Goal: Ask a question: Seek information or help from site administrators or community

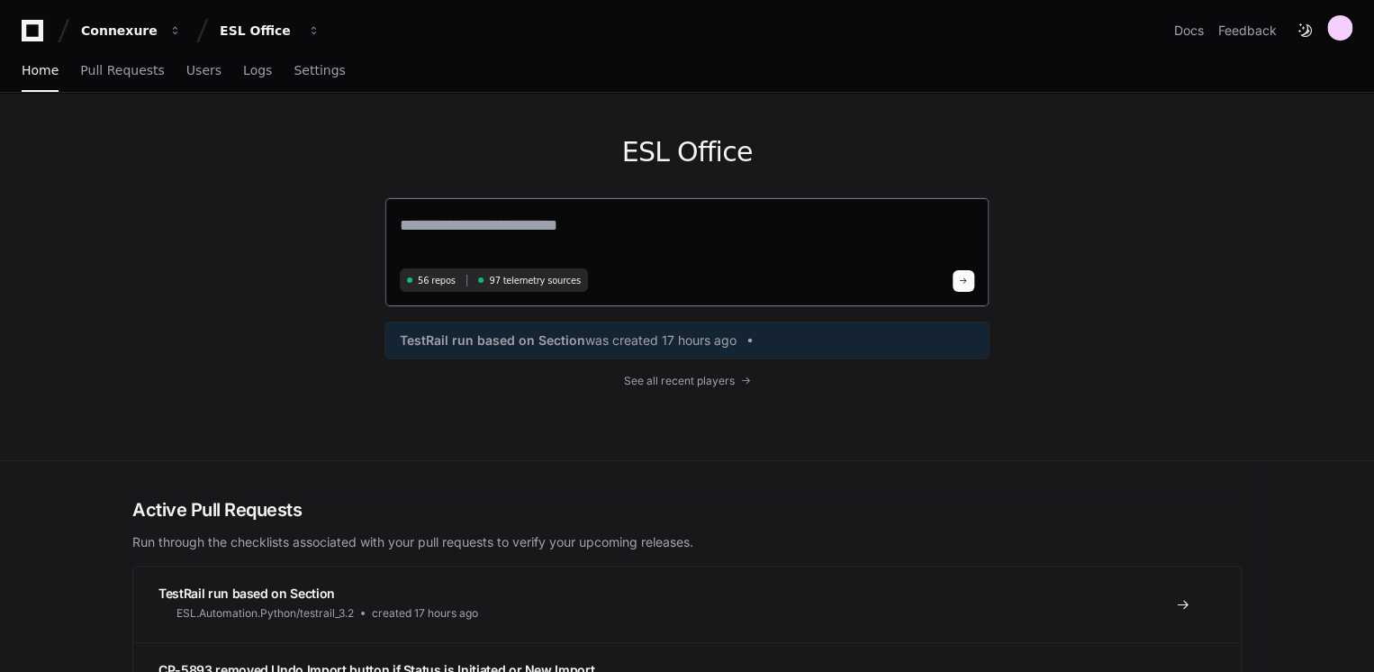
click at [666, 218] on textarea at bounding box center [687, 237] width 574 height 50
paste textarea "**********"
type textarea "**********"
click at [483, 212] on textarea at bounding box center [687, 236] width 574 height 48
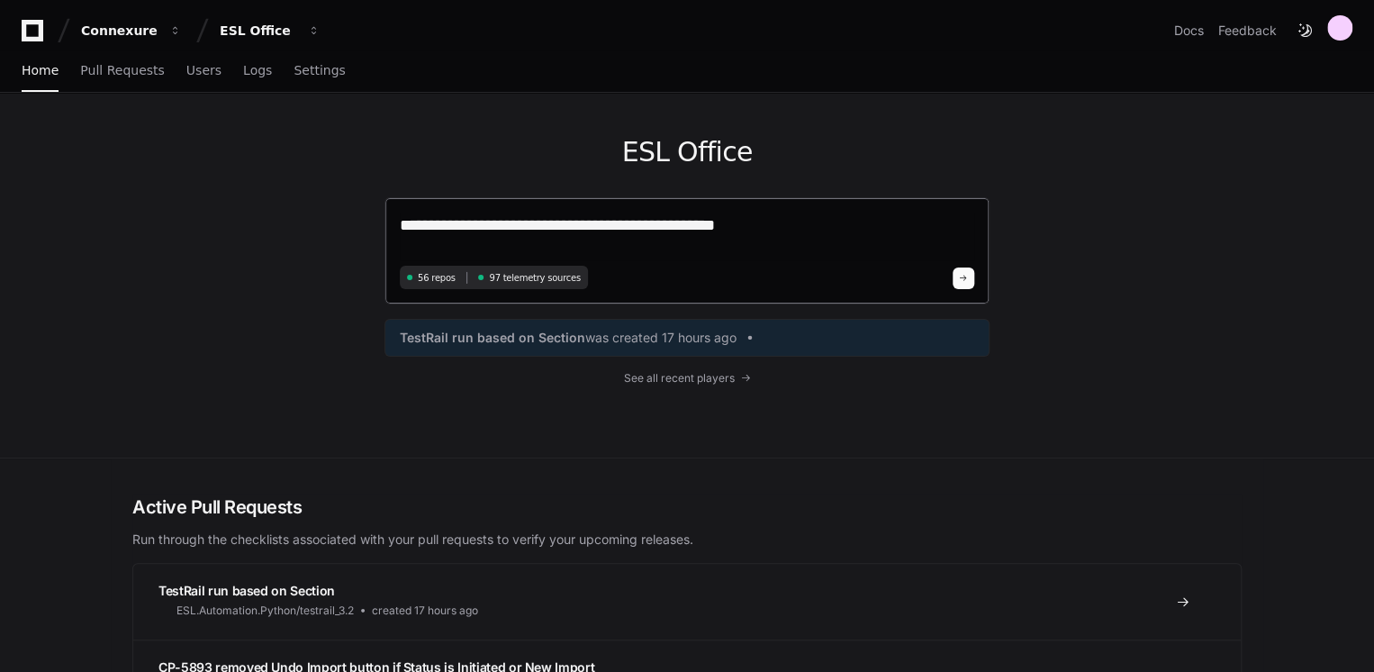
type textarea "**********"
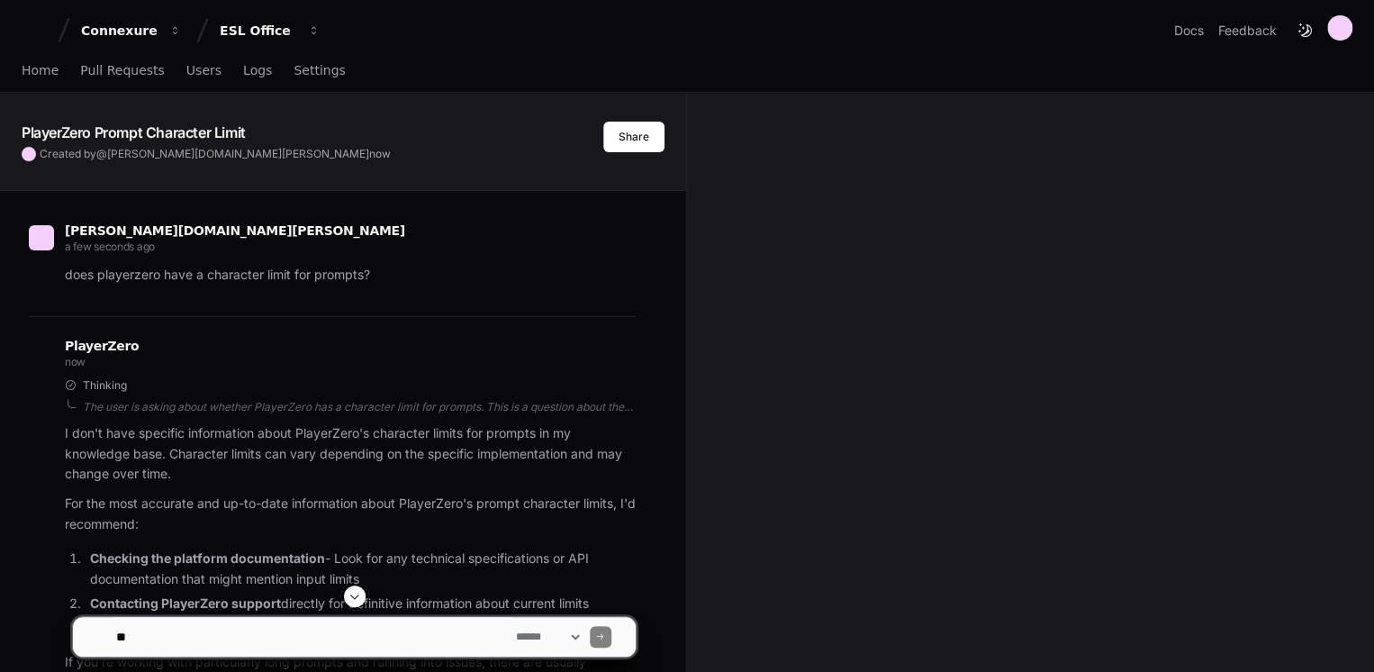
scroll to position [292, 0]
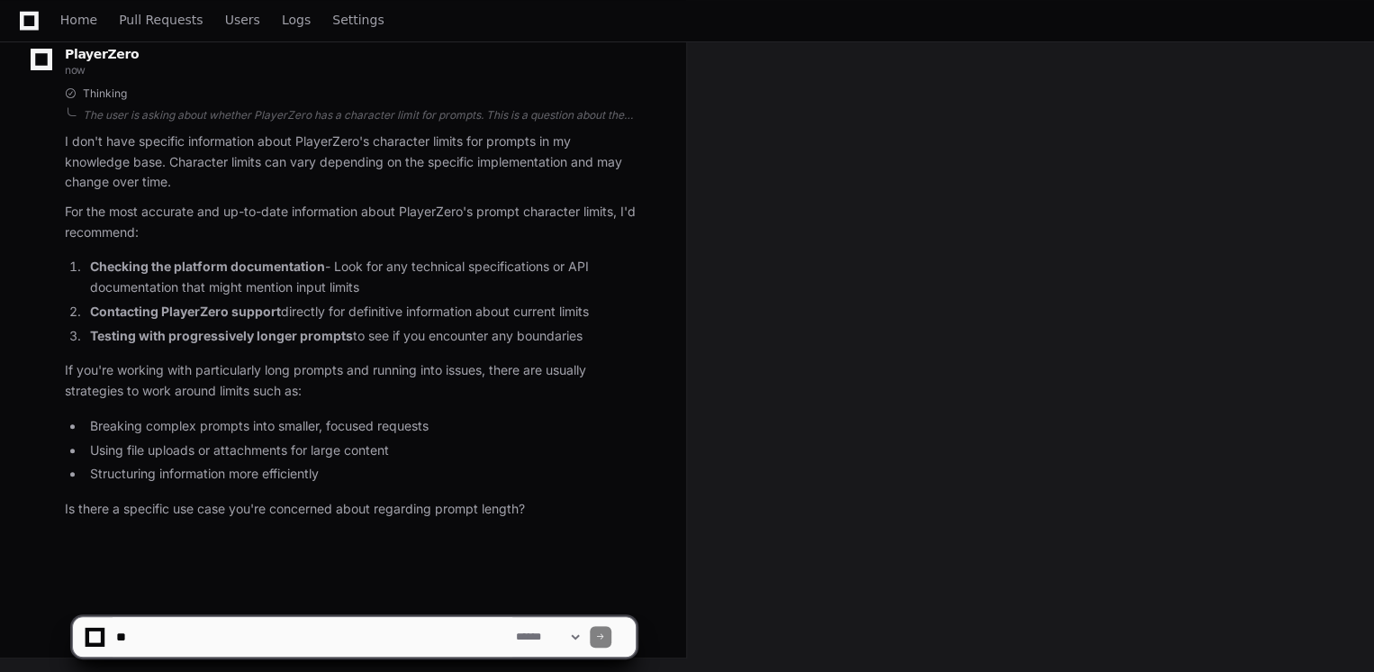
click at [100, 632] on div at bounding box center [95, 637] width 12 height 12
click at [198, 637] on textarea at bounding box center [313, 637] width 400 height 40
click at [82, 14] on span "Home" at bounding box center [78, 19] width 37 height 11
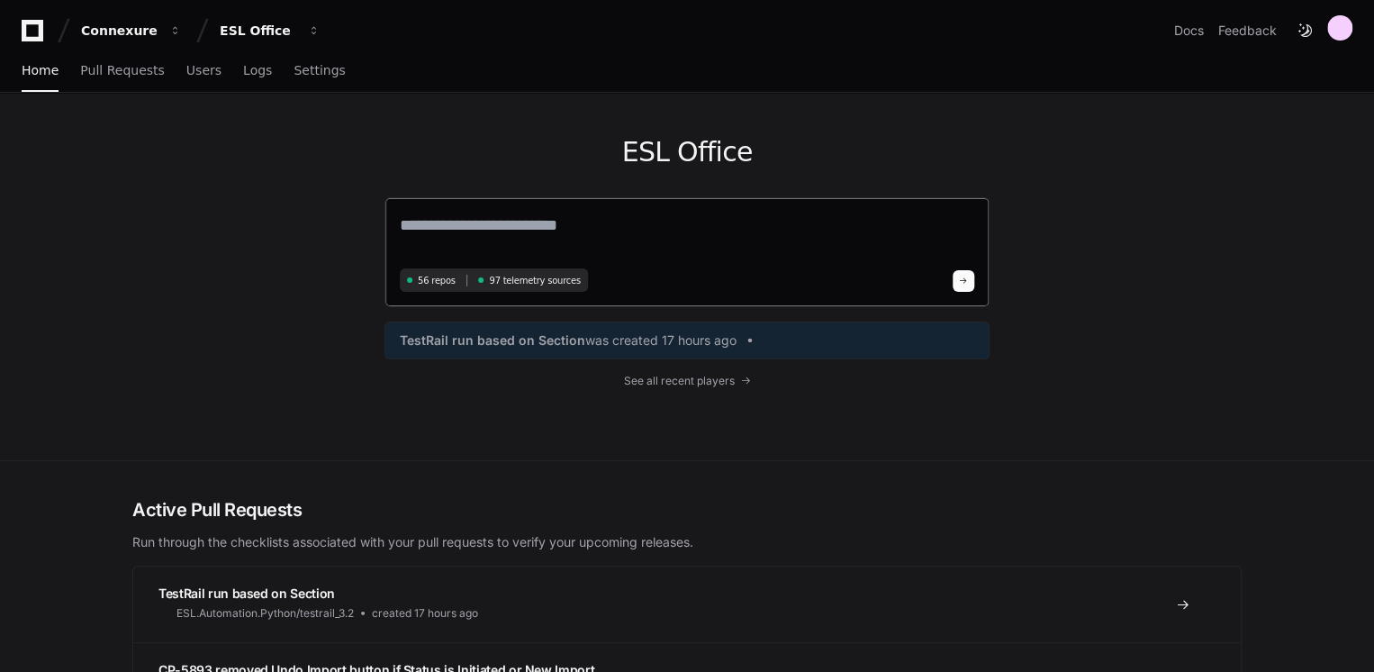
click at [535, 238] on textarea at bounding box center [687, 237] width 574 height 50
paste textarea "**********"
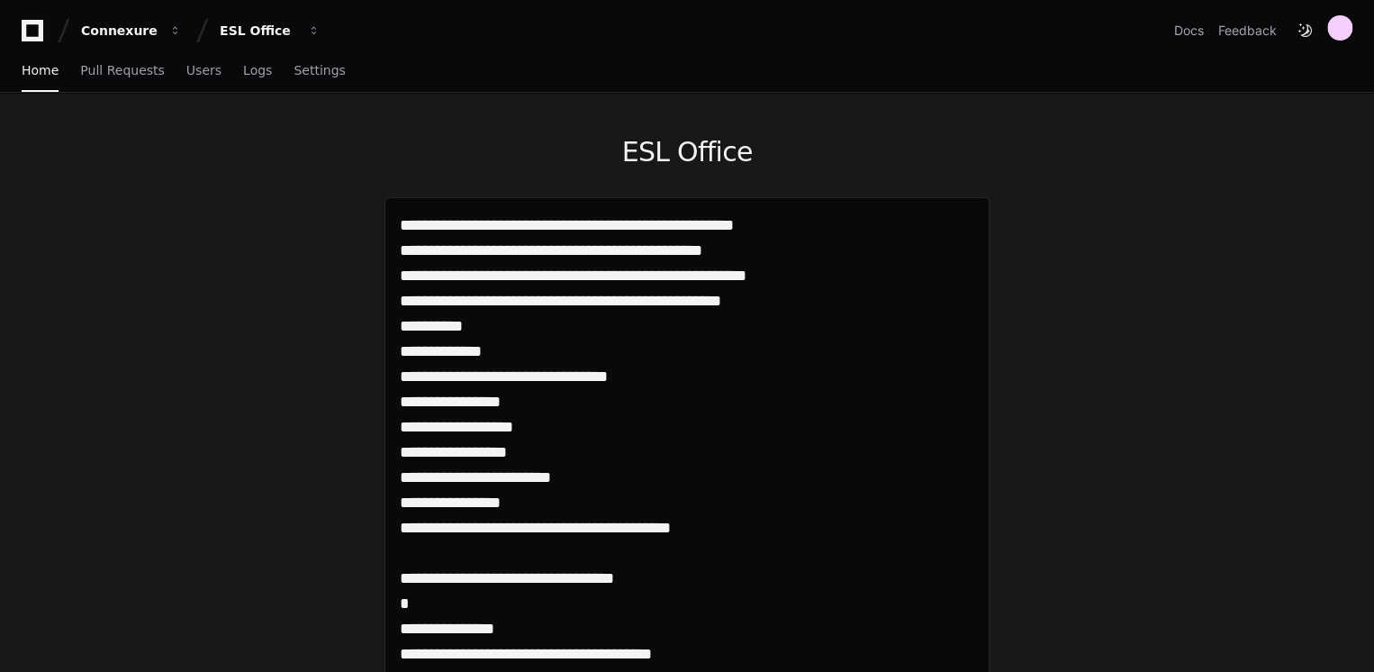
drag, startPoint x: 556, startPoint y: 270, endPoint x: 378, endPoint y: 148, distance: 216.2
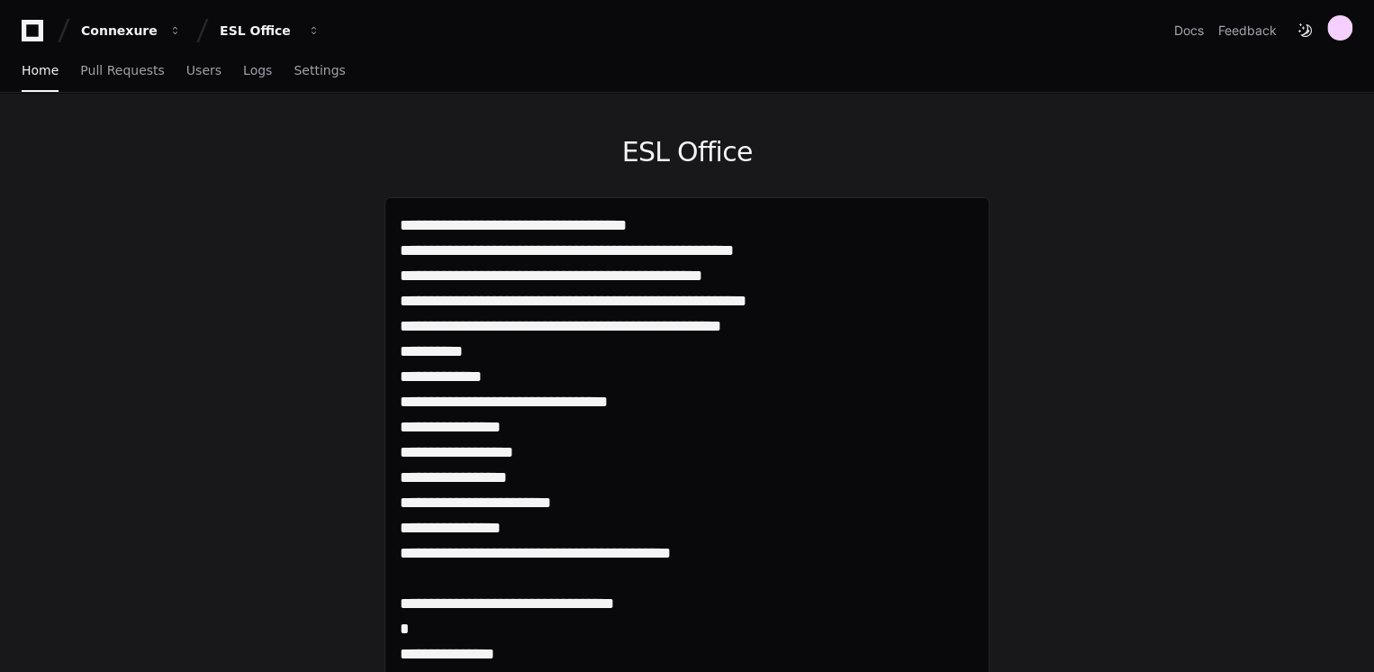
type textarea "**********"
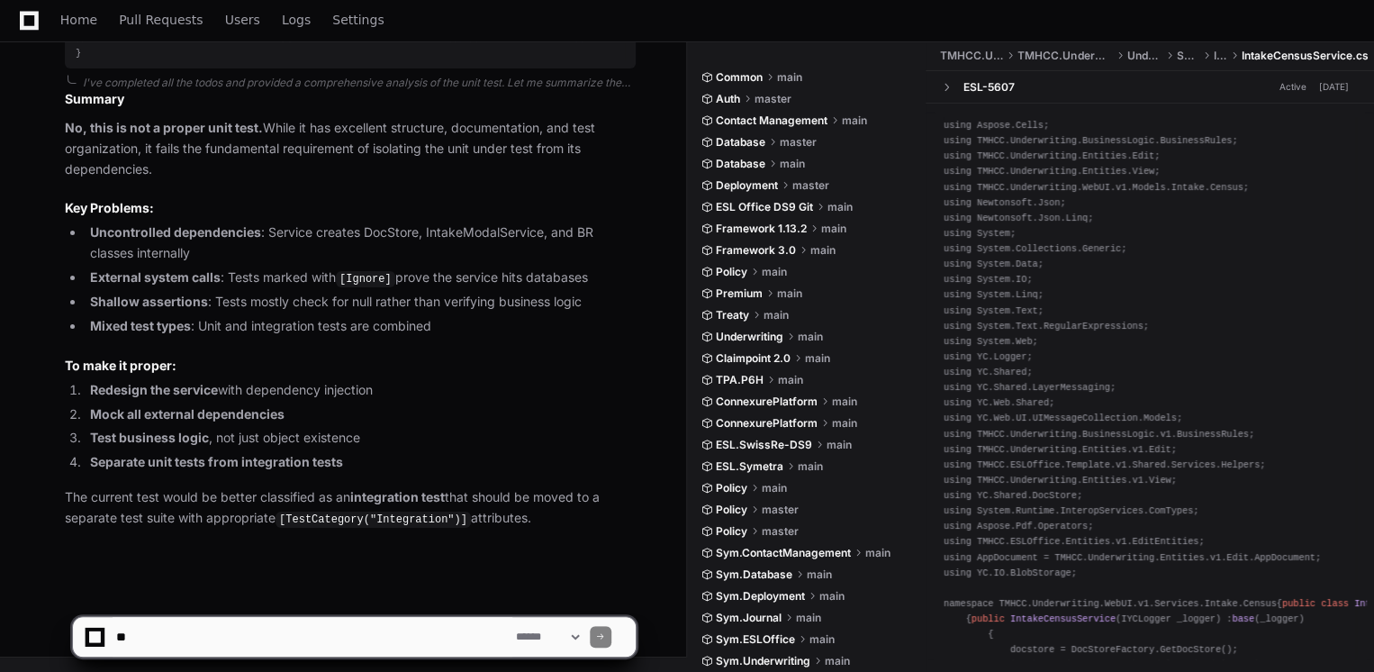
scroll to position [14455, 0]
click at [346, 630] on textarea at bounding box center [313, 637] width 400 height 40
drag, startPoint x: 163, startPoint y: 637, endPoint x: 88, endPoint y: 638, distance: 74.7
click at [88, 638] on div "**********" at bounding box center [354, 637] width 541 height 40
click at [439, 640] on textarea at bounding box center [313, 637] width 400 height 40
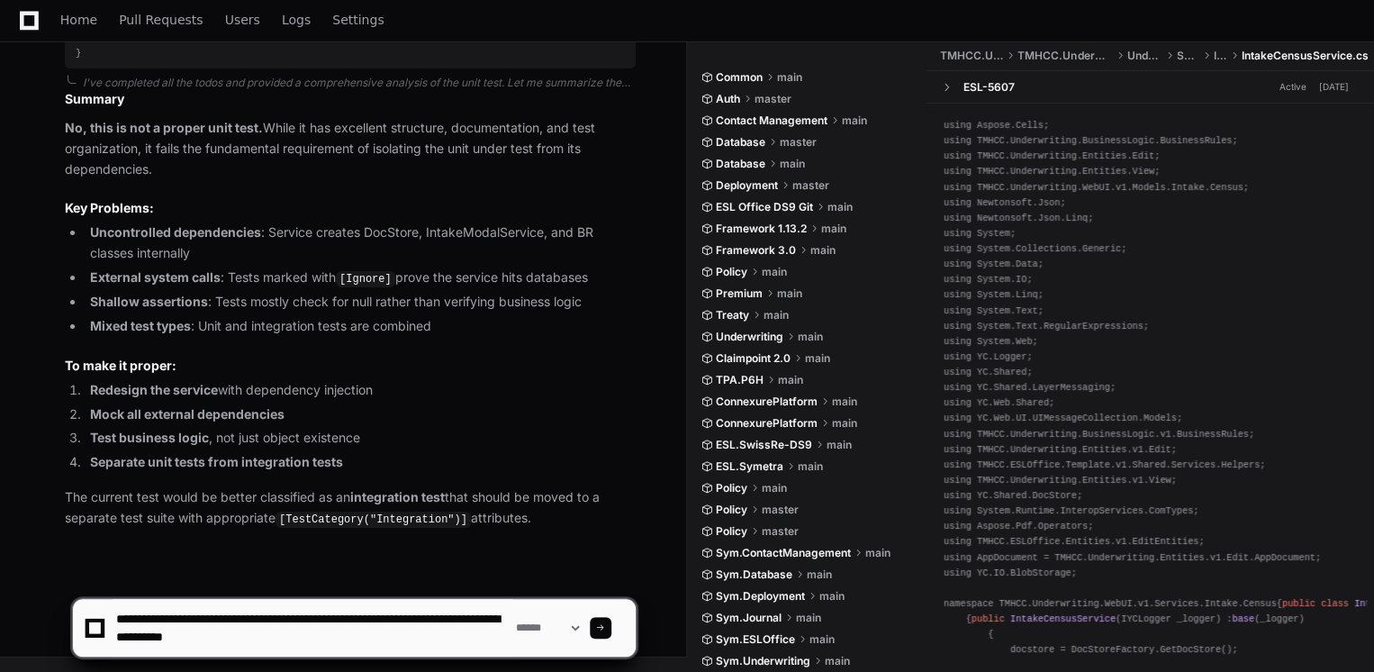
type textarea "**********"
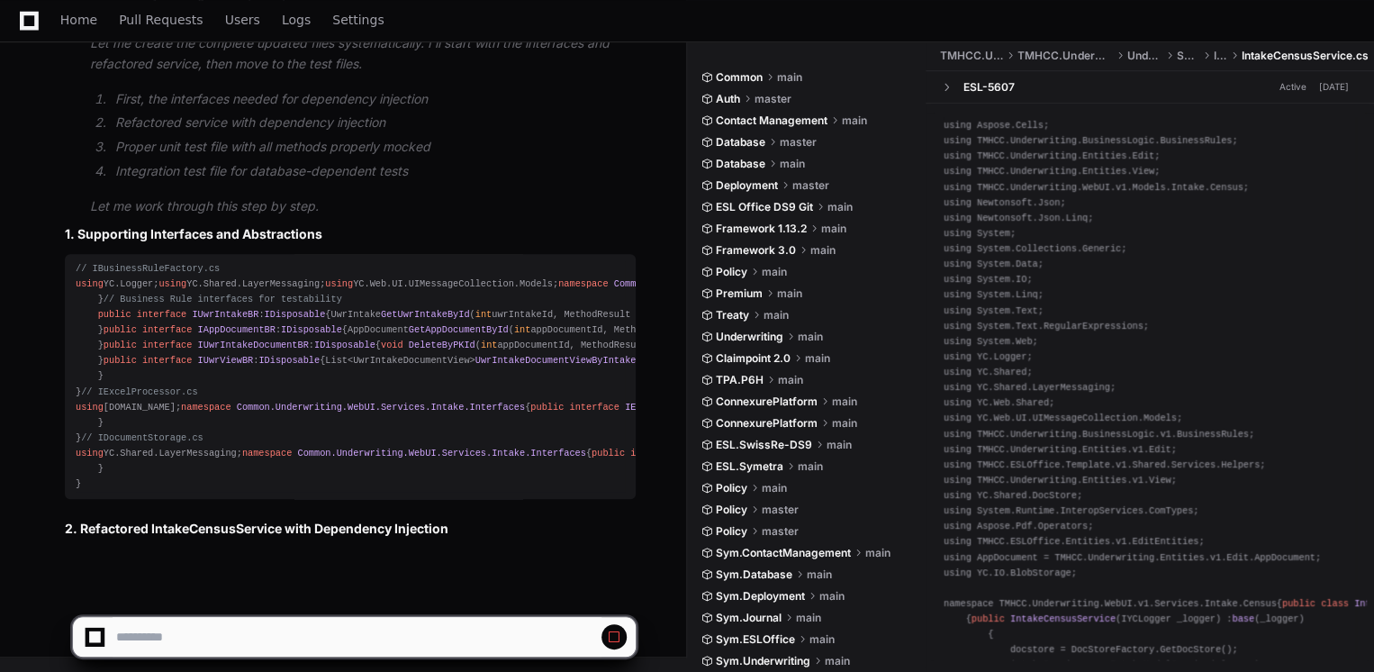
scroll to position [16098, 0]
click at [84, 529] on h2 "2. Refactored IntakeCensusService with Dependency Injection" at bounding box center [350, 528] width 571 height 18
click at [83, 524] on h2 "2. Refactored IntakeCensusService with Dependency Injection" at bounding box center [350, 528] width 571 height 18
click at [137, 540] on div "PlayerZero a few seconds ago Thinking Making a plan The user is asking me to cr…" at bounding box center [332, 165] width 607 height 788
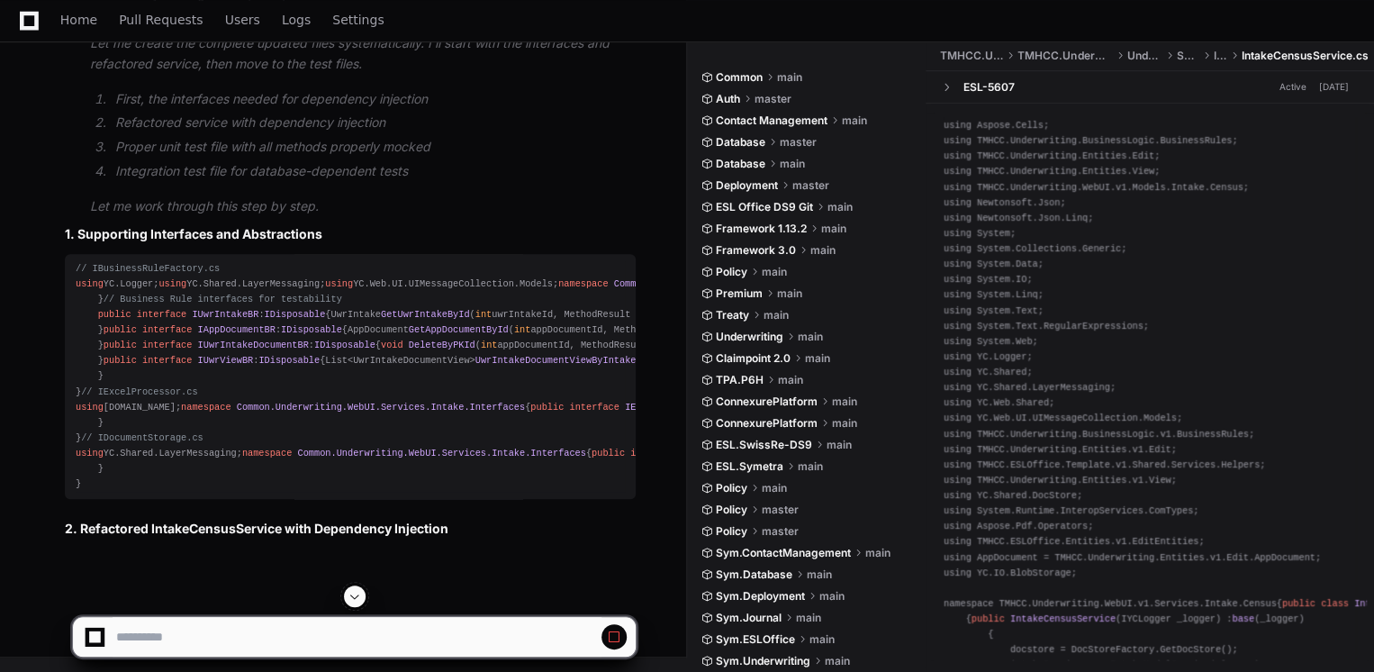
scroll to position [15522, 0]
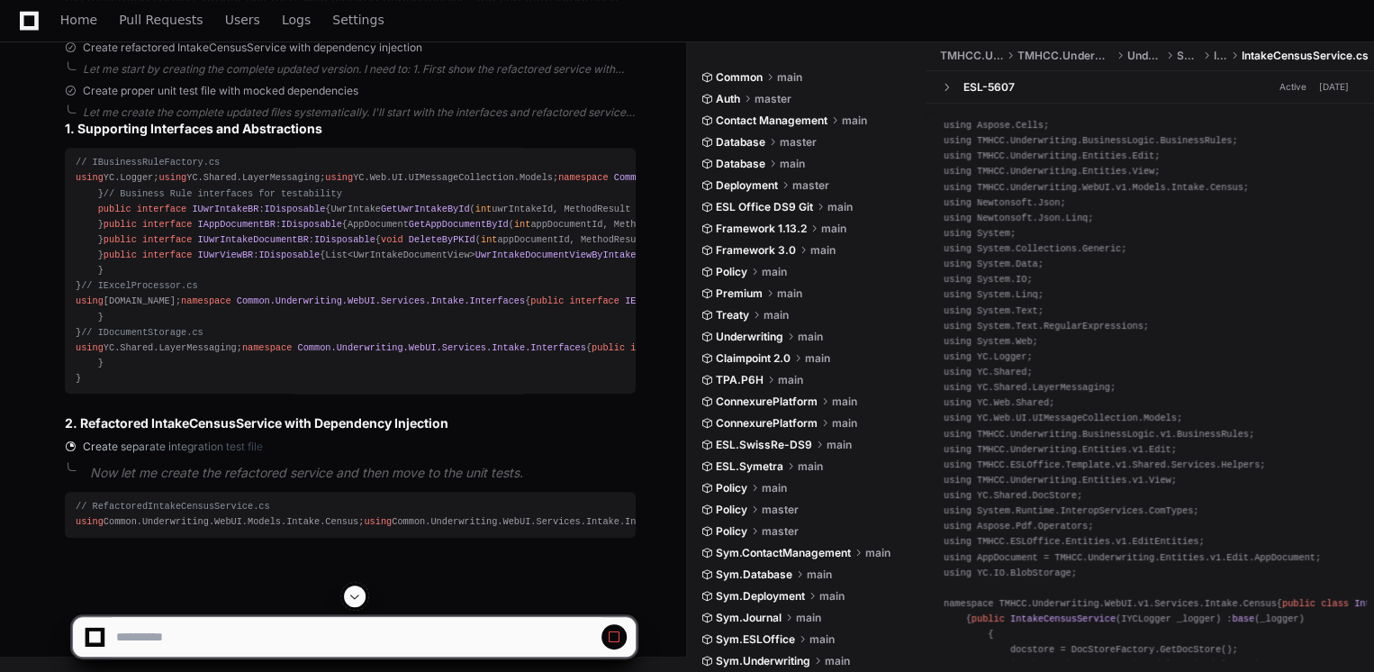
click at [359, 593] on span at bounding box center [354, 596] width 14 height 14
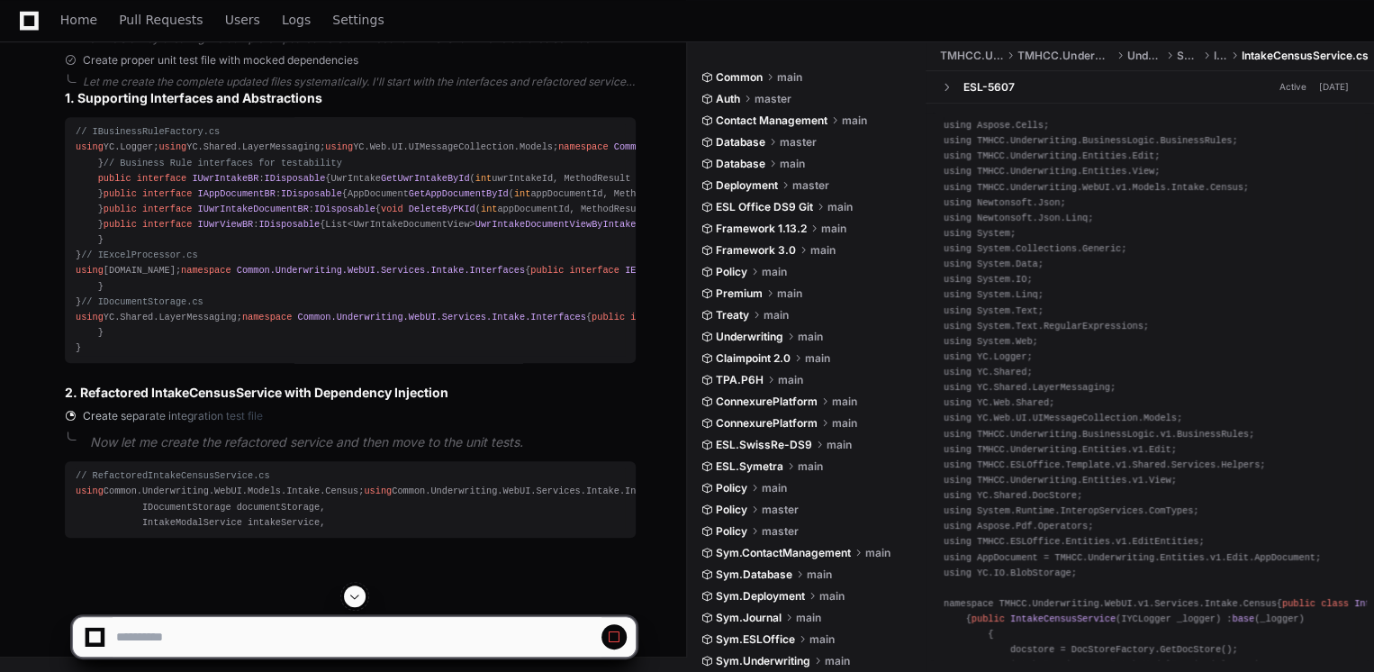
click at [359, 593] on span at bounding box center [354, 596] width 14 height 14
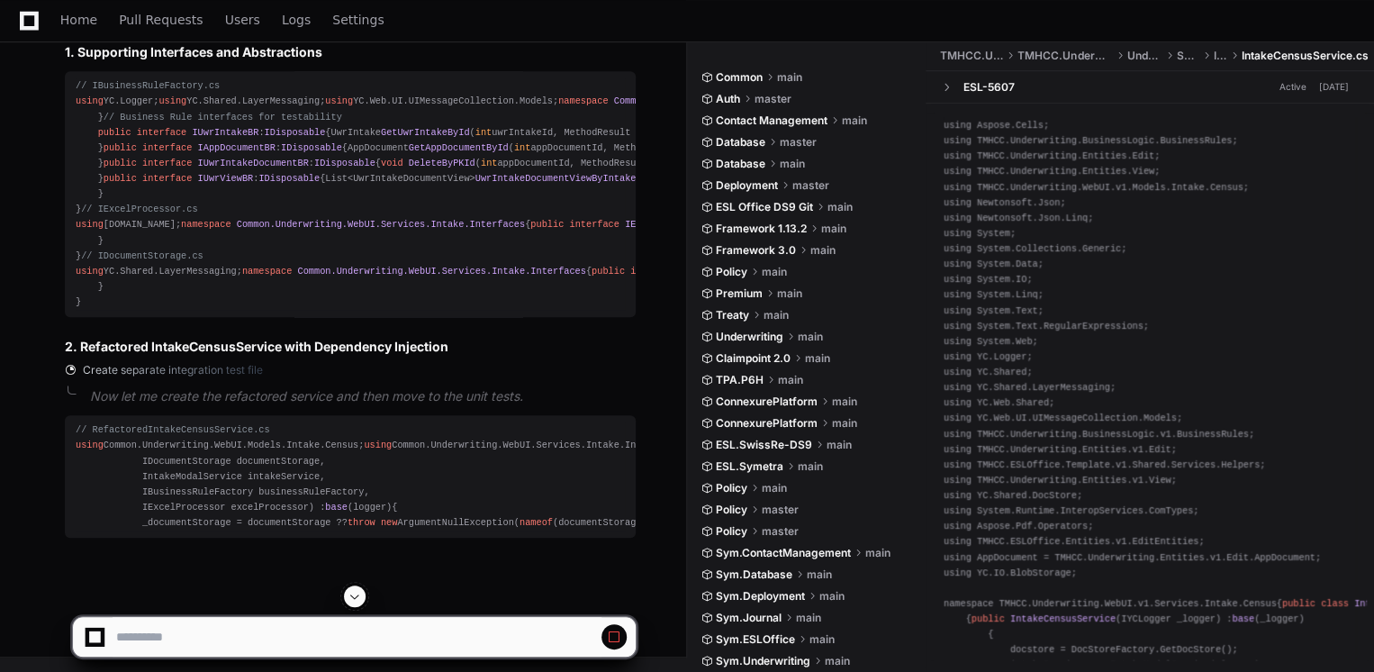
click at [359, 593] on span at bounding box center [354, 596] width 14 height 14
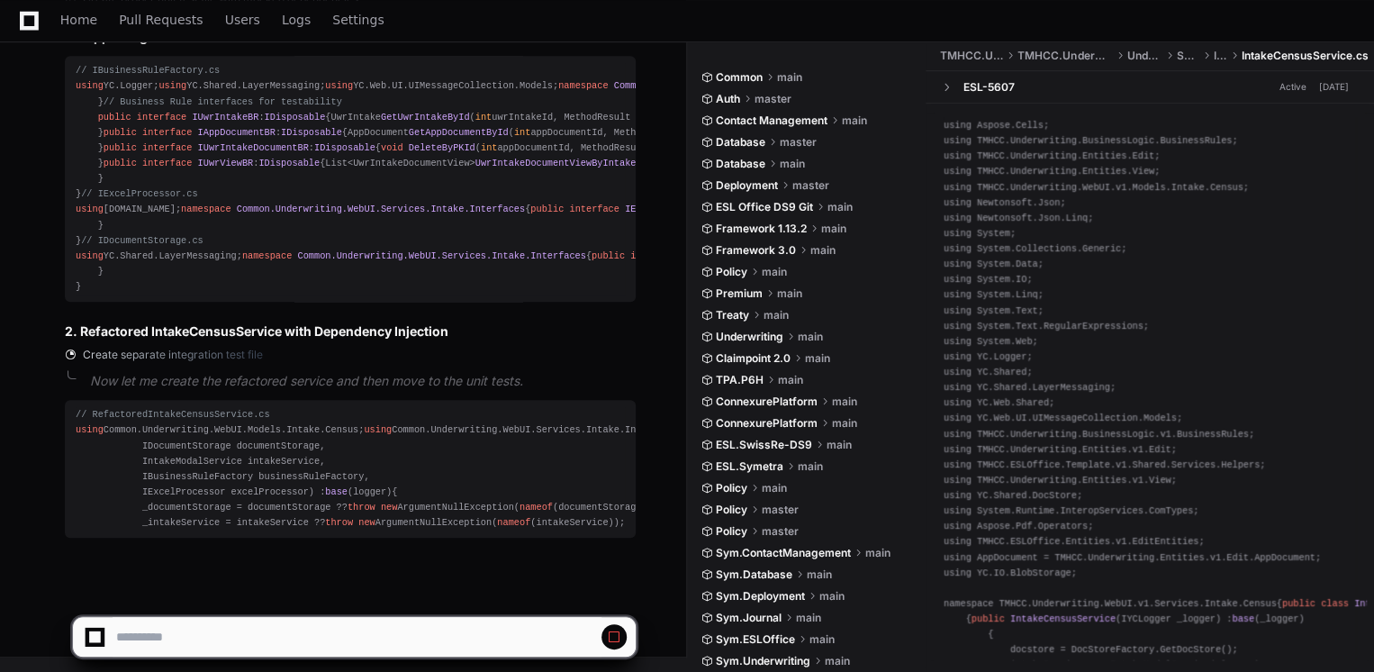
scroll to position [16503, 0]
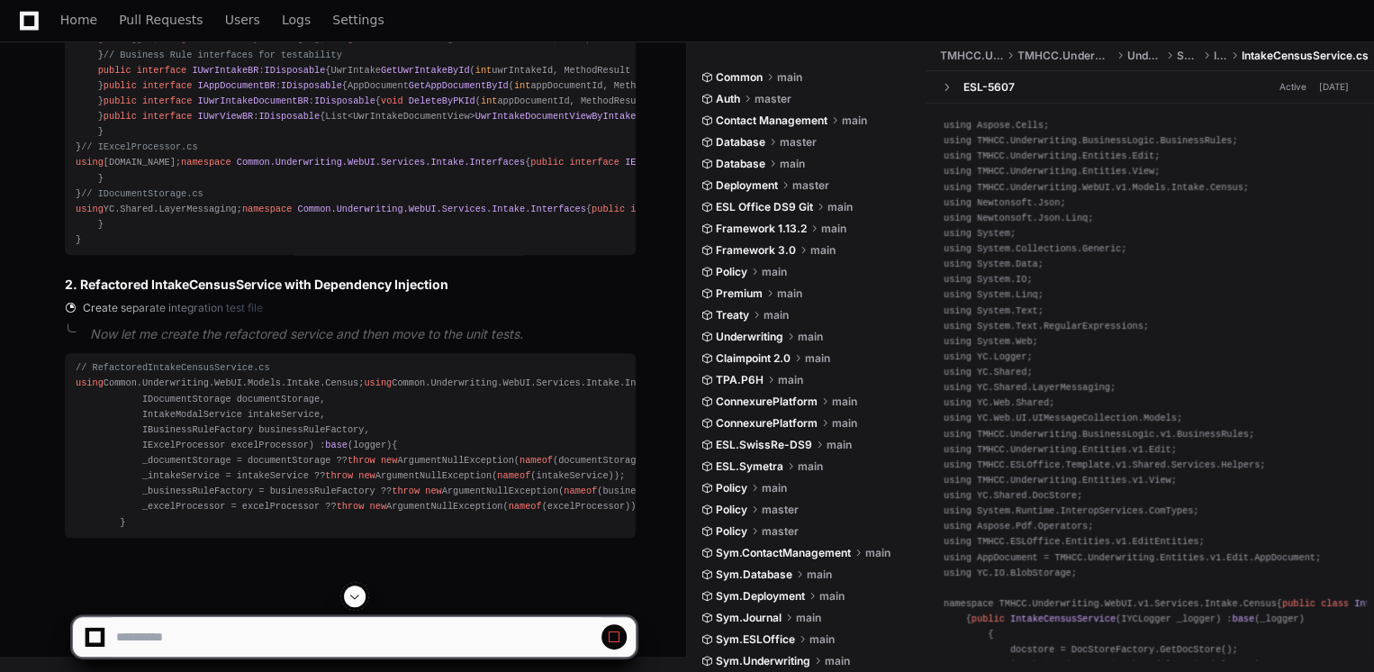
click at [359, 593] on span at bounding box center [354, 596] width 14 height 14
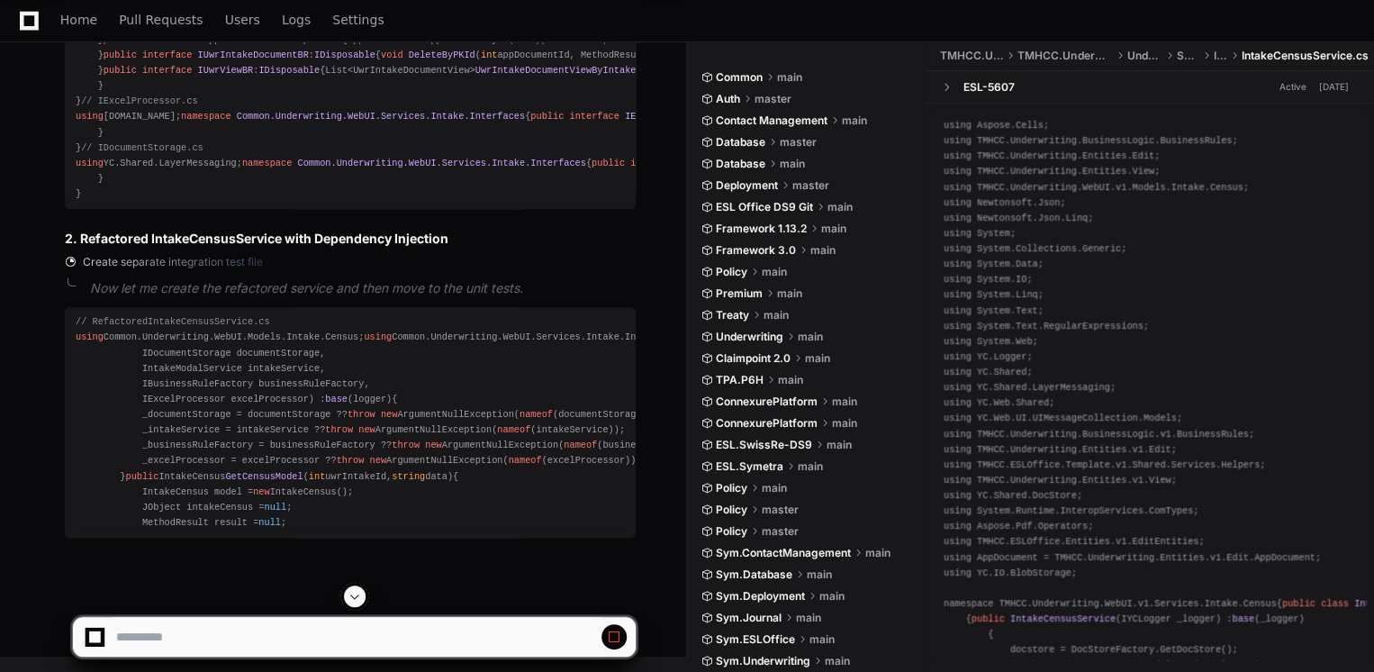
click at [359, 593] on span at bounding box center [354, 596] width 14 height 14
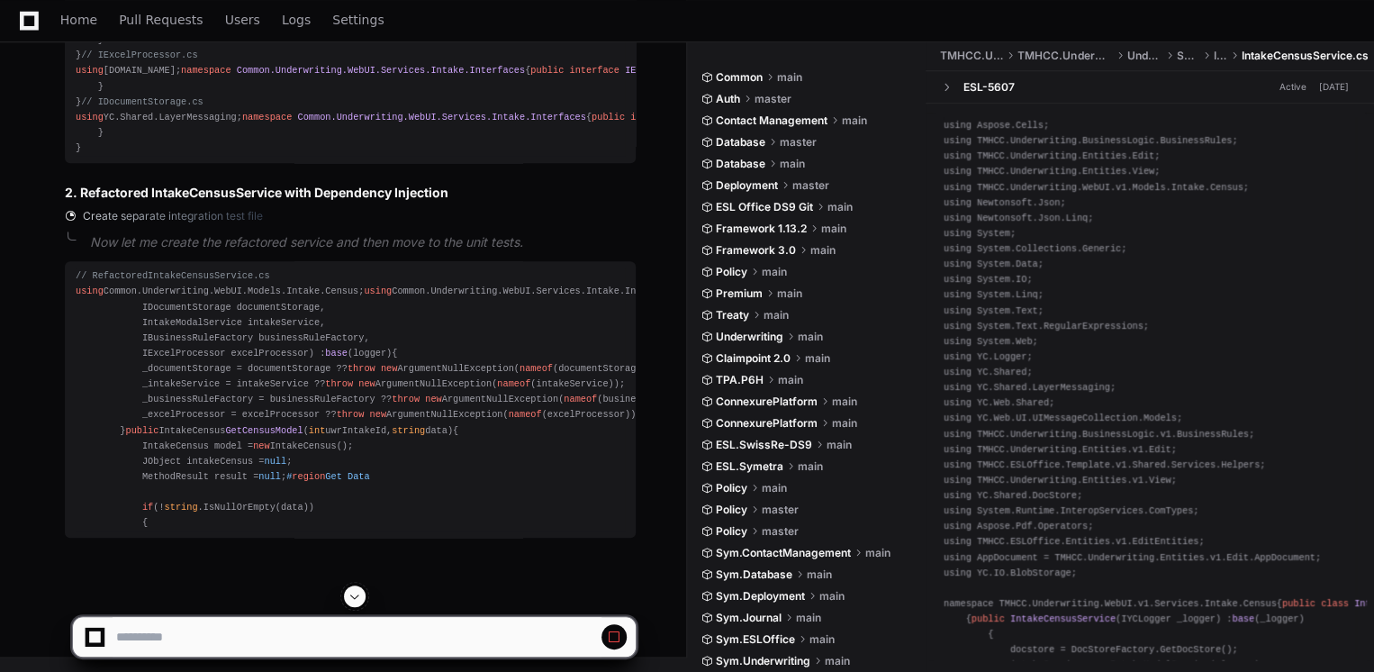
click at [359, 593] on span at bounding box center [354, 596] width 14 height 14
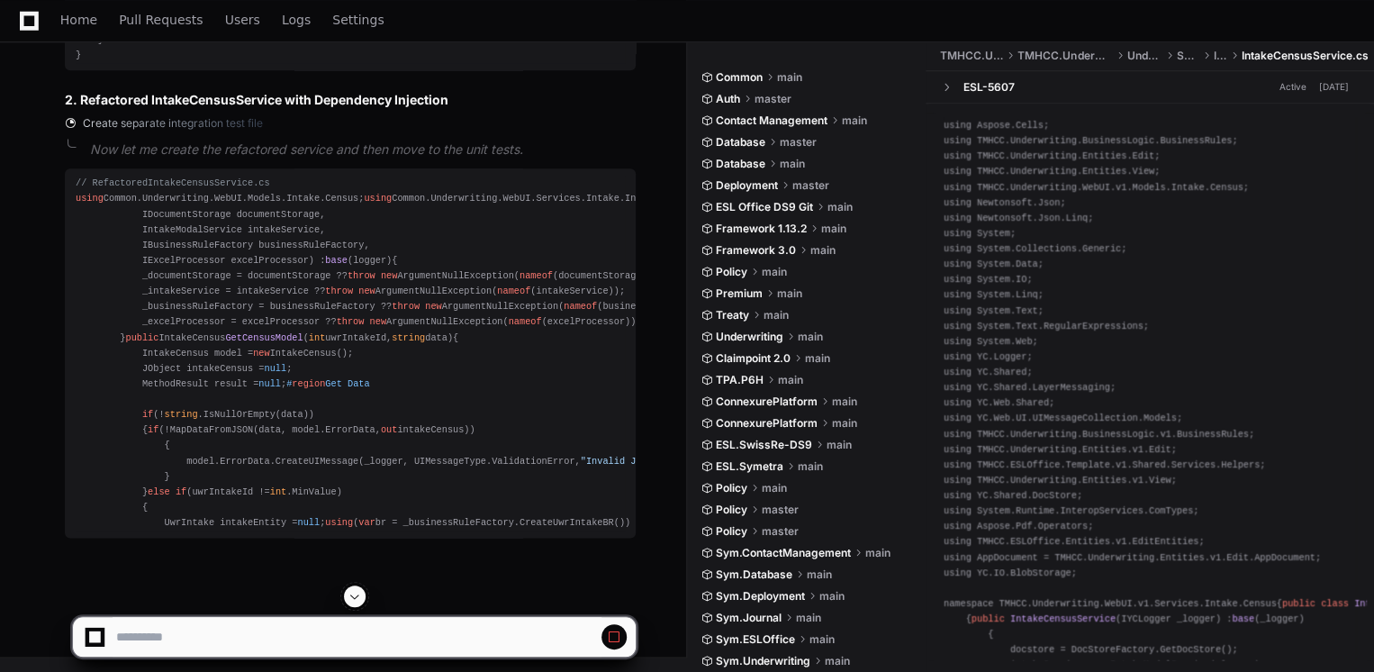
click at [359, 593] on span at bounding box center [354, 596] width 14 height 14
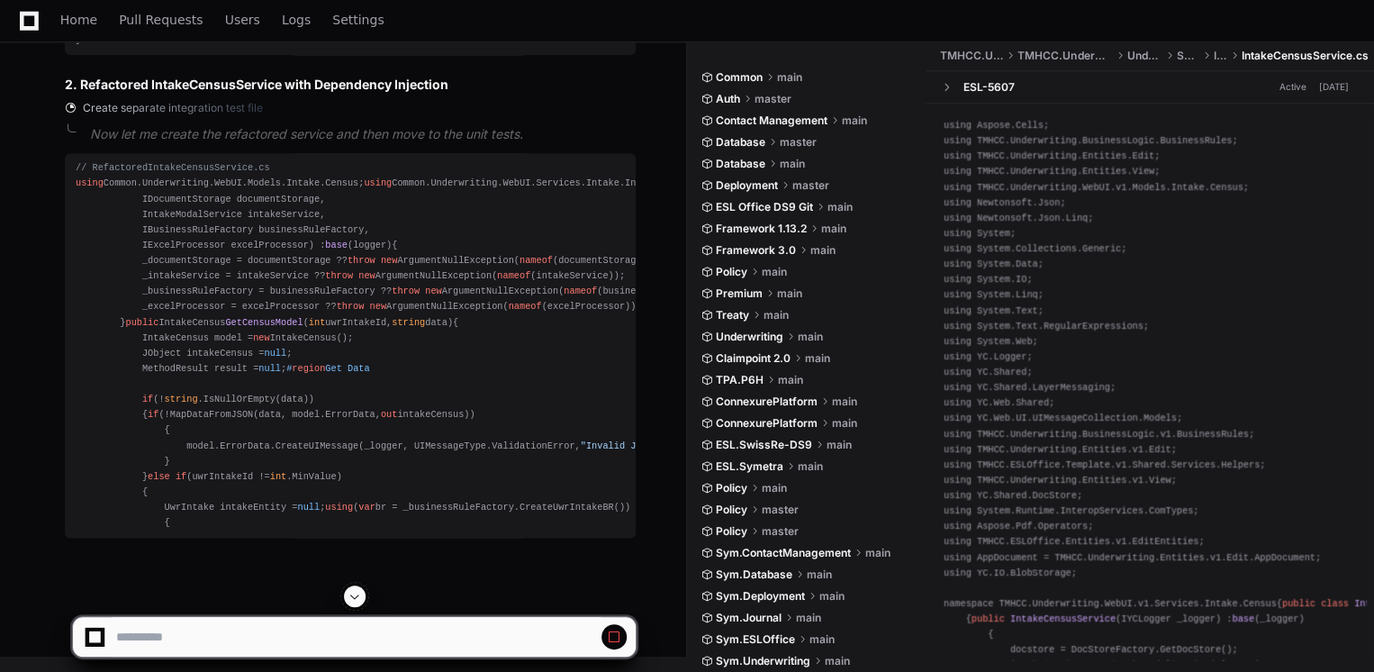
scroll to position [16873, 0]
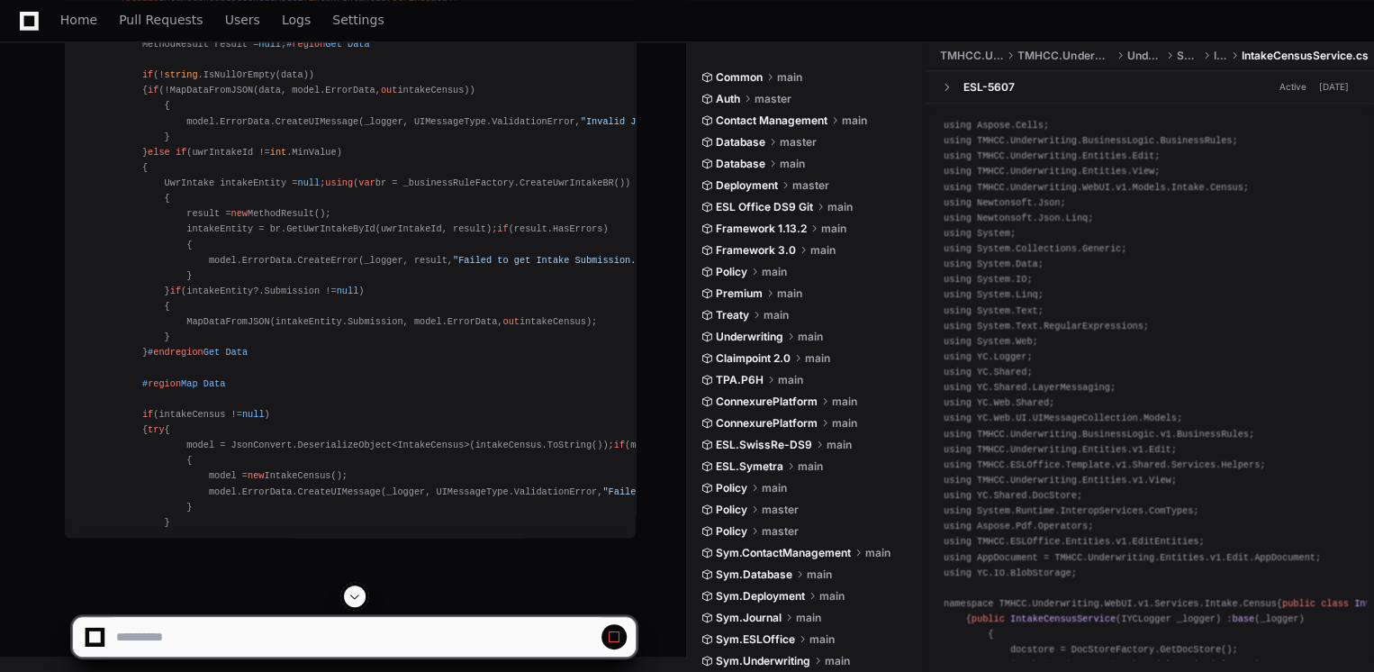
click at [353, 594] on span at bounding box center [354, 596] width 14 height 14
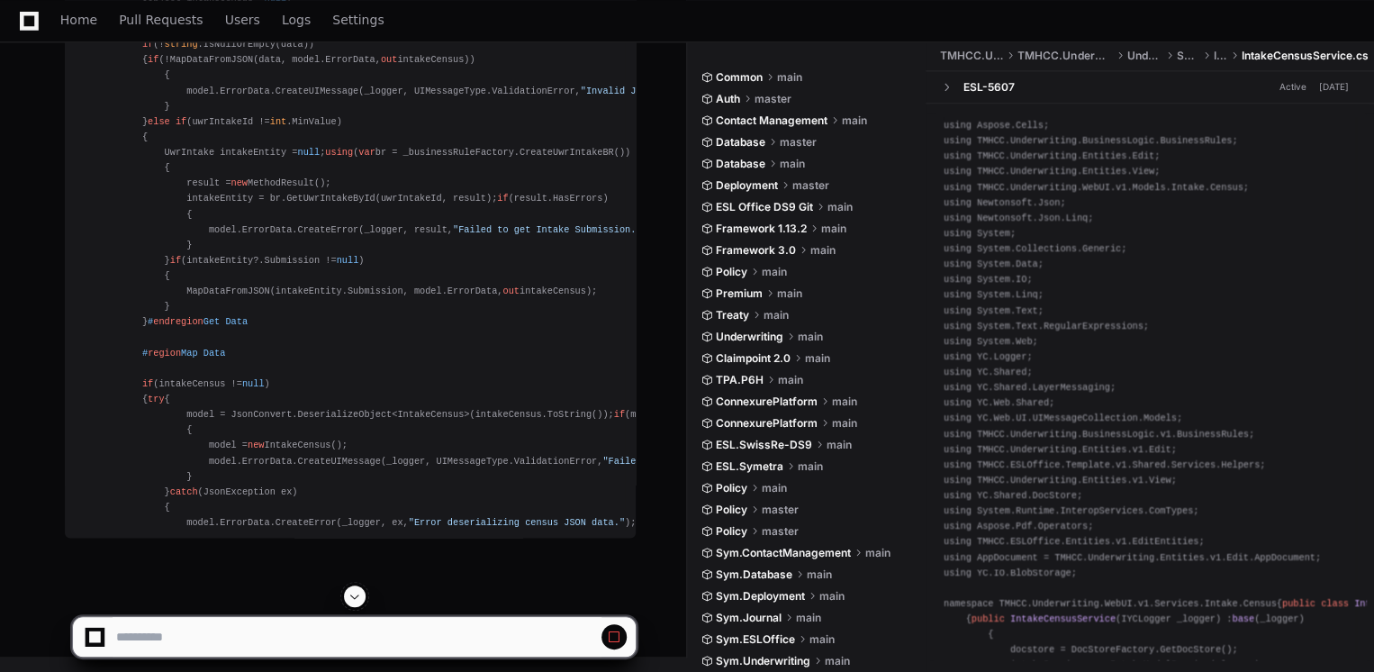
click at [357, 592] on span at bounding box center [354, 596] width 14 height 14
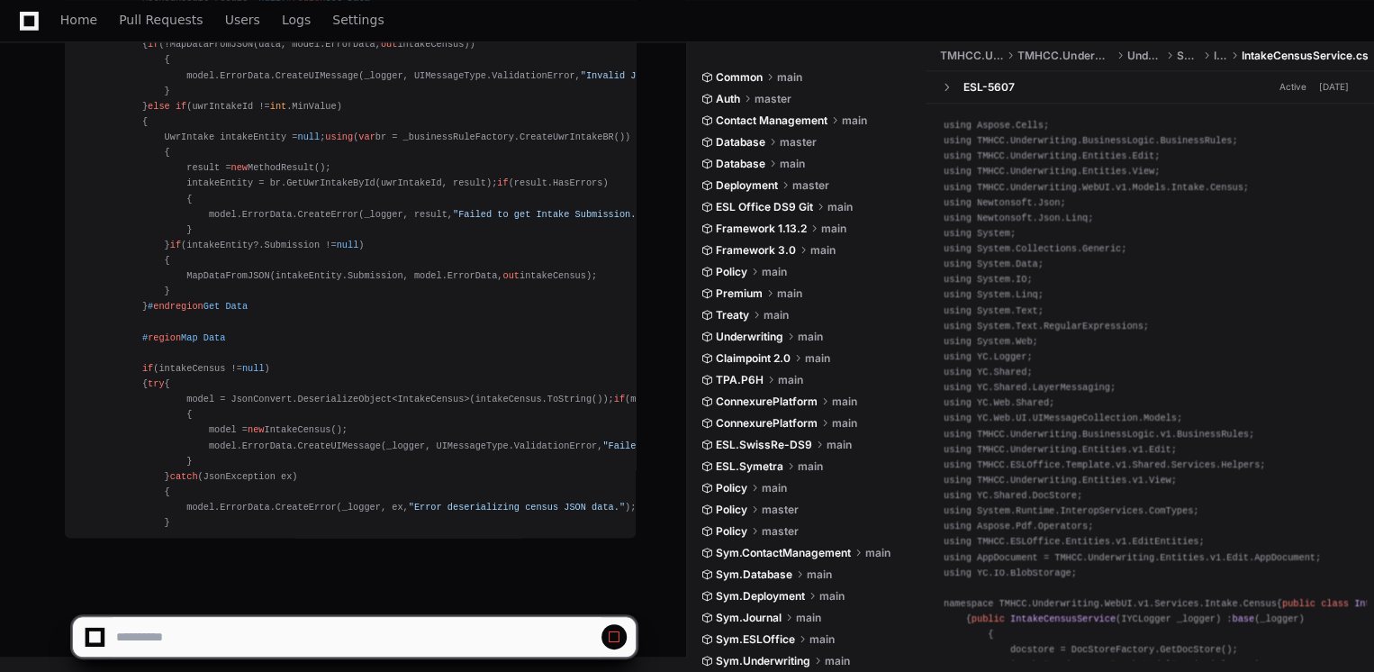
scroll to position [17397, 0]
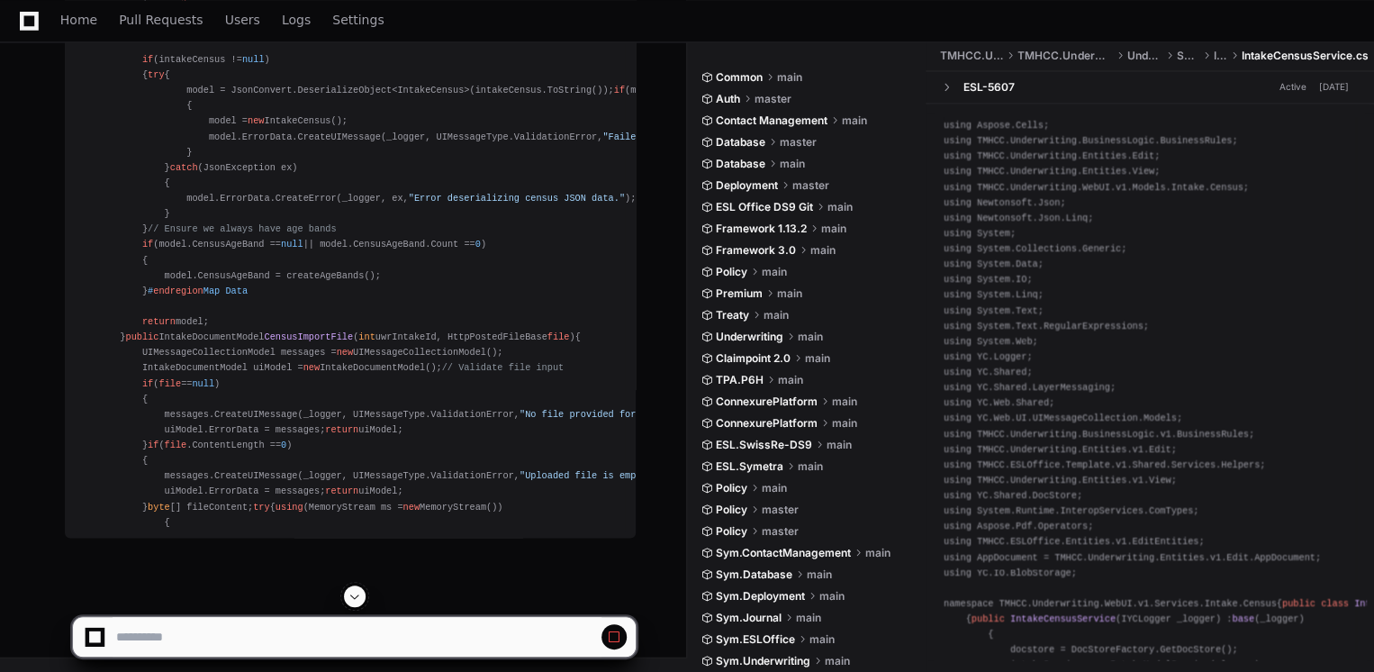
click at [357, 592] on span at bounding box center [354, 596] width 14 height 14
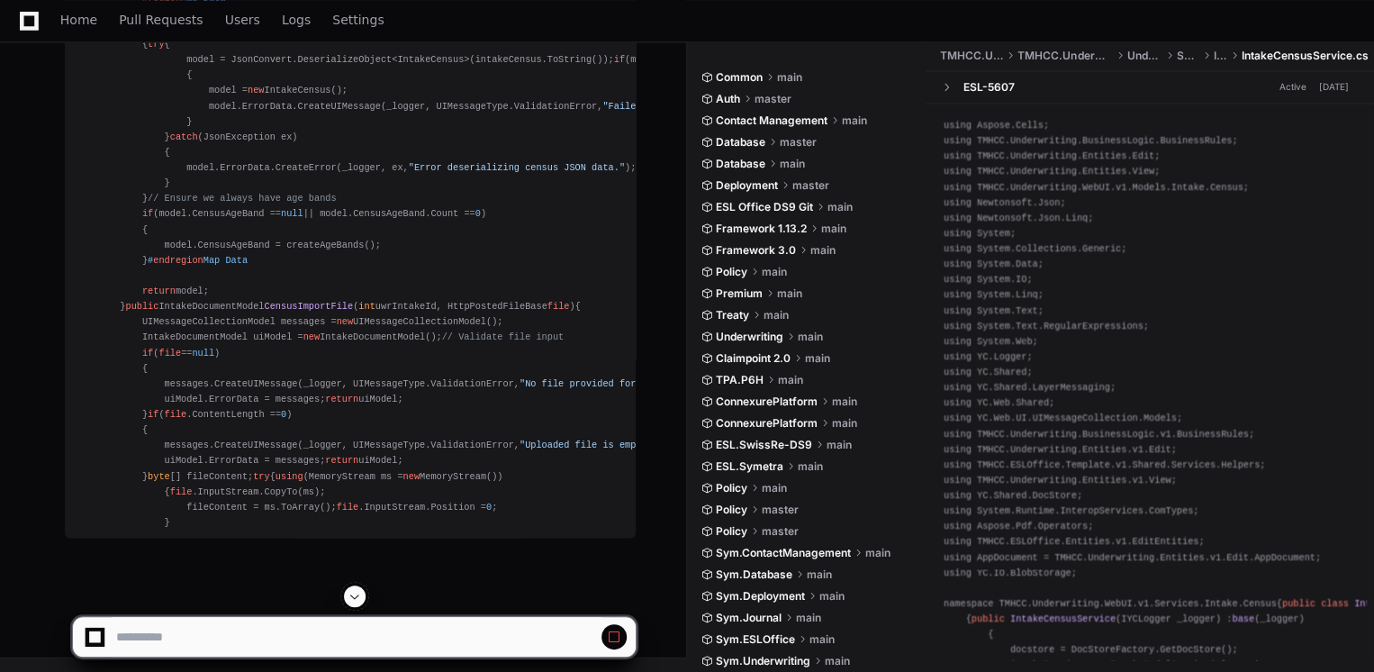
click at [357, 592] on span at bounding box center [354, 596] width 14 height 14
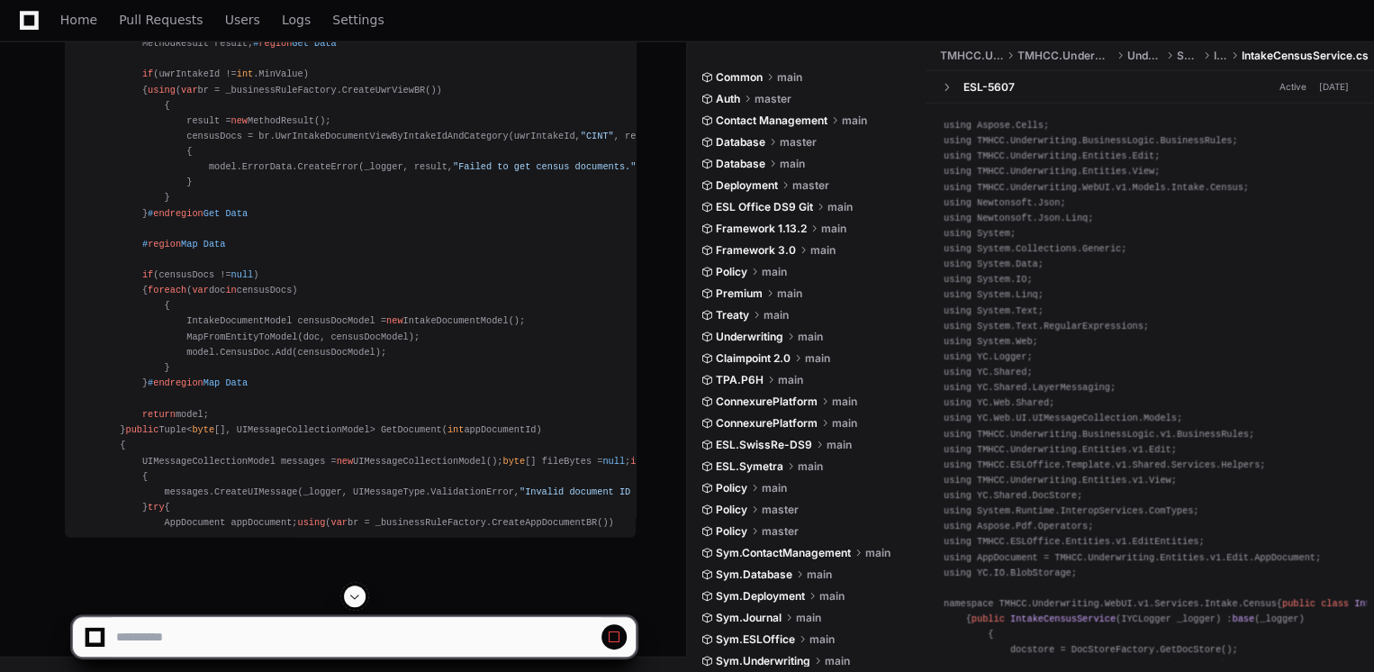
scroll to position [17917, 0]
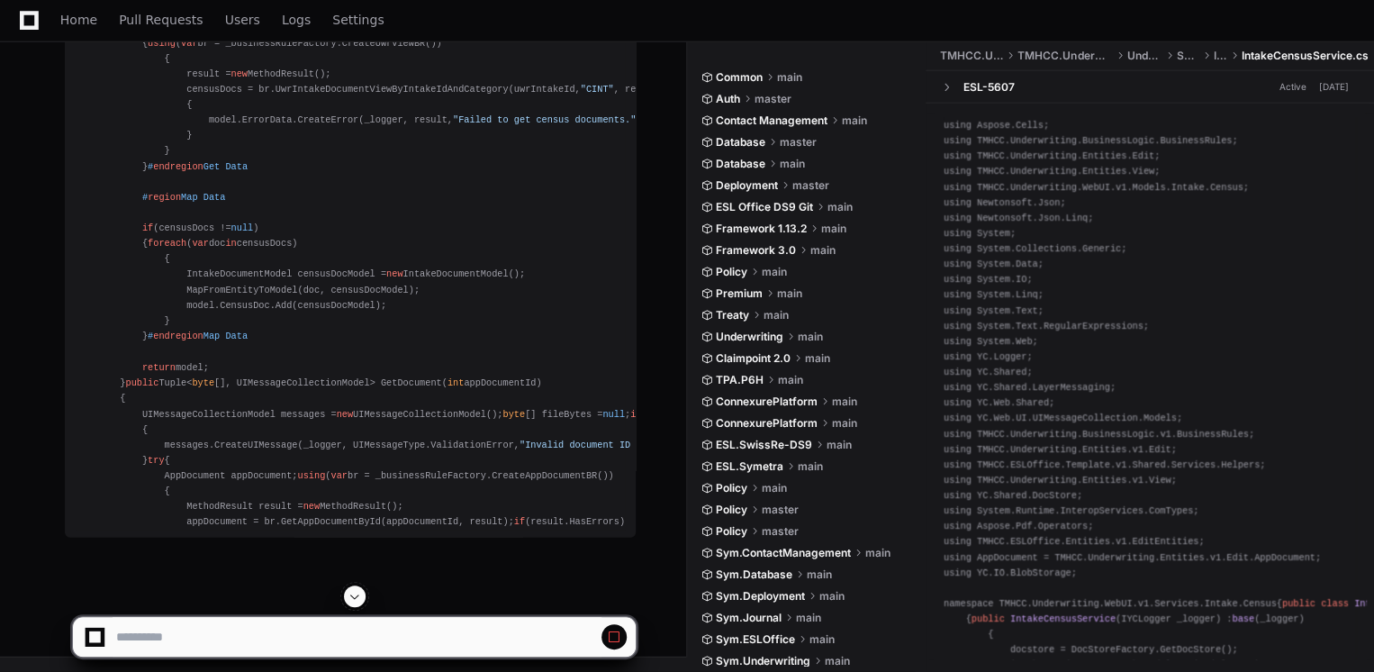
click at [356, 597] on span at bounding box center [354, 596] width 14 height 14
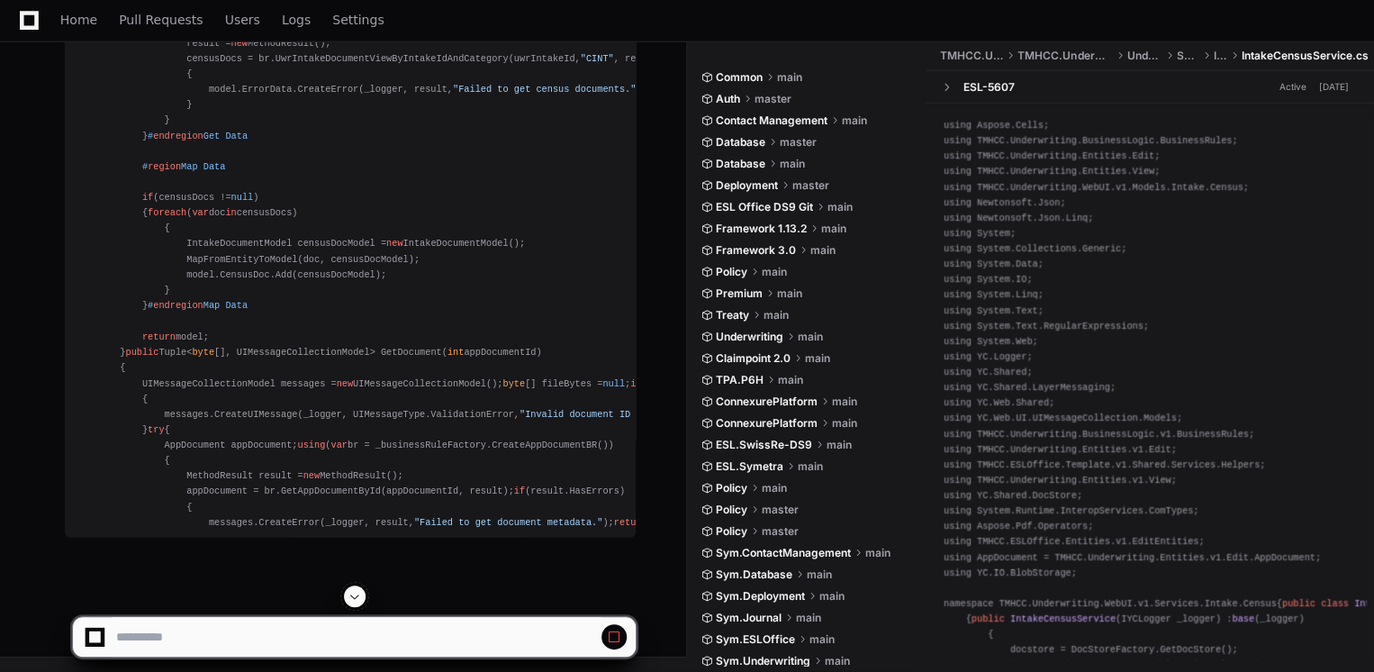
click at [655, 592] on div at bounding box center [354, 628] width 665 height 86
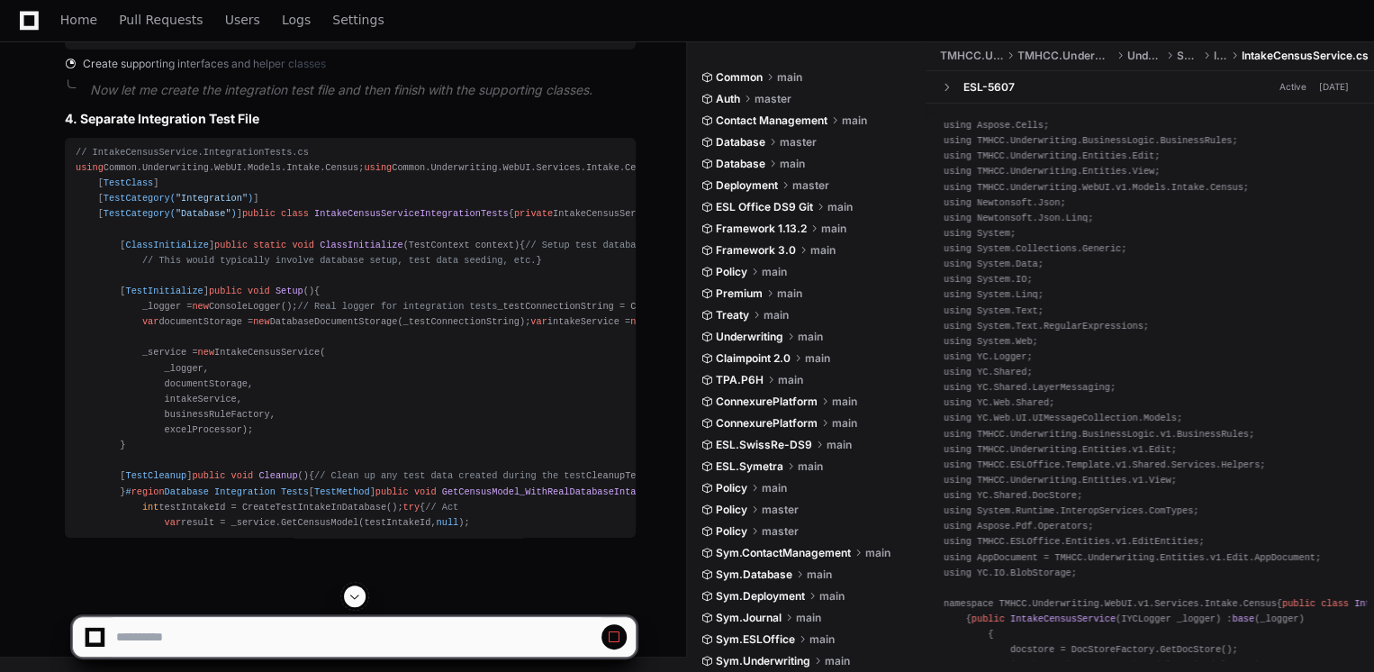
scroll to position [24228, 0]
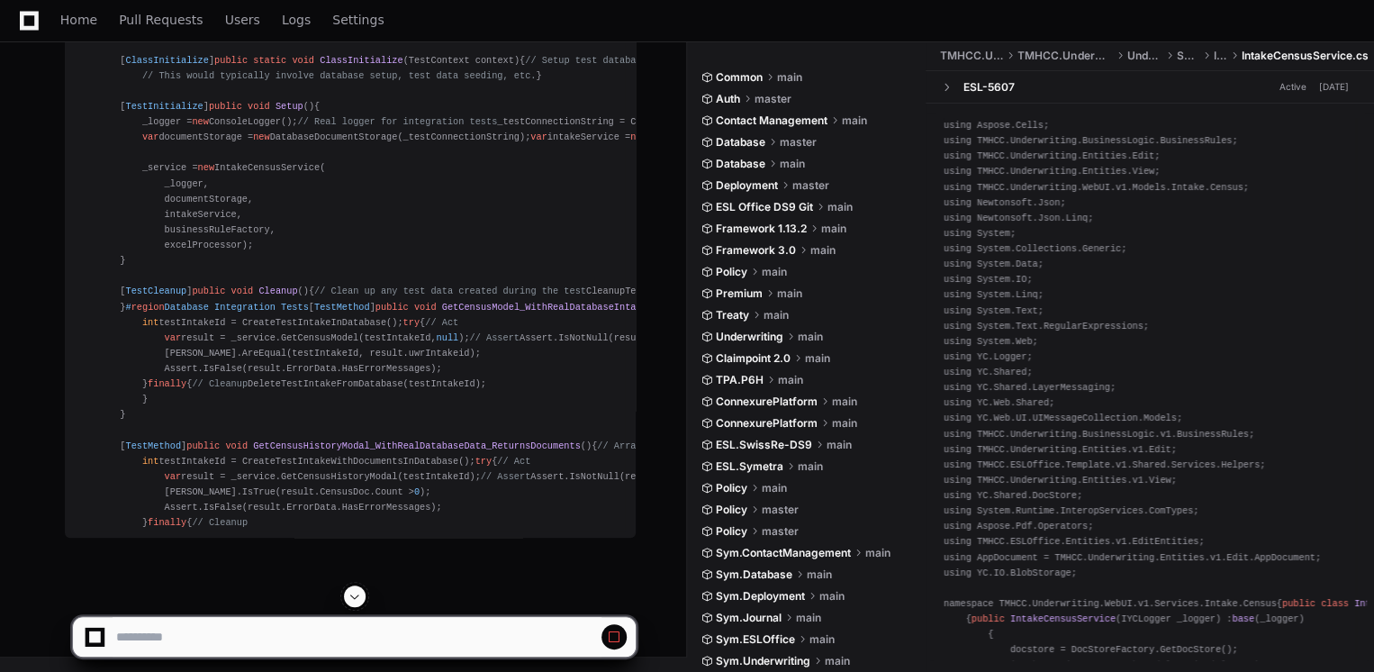
click at [354, 598] on span at bounding box center [354, 596] width 14 height 14
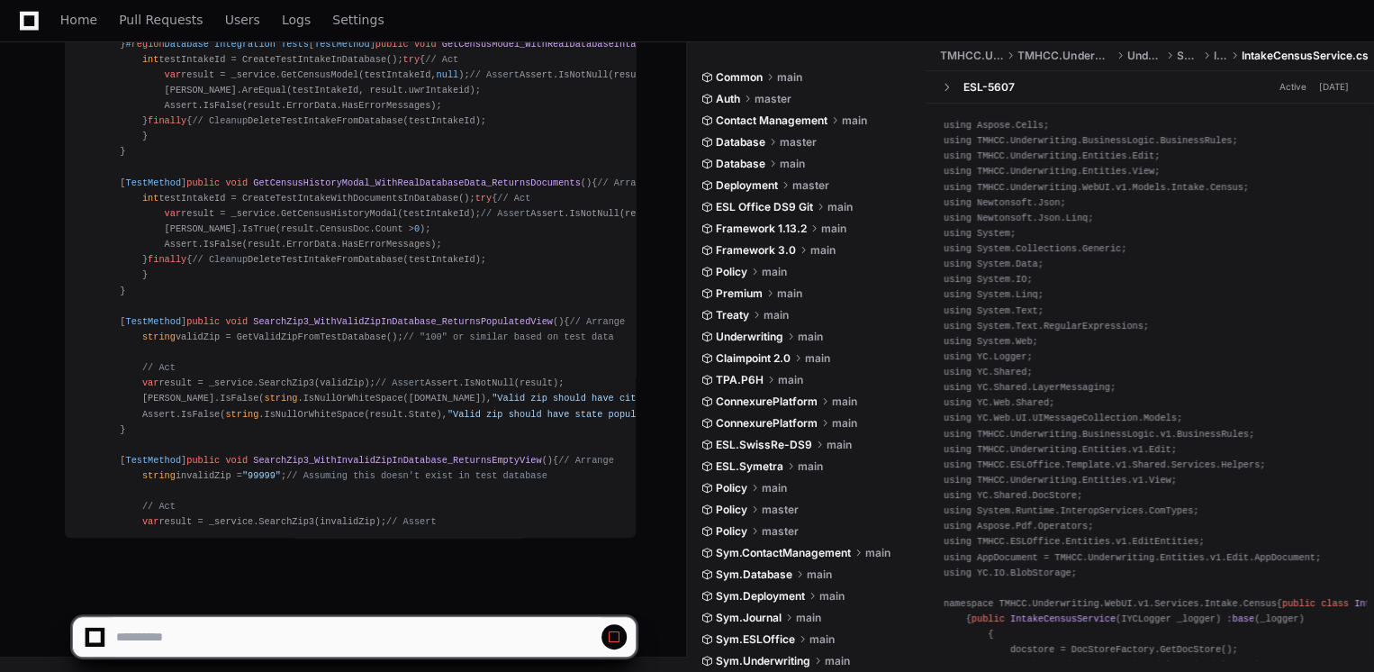
scroll to position [36060, 0]
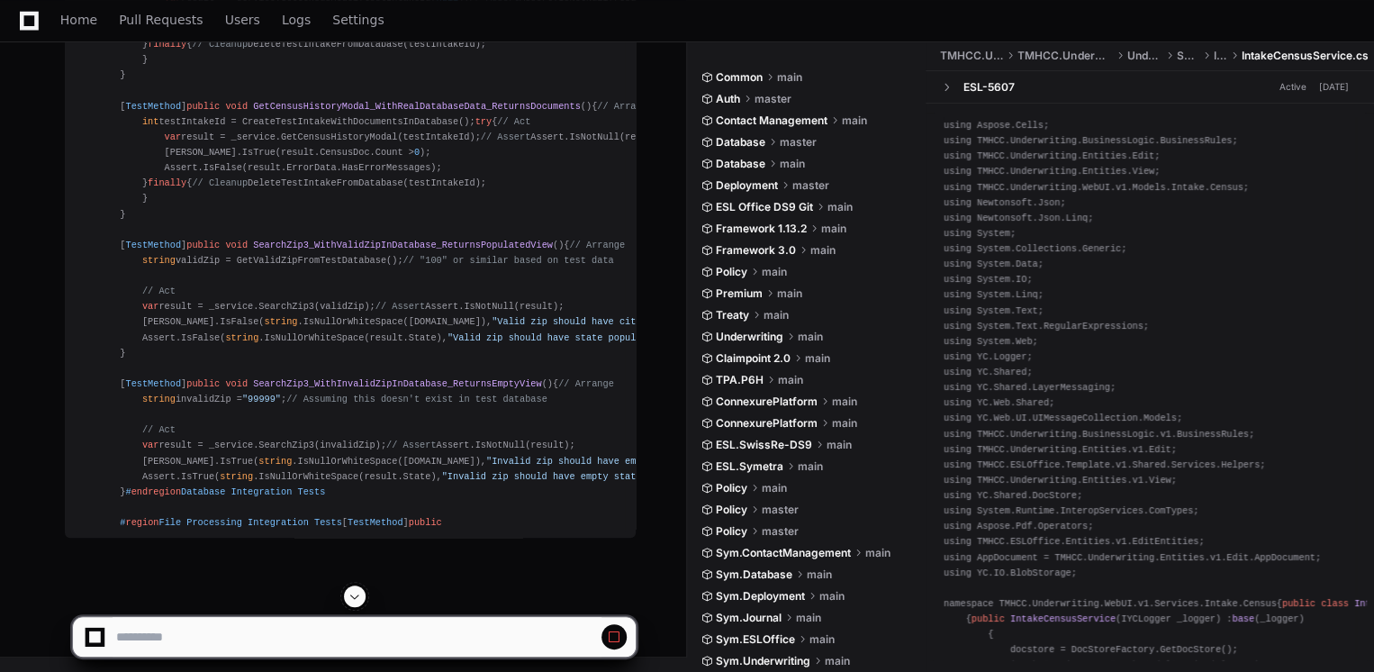
click at [357, 592] on span at bounding box center [354, 596] width 14 height 14
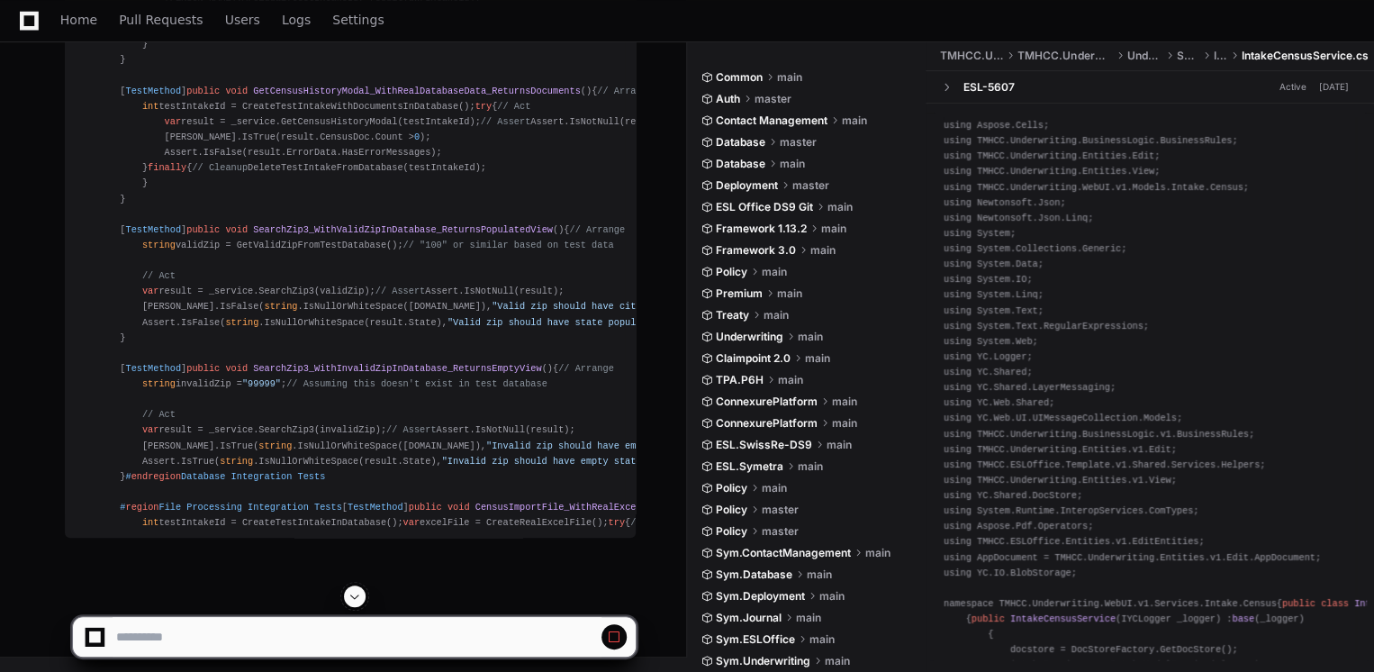
click at [357, 592] on span at bounding box center [354, 596] width 14 height 14
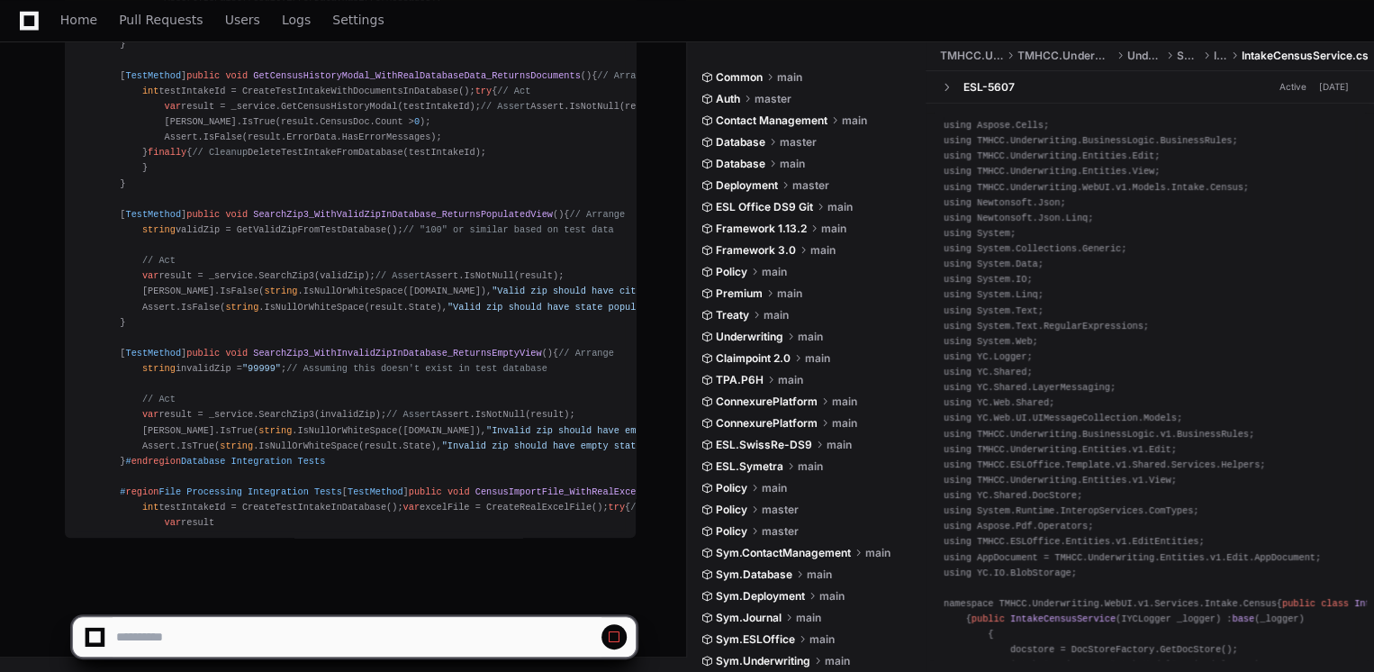
scroll to position [36384, 0]
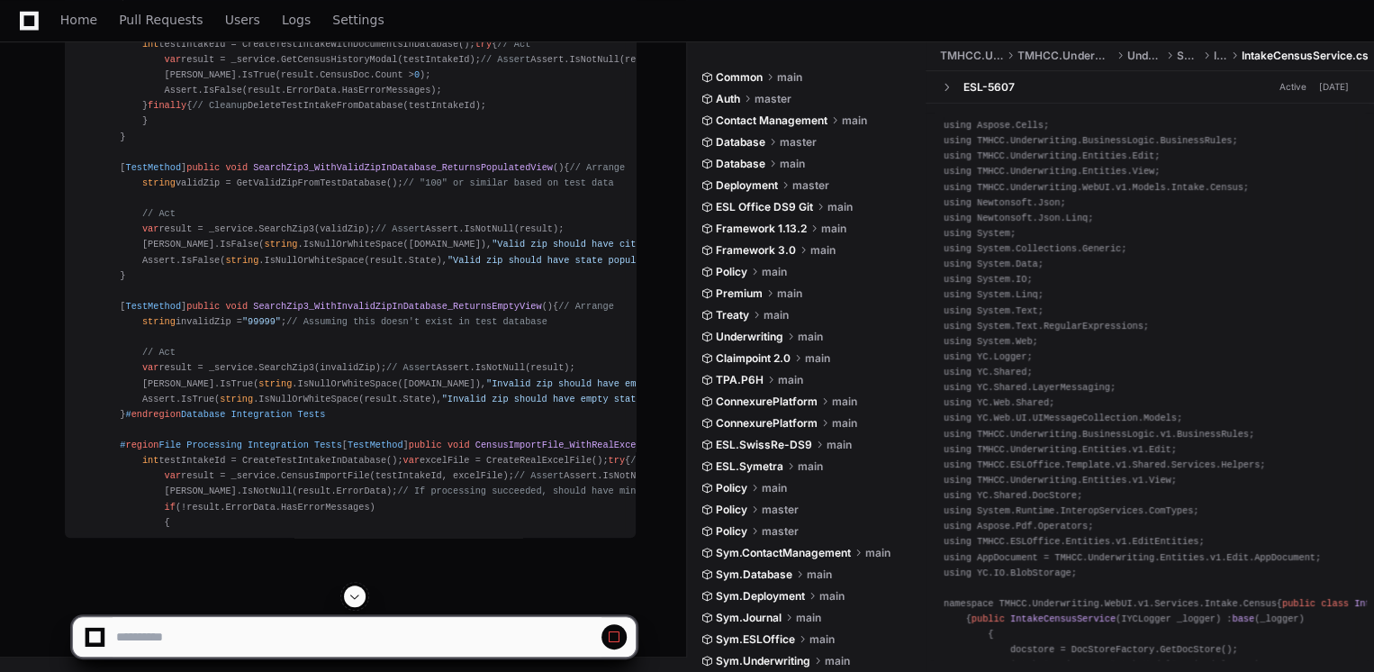
click at [357, 592] on span at bounding box center [354, 596] width 14 height 14
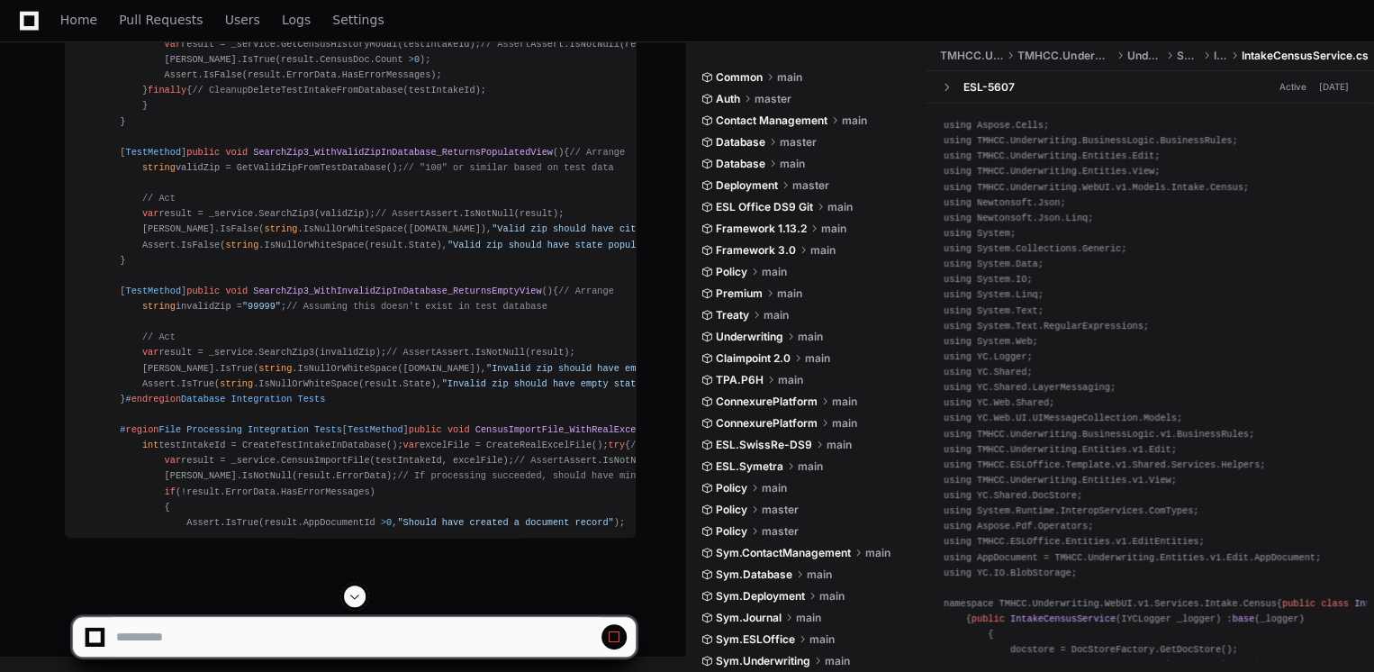
scroll to position [36523, 0]
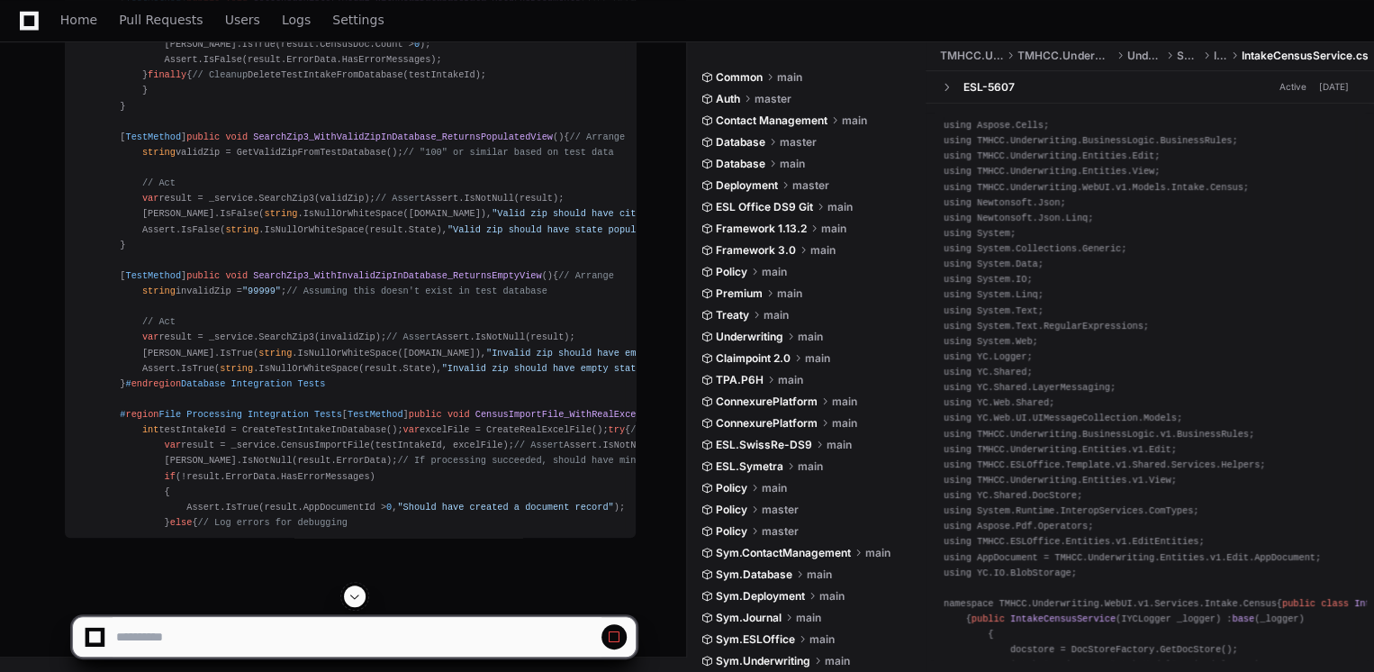
click at [357, 592] on span at bounding box center [354, 596] width 14 height 14
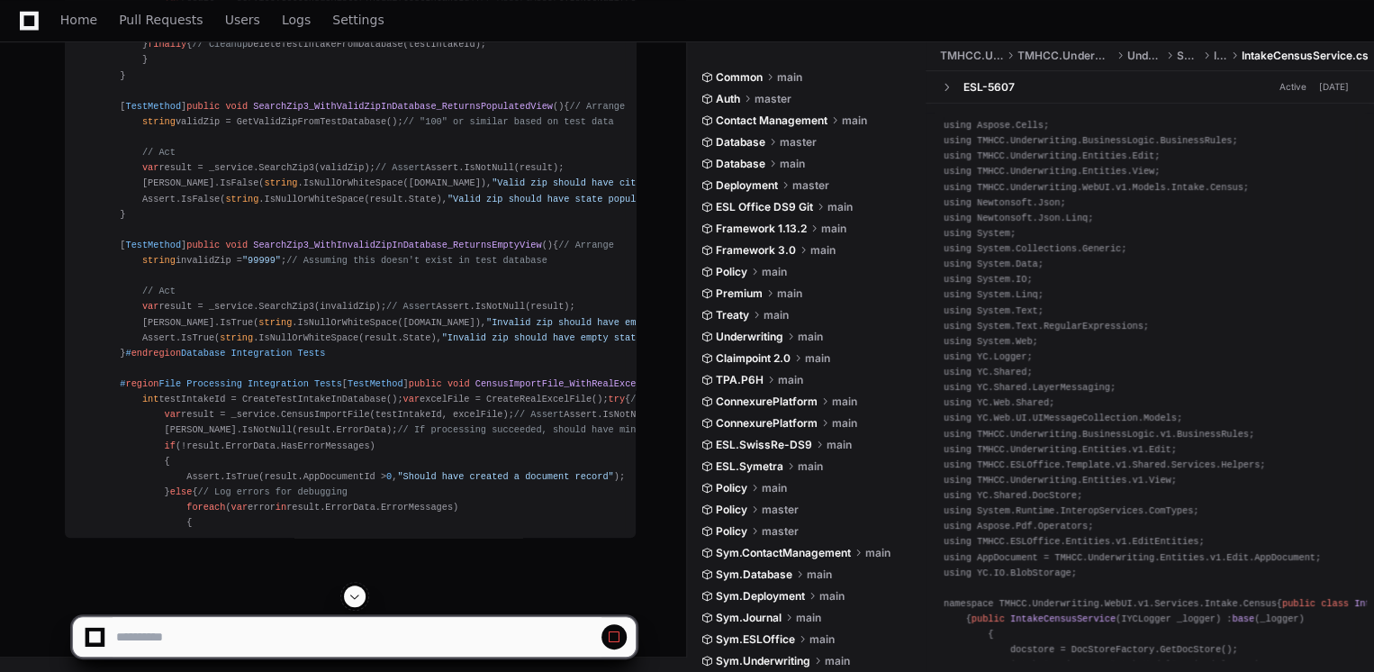
click at [357, 592] on span at bounding box center [354, 596] width 14 height 14
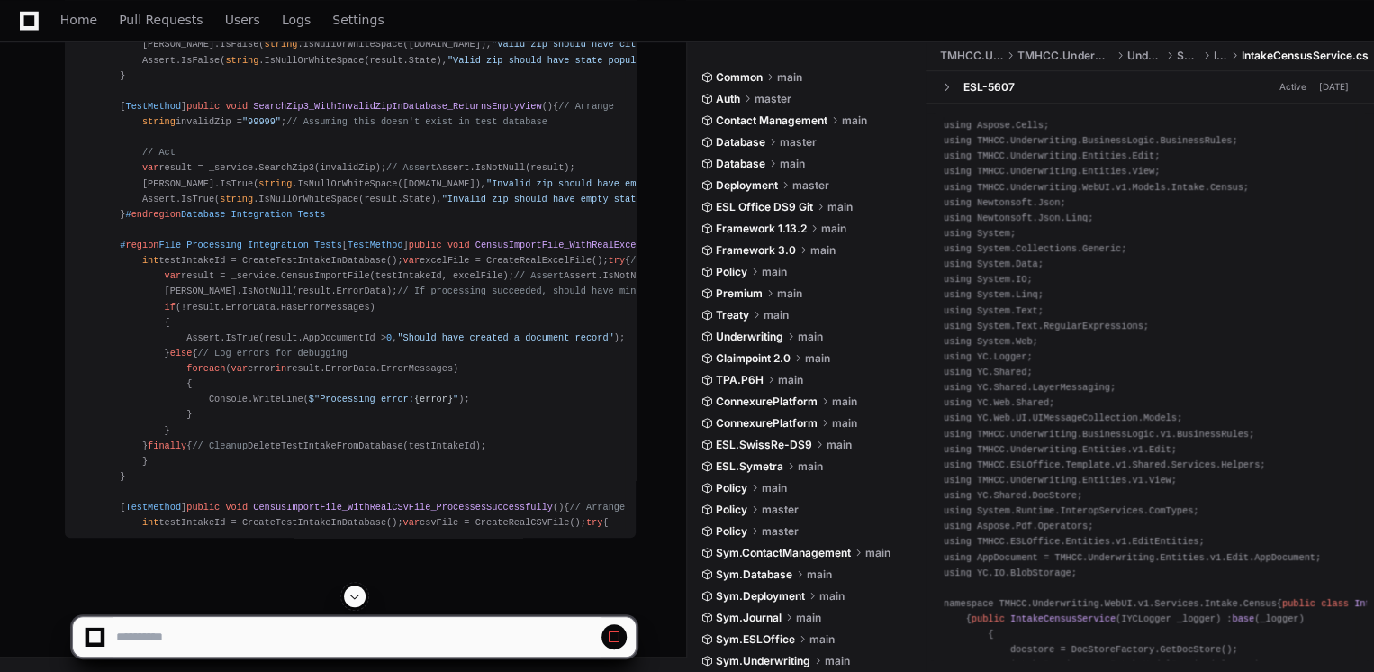
scroll to position [36924, 0]
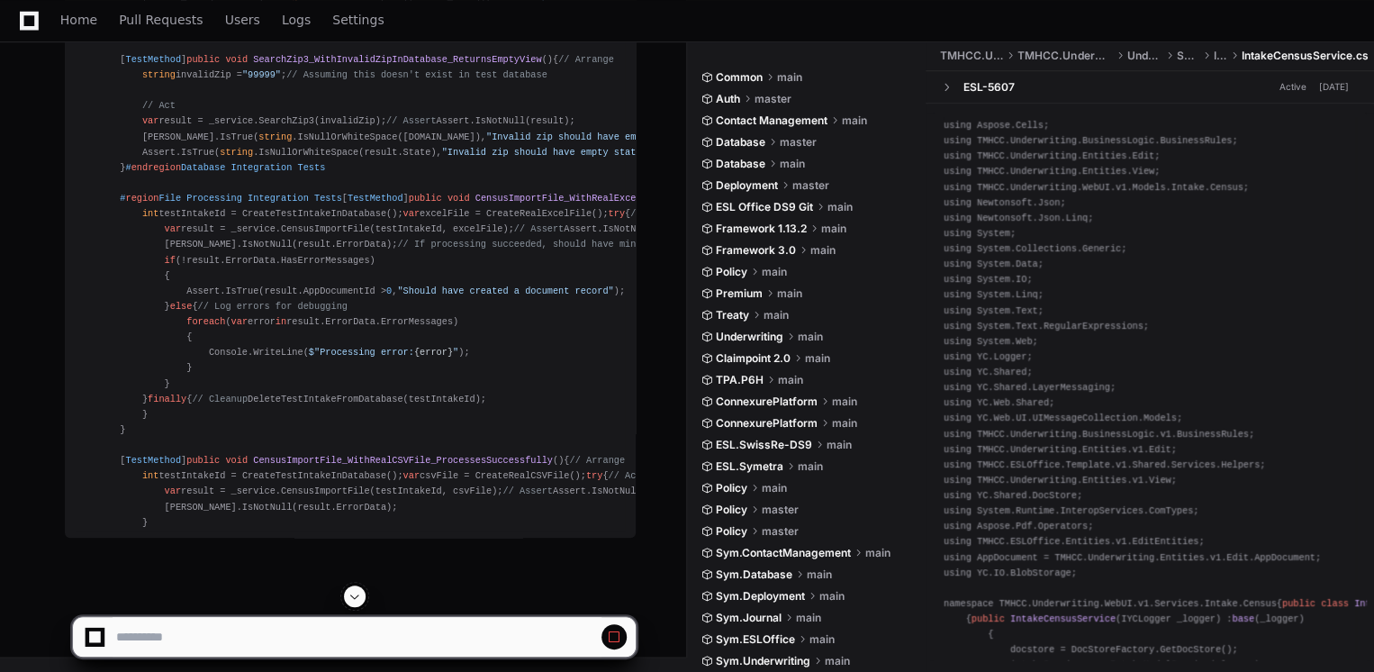
click at [356, 592] on span at bounding box center [354, 596] width 14 height 14
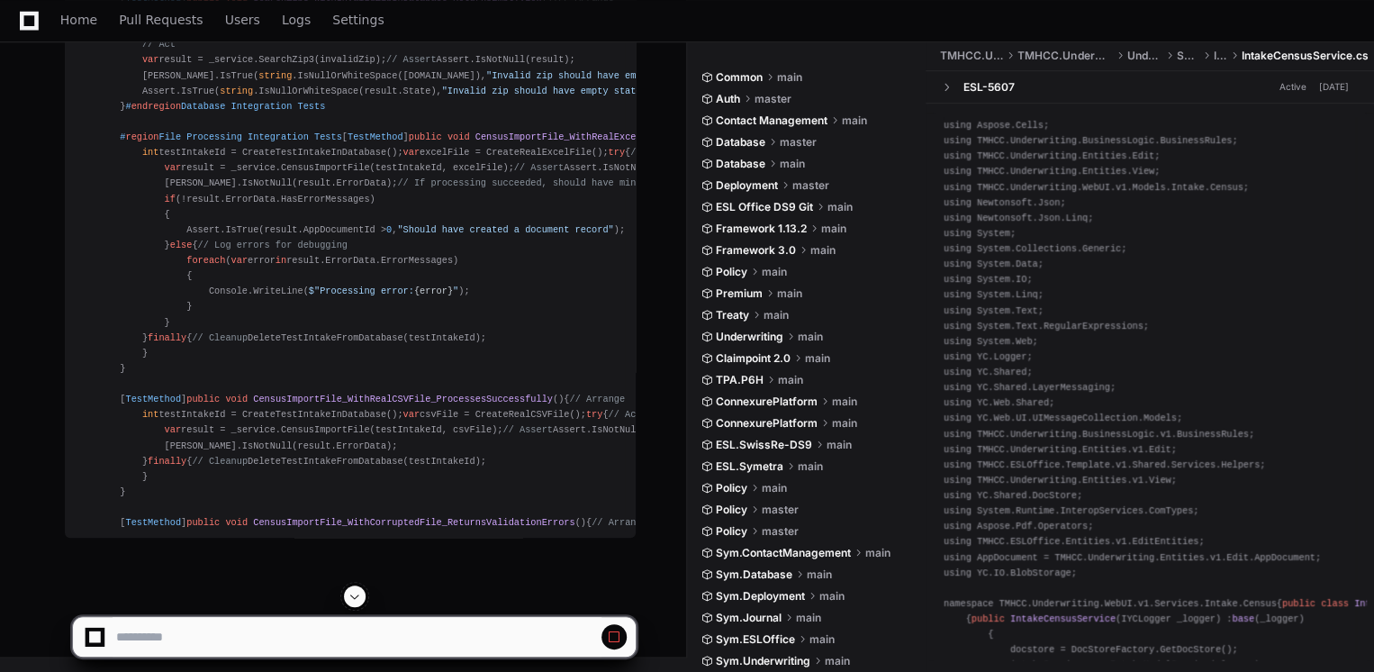
click at [353, 594] on span at bounding box center [354, 596] width 14 height 14
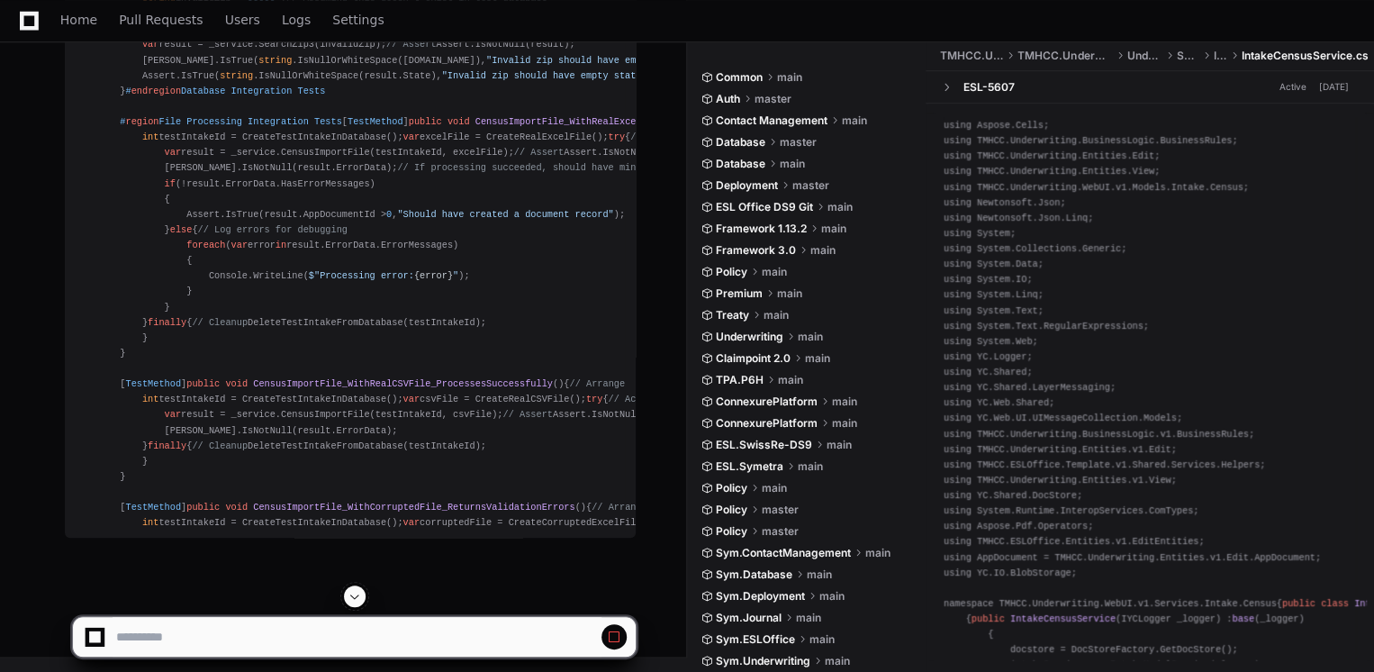
click at [353, 594] on span at bounding box center [354, 596] width 14 height 14
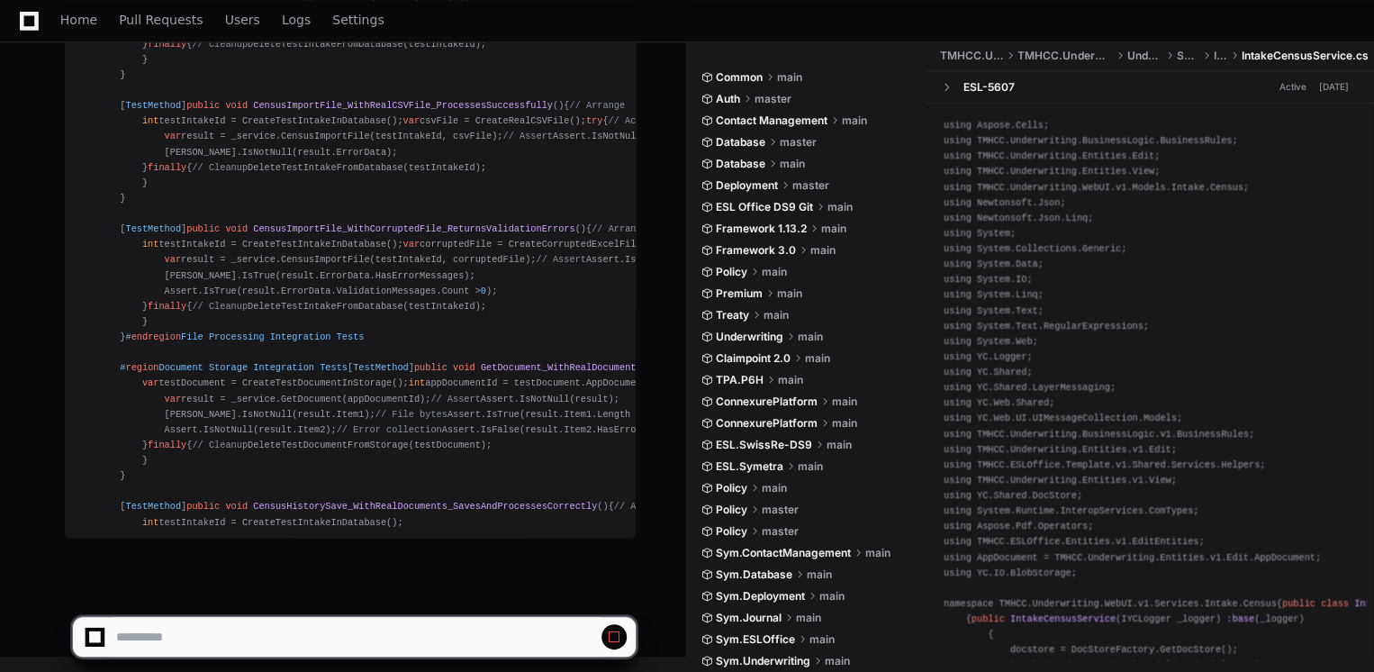
scroll to position [38049, 0]
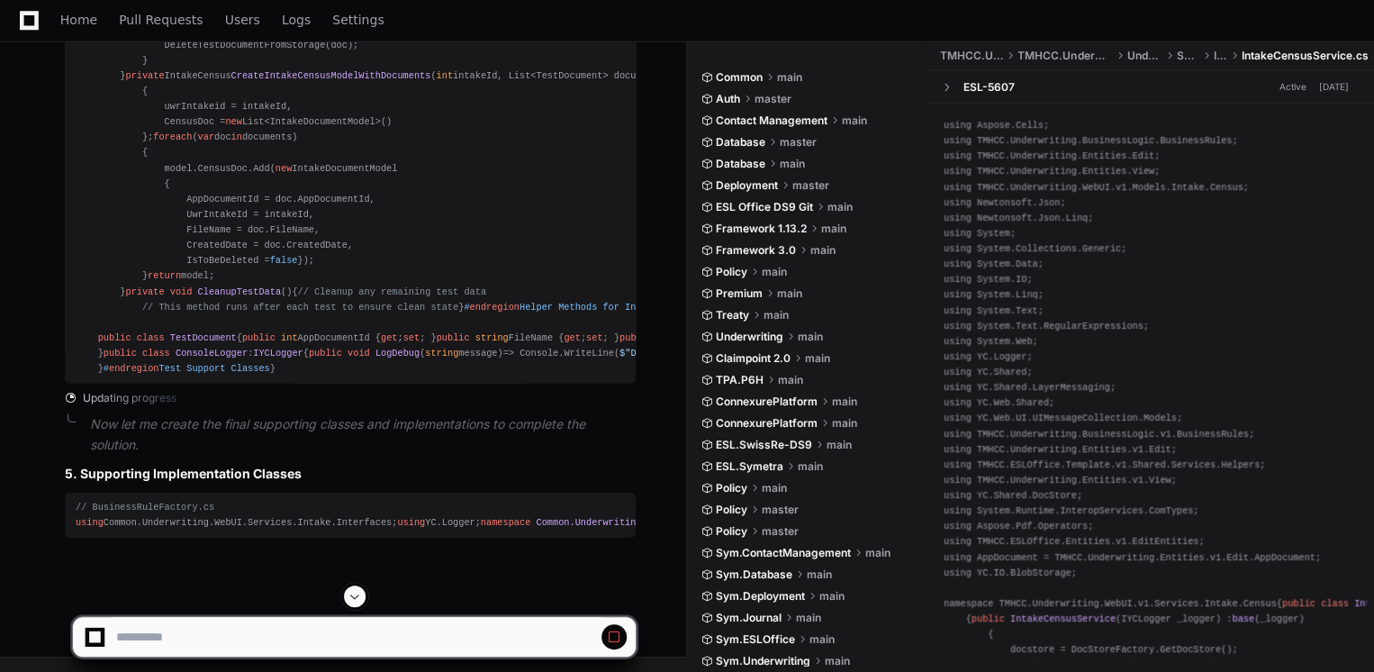
click at [353, 594] on span at bounding box center [354, 596] width 14 height 14
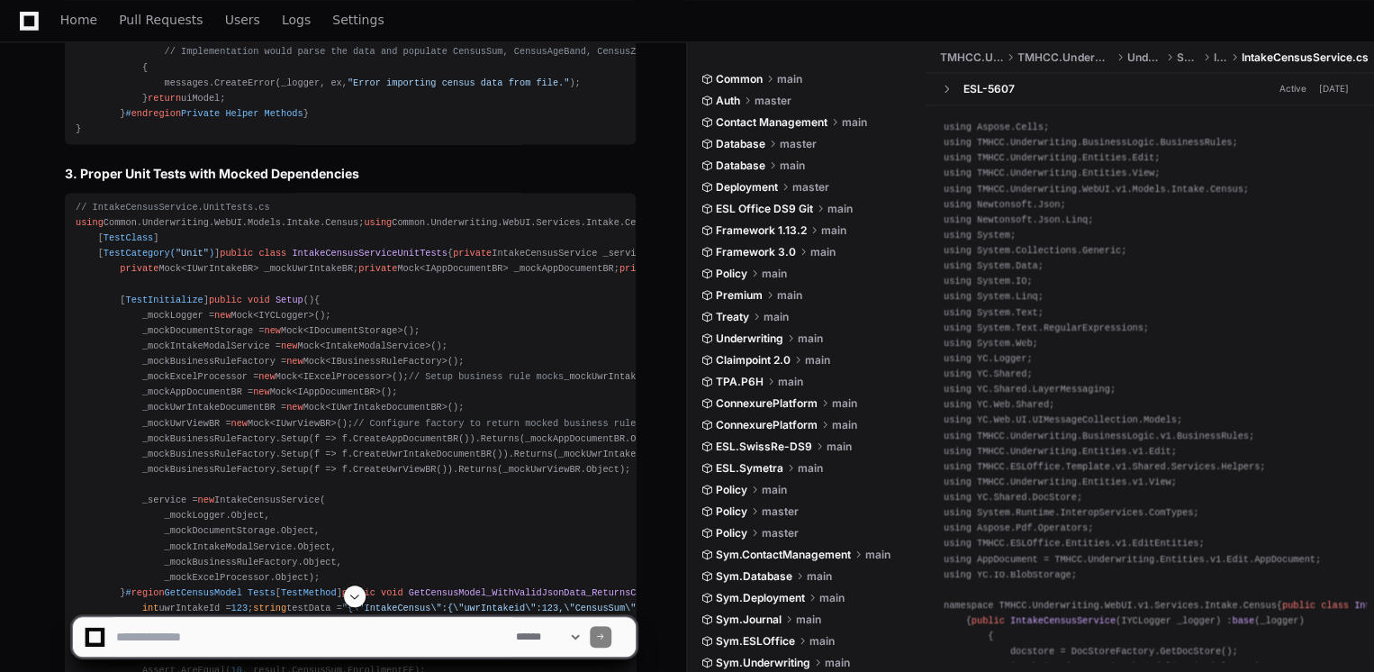
scroll to position [18737, 0]
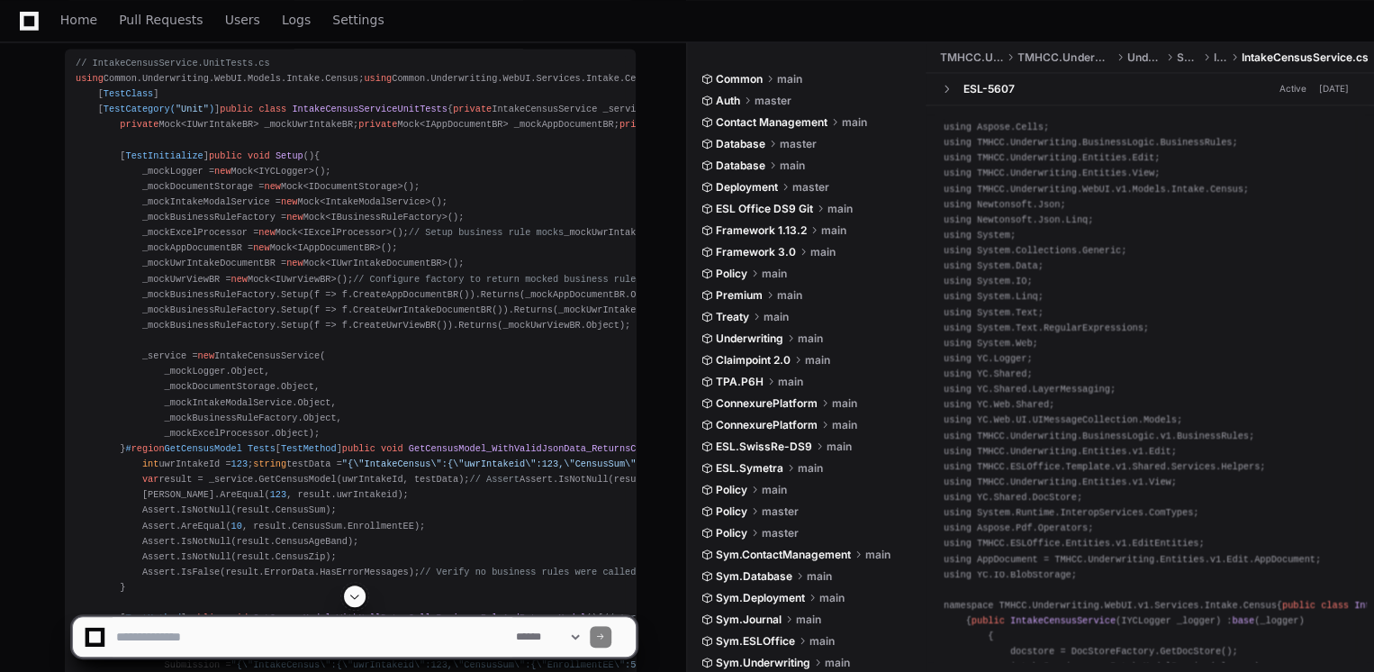
click at [354, 591] on span at bounding box center [354, 596] width 14 height 14
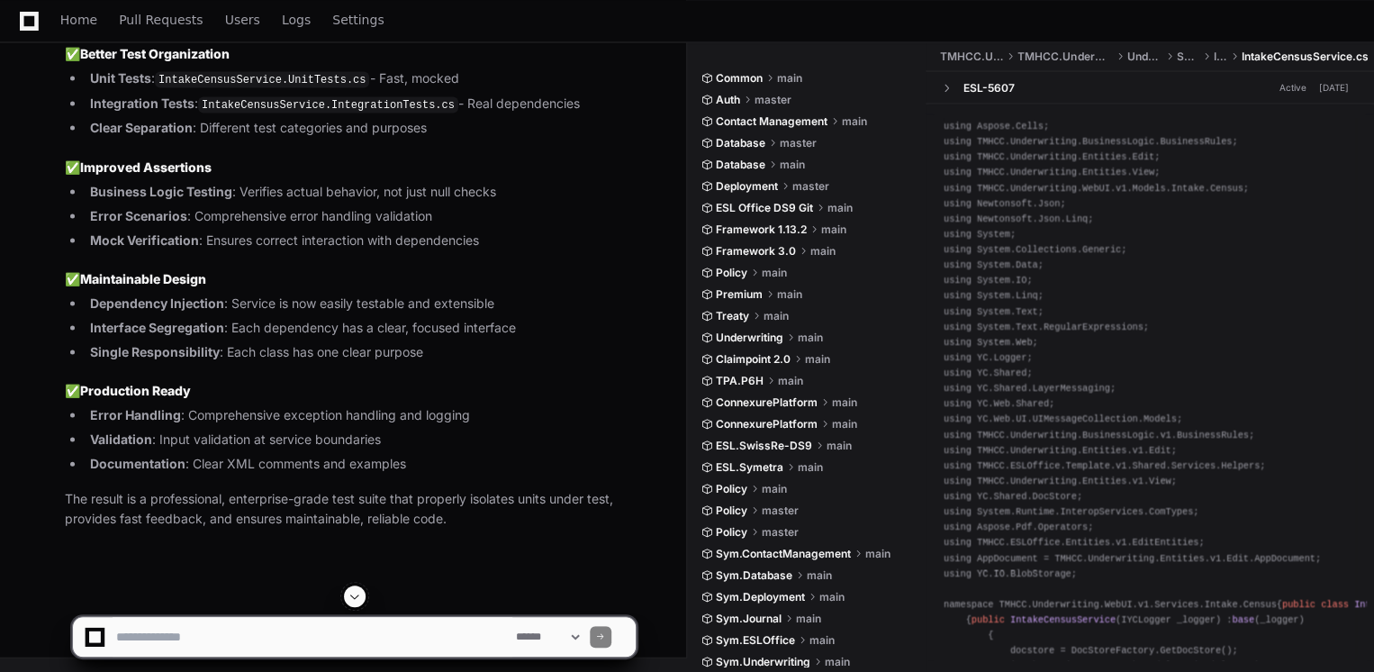
scroll to position [38513, 0]
click at [356, 600] on span at bounding box center [354, 596] width 14 height 14
click at [357, 598] on span at bounding box center [354, 596] width 14 height 14
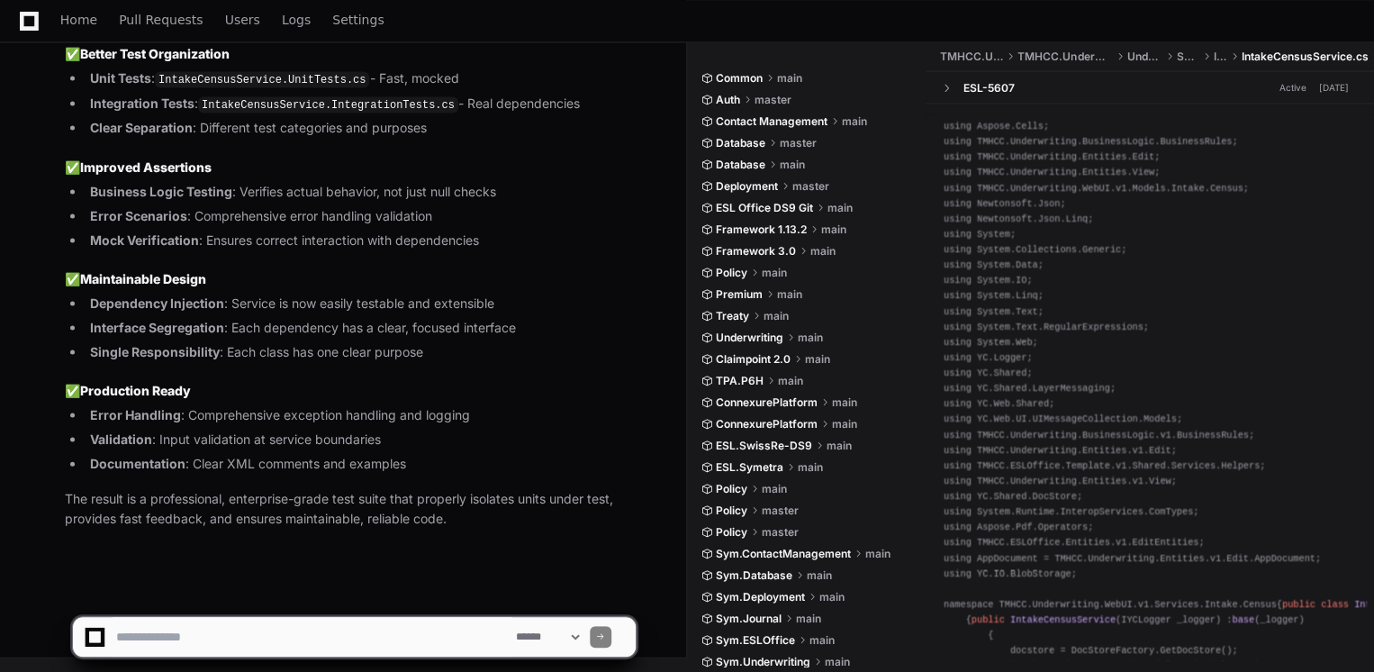
click at [352, 623] on textarea at bounding box center [313, 637] width 400 height 40
click at [348, 591] on span at bounding box center [354, 596] width 14 height 14
click at [333, 624] on textarea at bounding box center [313, 637] width 400 height 40
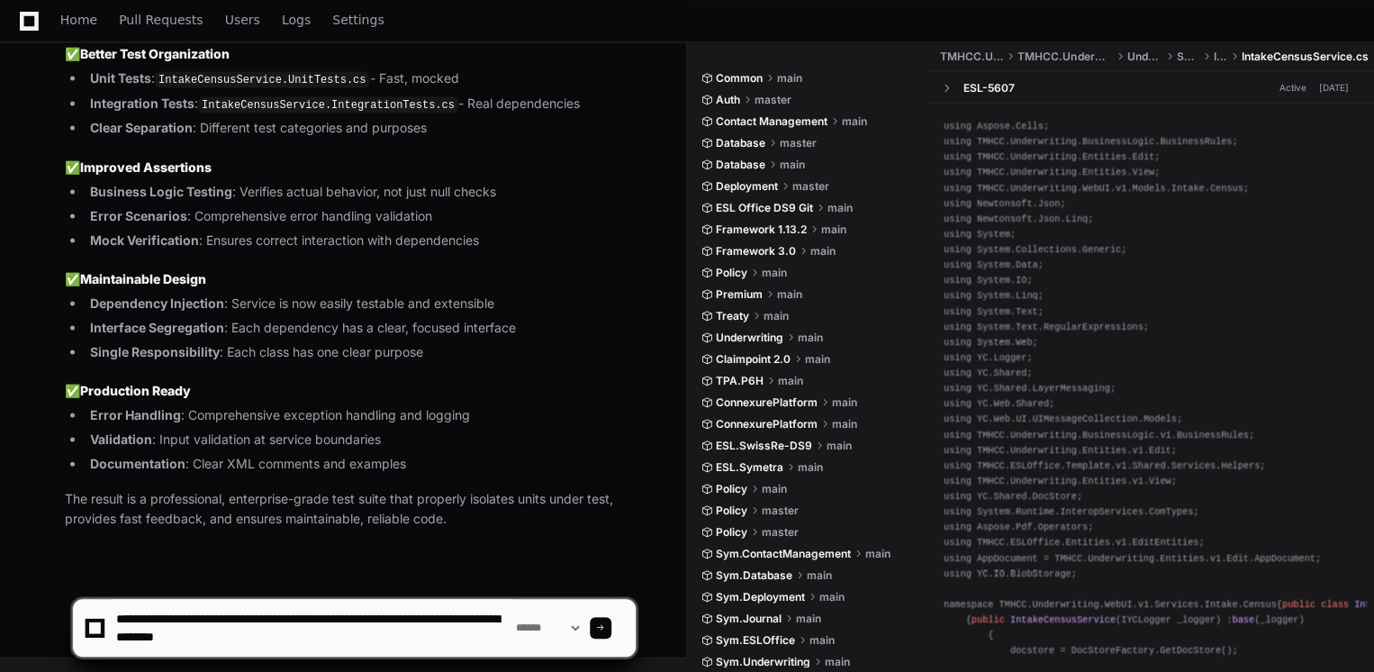
type textarea "**********"
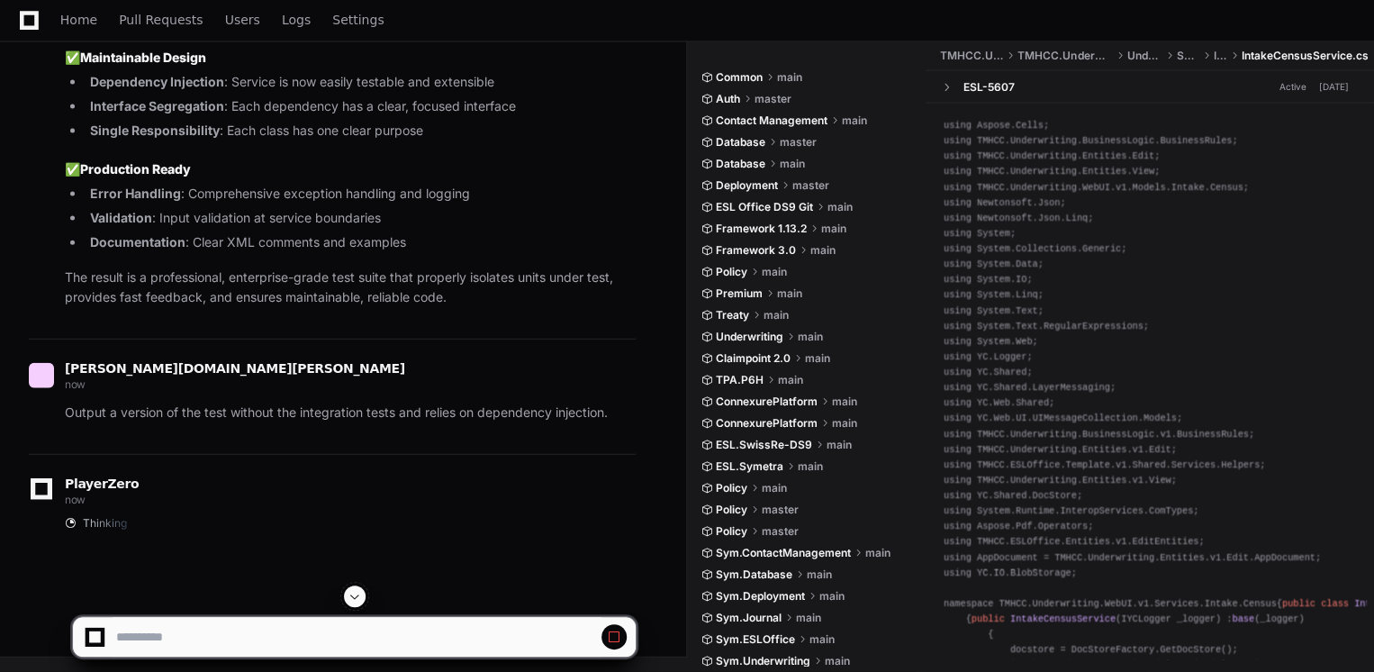
scroll to position [44889, 0]
click at [347, 602] on span at bounding box center [354, 596] width 14 height 14
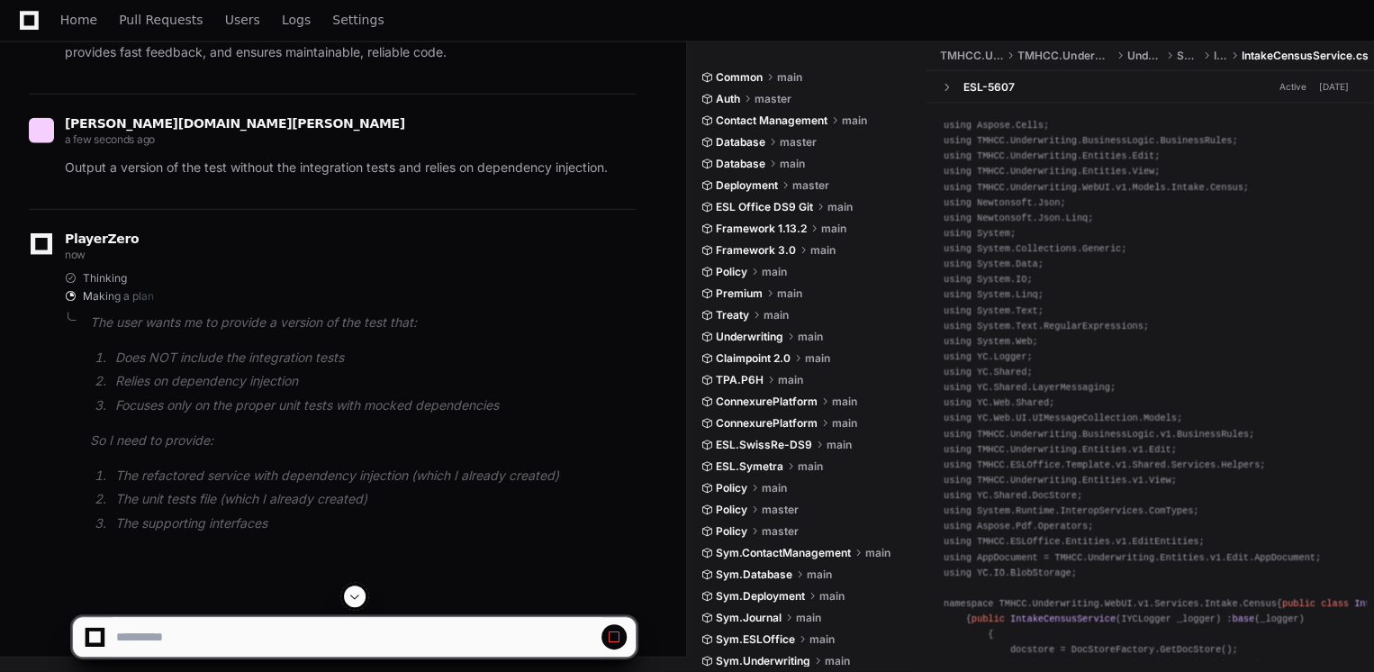
click at [347, 602] on span at bounding box center [354, 596] width 14 height 14
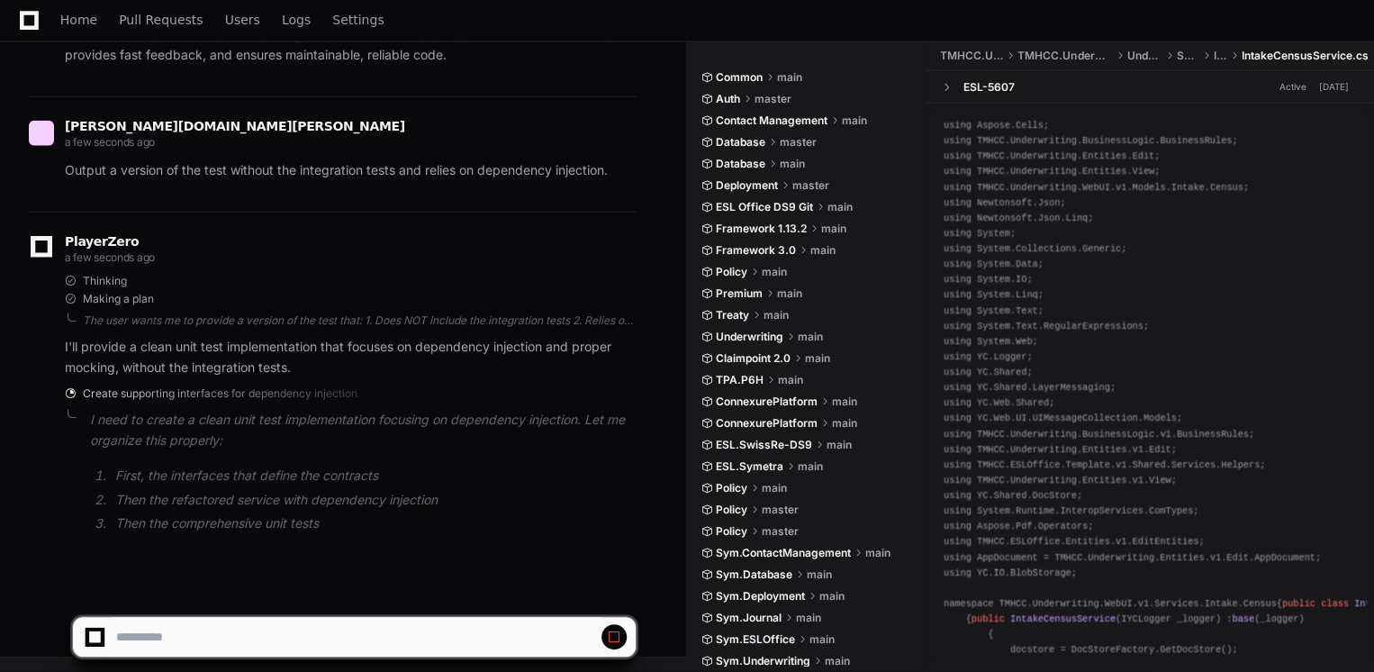
scroll to position [48365, 0]
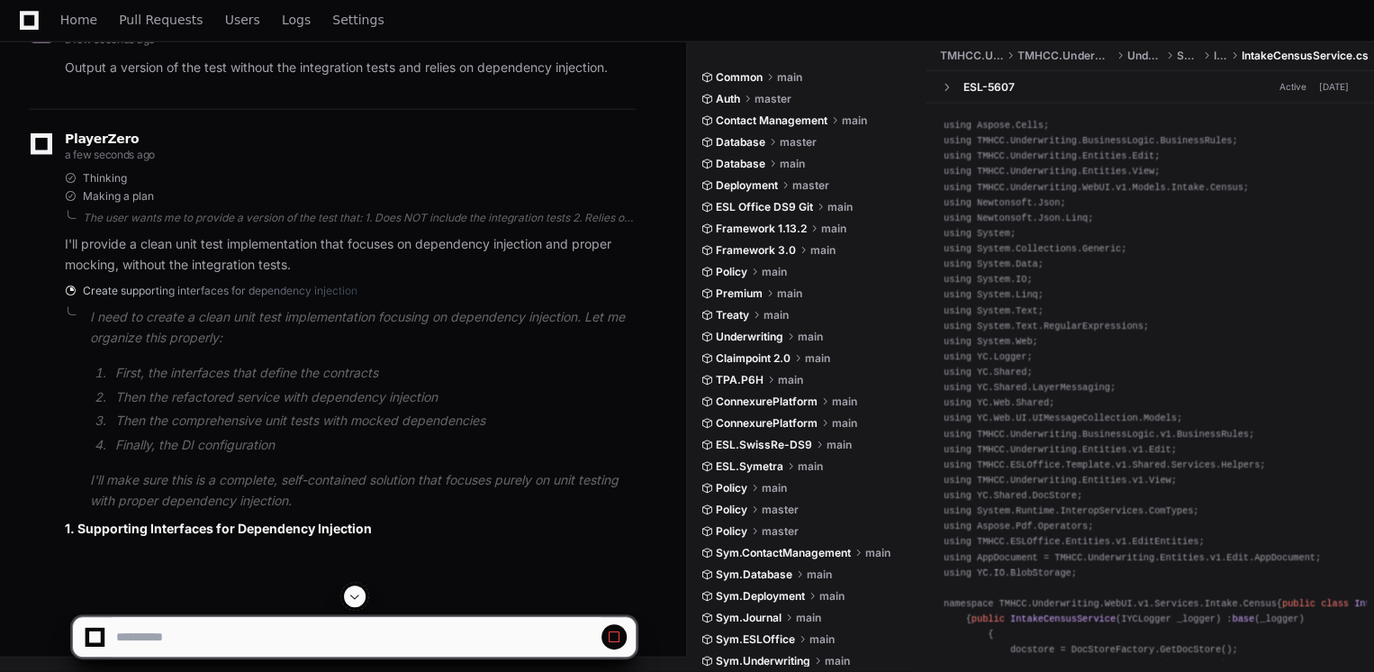
click at [347, 602] on span at bounding box center [354, 596] width 14 height 14
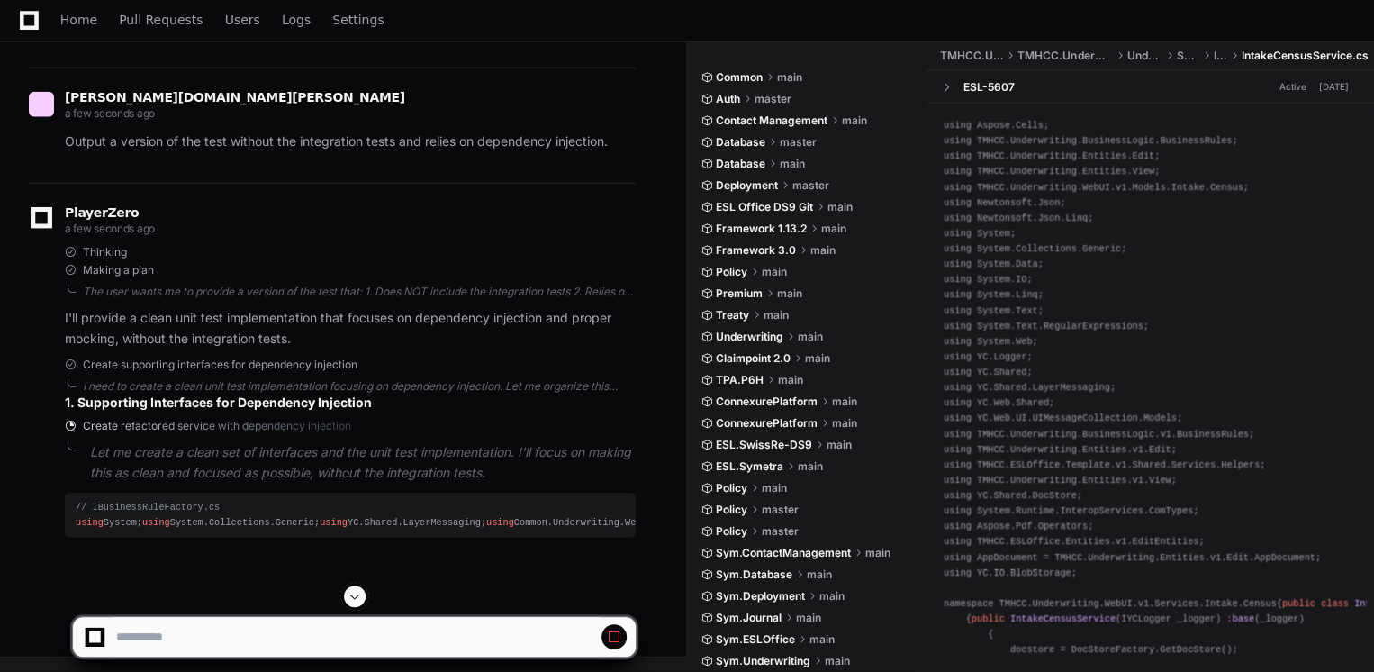
scroll to position [48441, 0]
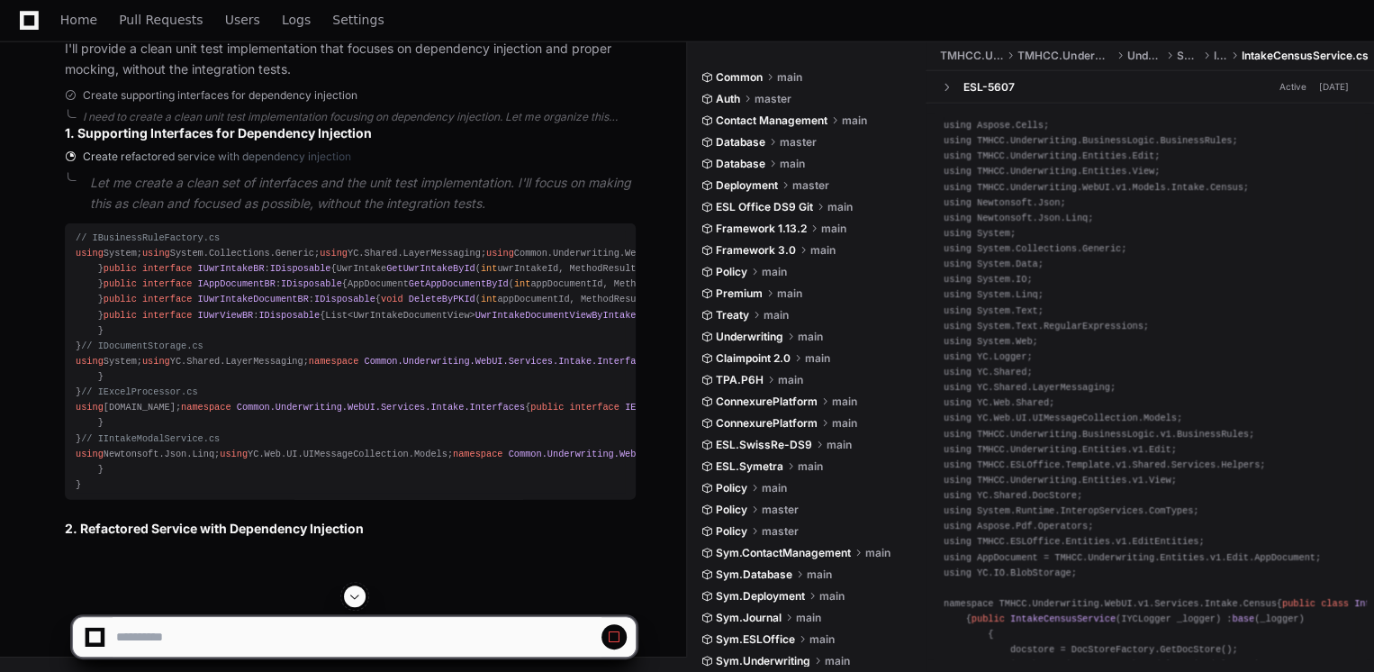
click at [364, 602] on div at bounding box center [354, 596] width 564 height 22
click at [364, 600] on button at bounding box center [355, 596] width 22 height 22
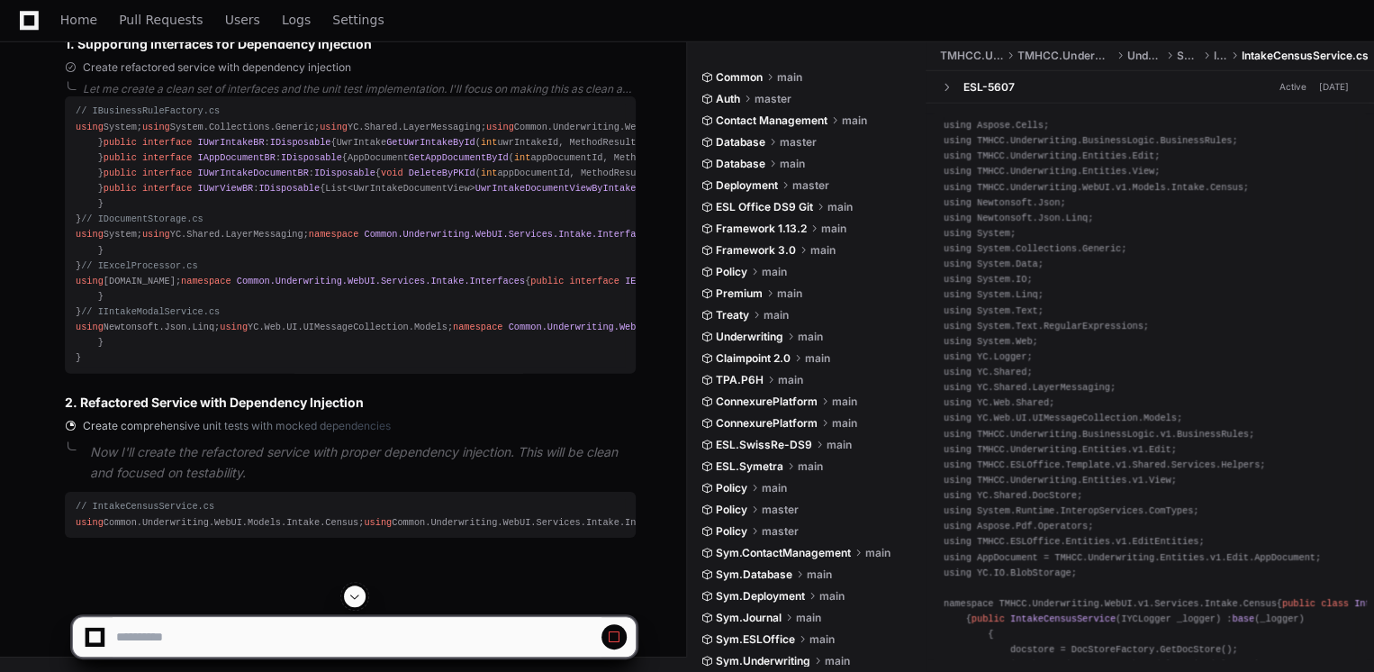
scroll to position [49697, 0]
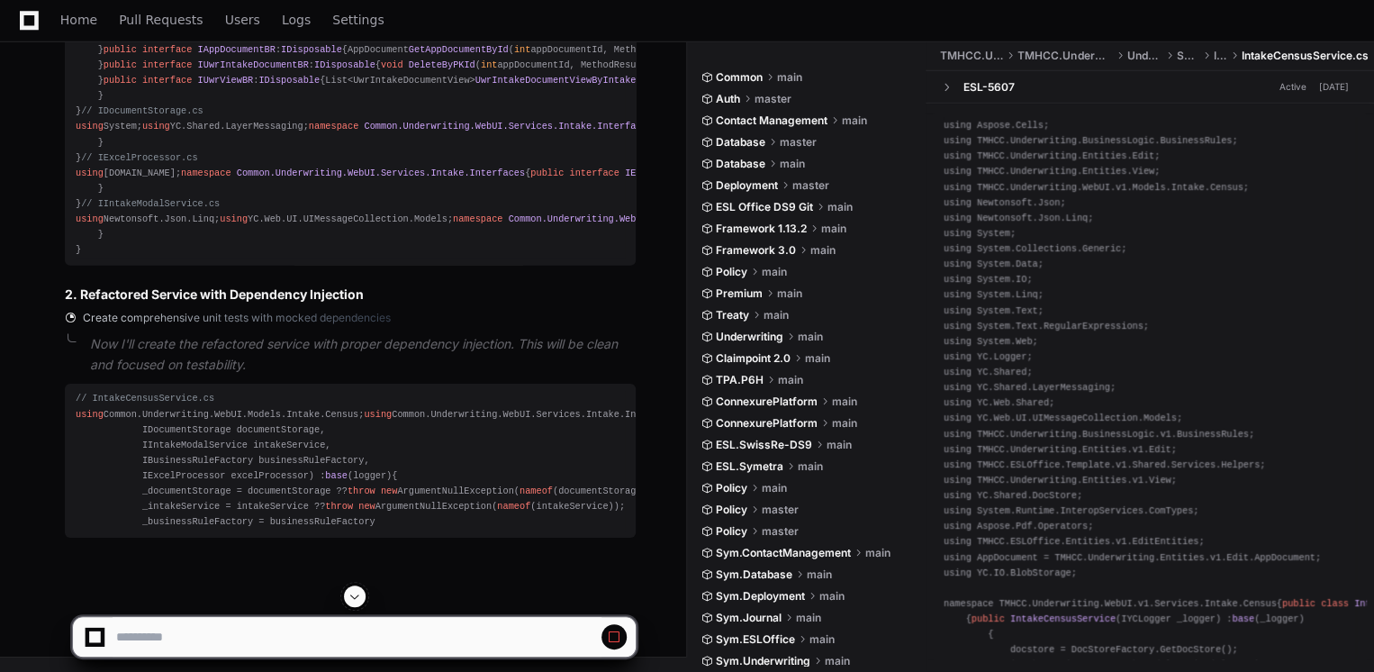
click at [352, 592] on span at bounding box center [354, 596] width 14 height 14
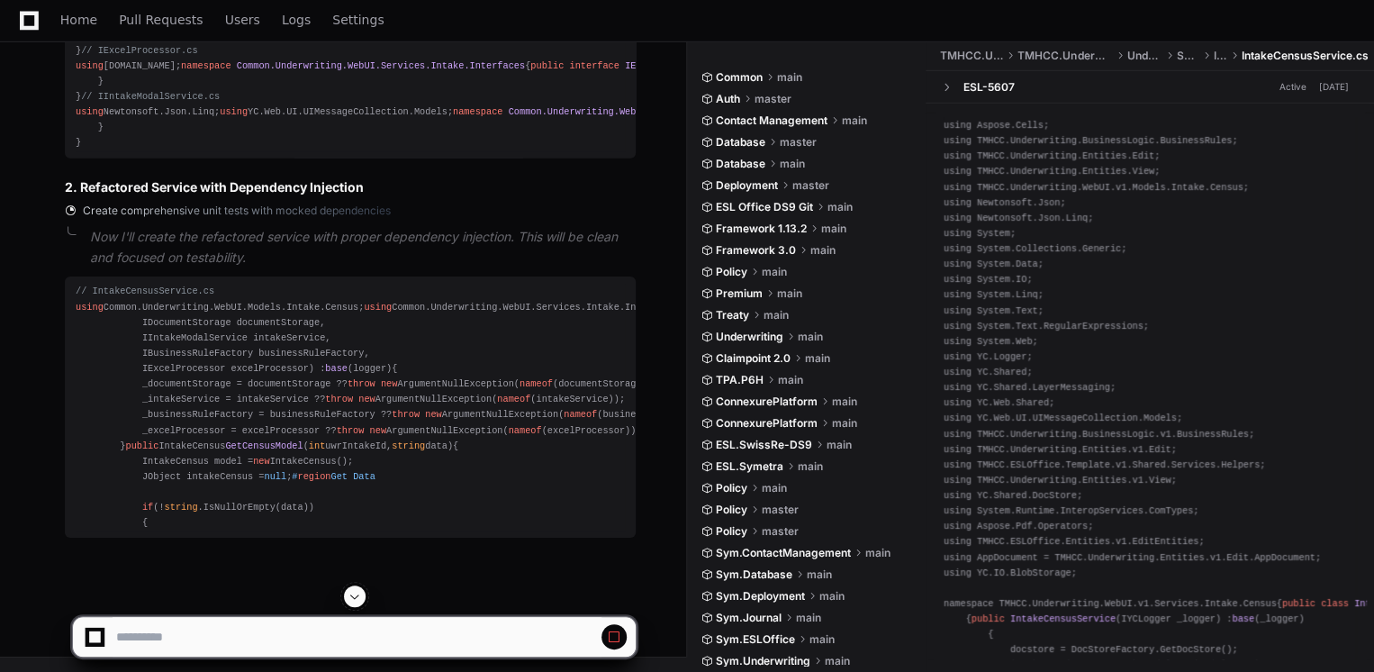
scroll to position [50057, 0]
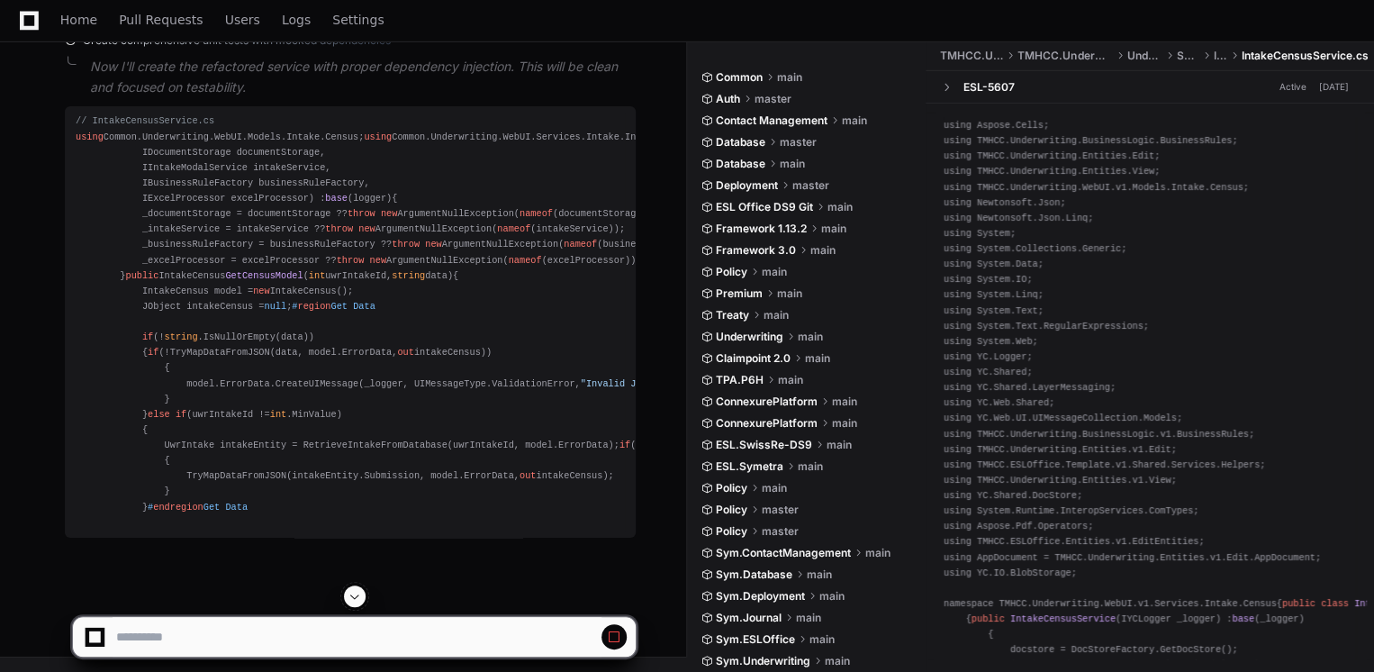
click at [354, 598] on span at bounding box center [354, 596] width 14 height 14
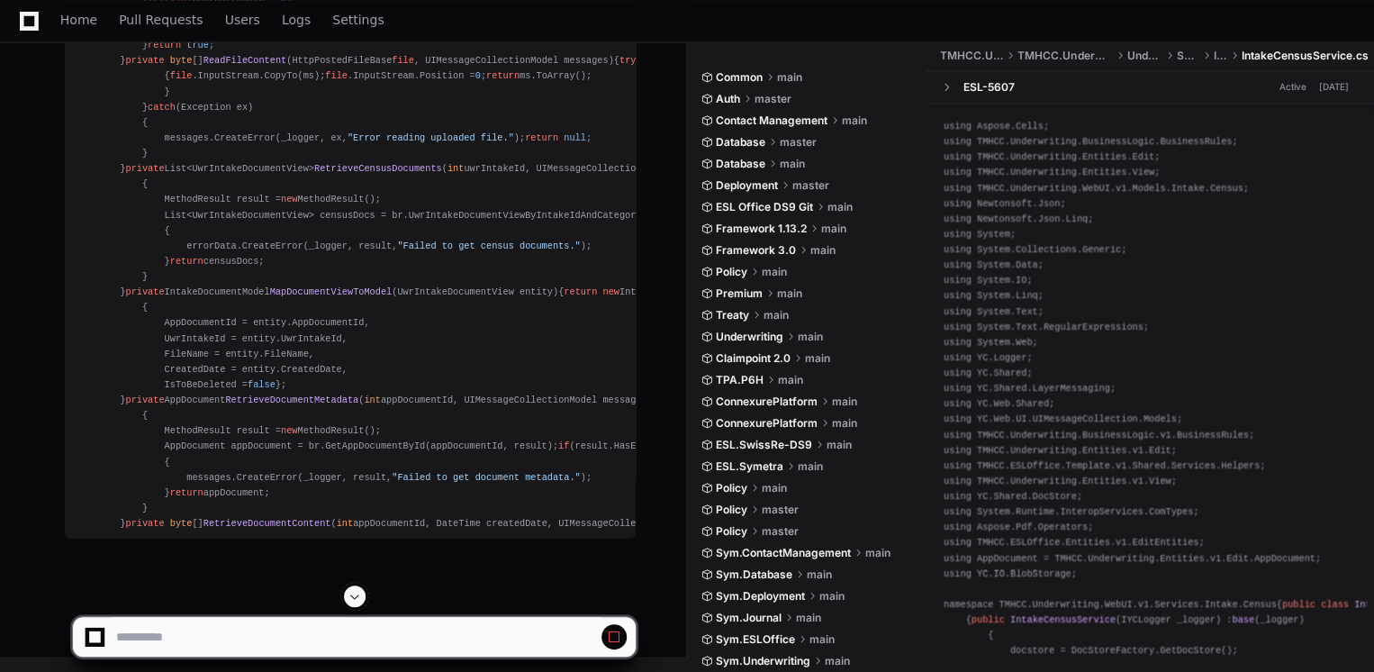
scroll to position [51609, 0]
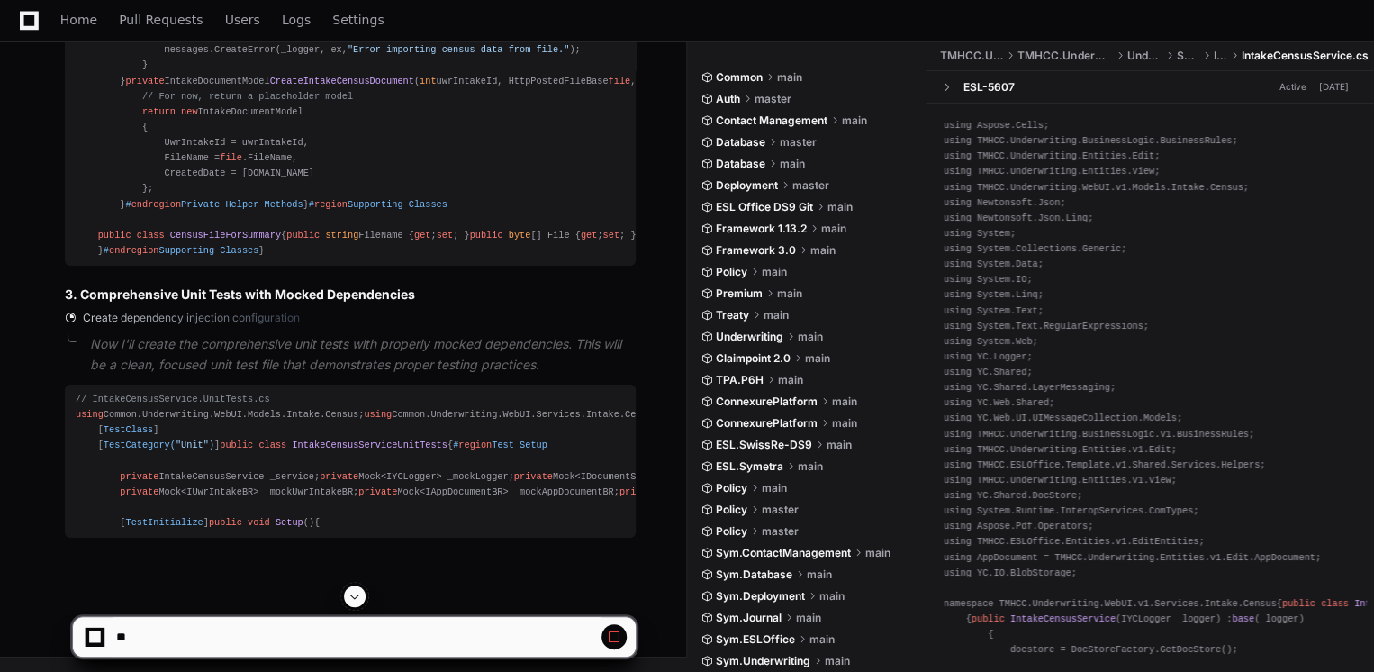
scroll to position [57471, 0]
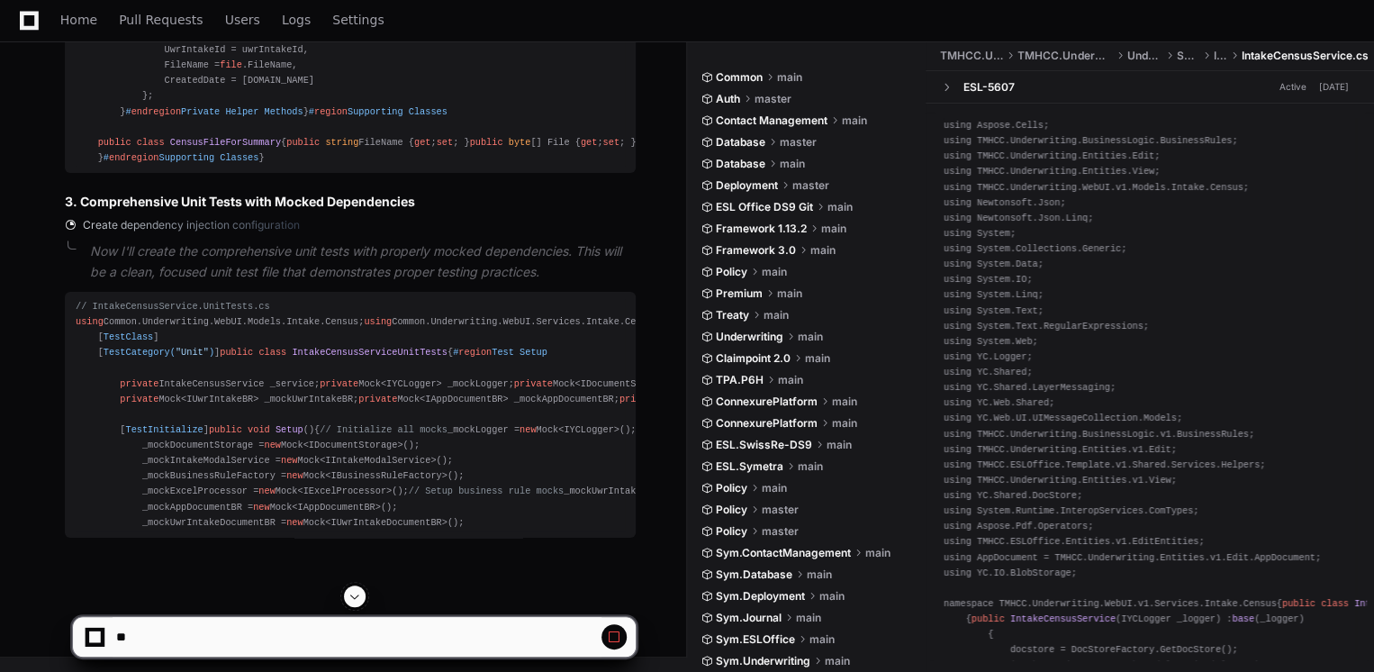
click at [360, 596] on span at bounding box center [354, 596] width 14 height 14
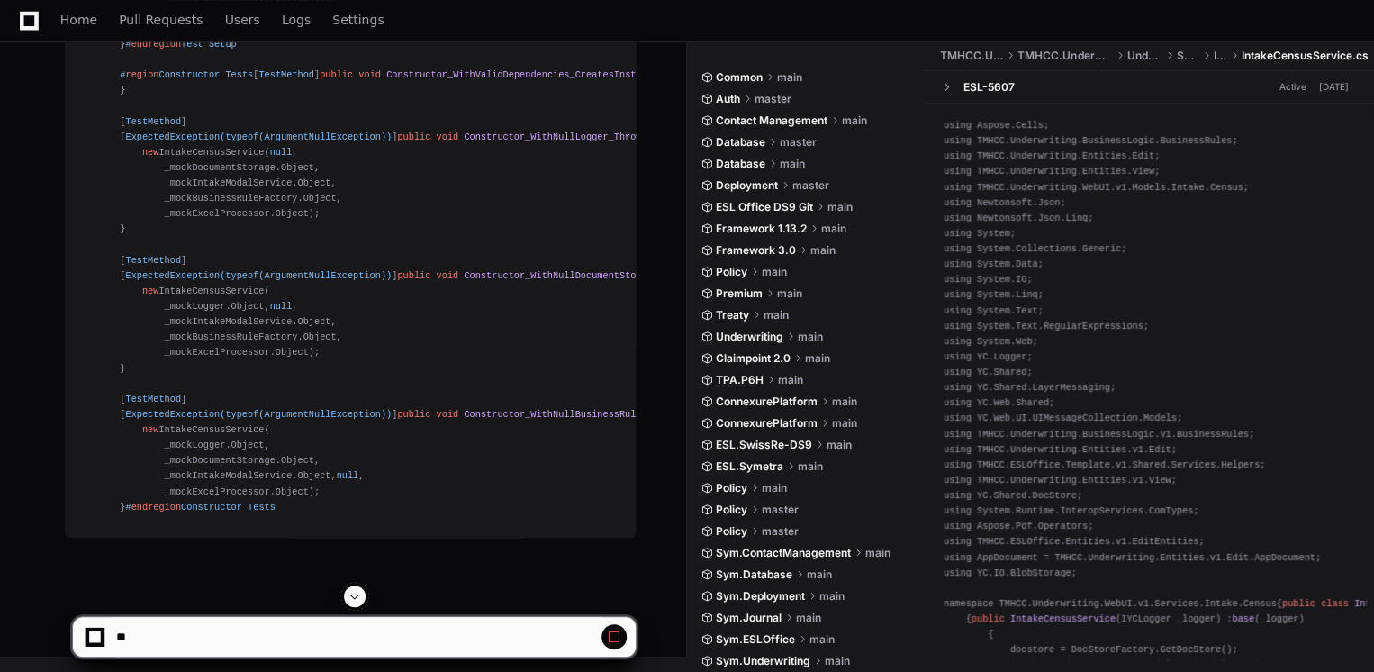
scroll to position [48350, 0]
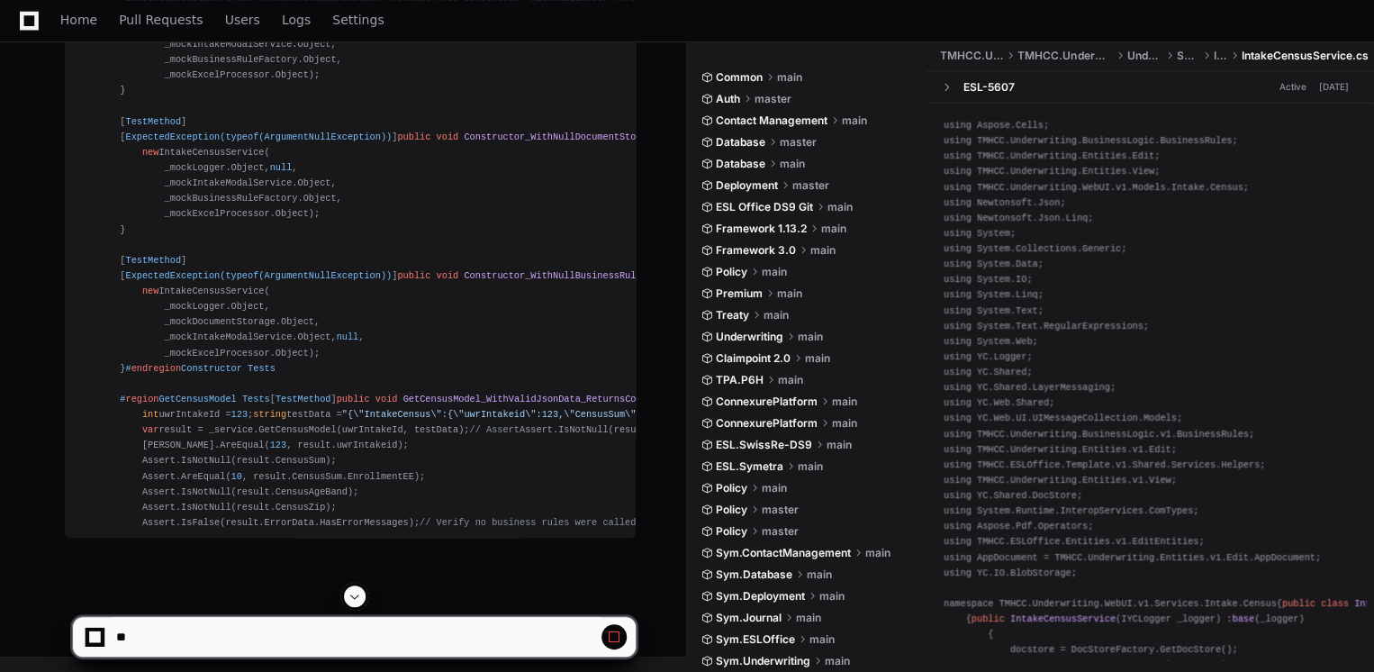
click at [357, 591] on span at bounding box center [354, 596] width 14 height 14
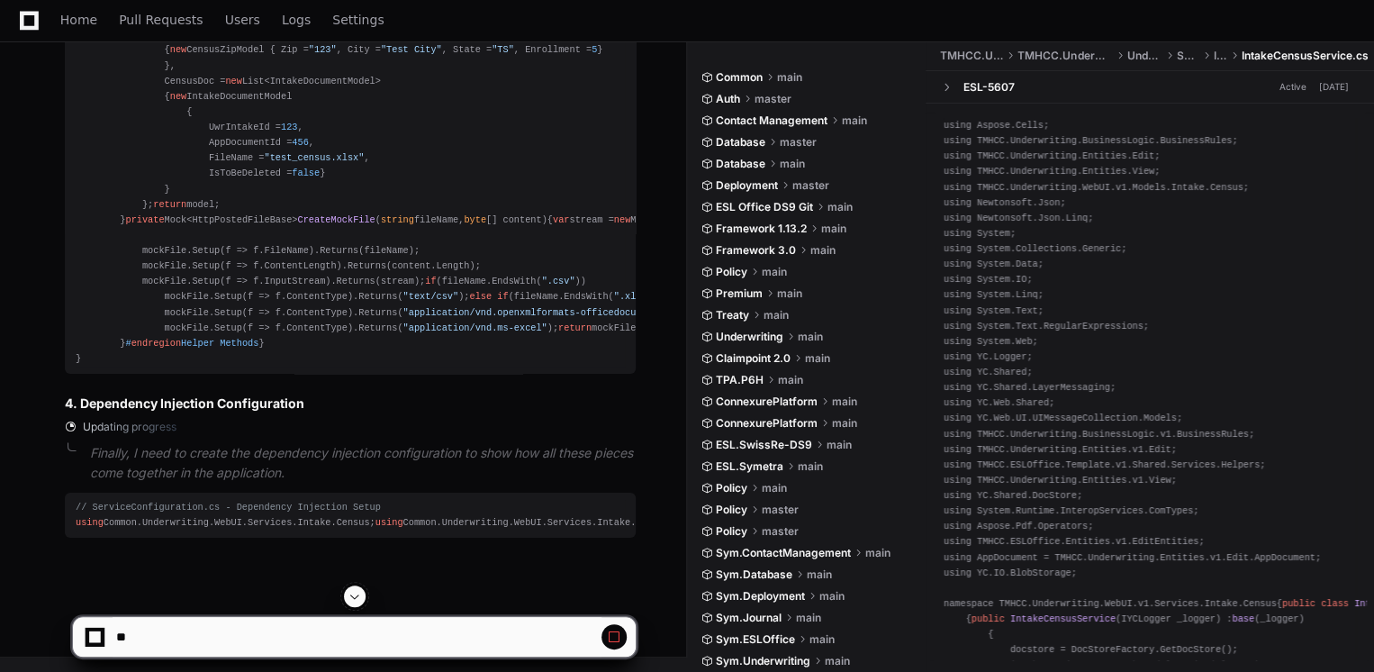
scroll to position [57501, 0]
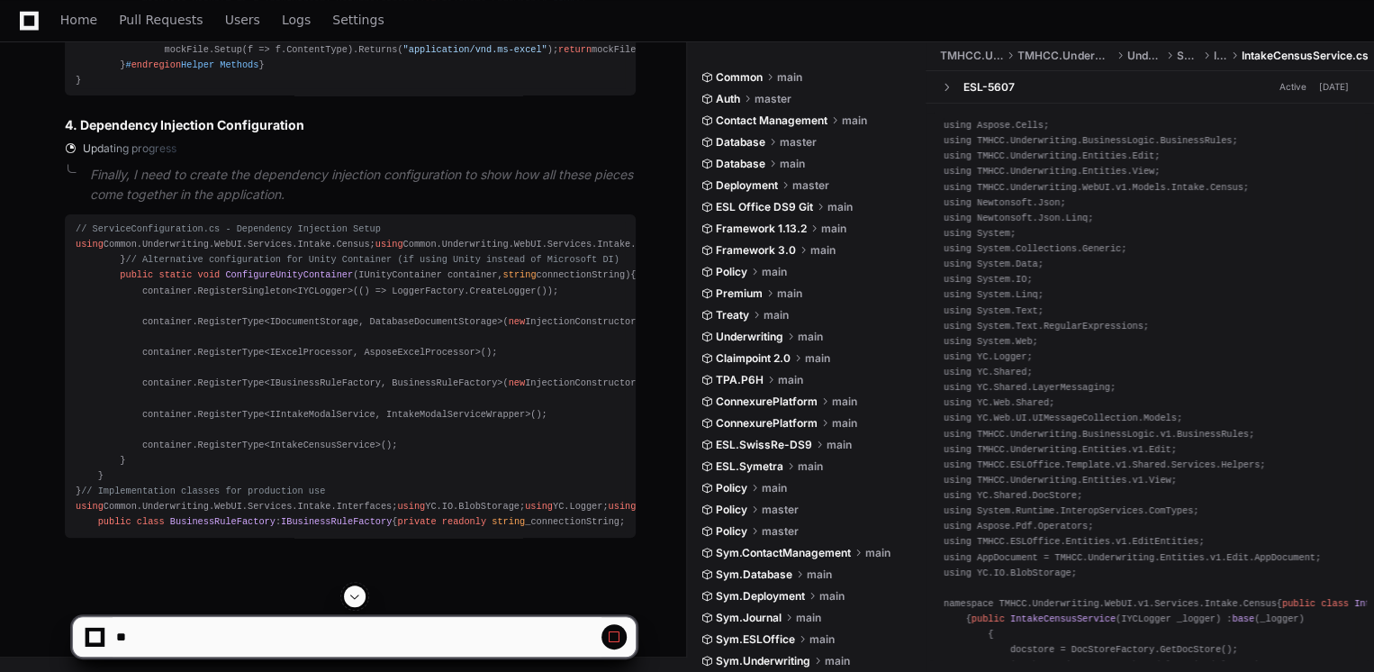
click at [349, 595] on span at bounding box center [354, 596] width 14 height 14
click at [614, 632] on span at bounding box center [614, 636] width 14 height 14
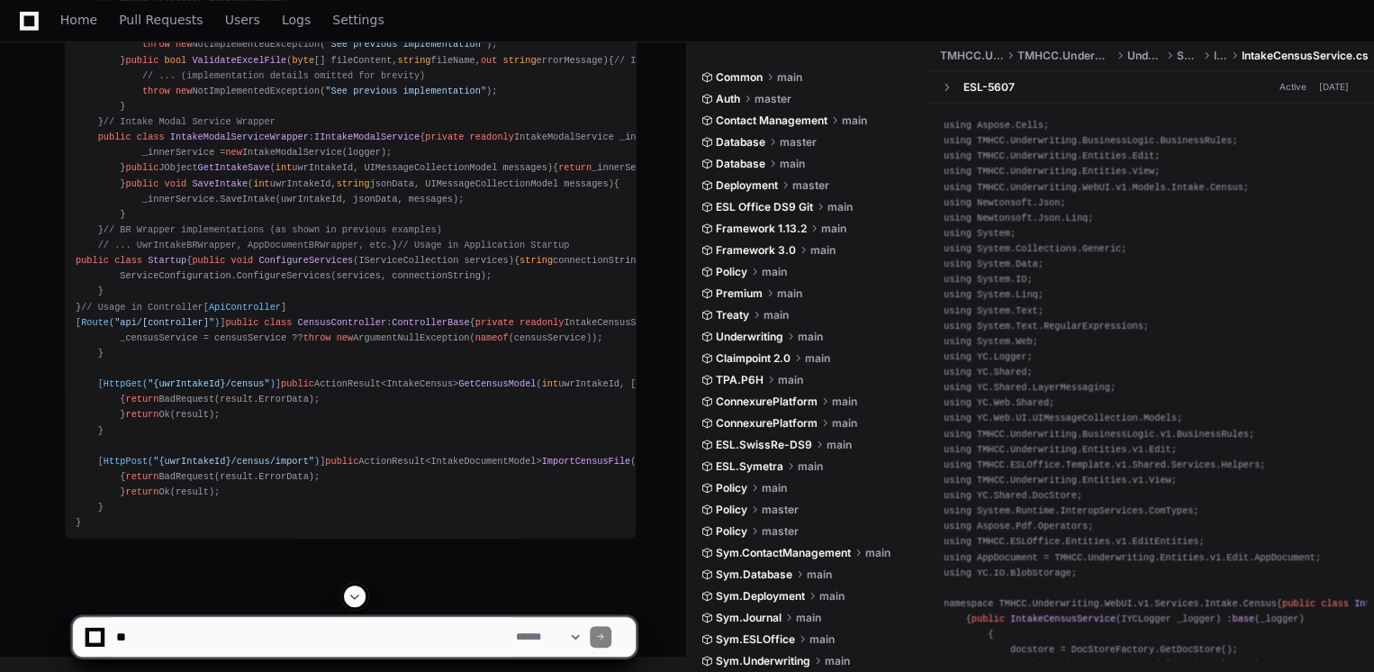
click at [350, 602] on span at bounding box center [354, 596] width 14 height 14
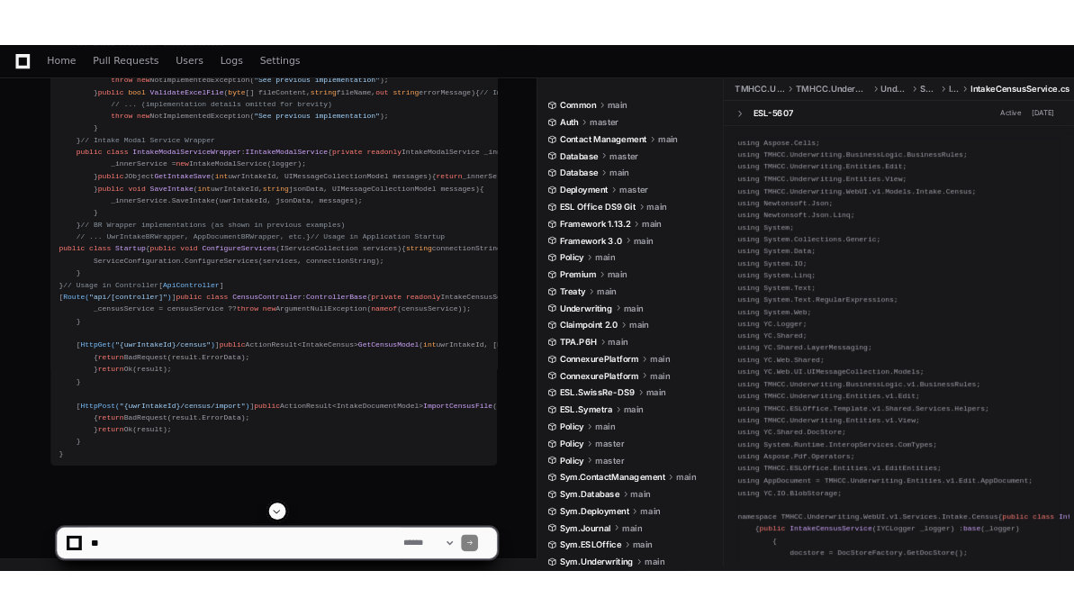
scroll to position [72030, 0]
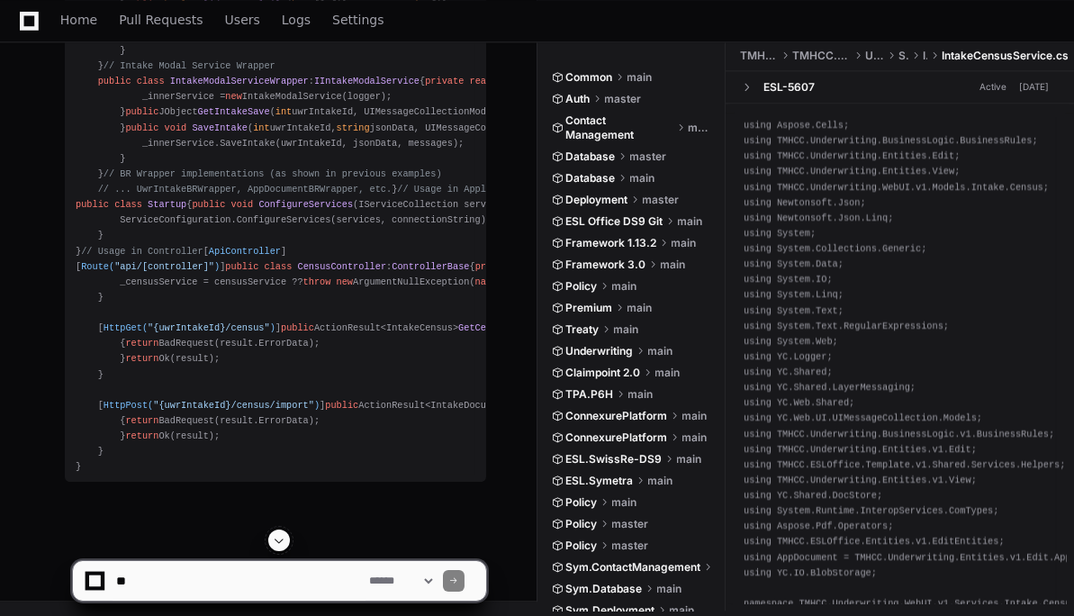
click at [285, 544] on span at bounding box center [279, 540] width 14 height 14
click at [71, 19] on span "Home" at bounding box center [78, 19] width 37 height 11
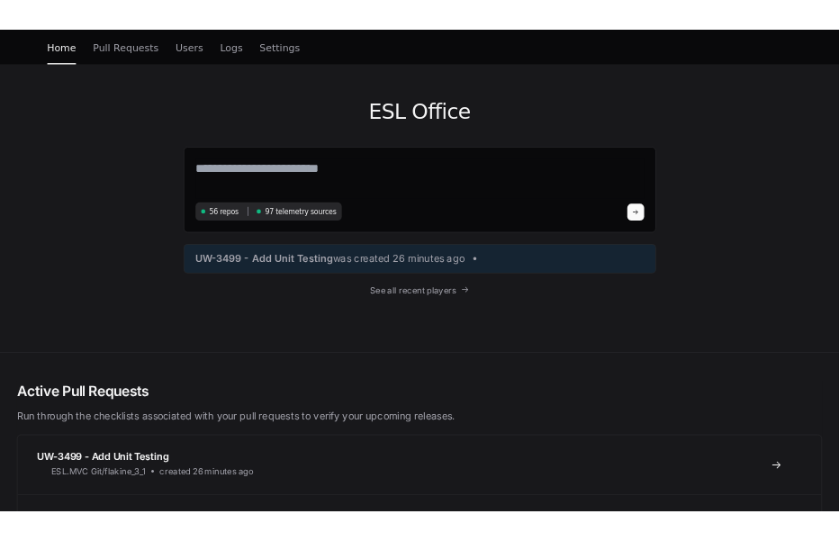
scroll to position [44, 0]
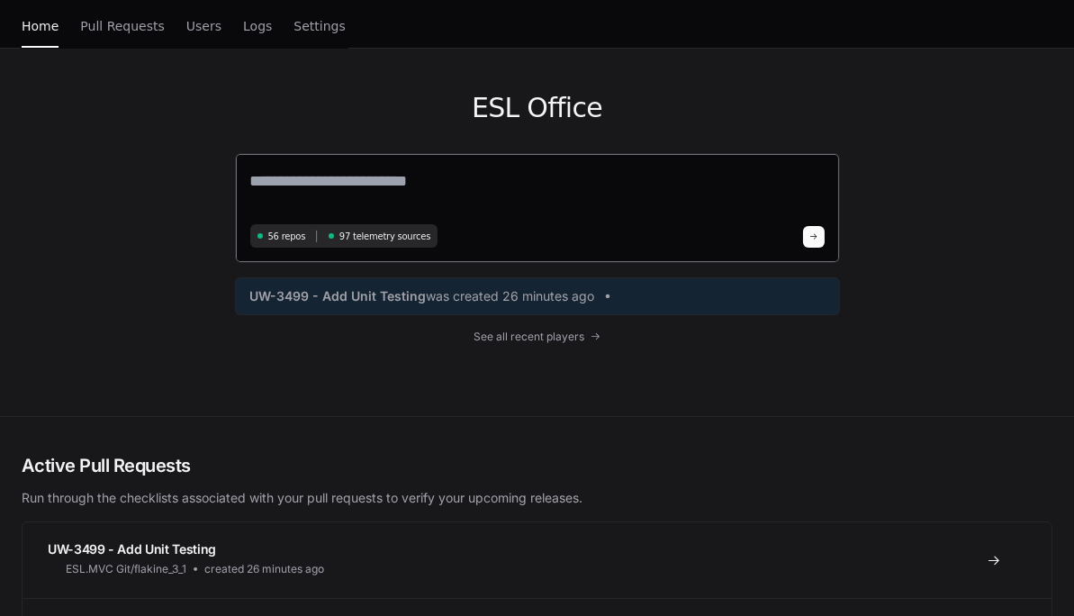
click at [544, 184] on textarea at bounding box center [537, 193] width 574 height 50
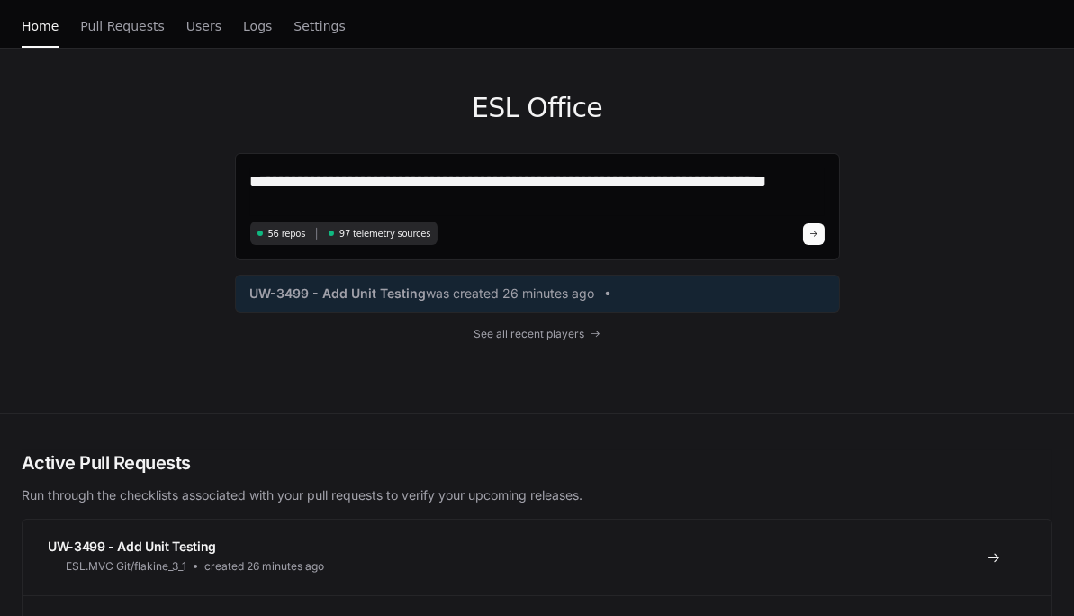
type textarea "**********"
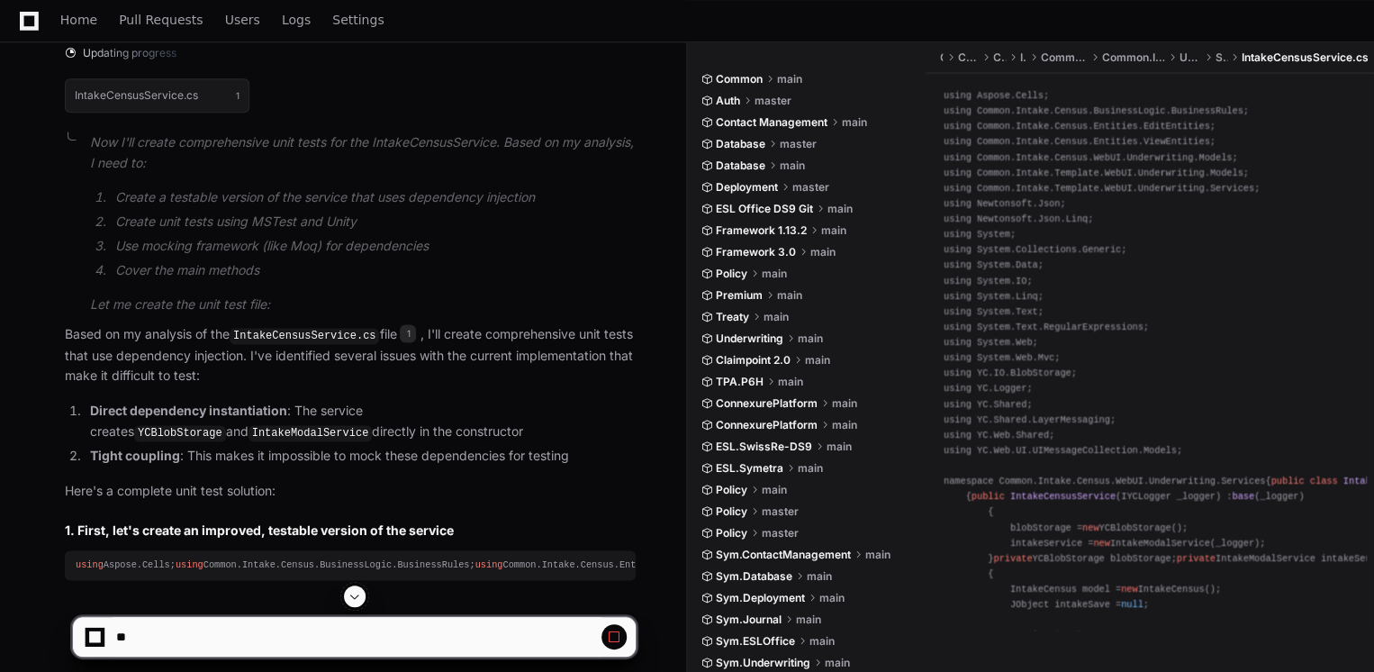
scroll to position [1042, 0]
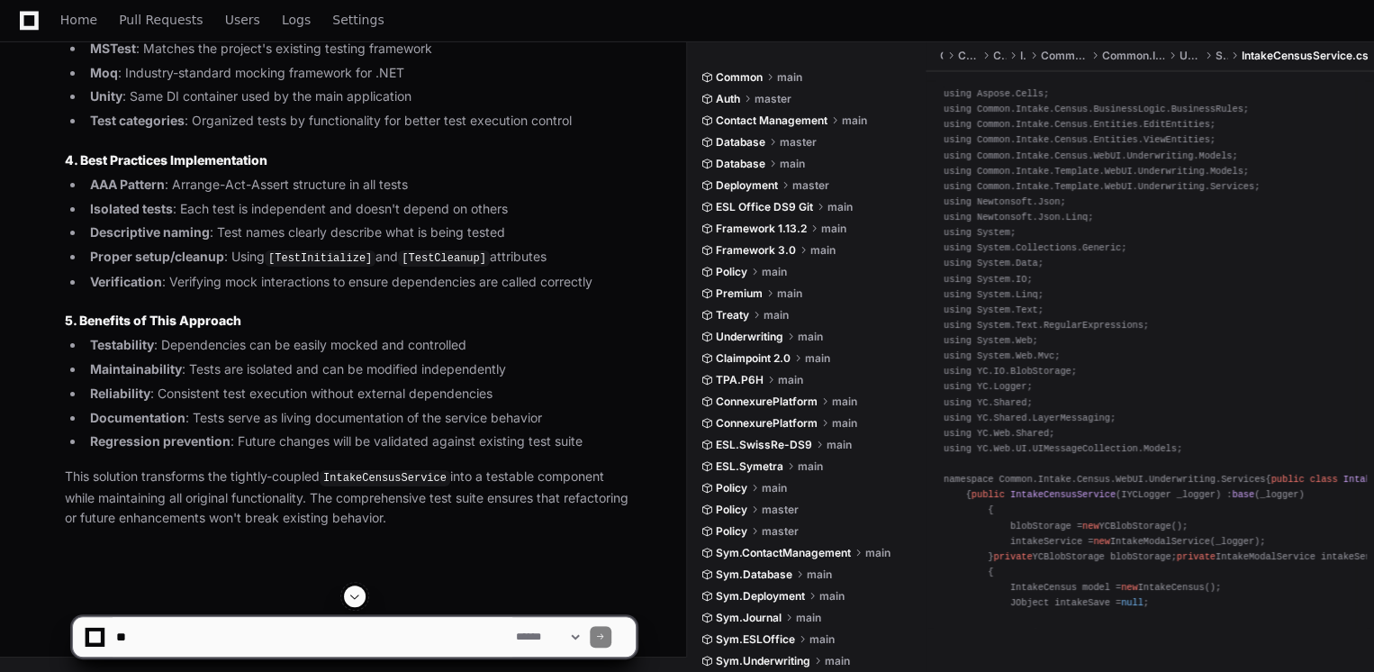
scroll to position [10452, 0]
click at [288, 646] on textarea at bounding box center [313, 637] width 400 height 40
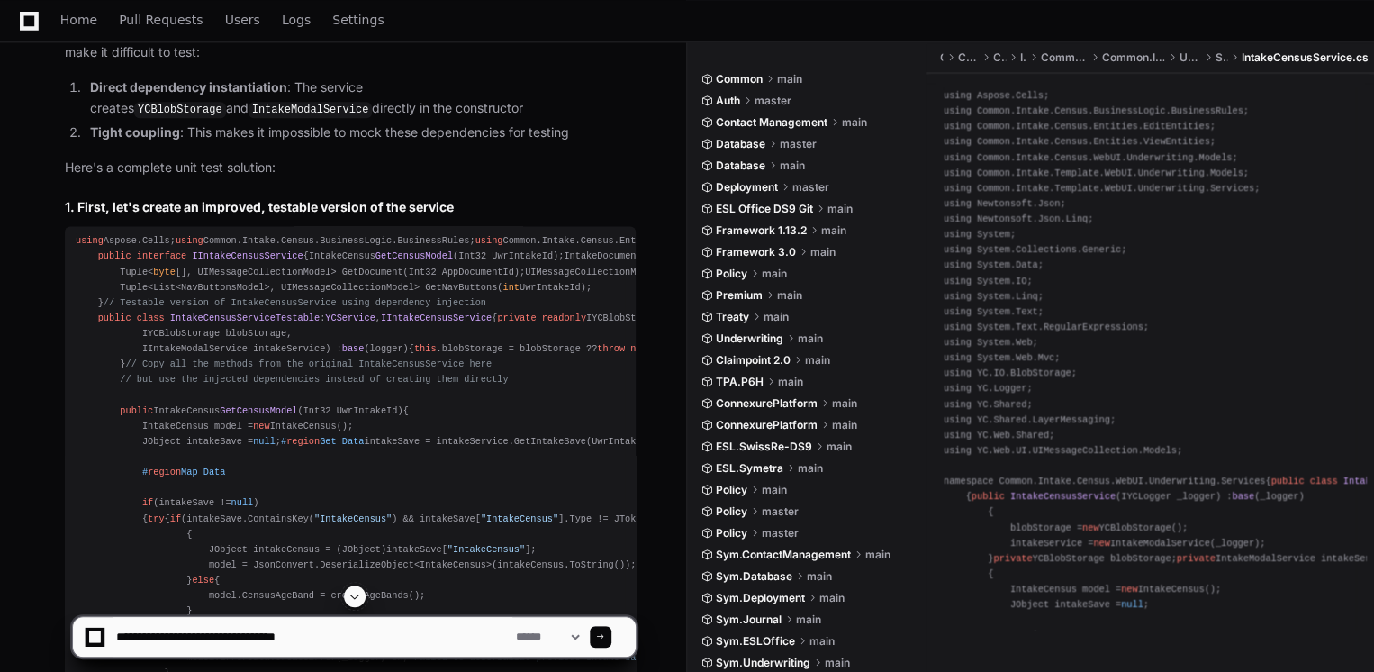
scroll to position [1449, 0]
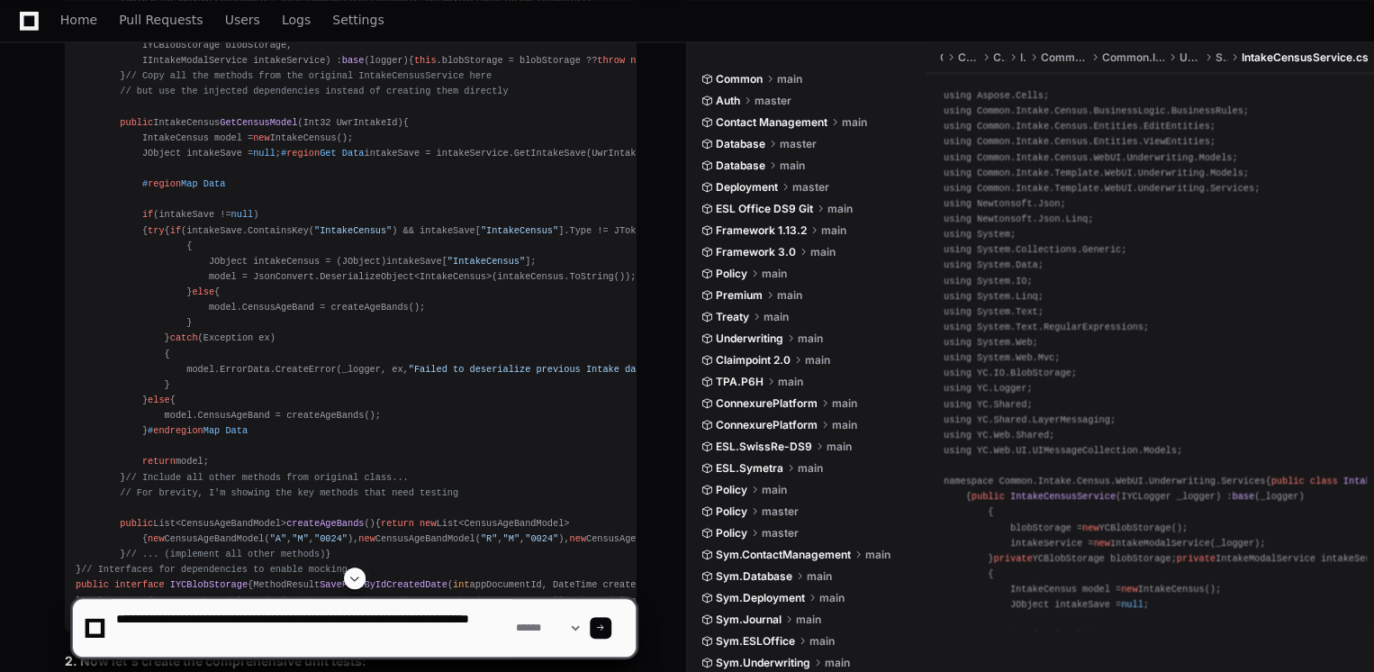
click at [435, 616] on textarea at bounding box center [313, 628] width 400 height 58
type textarea "**********"
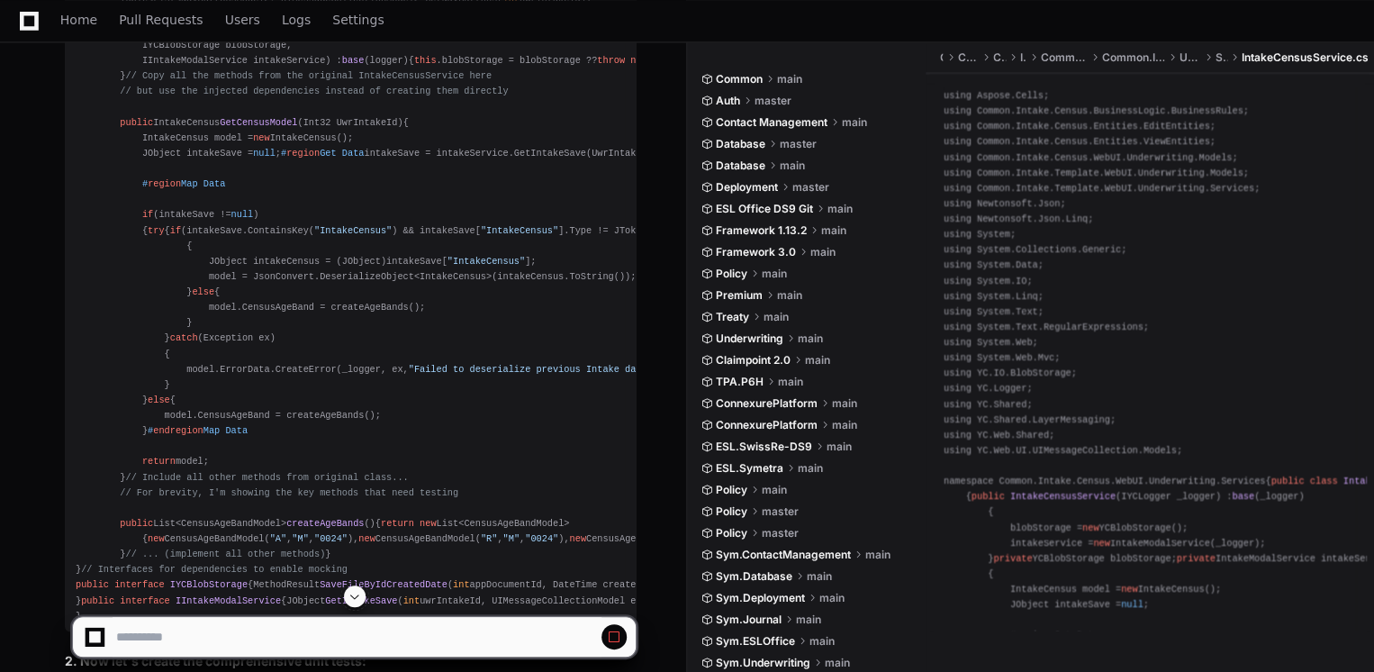
click at [350, 600] on span at bounding box center [354, 596] width 14 height 14
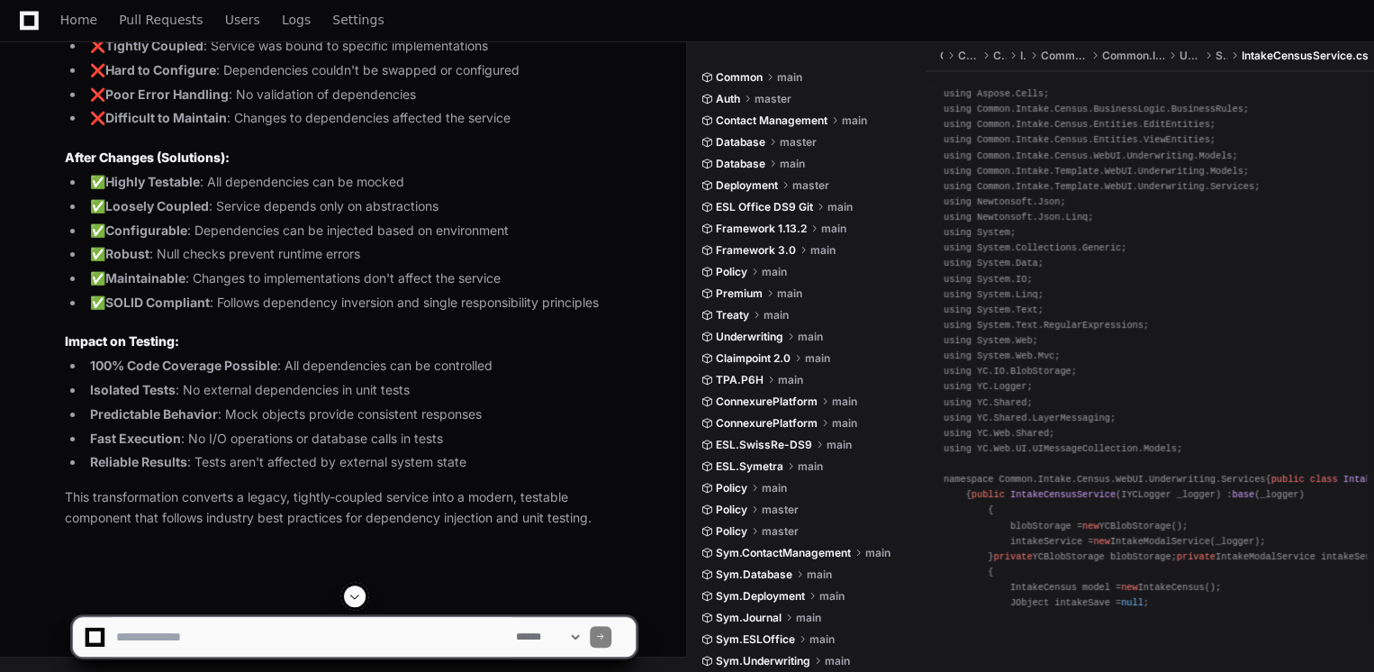
click at [310, 645] on textarea at bounding box center [313, 637] width 400 height 40
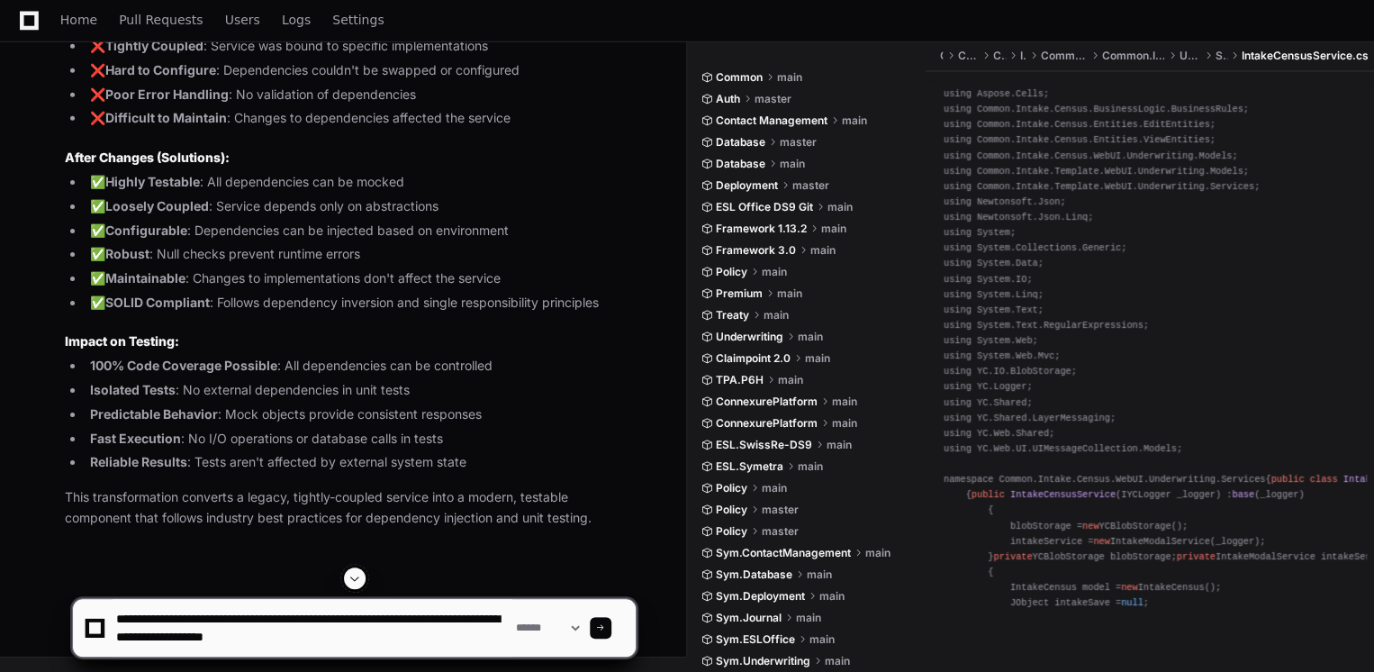
type textarea "**********"
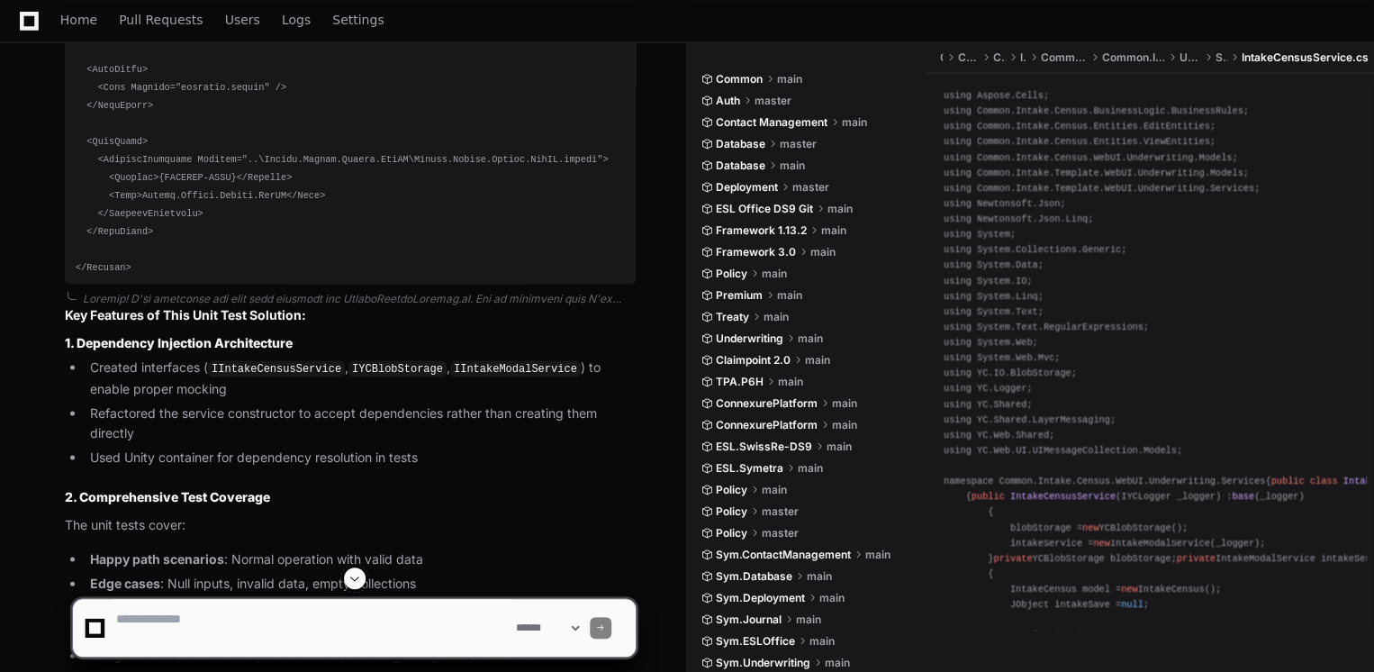
scroll to position [0, 0]
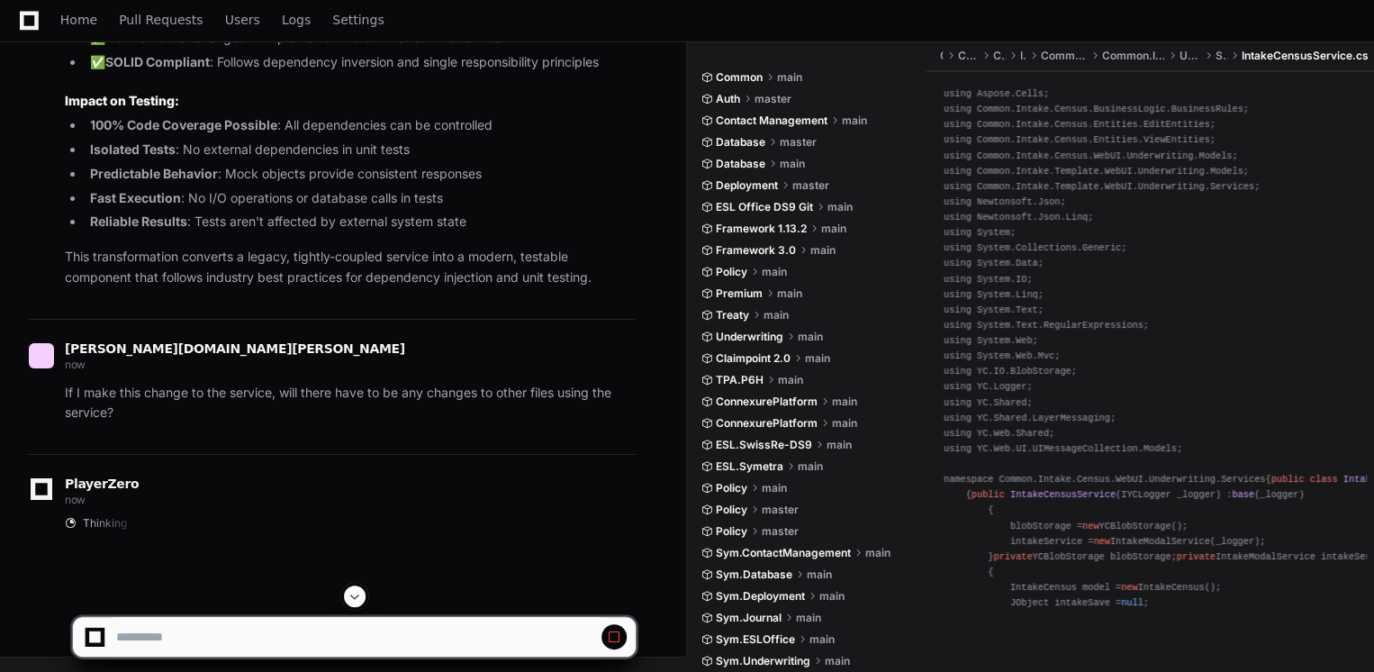
click at [351, 600] on span at bounding box center [354, 596] width 14 height 14
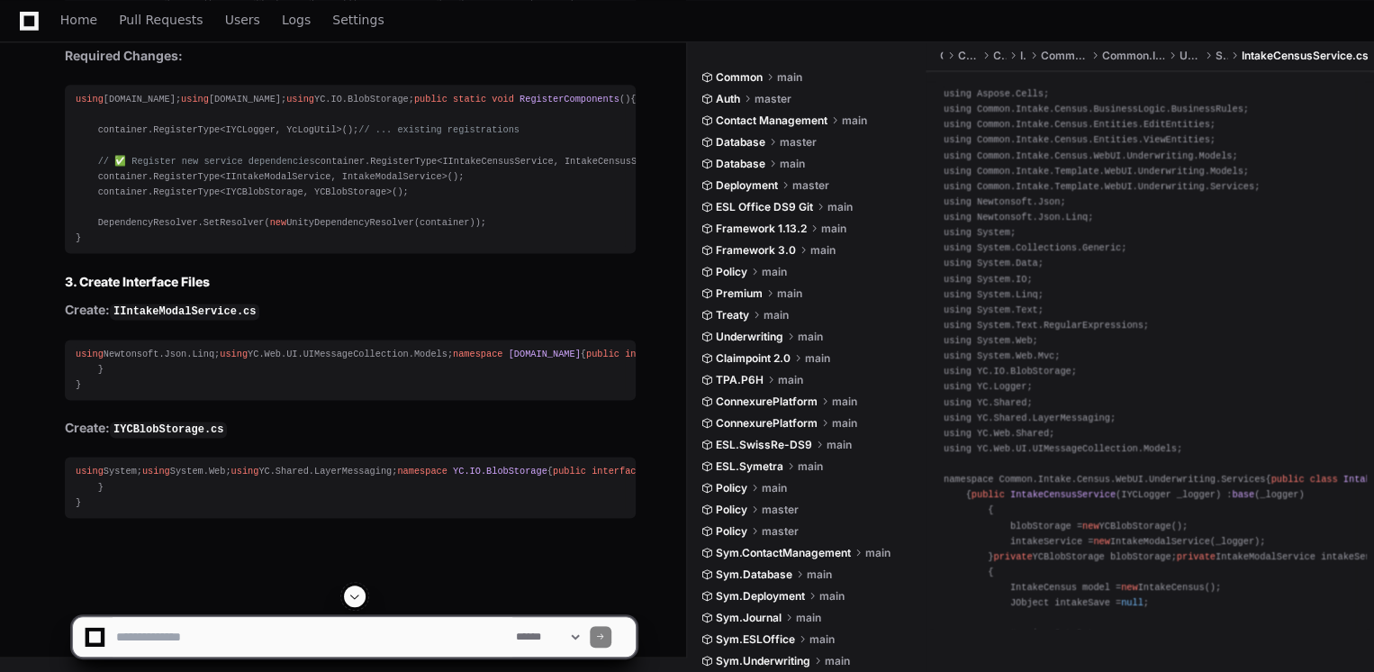
scroll to position [16172, 0]
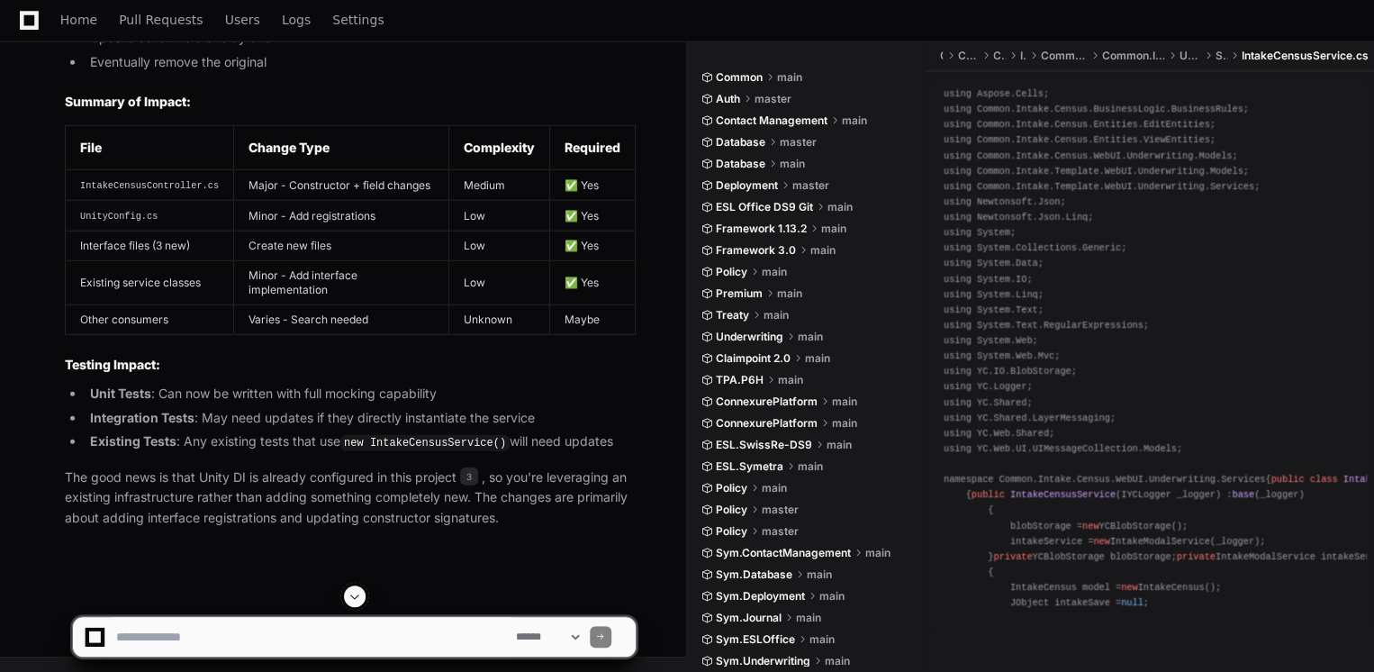
scroll to position [18117, 0]
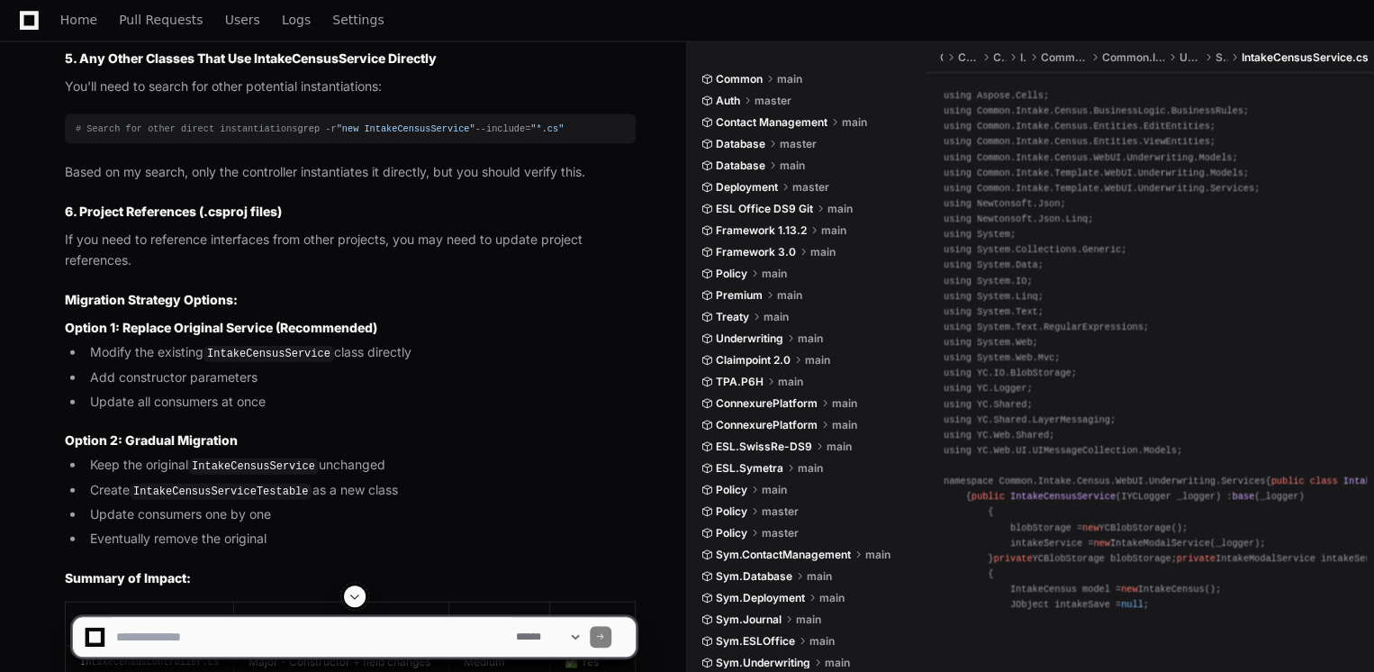
scroll to position [12283, 0]
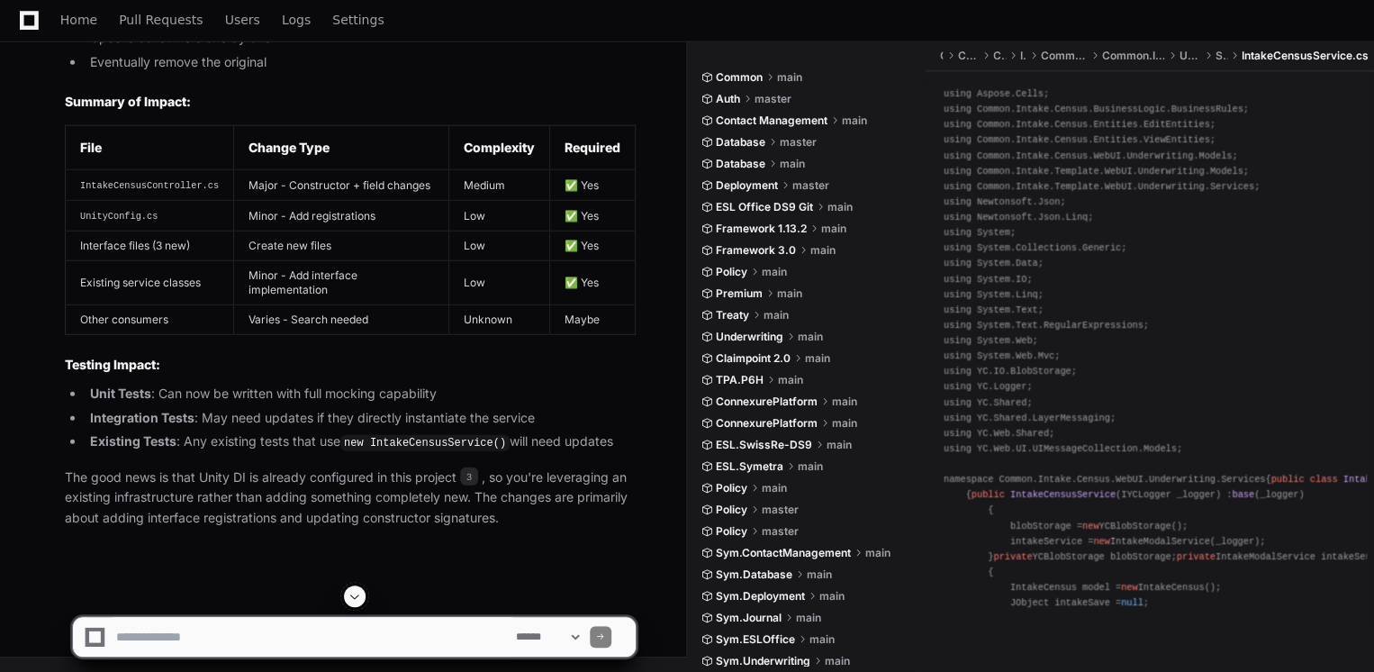
scroll to position [17397, 0]
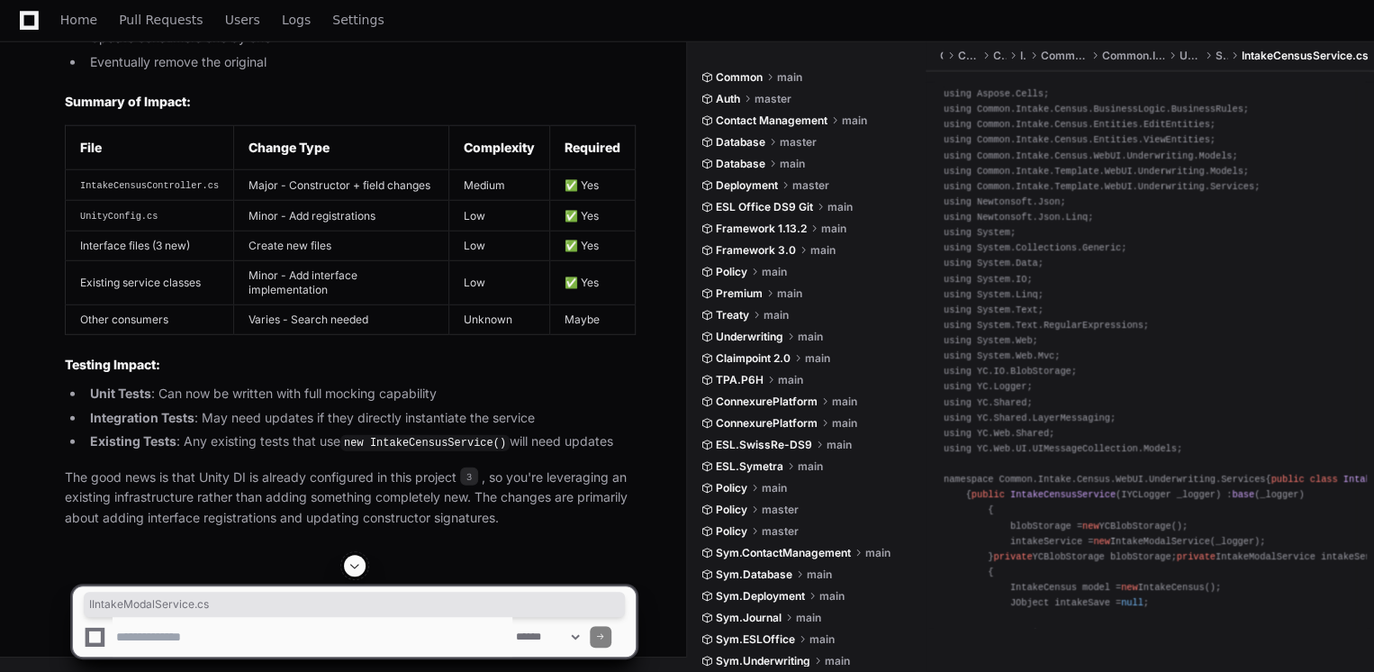
drag, startPoint x: 254, startPoint y: 96, endPoint x: 119, endPoint y: 94, distance: 135.1
copy code "IIntakeModalService.cs"
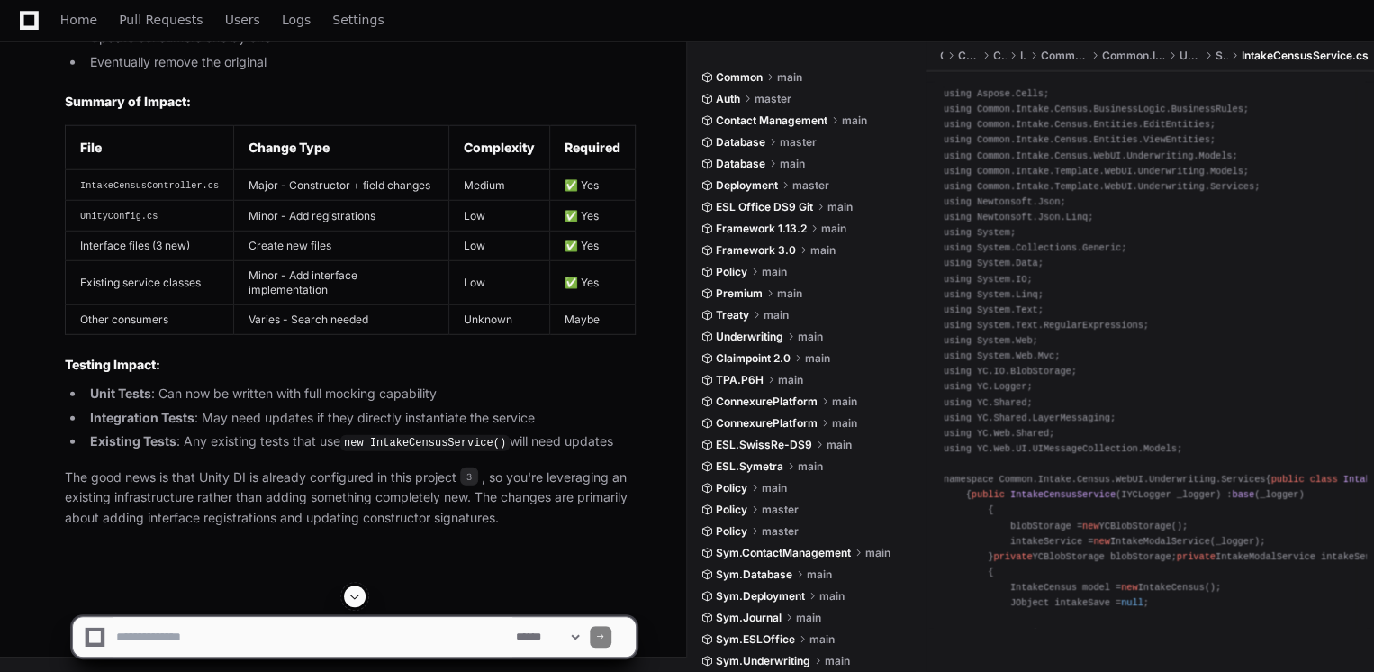
click at [257, 645] on textarea at bounding box center [313, 637] width 400 height 40
paste textarea "**********"
type textarea "**********"
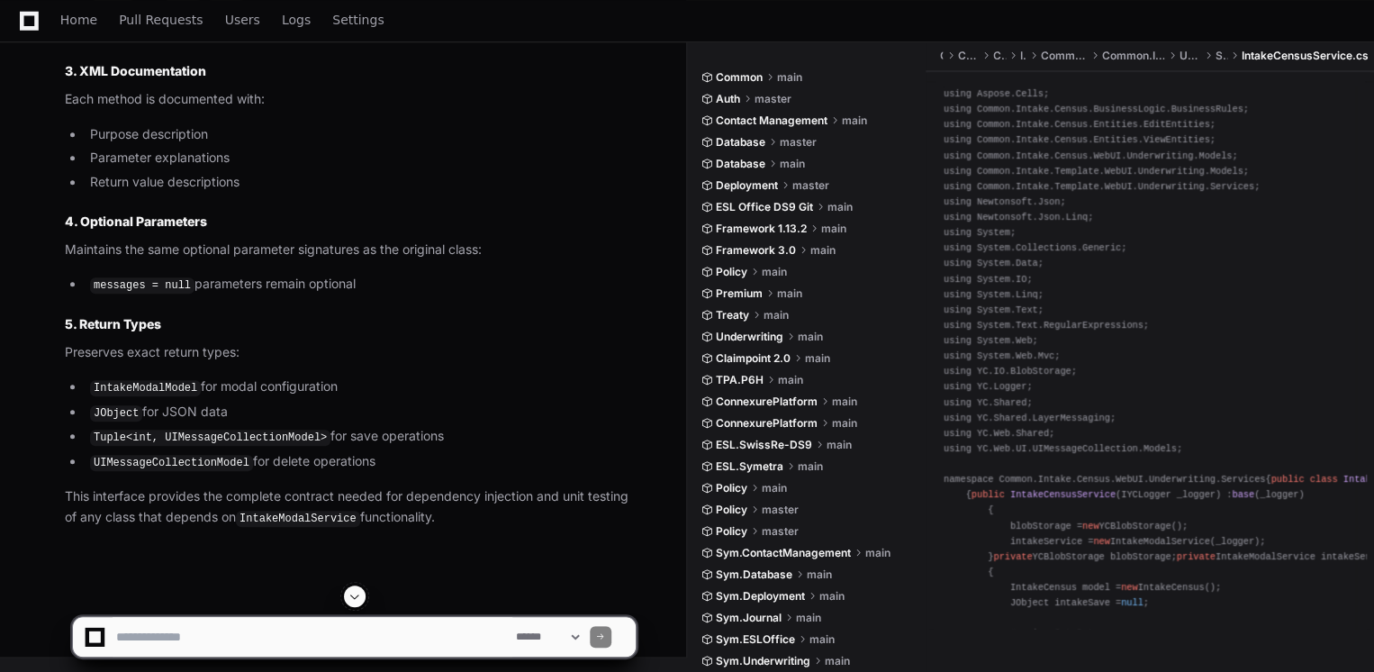
scroll to position [20783, 0]
click at [329, 634] on textarea at bounding box center [313, 637] width 400 height 40
paste textarea "**********"
type textarea "**********"
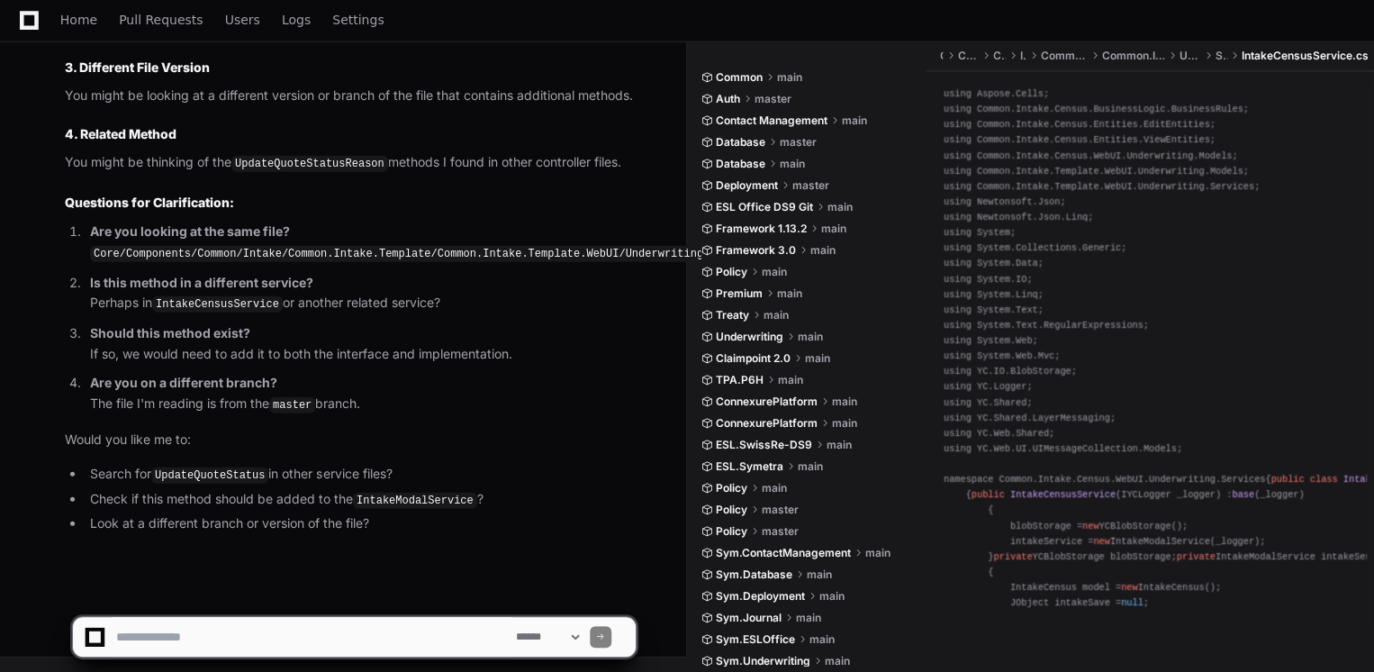
scroll to position [22452, 0]
click at [324, 637] on textarea at bounding box center [313, 637] width 400 height 40
type textarea "**********"
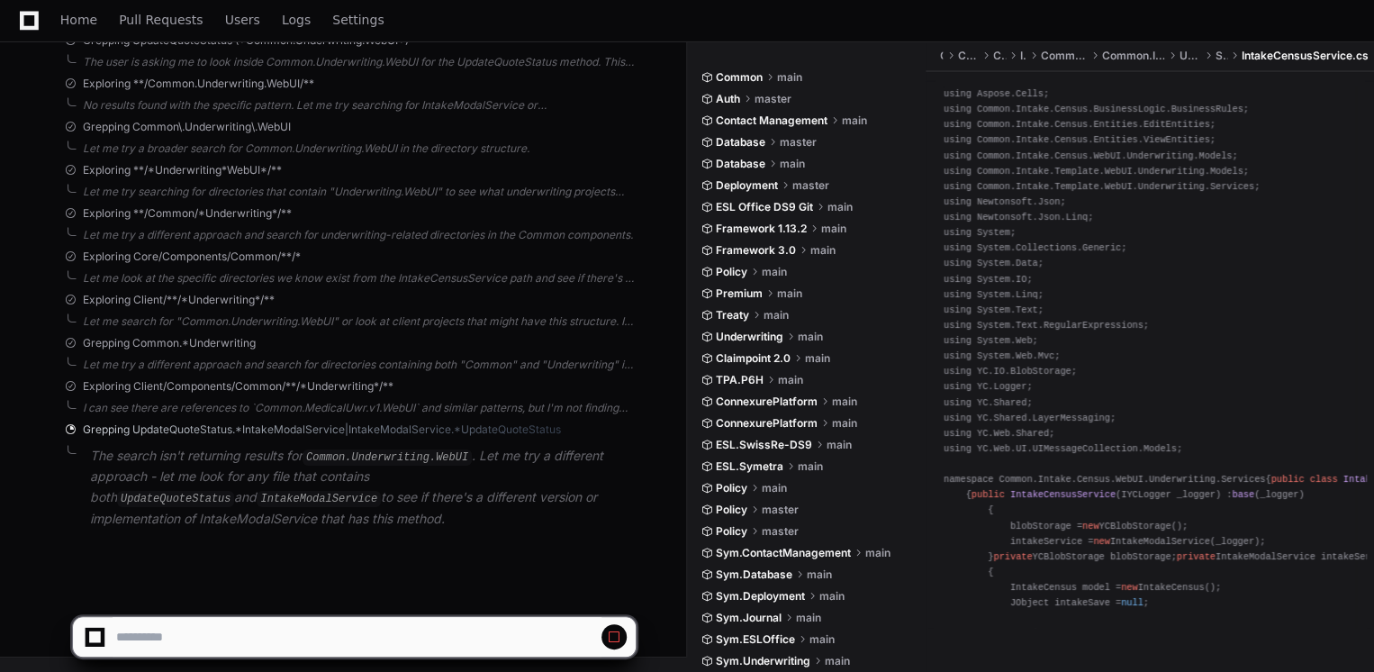
scroll to position [23173, 0]
click at [330, 599] on app-app-chat-input at bounding box center [354, 621] width 564 height 72
click at [605, 644] on button at bounding box center [613, 636] width 25 height 25
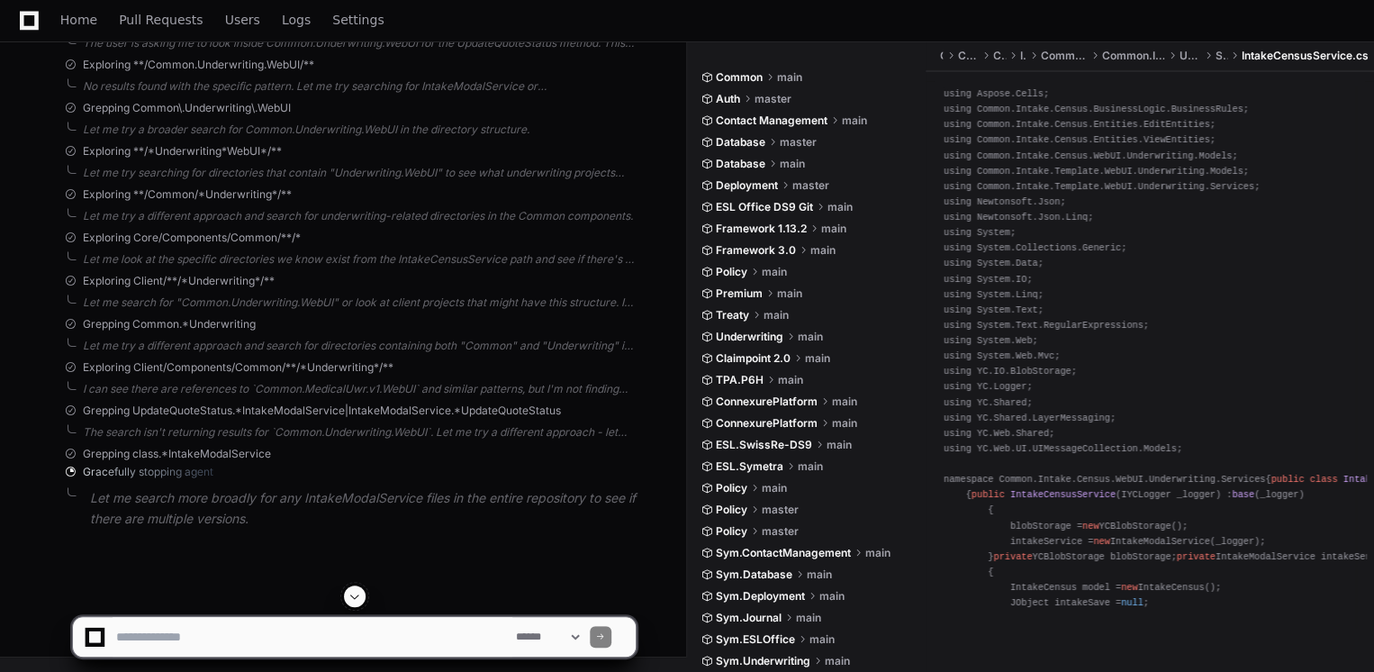
scroll to position [18083, 0]
click at [360, 592] on span at bounding box center [354, 596] width 14 height 14
click at [365, 623] on textarea at bounding box center [313, 637] width 400 height 40
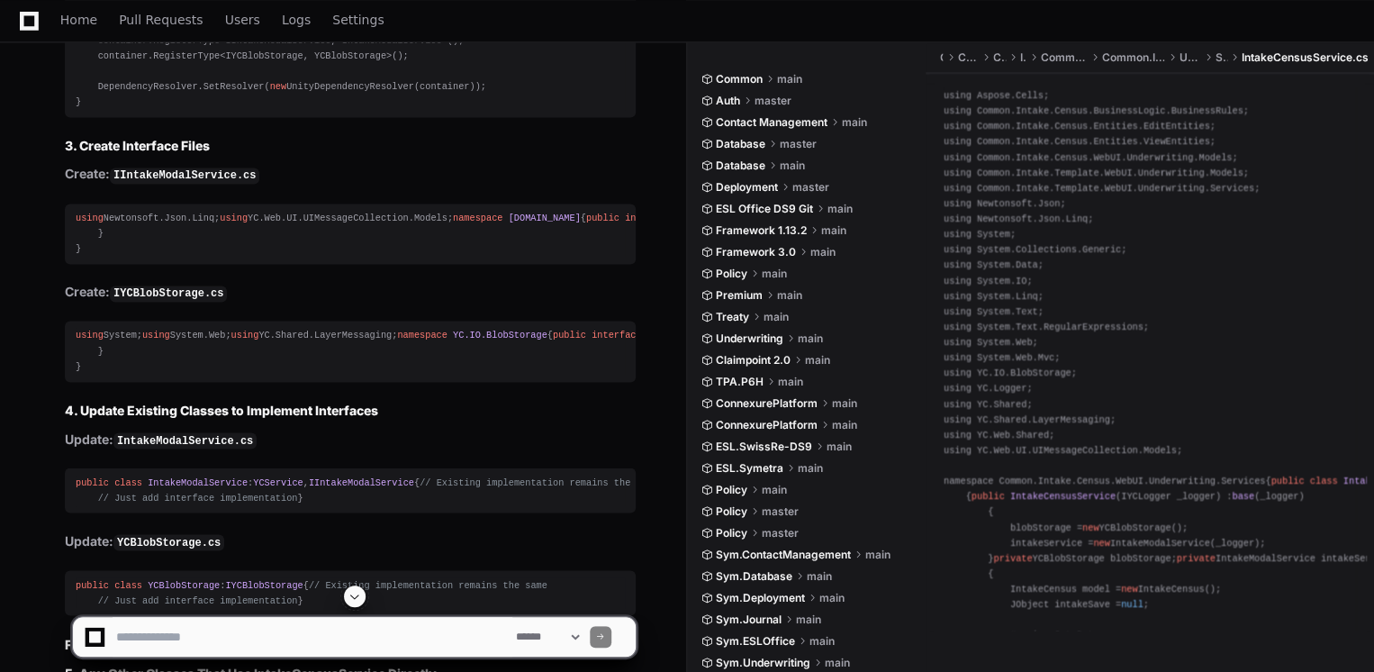
scroll to position [11741, 0]
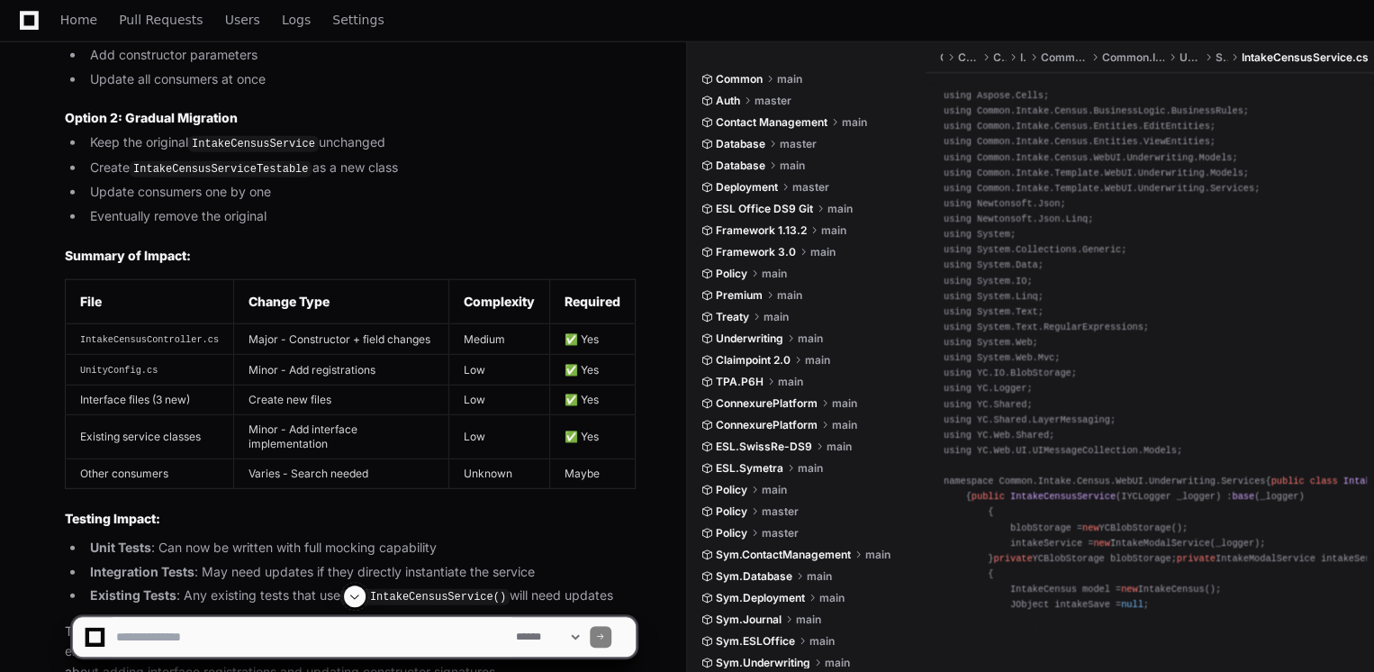
scroll to position [12821, 0]
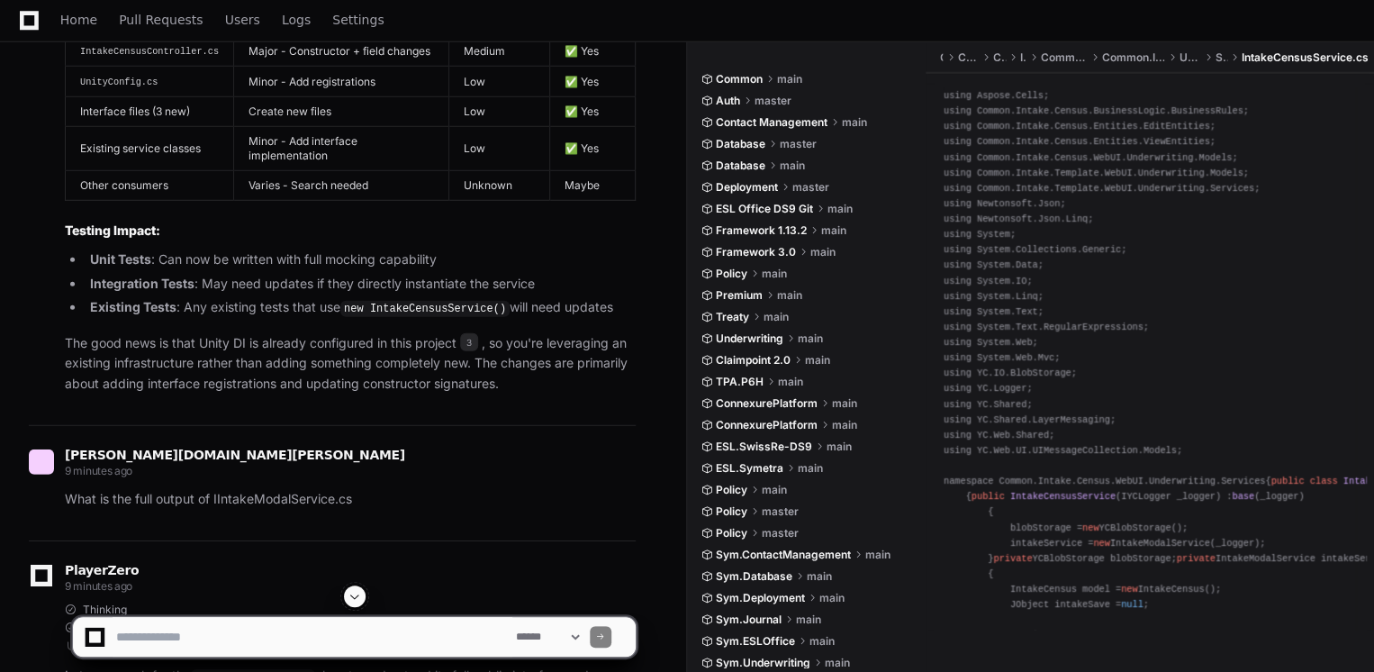
click at [292, 622] on textarea at bounding box center [313, 637] width 400 height 40
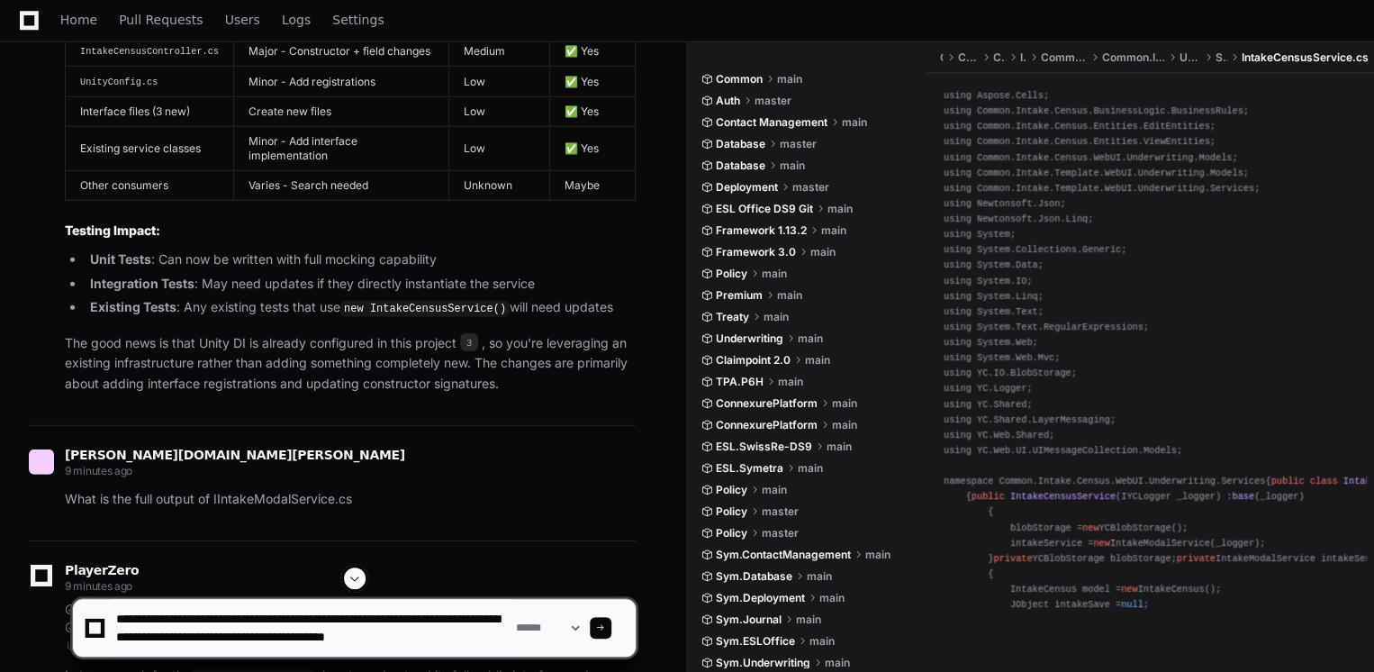
scroll to position [5, 0]
type textarea "**********"
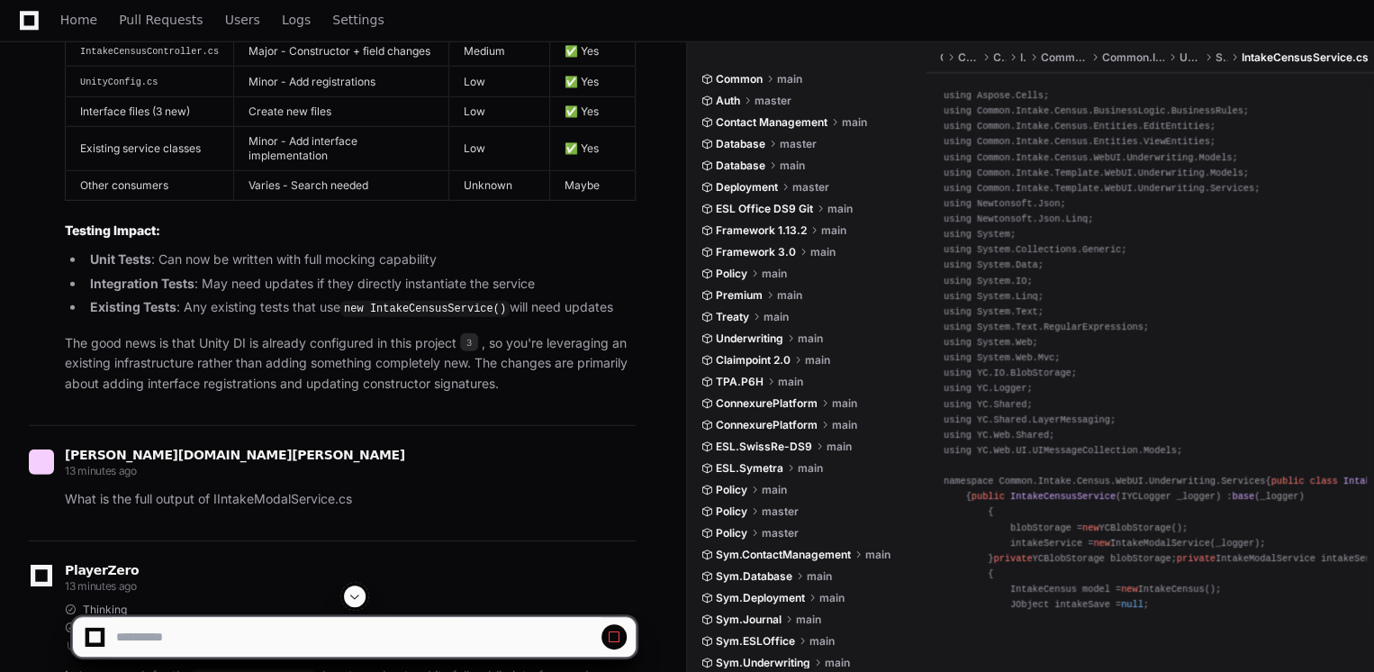
scroll to position [11308, 0]
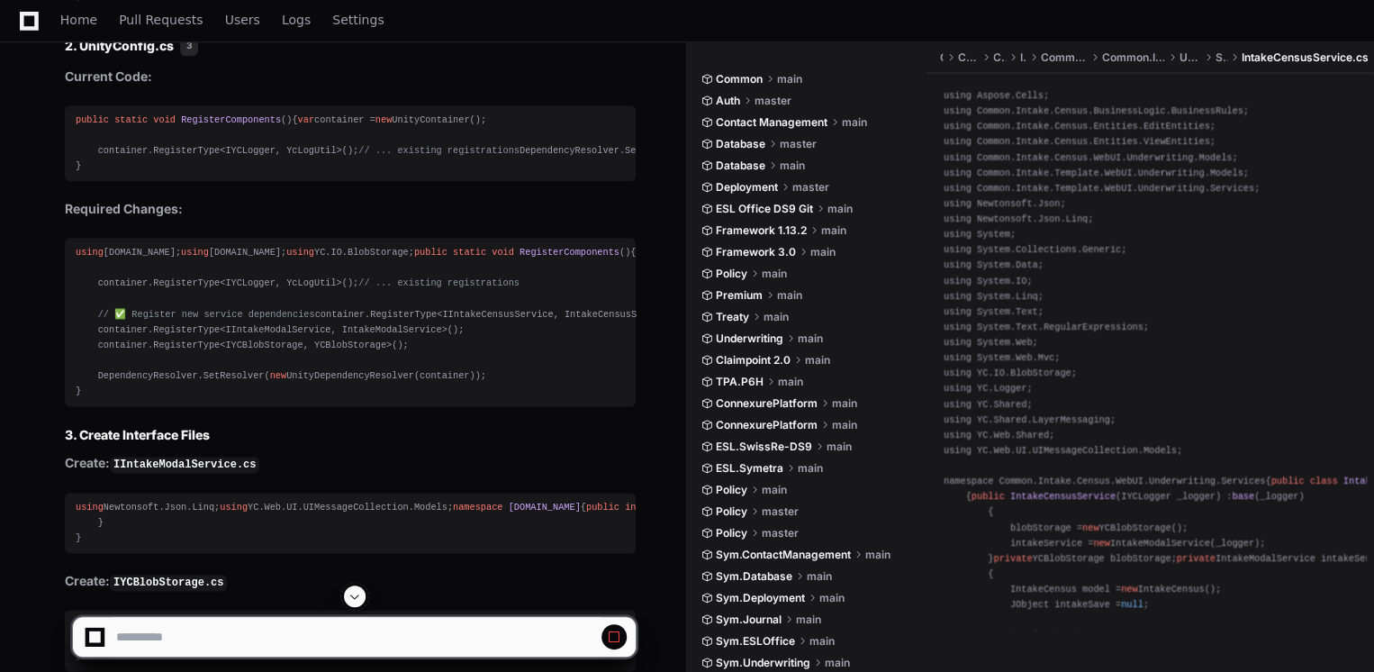
click at [362, 599] on button at bounding box center [355, 596] width 22 height 22
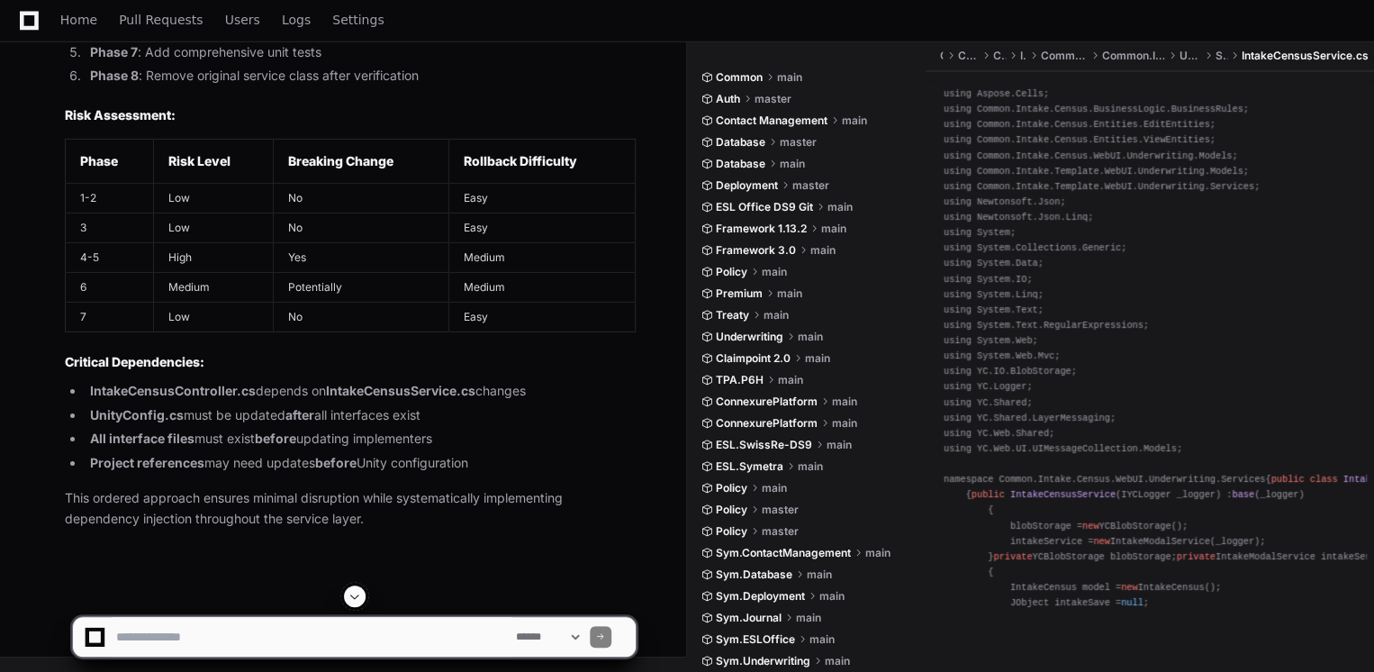
scroll to position [24297, 0]
click at [362, 633] on textarea at bounding box center [313, 637] width 400 height 40
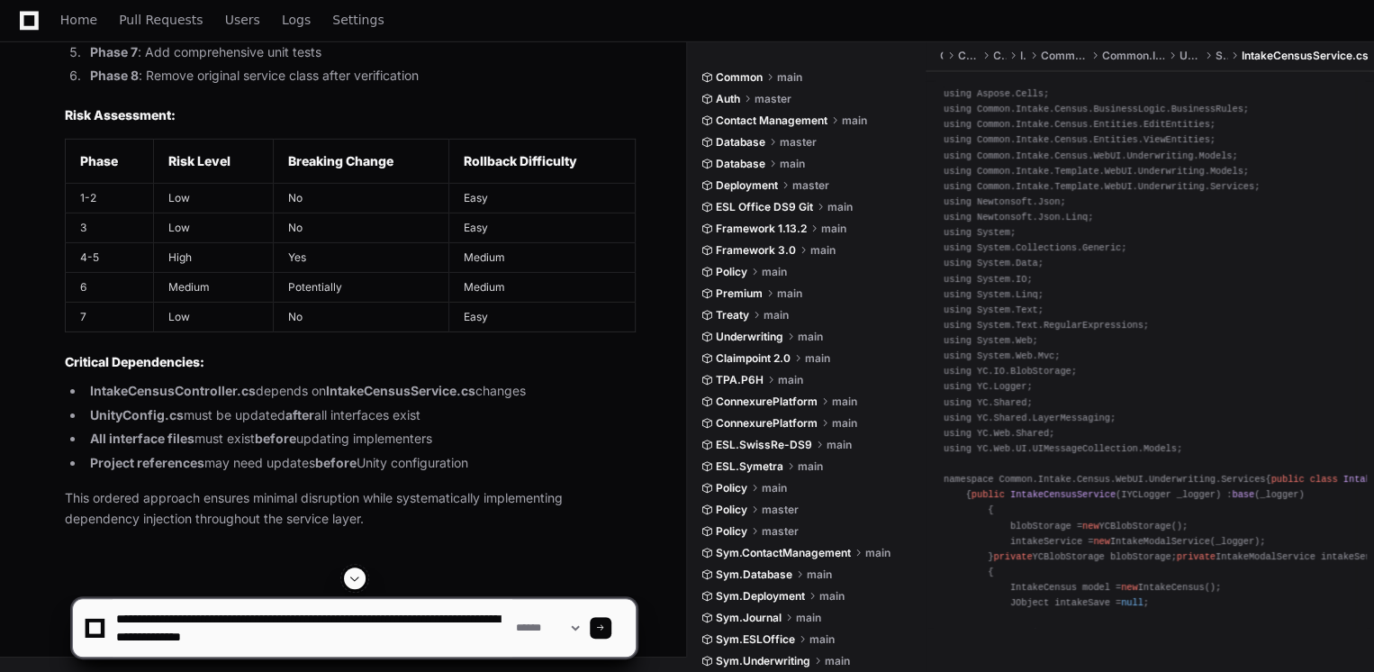
type textarea "**********"
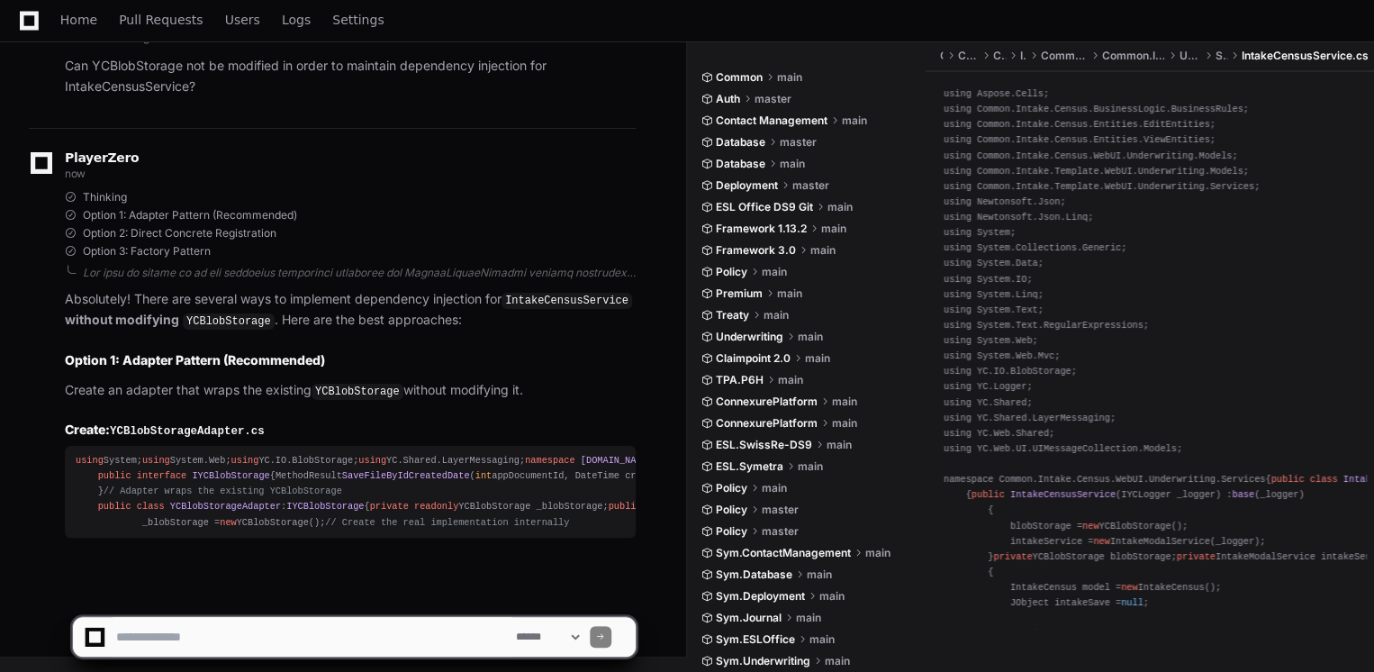
scroll to position [27720, 0]
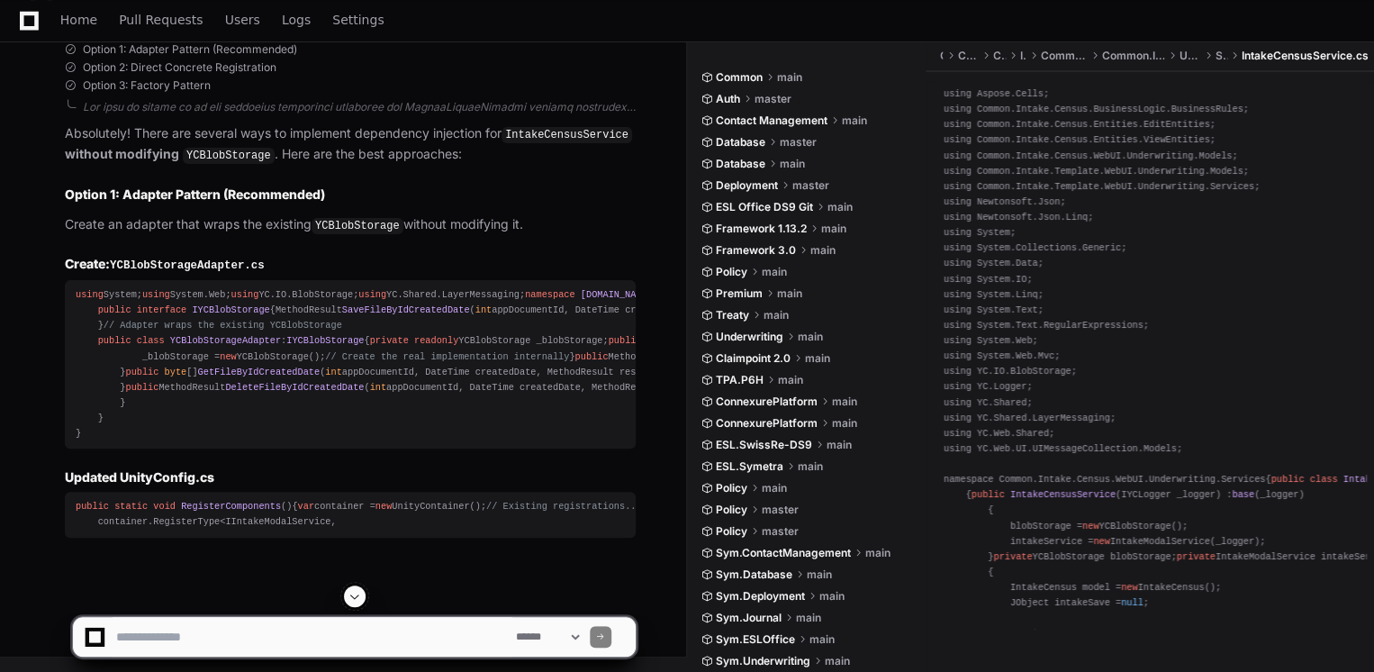
click at [346, 594] on button at bounding box center [355, 596] width 22 height 22
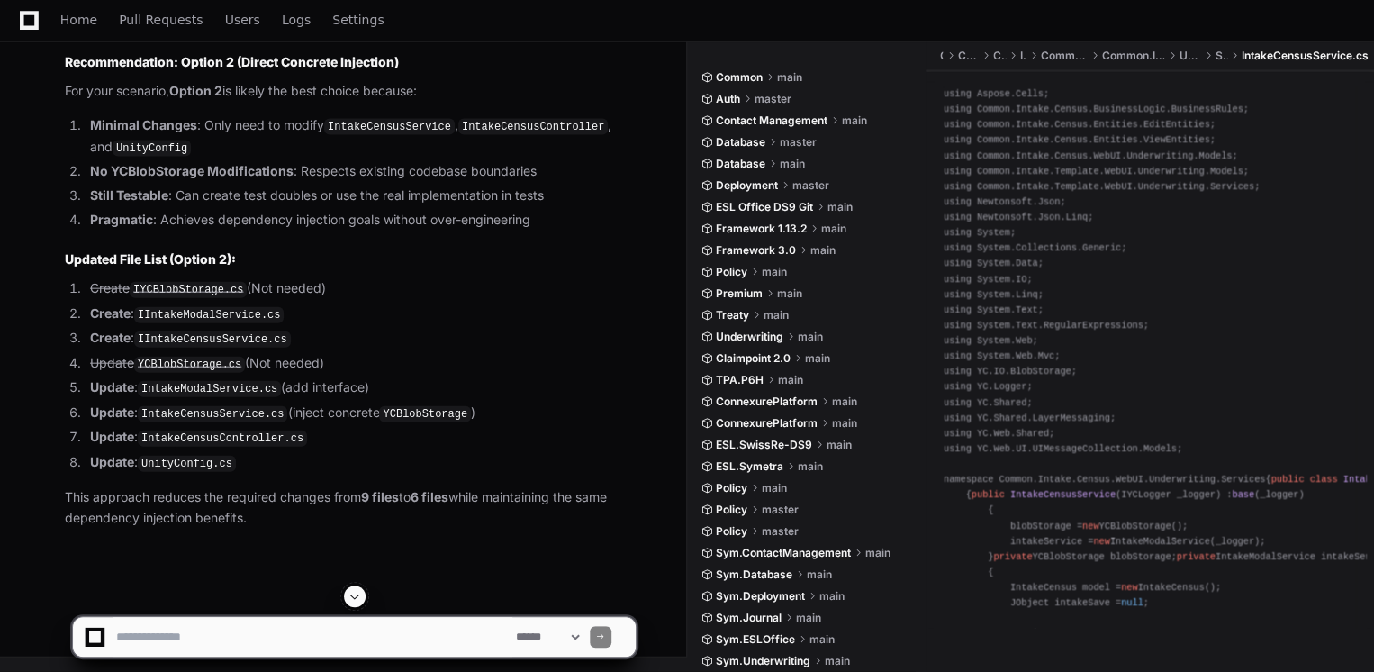
scroll to position [28852, 0]
click at [306, 632] on textarea at bounding box center [313, 637] width 400 height 40
drag, startPoint x: 324, startPoint y: 631, endPoint x: 302, endPoint y: 649, distance: 28.8
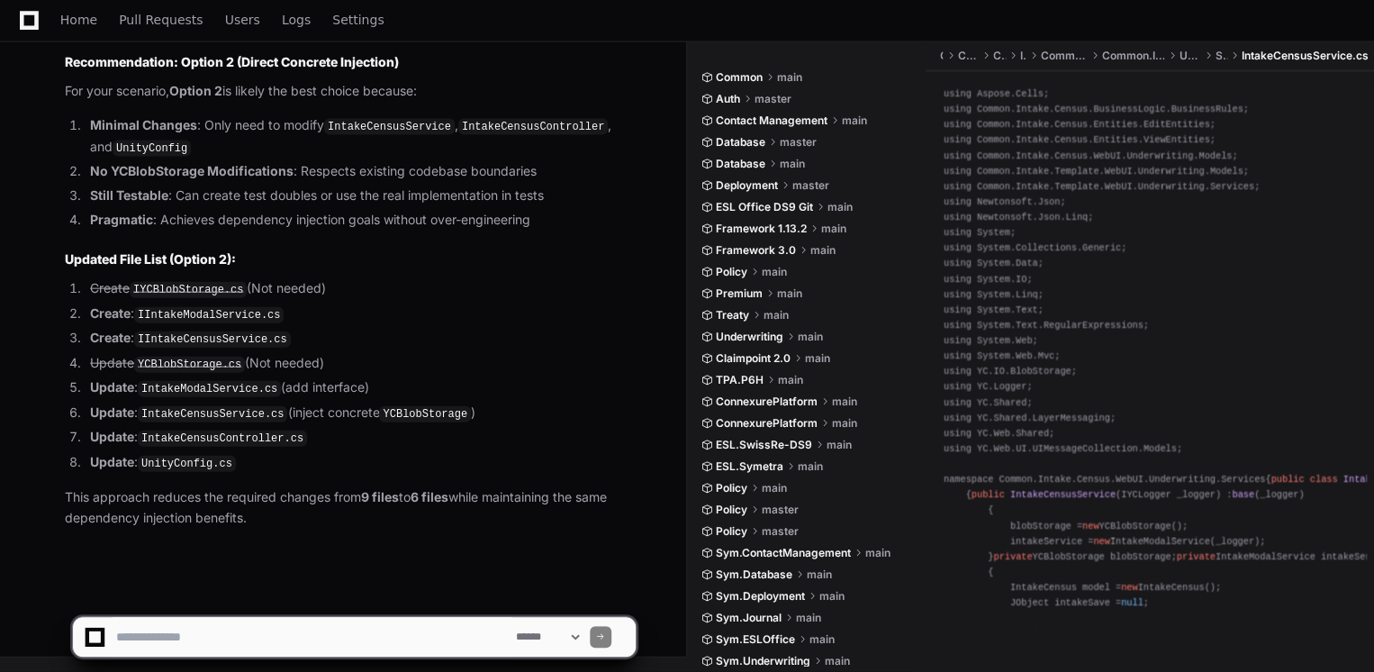
click at [324, 631] on textarea at bounding box center [313, 637] width 400 height 40
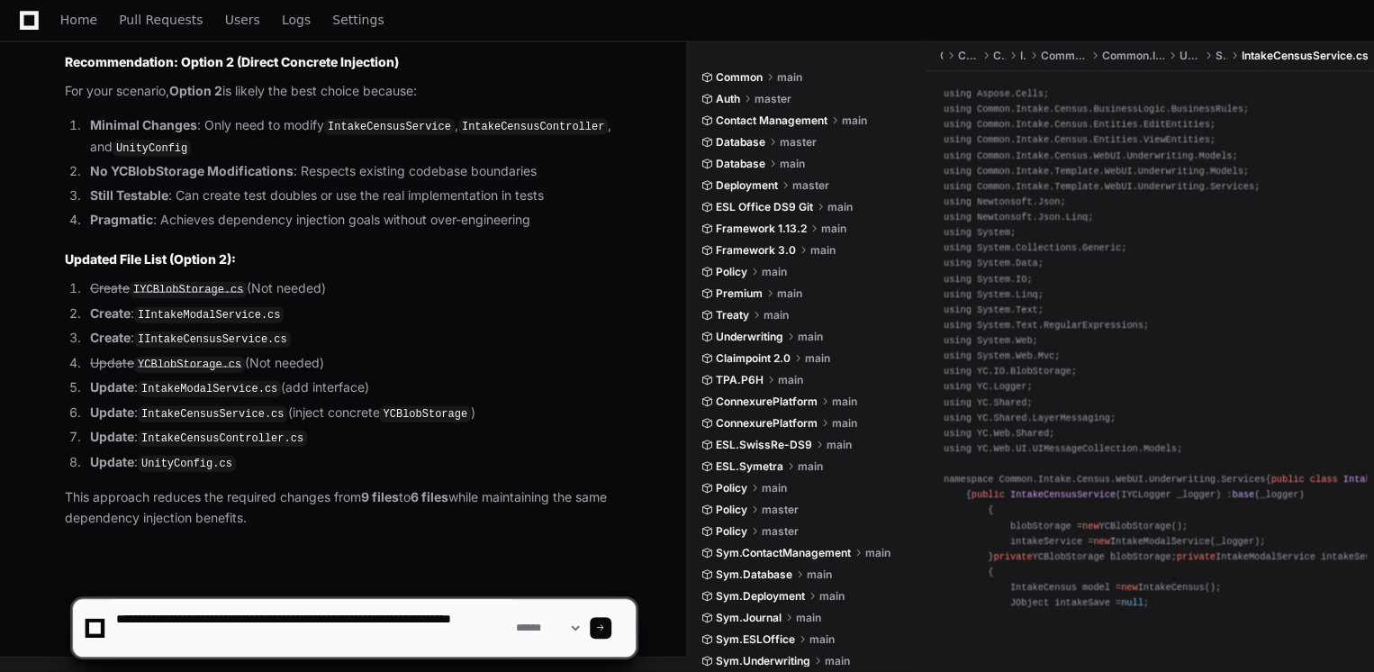
paste textarea "**********"
type textarea "**********"
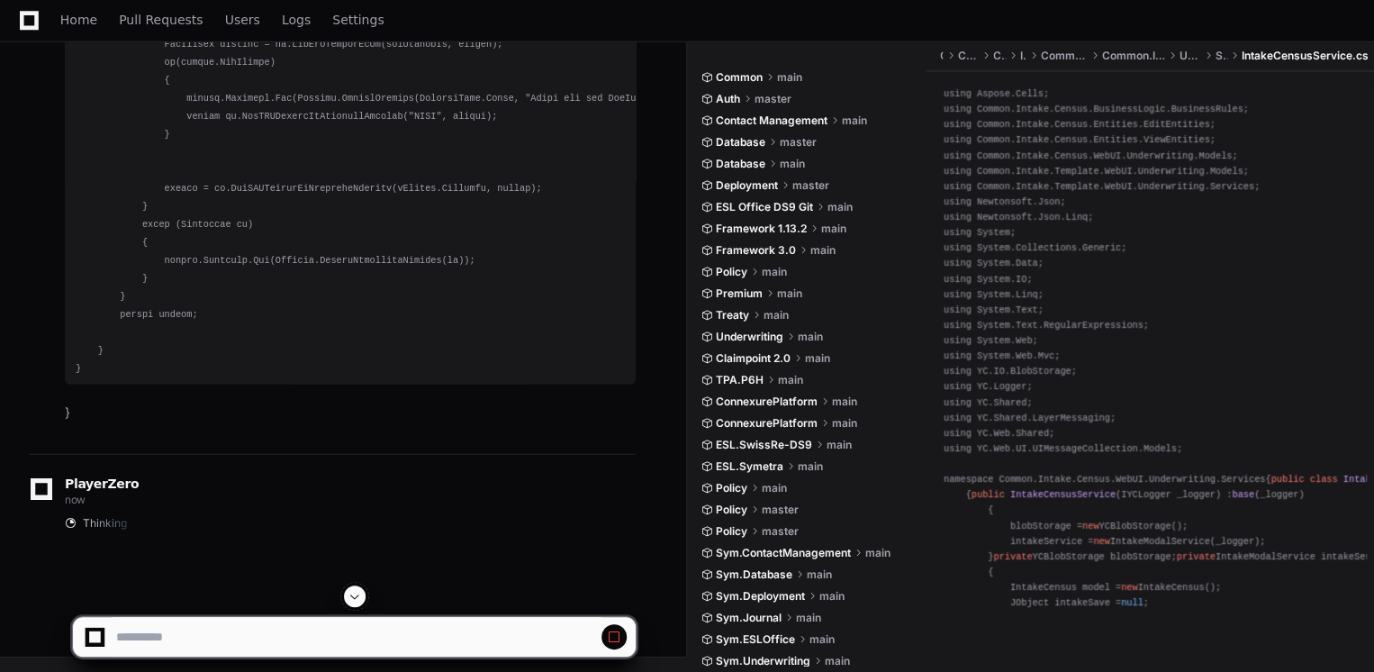
scroll to position [29395, 0]
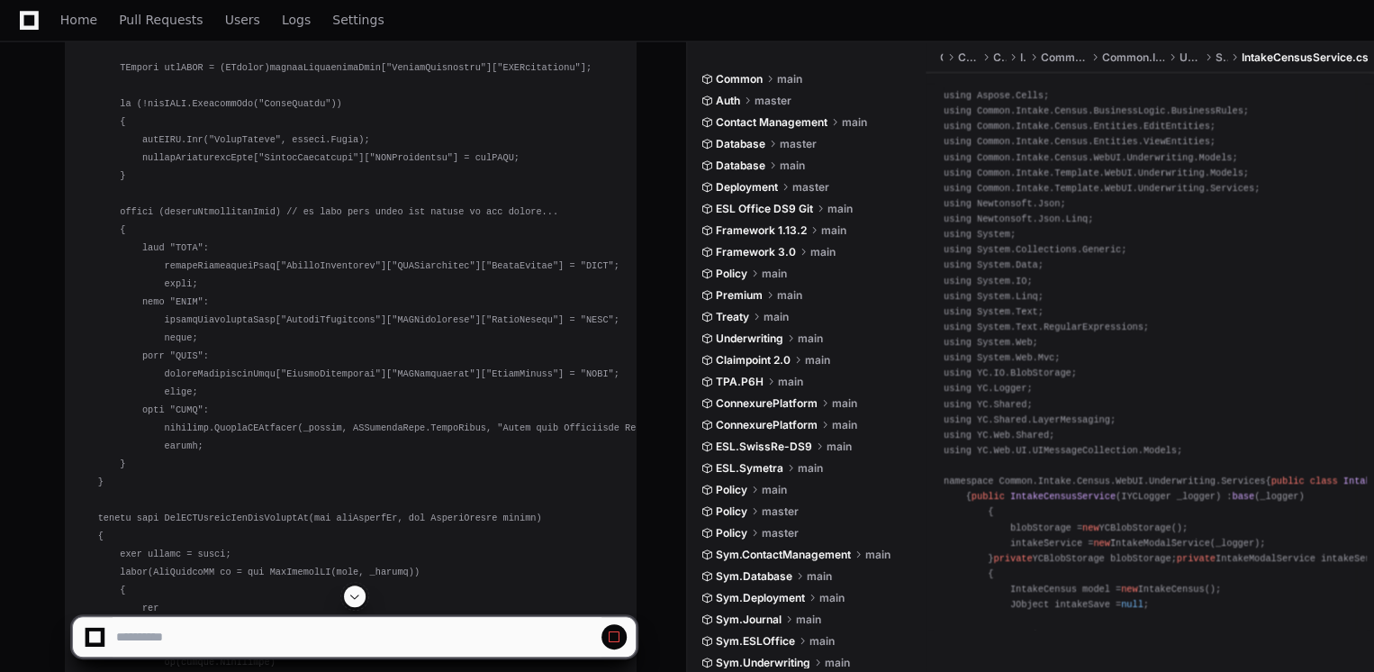
click at [355, 595] on span at bounding box center [354, 596] width 14 height 14
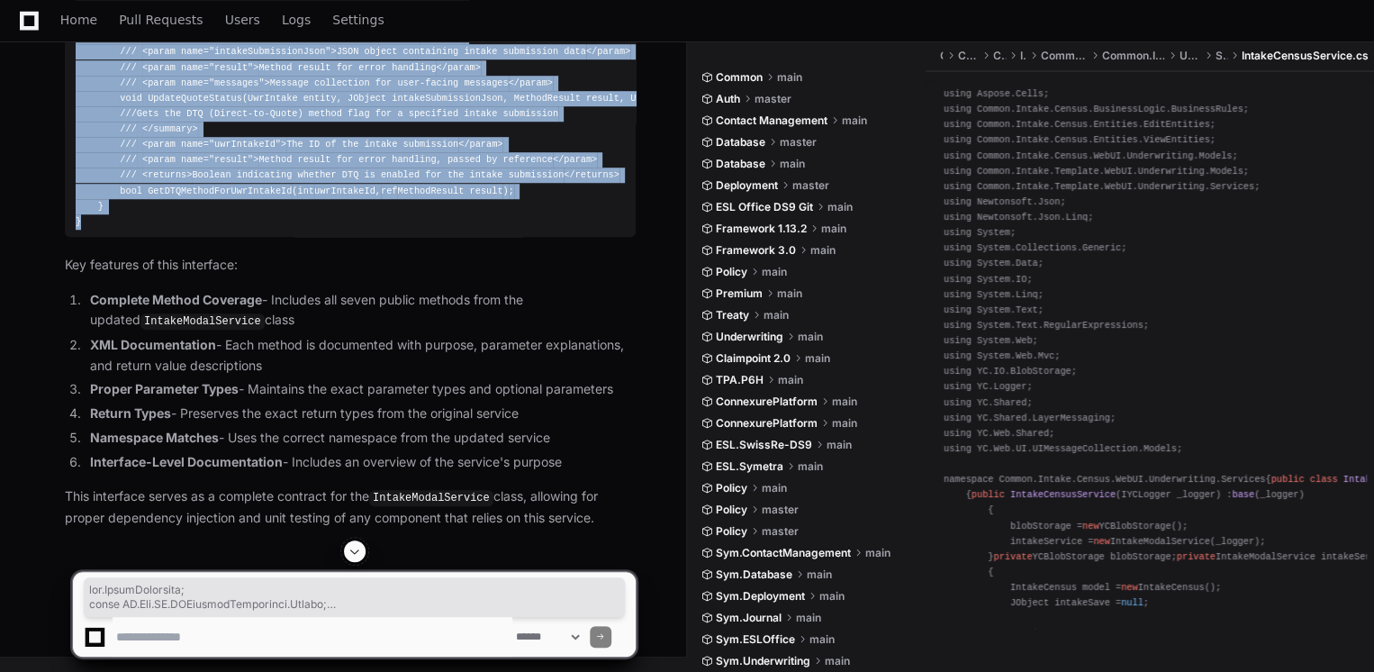
scroll to position [38715, 0]
drag, startPoint x: 116, startPoint y: 230, endPoint x: 72, endPoint y: 252, distance: 49.5
copy div "using Common.Underwriting.Entities.Edit; using Common.Underwriting.WebUI.Models…"
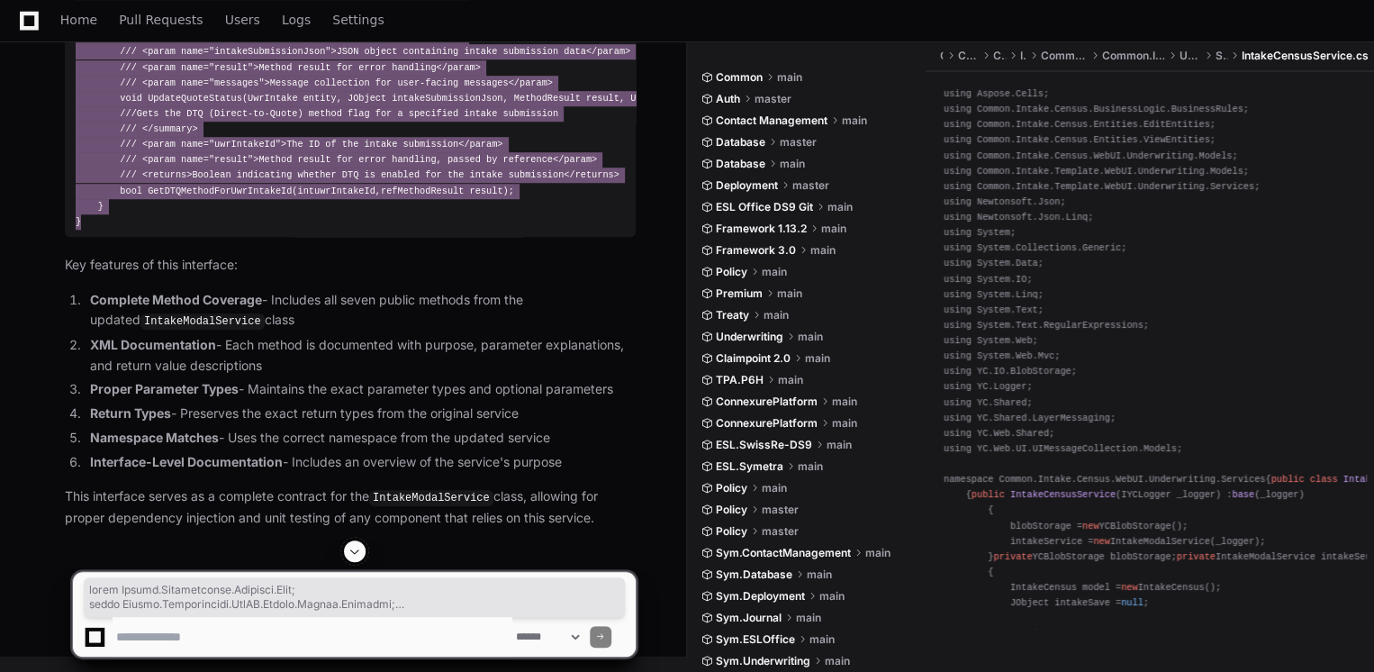
scroll to position [39867, 0]
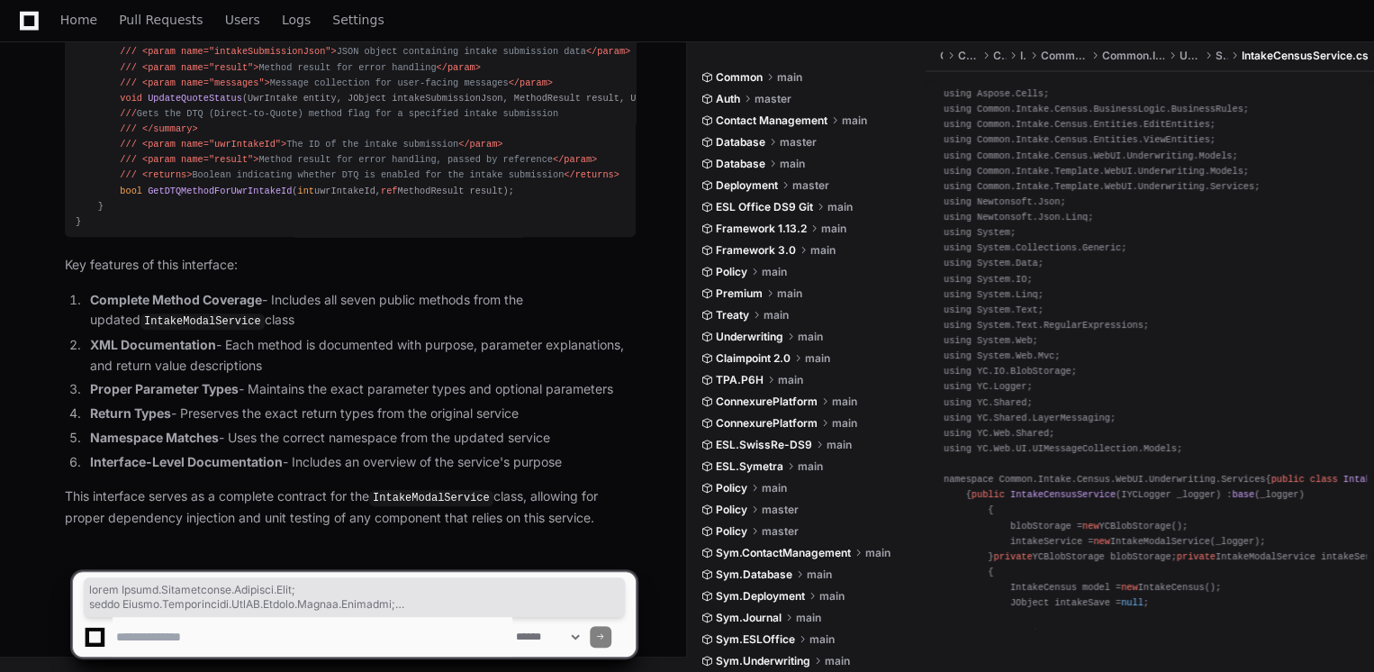
click at [315, 636] on textarea at bounding box center [313, 637] width 400 height 40
click at [274, 632] on textarea at bounding box center [313, 637] width 400 height 40
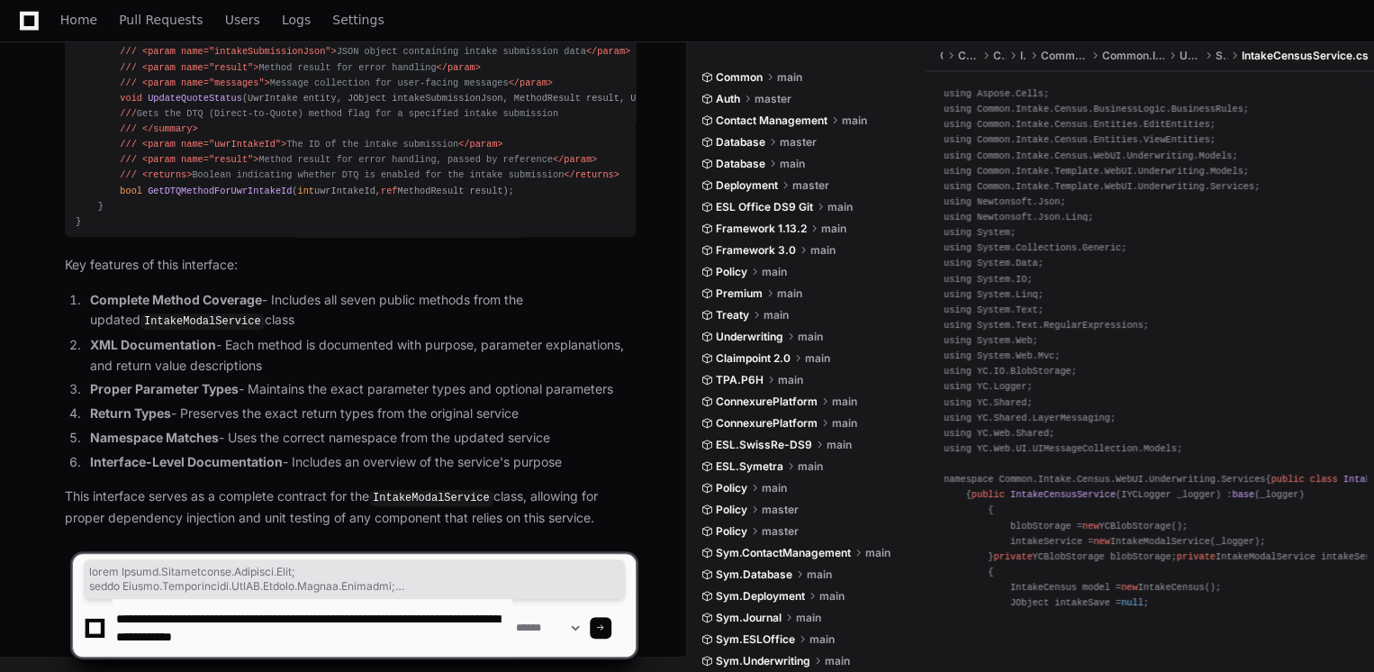
scroll to position [5, 0]
paste textarea "**********"
type textarea "**********"
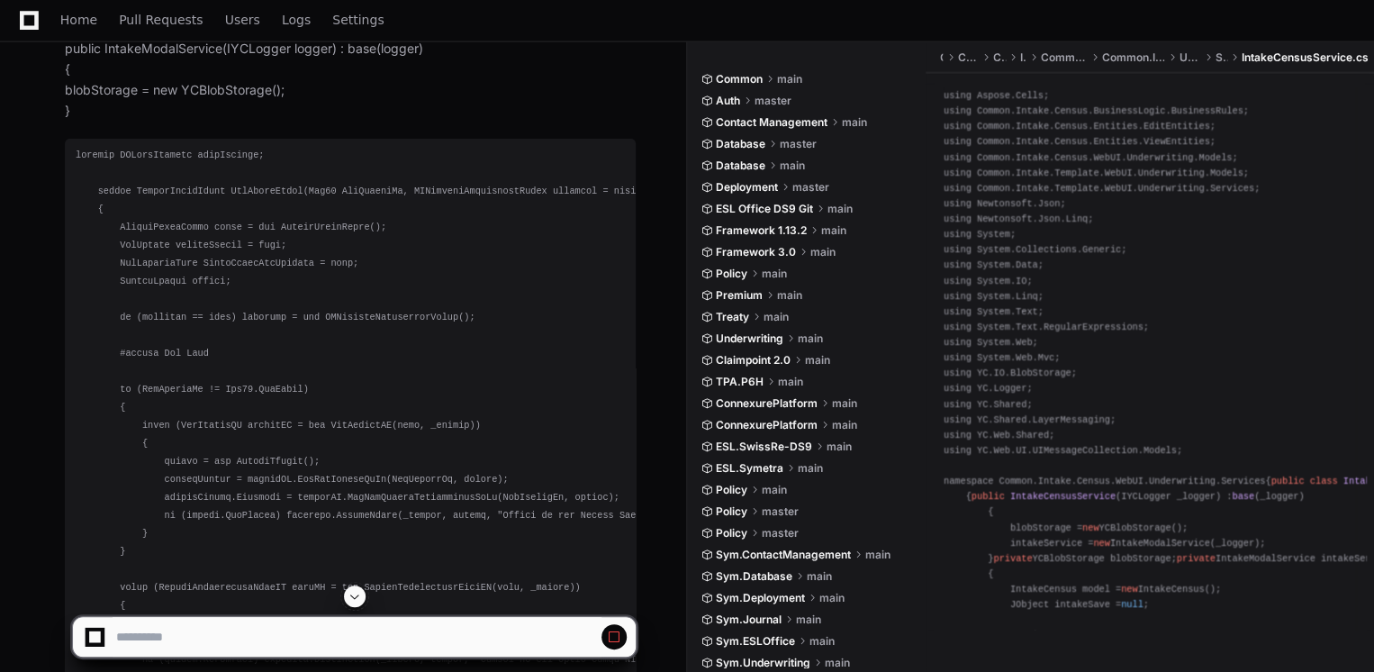
scroll to position [38355, 0]
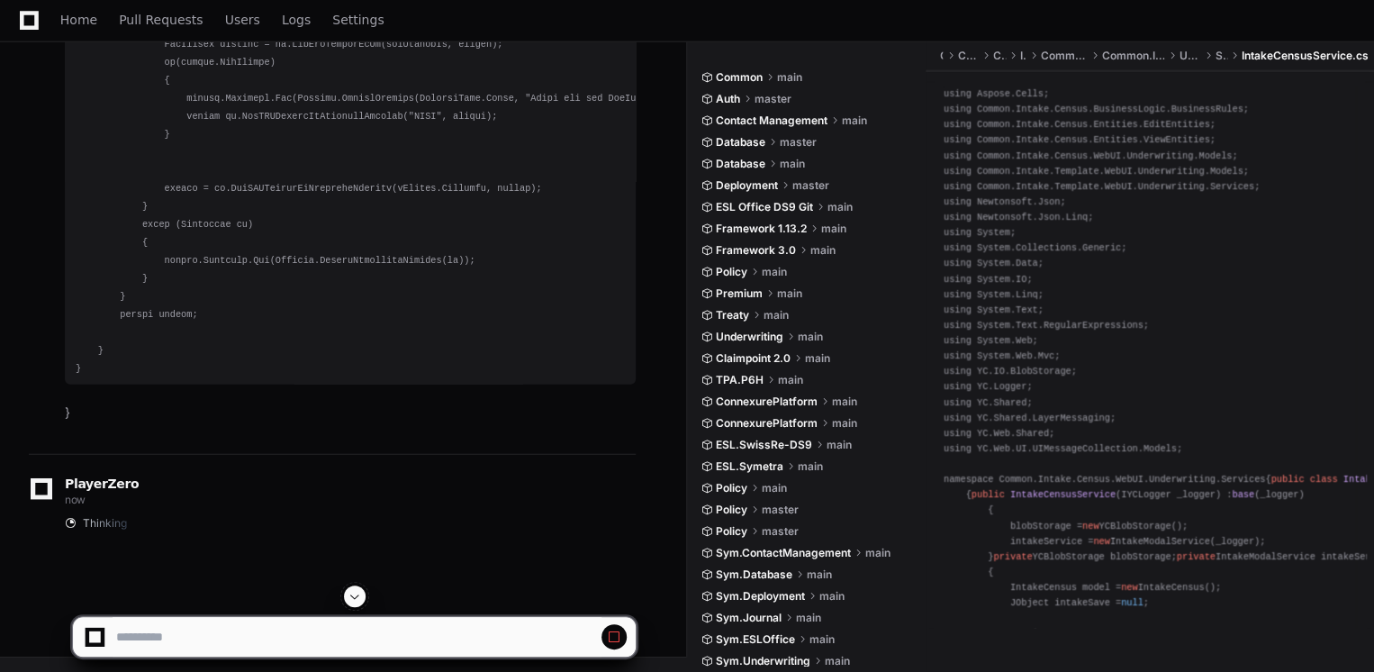
click at [356, 593] on span at bounding box center [354, 596] width 14 height 14
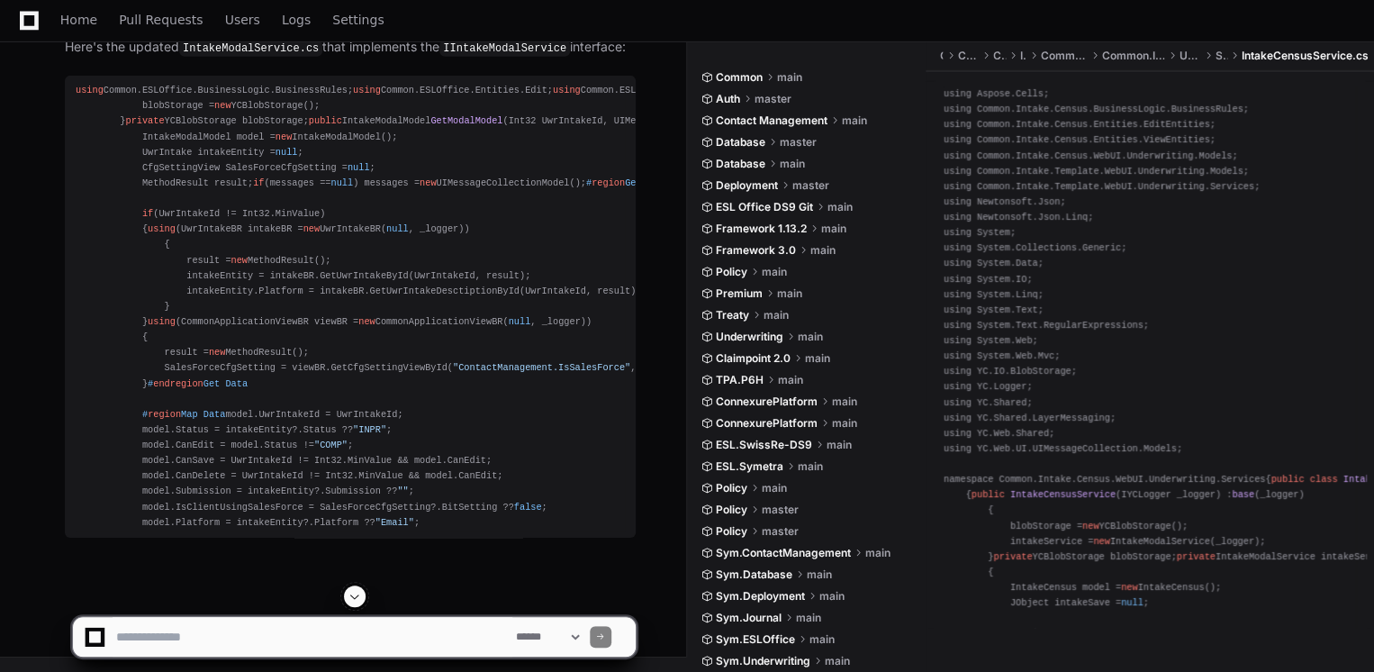
scroll to position [49737, 0]
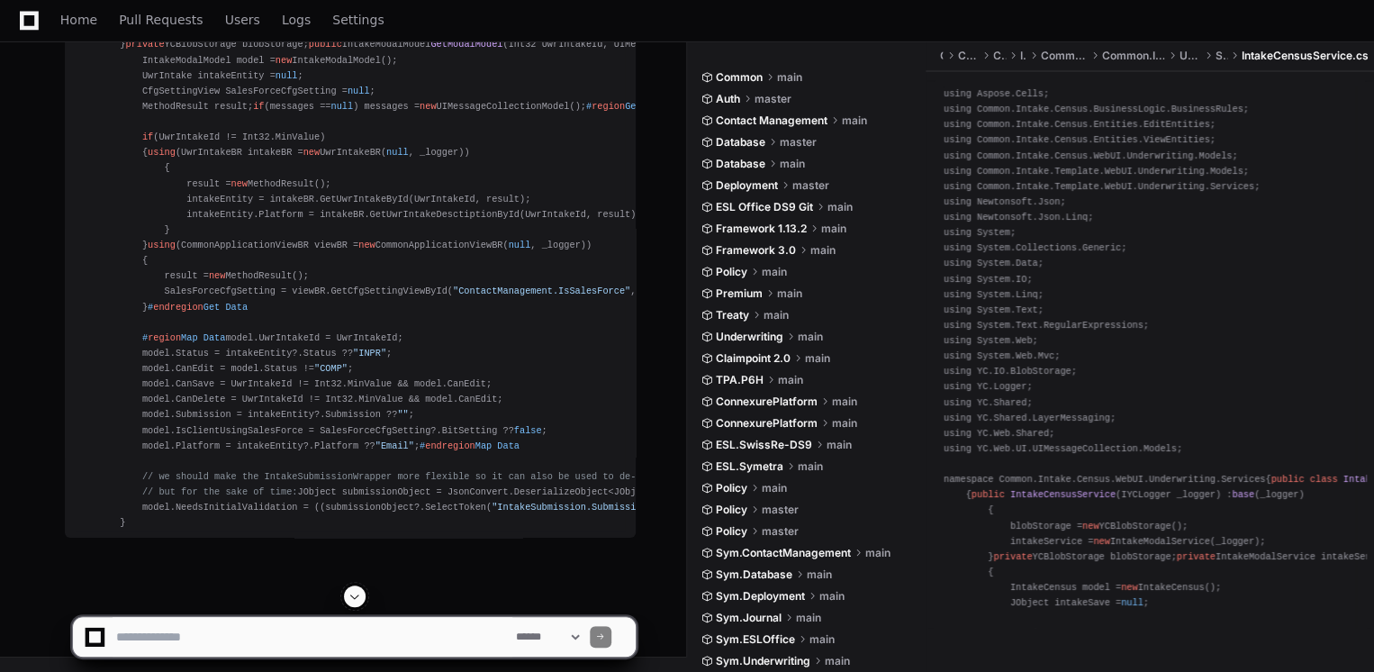
click at [357, 593] on span at bounding box center [354, 596] width 14 height 14
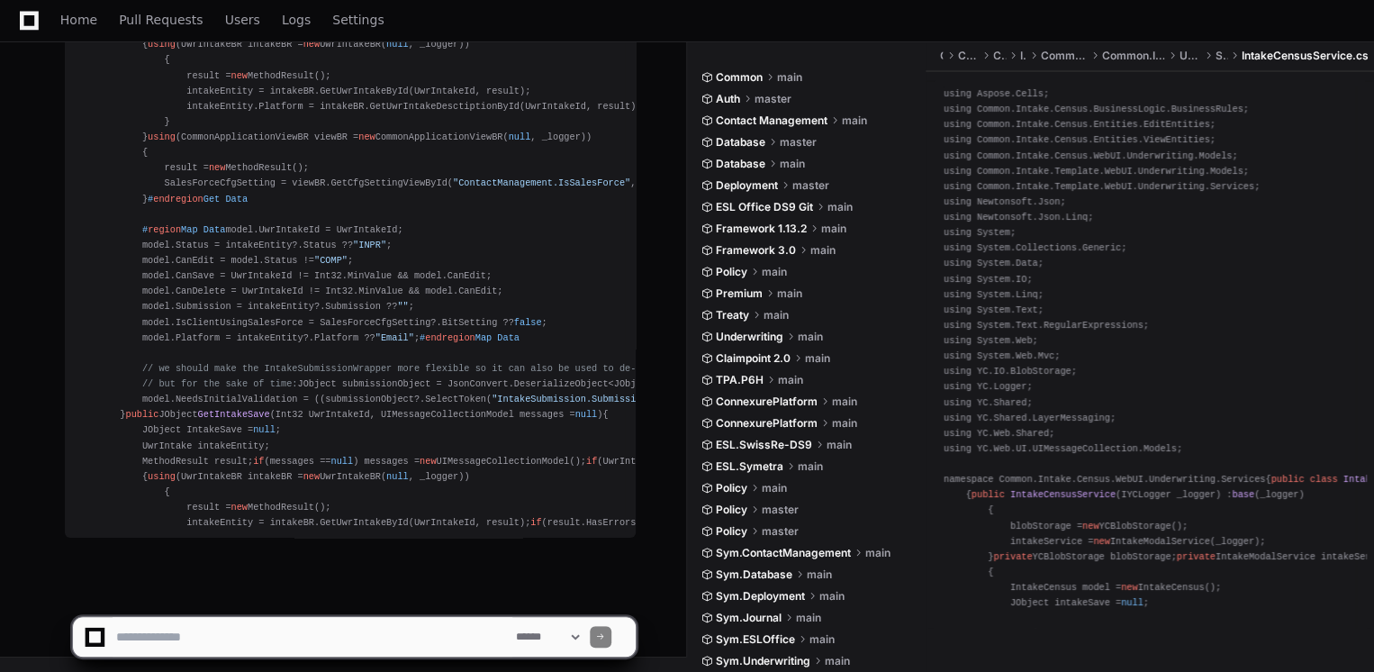
scroll to position [50445, 0]
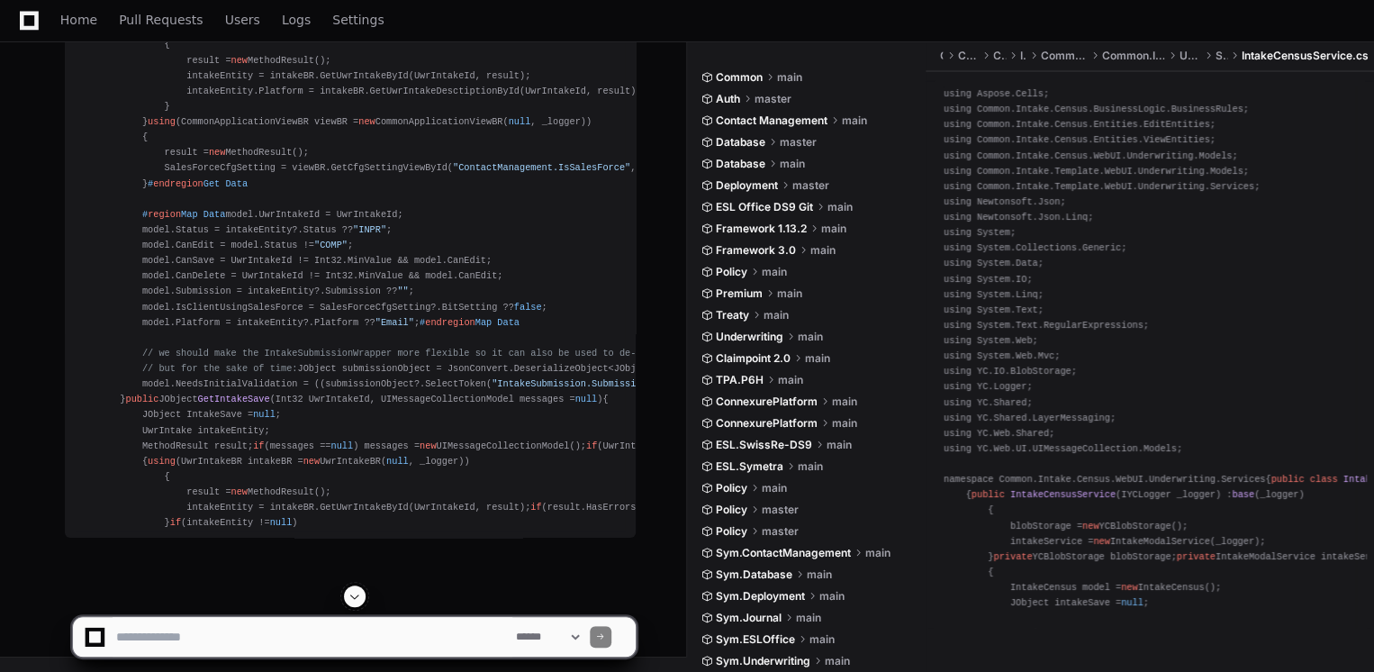
click at [350, 587] on button at bounding box center [355, 596] width 22 height 22
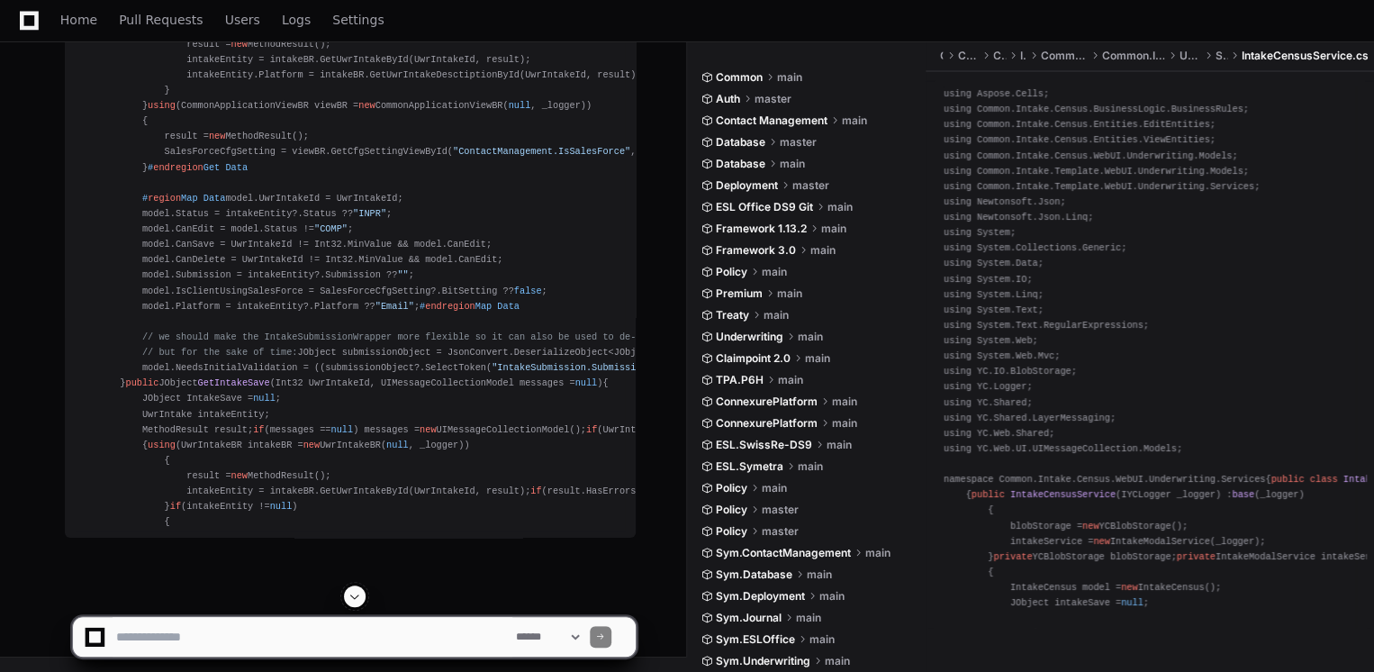
click at [350, 587] on button at bounding box center [355, 596] width 22 height 22
click at [350, 587] on app-app-chat-input "**********" at bounding box center [354, 621] width 564 height 72
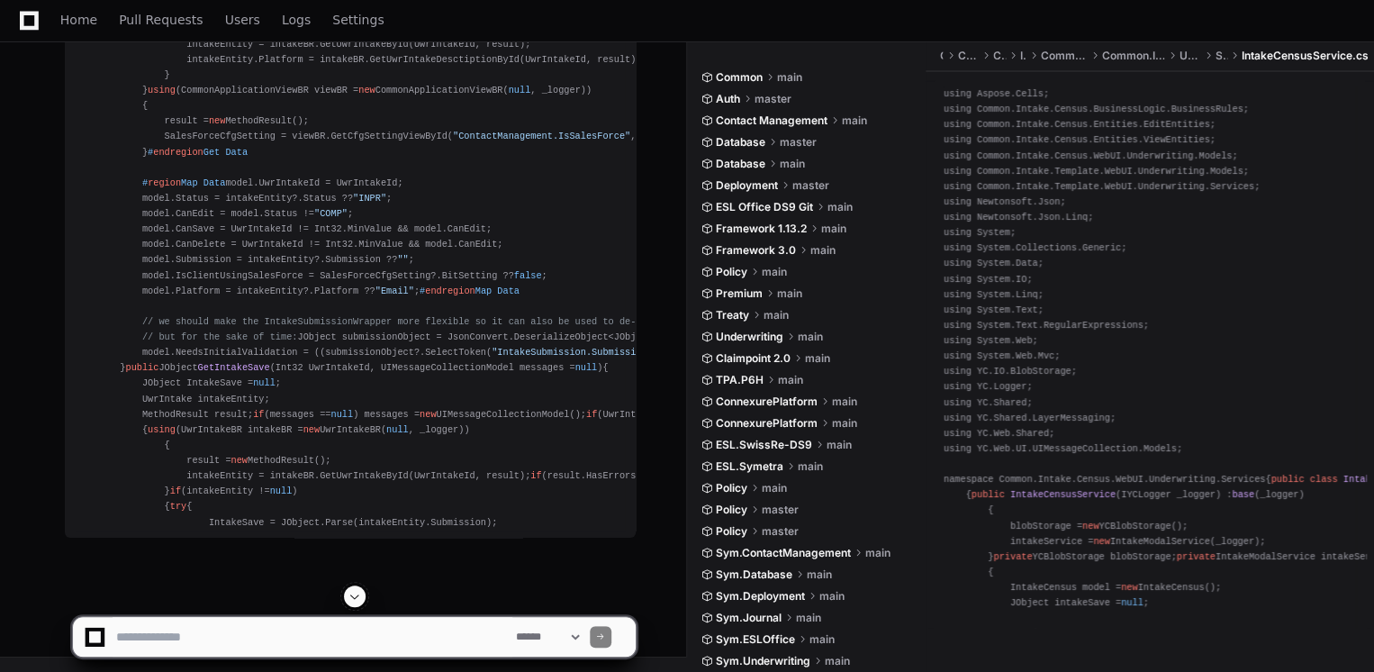
click at [350, 587] on button at bounding box center [355, 596] width 22 height 22
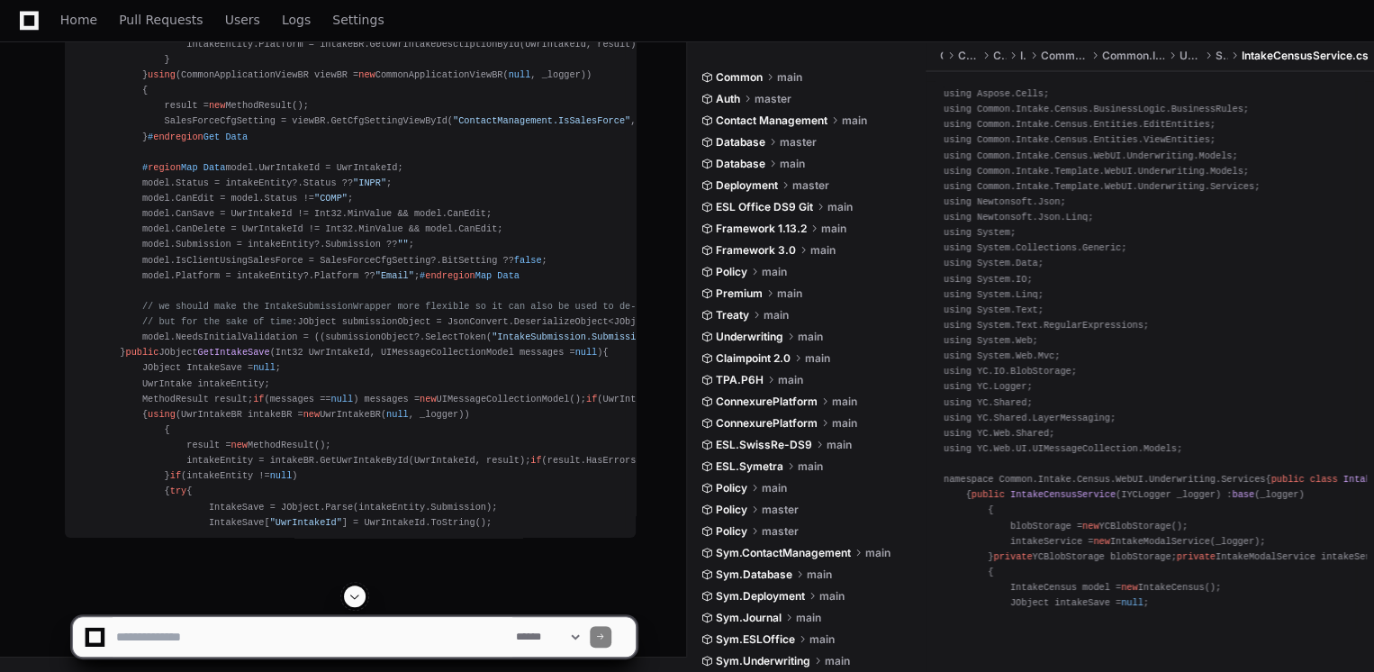
click at [350, 587] on button at bounding box center [355, 596] width 22 height 22
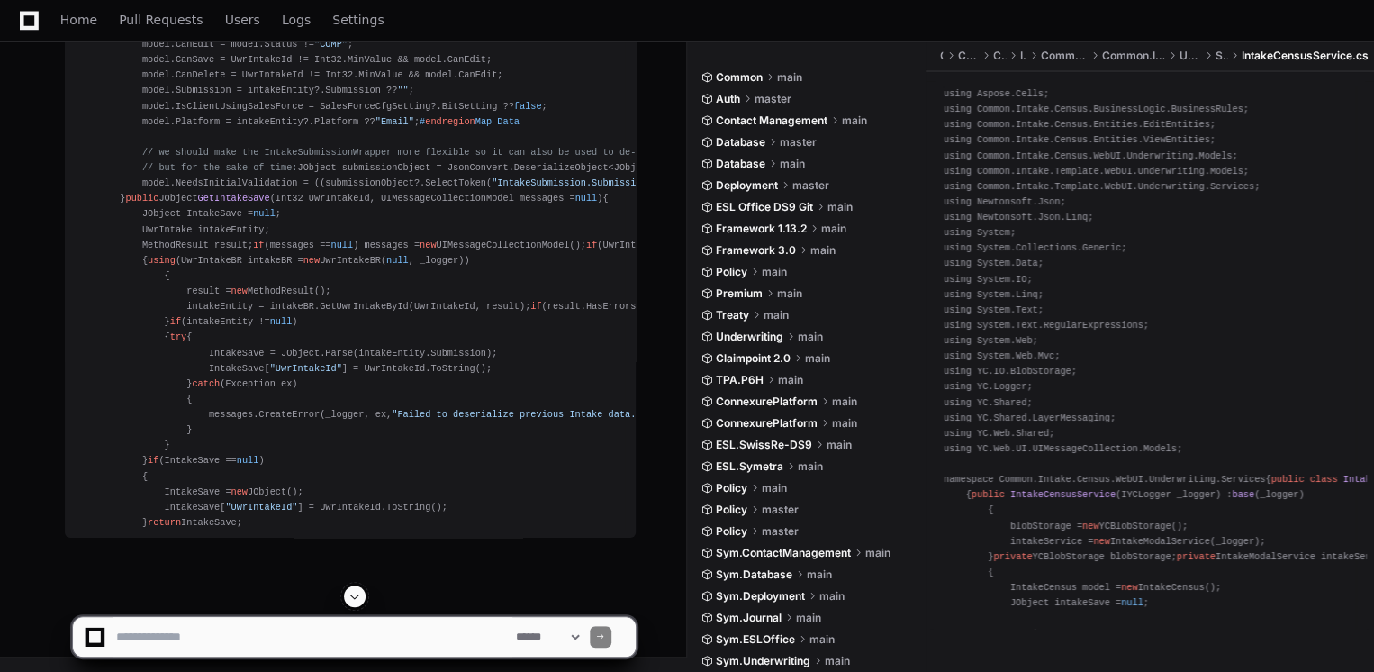
scroll to position [50784, 0]
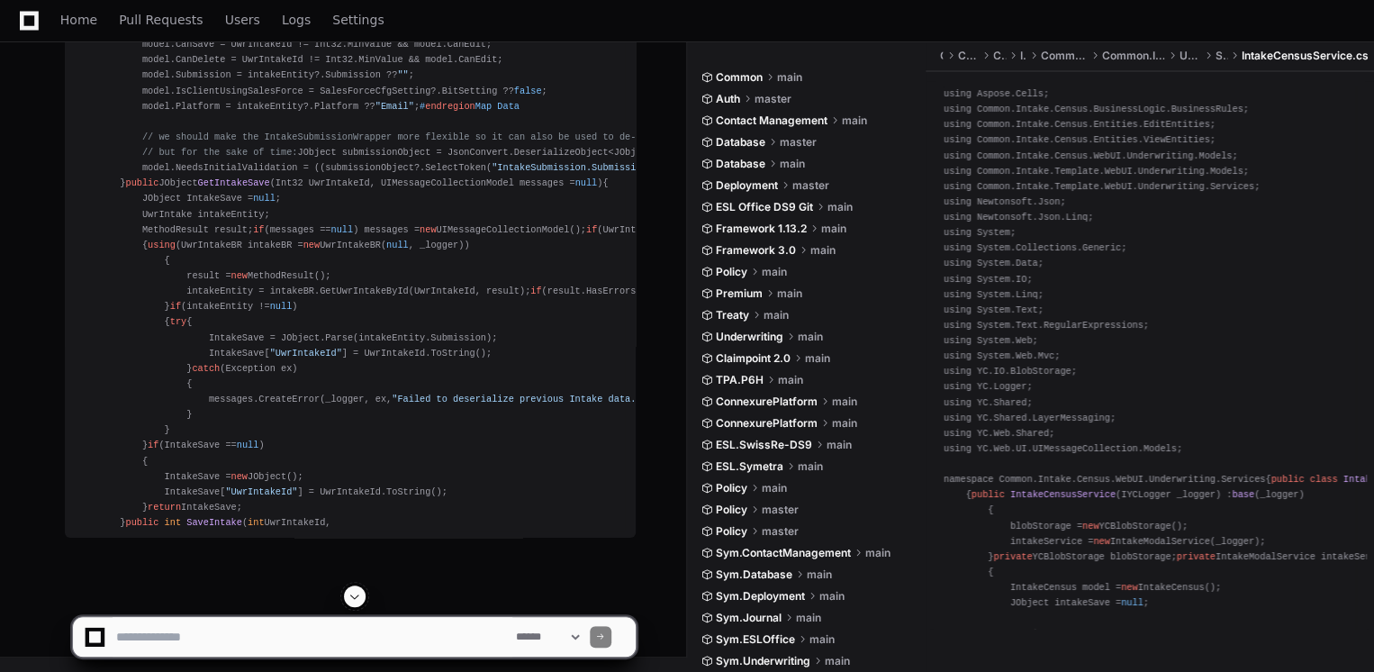
click at [350, 587] on button at bounding box center [355, 596] width 22 height 22
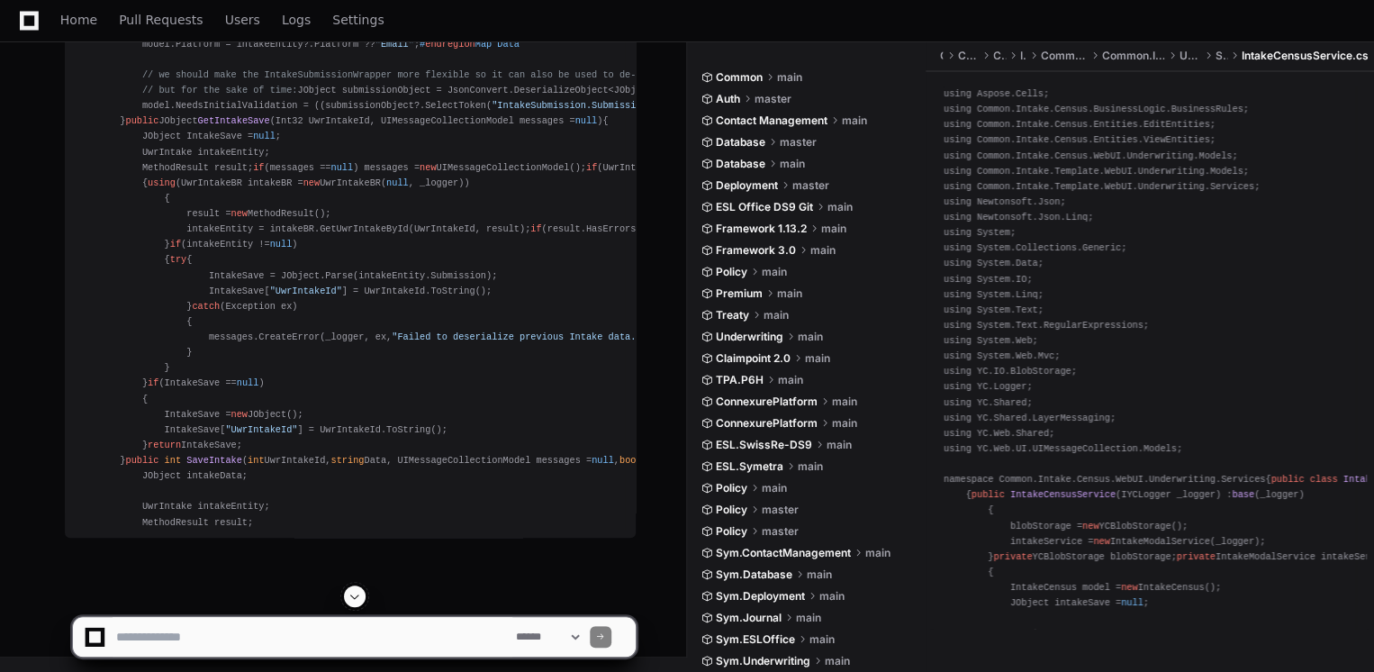
scroll to position [50923, 0]
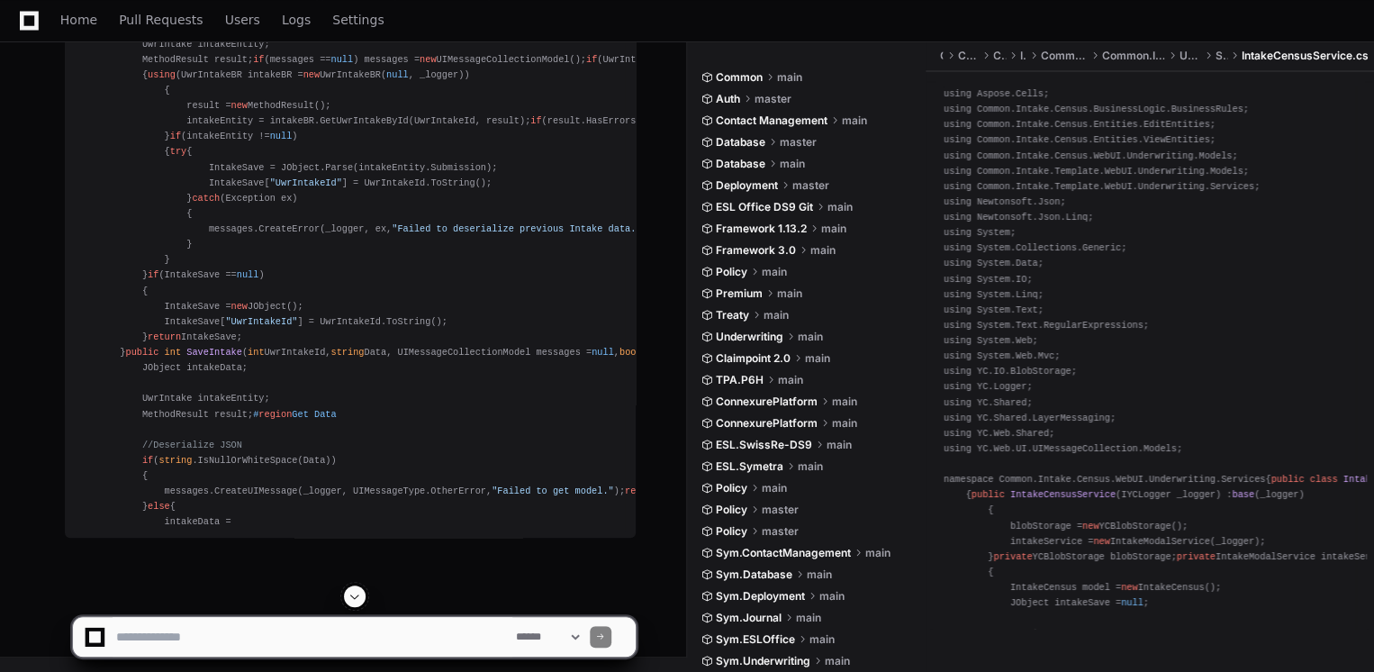
click at [359, 589] on span at bounding box center [354, 596] width 14 height 14
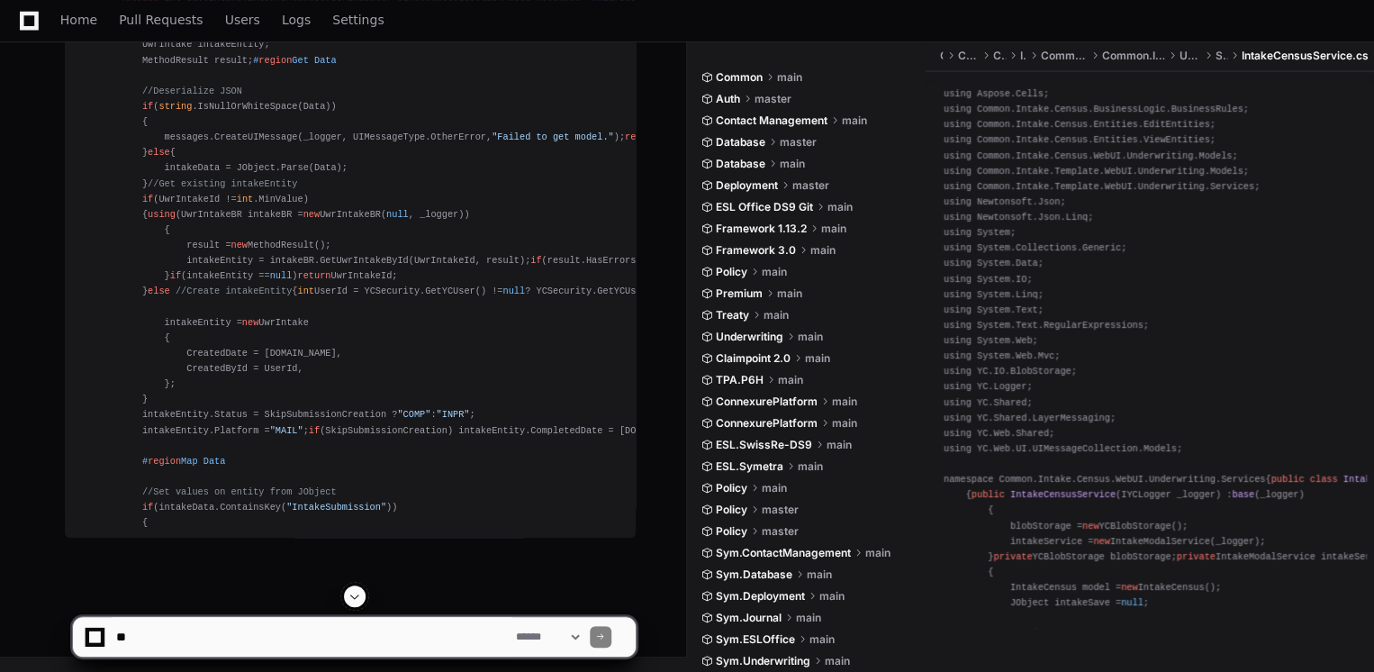
click at [361, 596] on span at bounding box center [354, 596] width 14 height 14
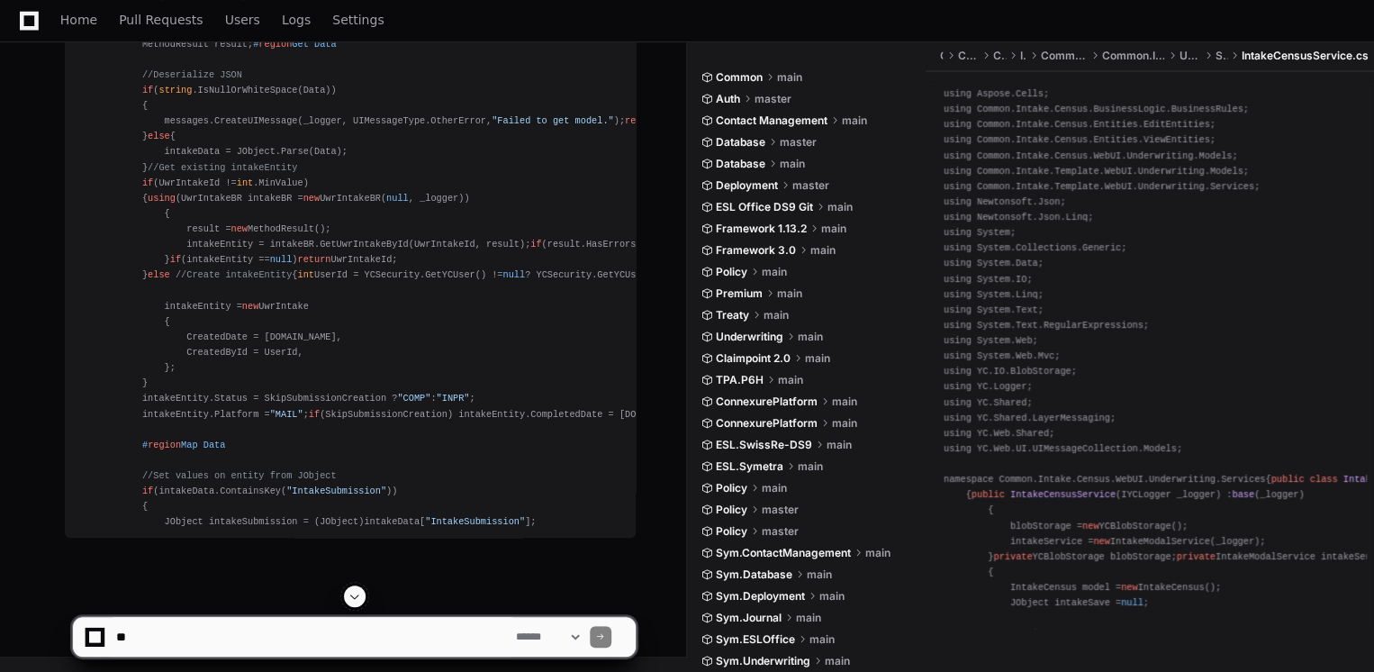
click at [361, 596] on span at bounding box center [354, 596] width 14 height 14
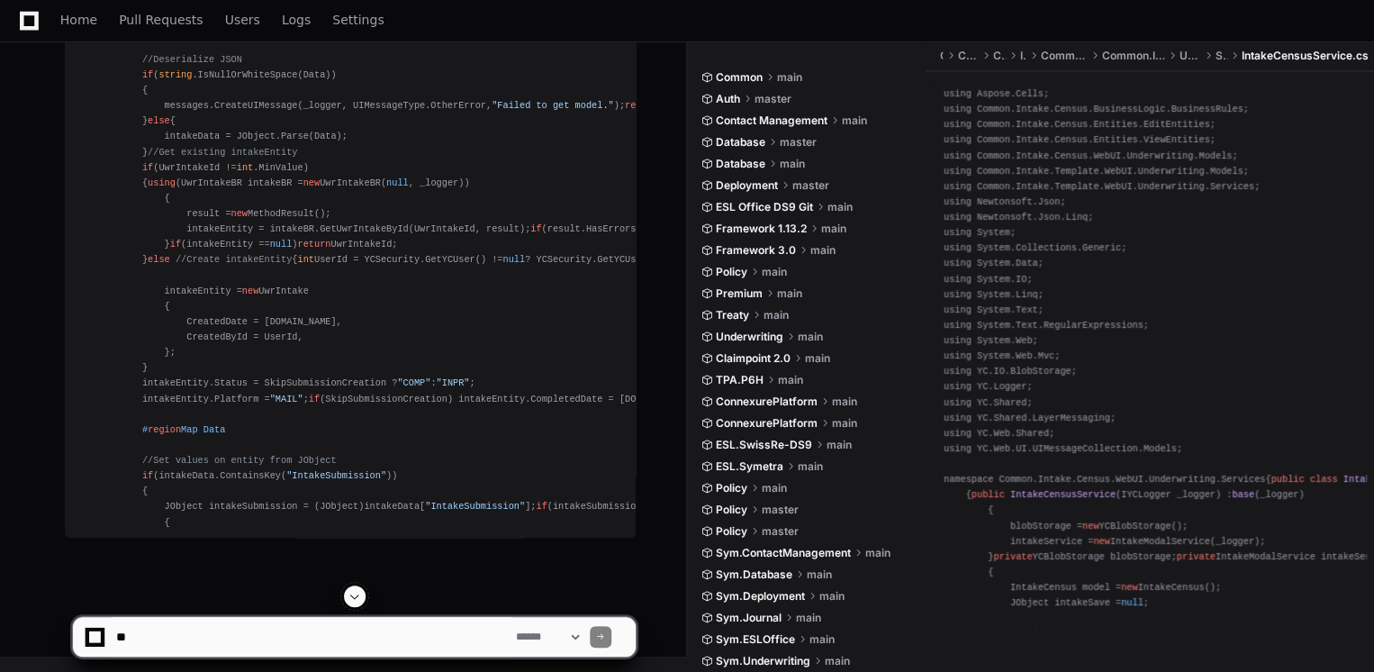
click at [361, 596] on span at bounding box center [354, 596] width 14 height 14
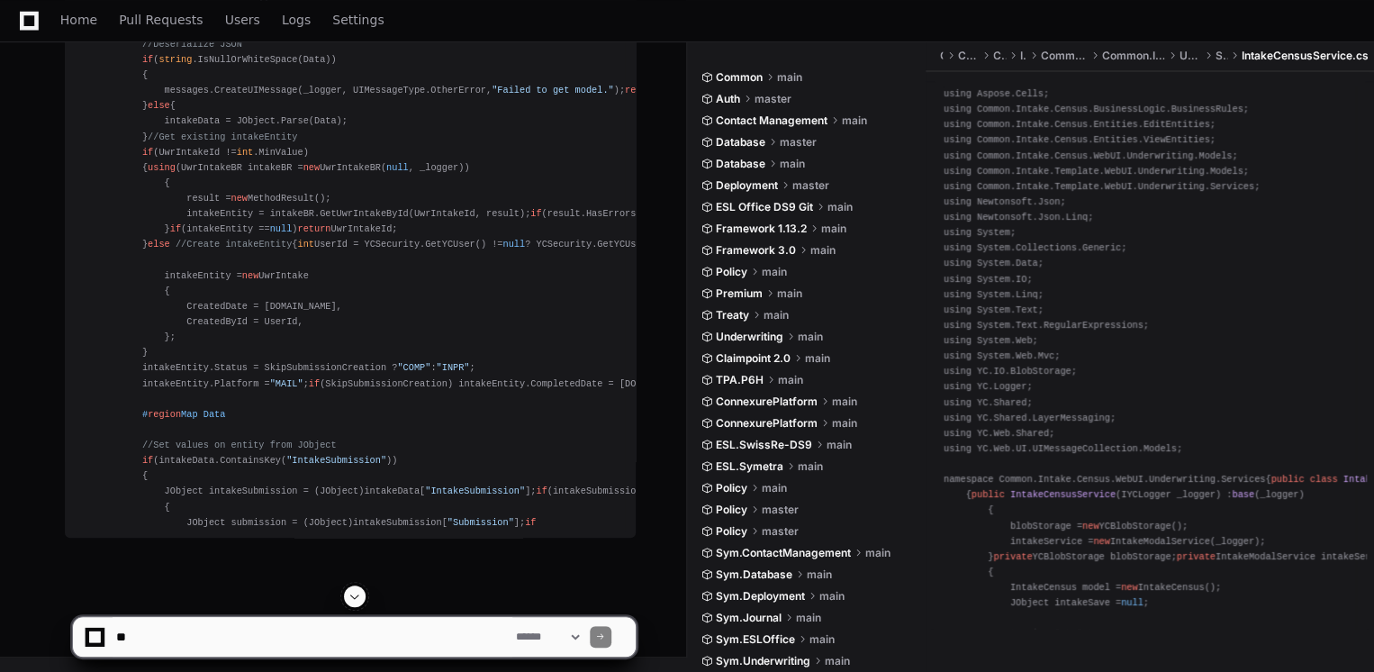
click at [361, 596] on span at bounding box center [354, 596] width 14 height 14
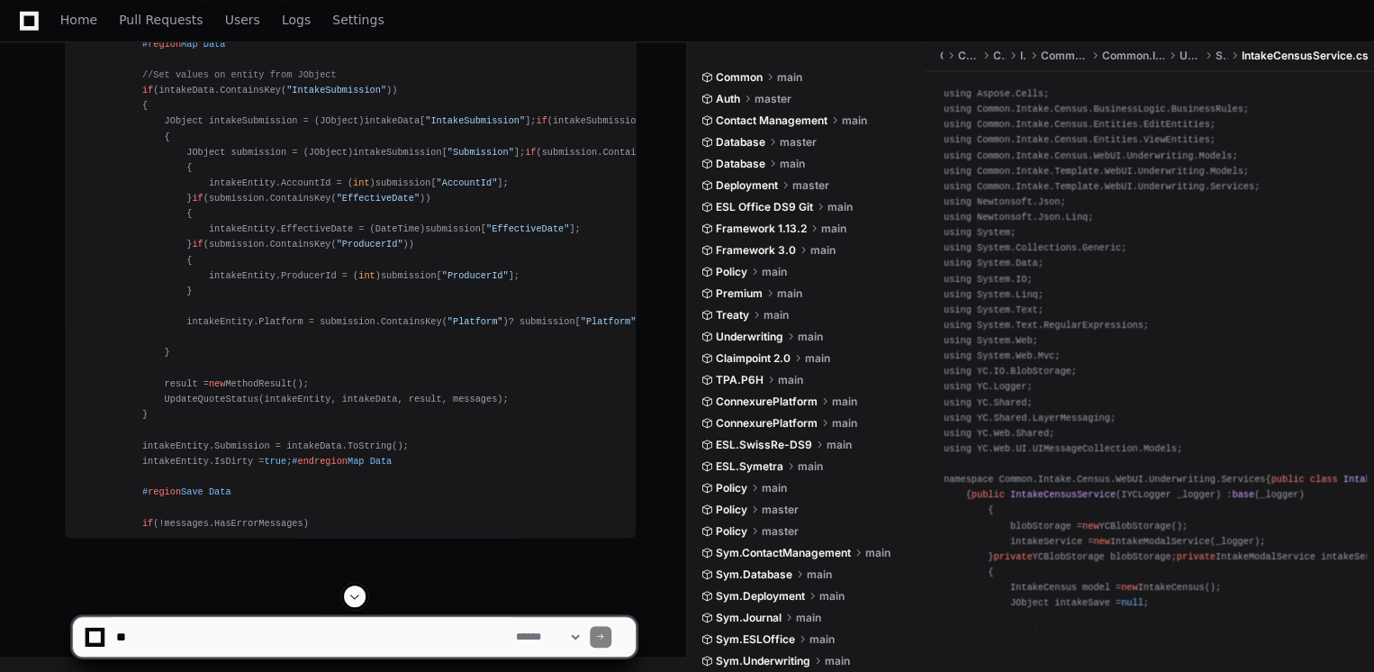
scroll to position [49508, 0]
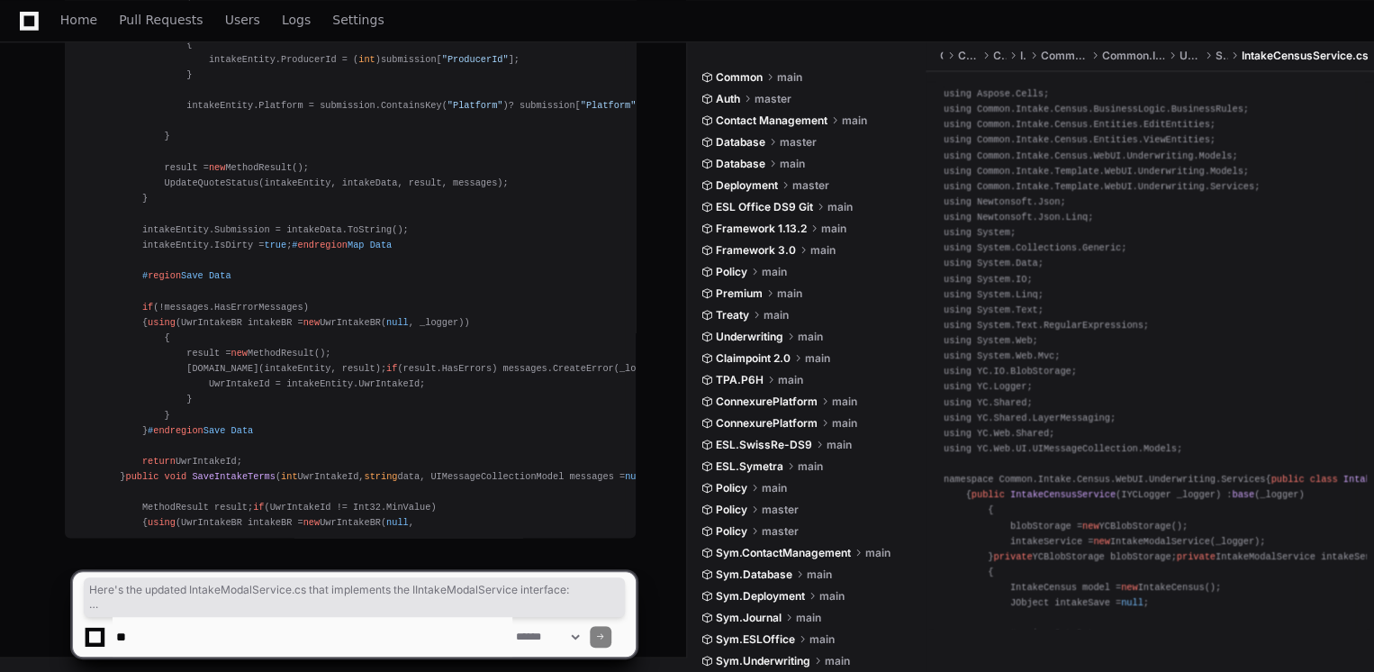
scroll to position [52574, 0]
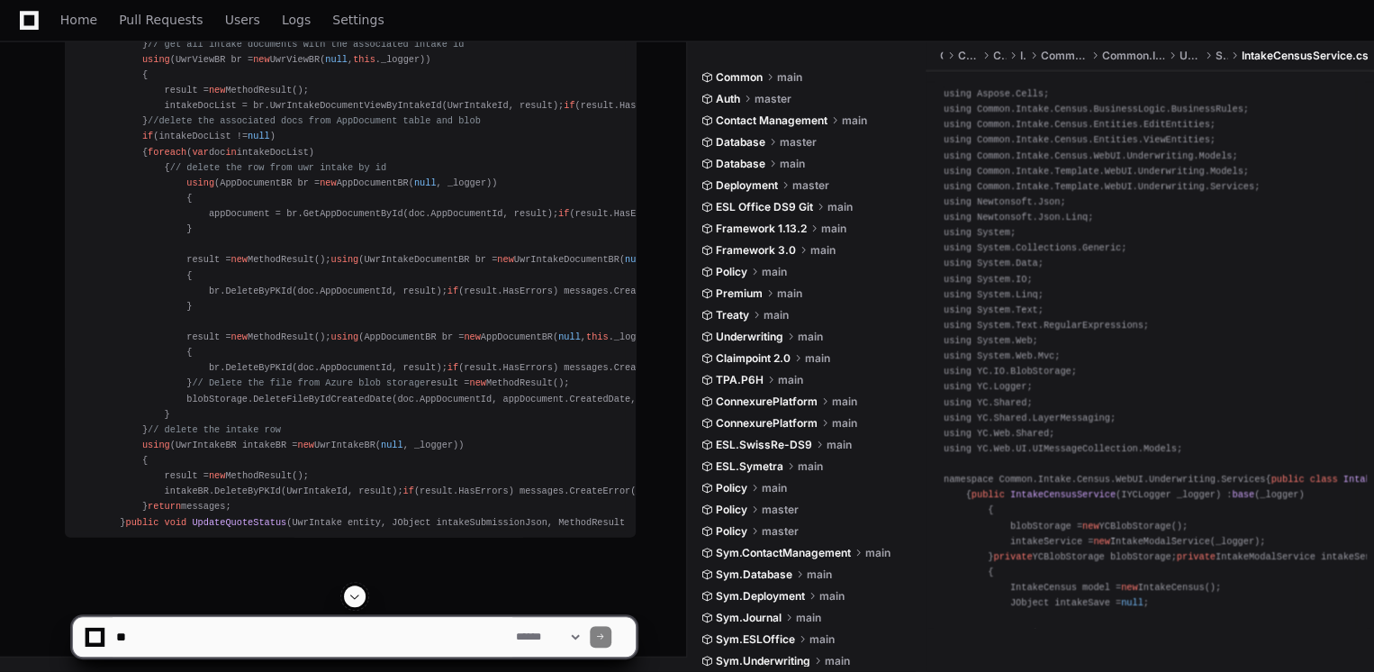
scroll to position [54040, 0]
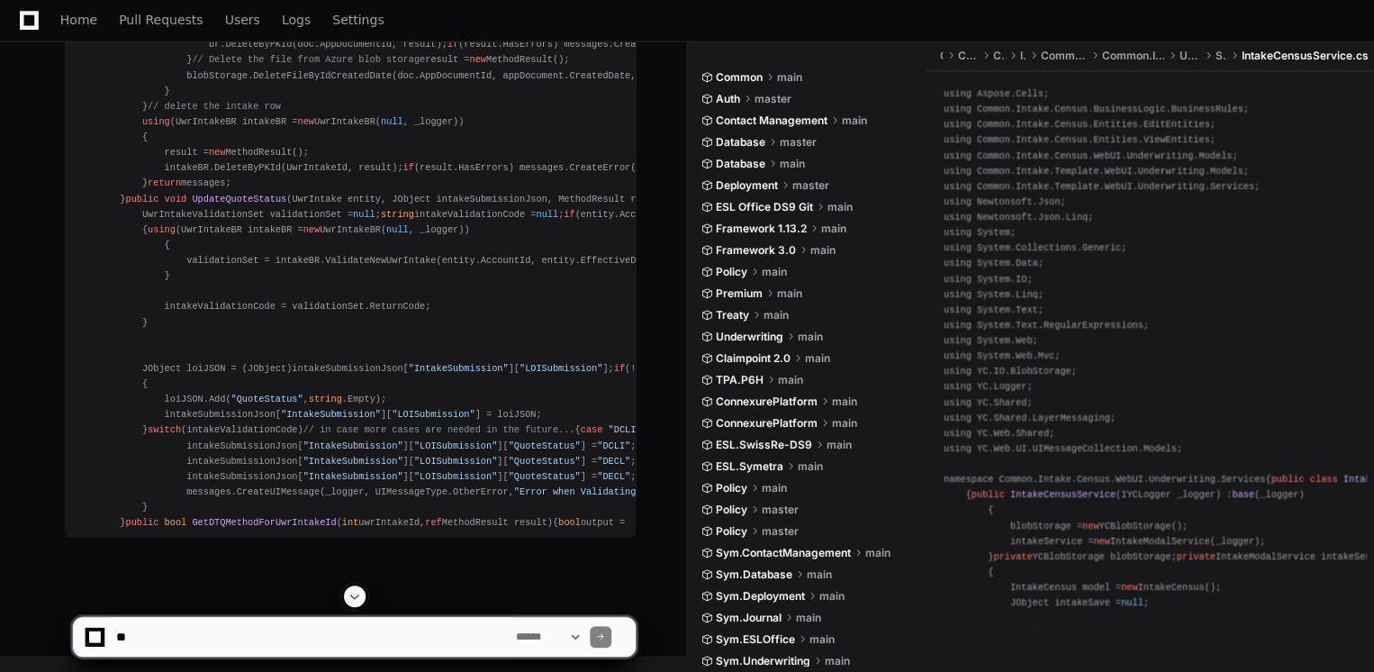
scroll to position [54688, 0]
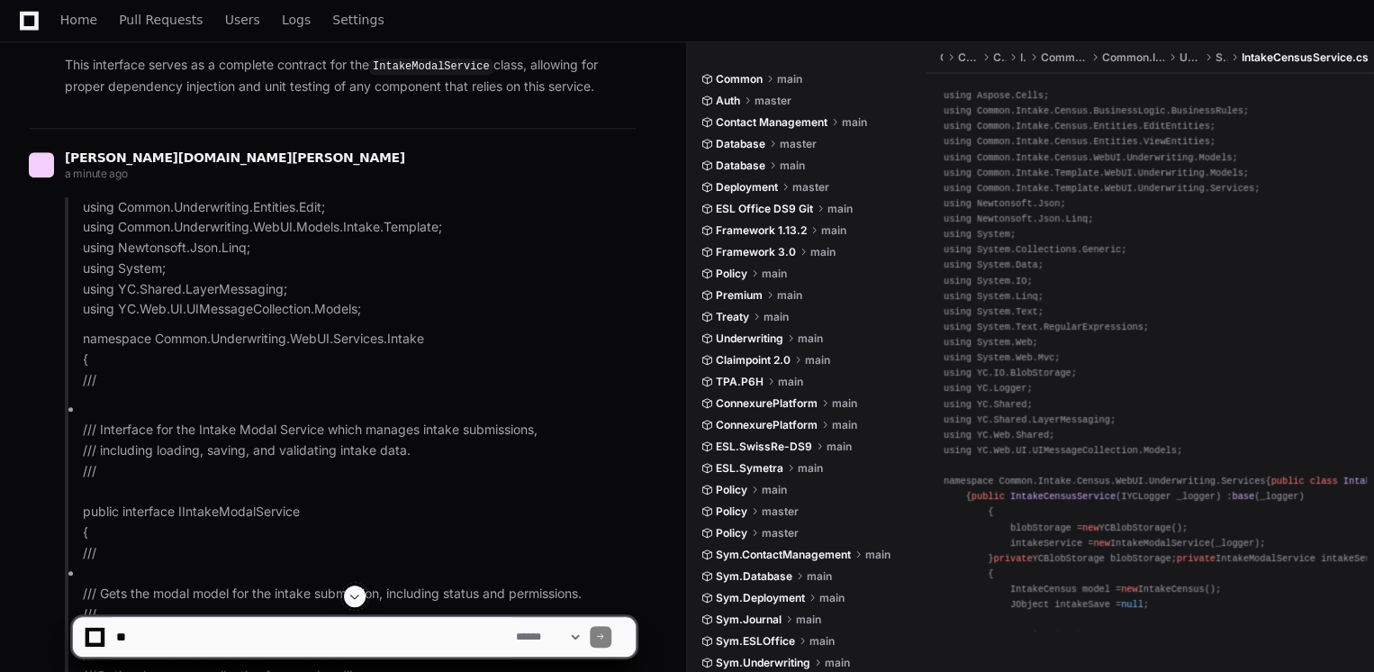
scroll to position [31012, 0]
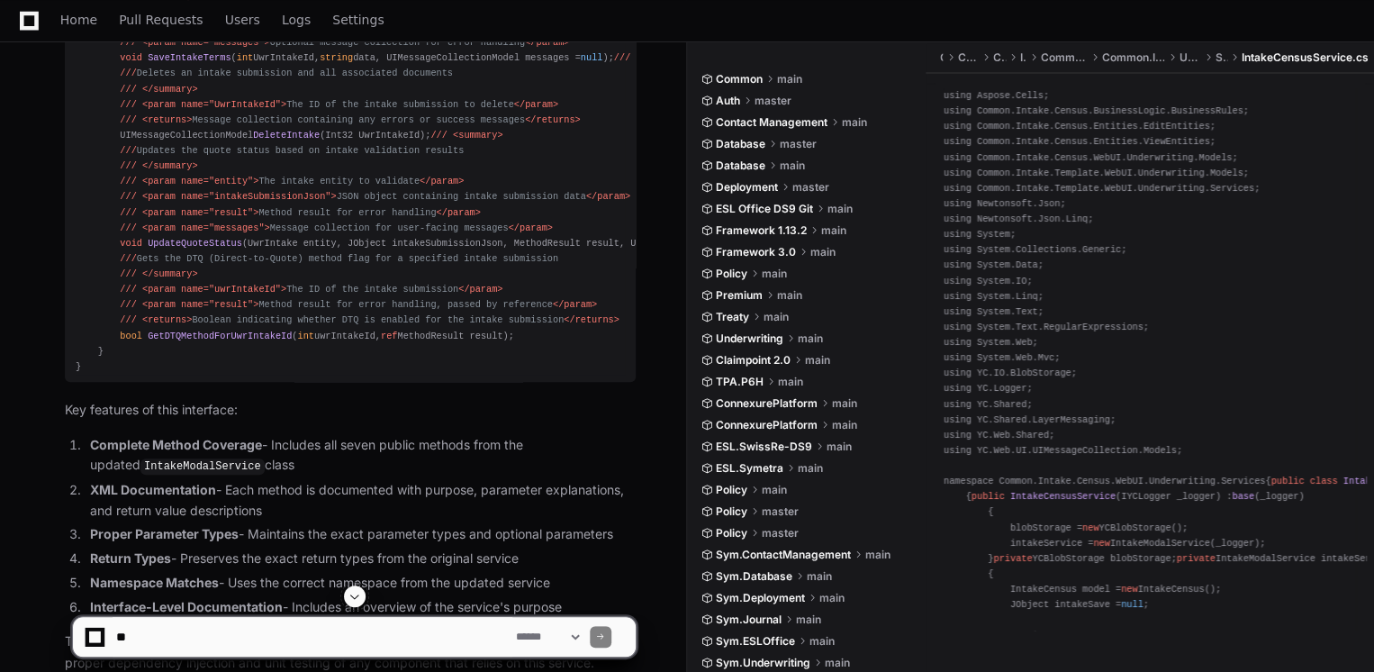
click at [320, 636] on textarea at bounding box center [313, 637] width 400 height 40
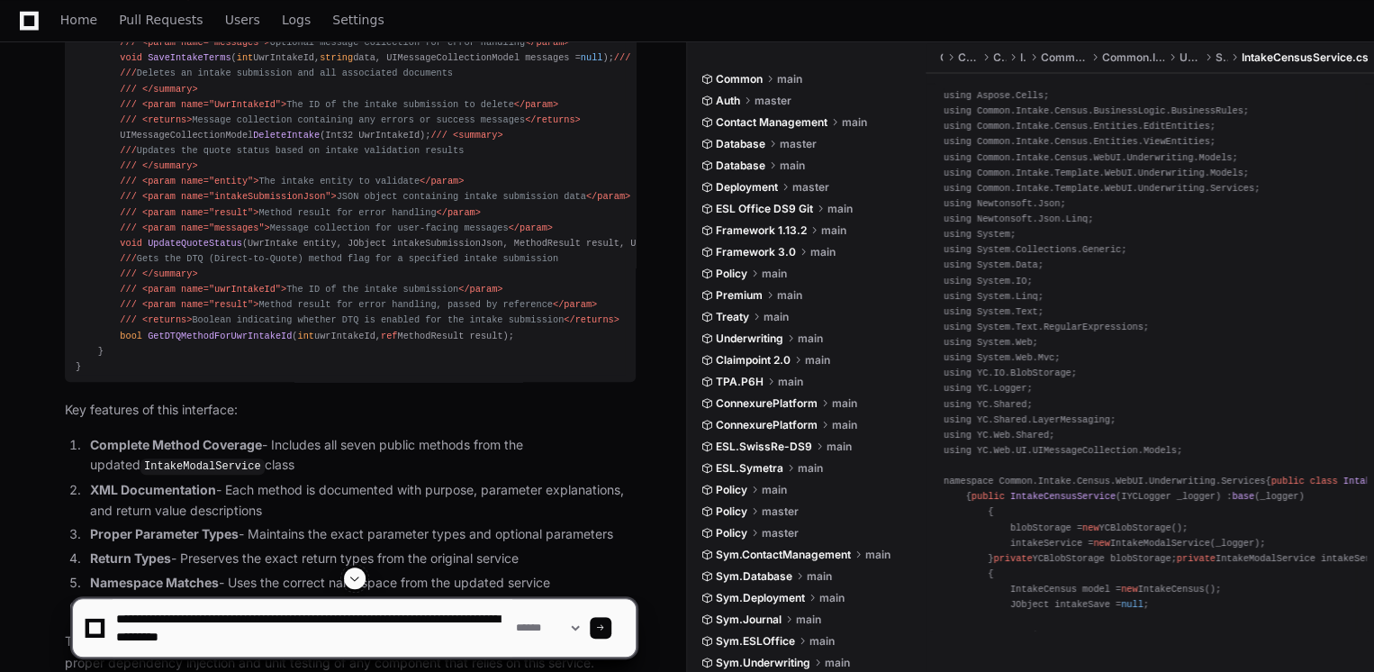
paste textarea "**********"
type textarea "**********"
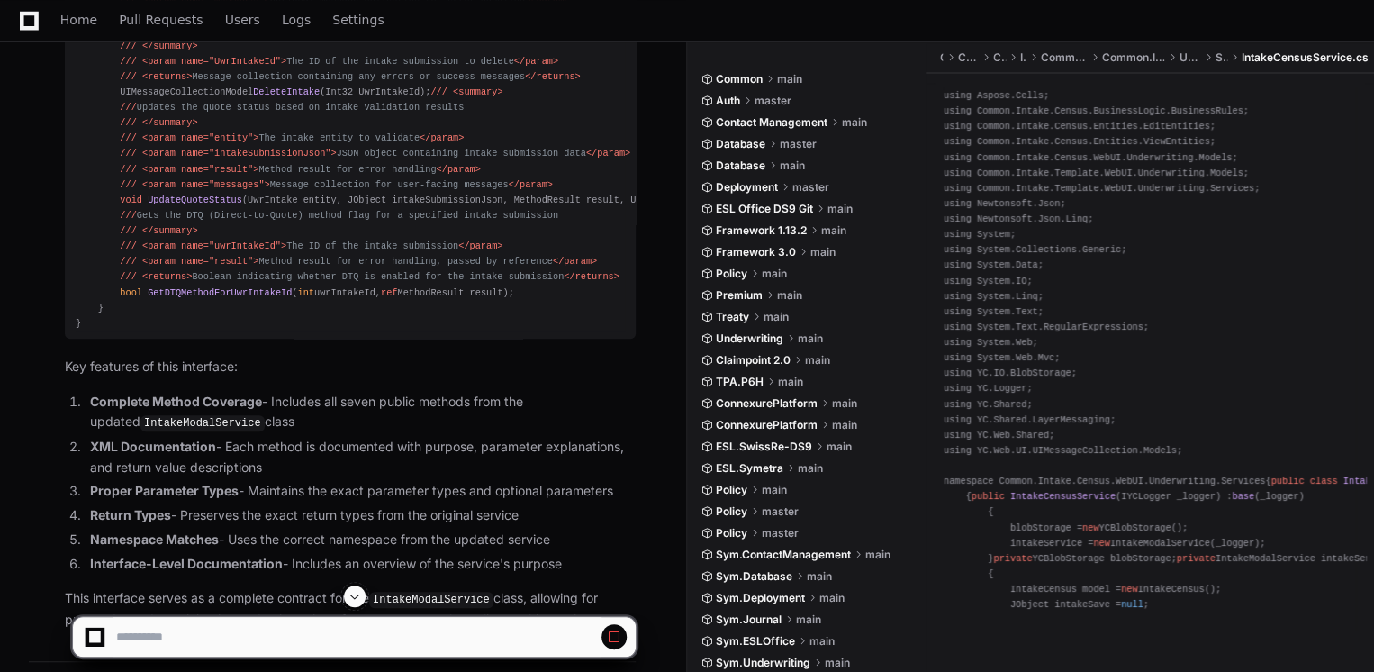
scroll to position [29543, 0]
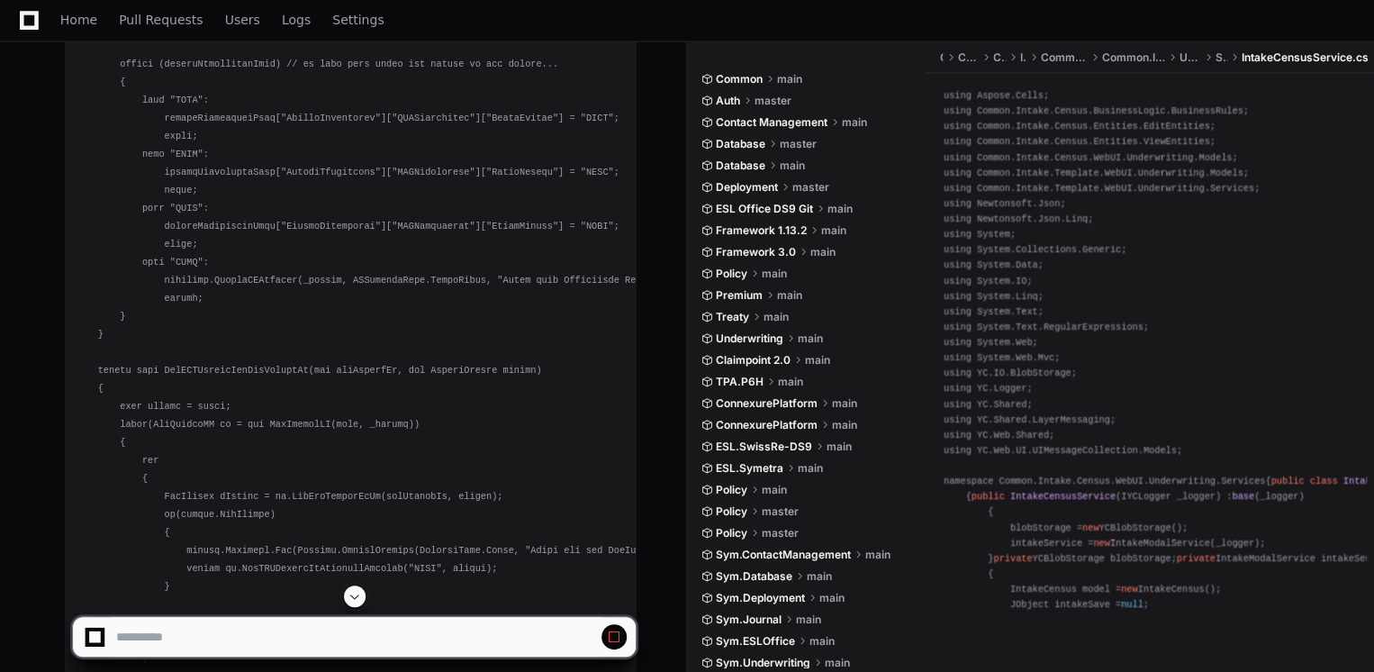
click at [355, 598] on span at bounding box center [354, 596] width 14 height 14
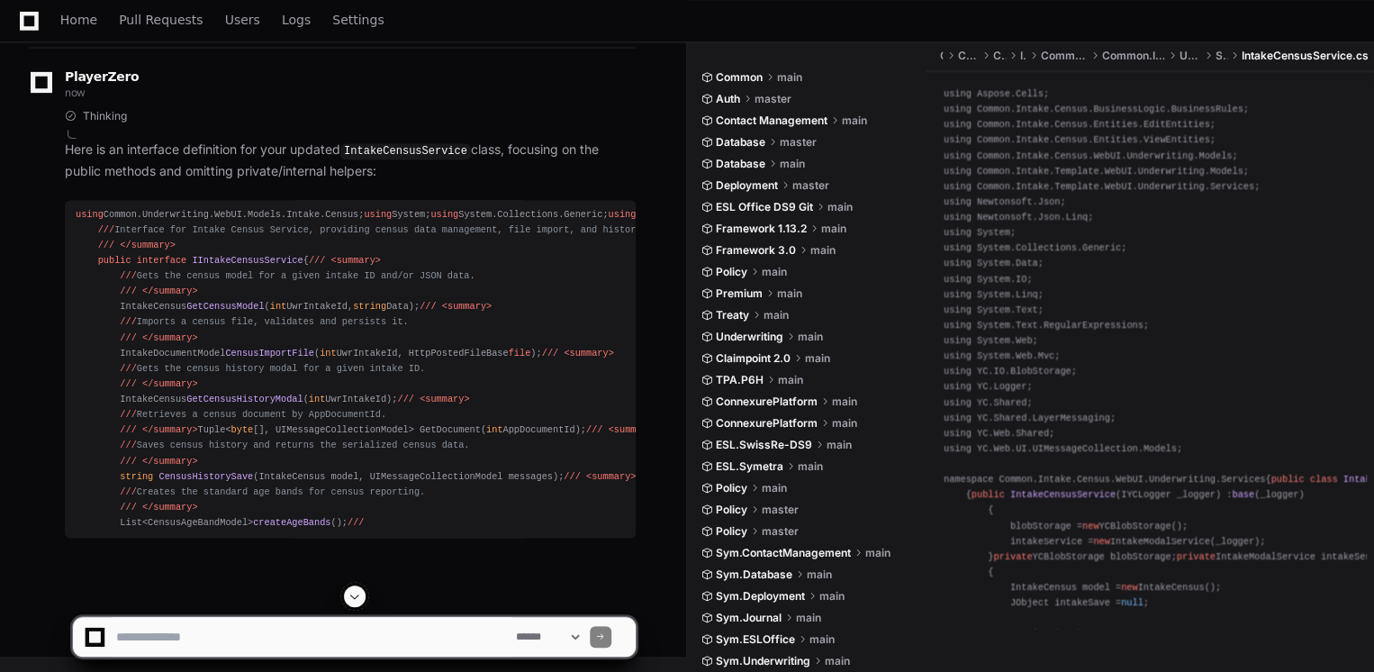
click at [355, 598] on span at bounding box center [354, 596] width 14 height 14
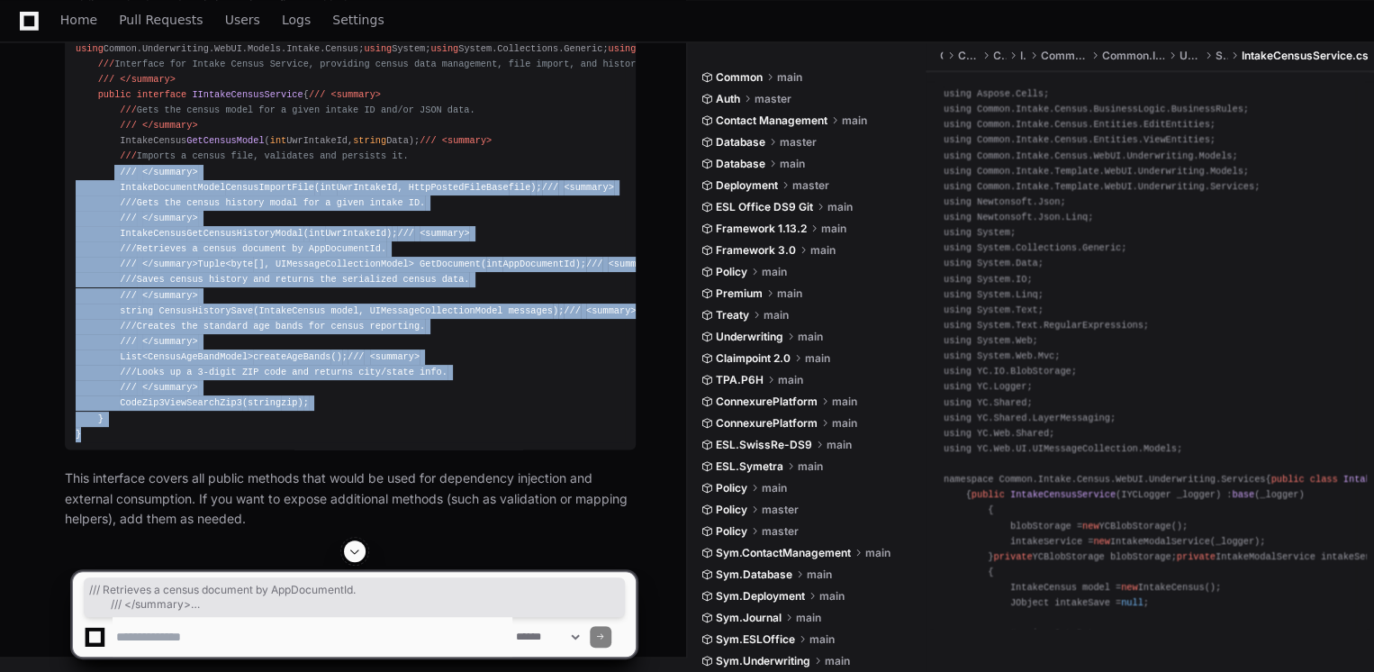
scroll to position [77983, 0]
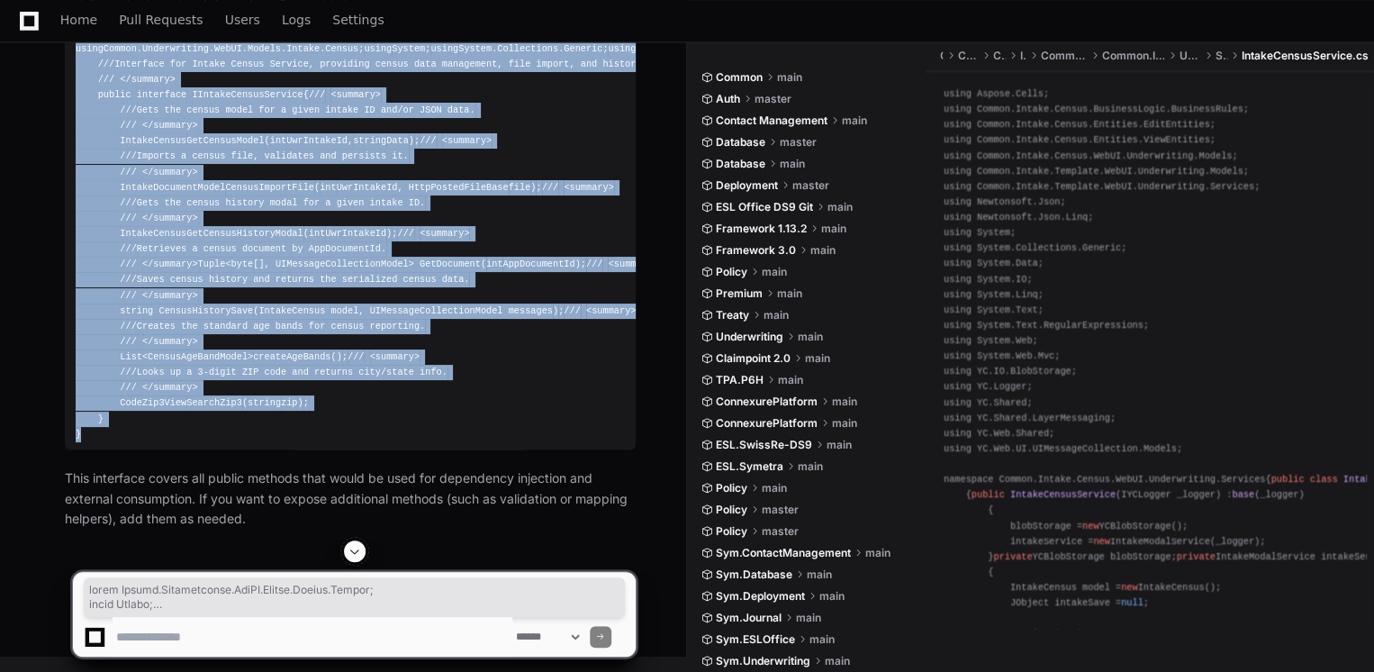
drag, startPoint x: 109, startPoint y: 435, endPoint x: 54, endPoint y: 102, distance: 337.6
click at [54, 102] on div "Thinking Here is an interface definition for your updated IntakeCensusService c…" at bounding box center [332, 235] width 607 height 585
copy div "using Common.Underwriting.WebUI.Models.Intake.Census; using System; using Syste…"
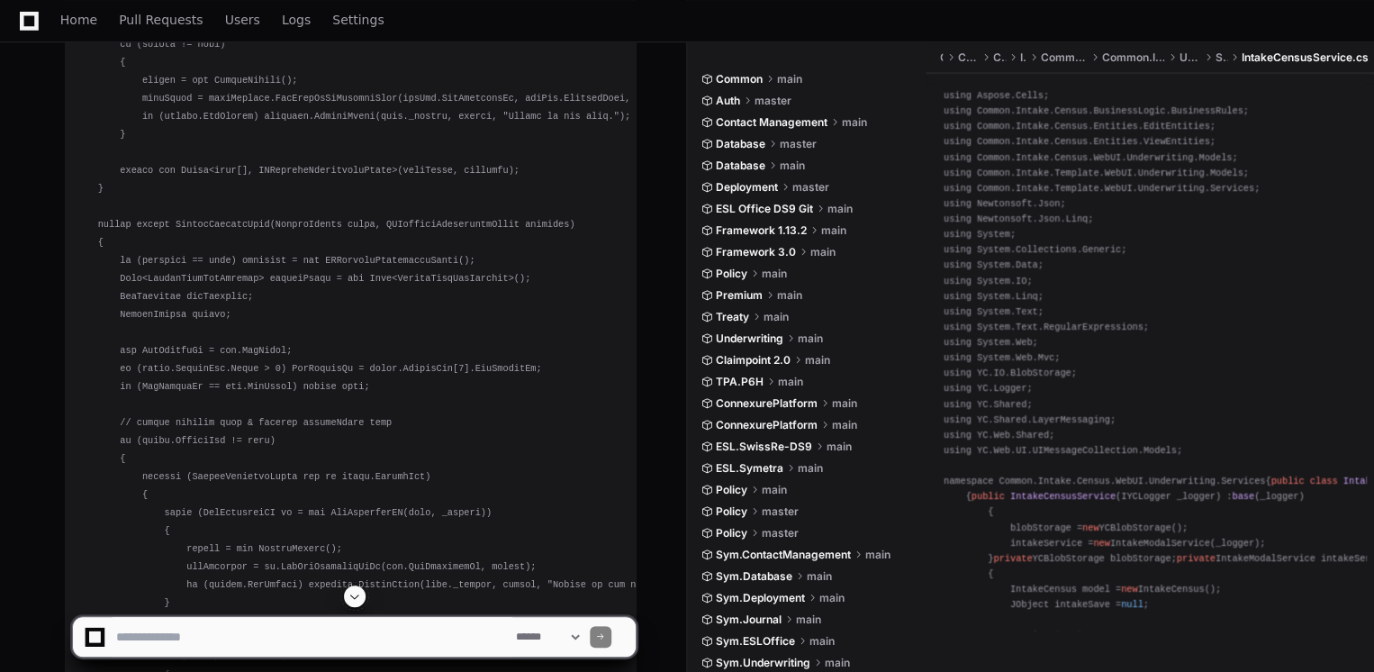
scroll to position [55478, 0]
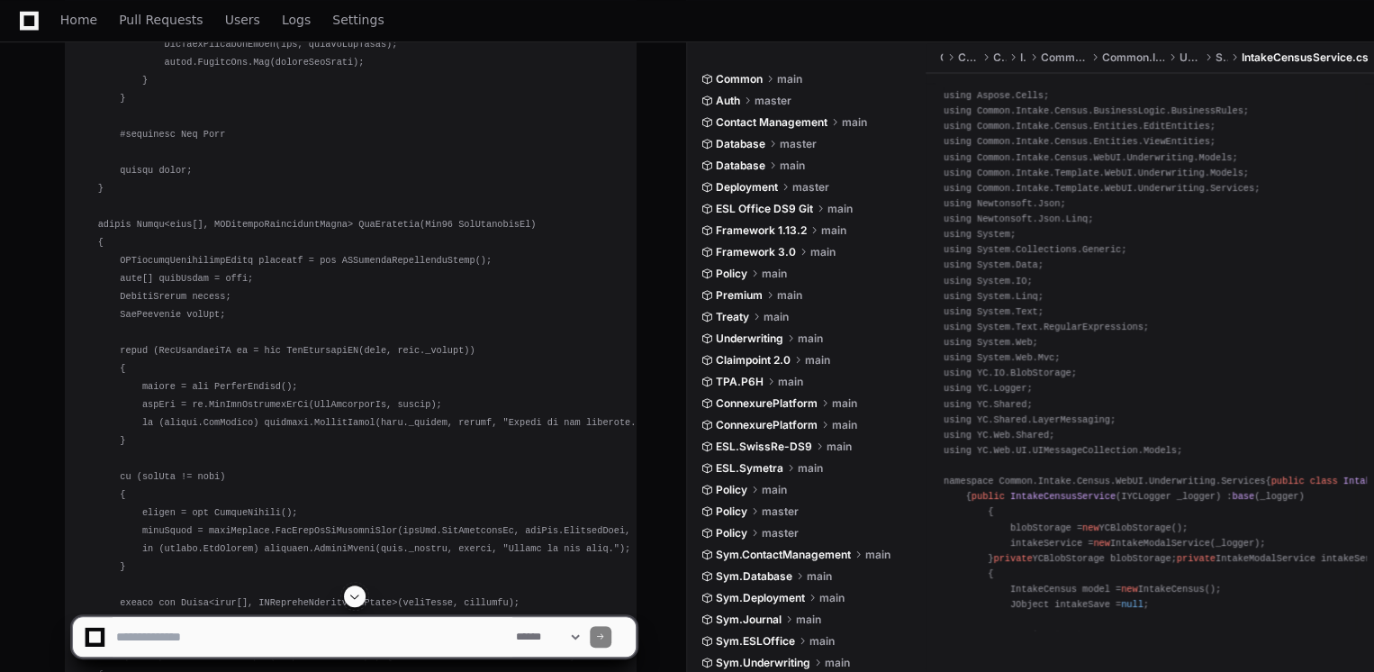
drag, startPoint x: 673, startPoint y: 162, endPoint x: 674, endPoint y: 187, distance: 25.2
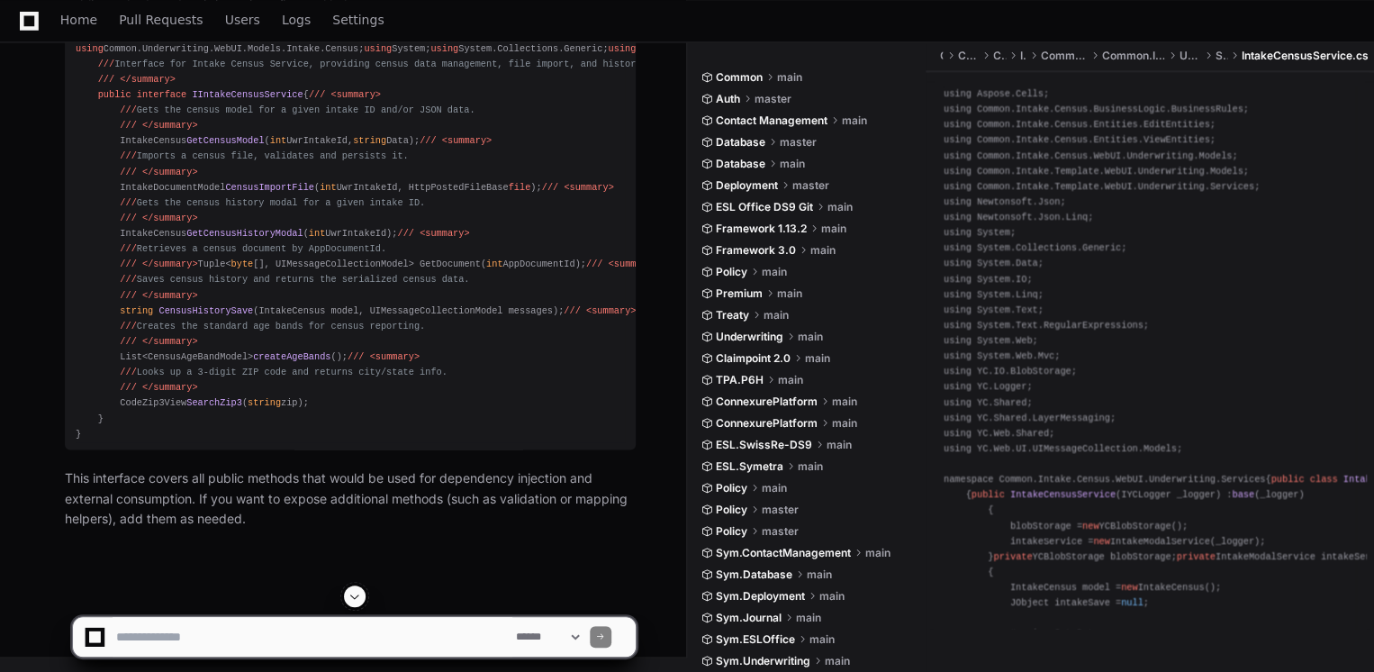
scroll to position [72087, 0]
click at [349, 591] on span at bounding box center [354, 596] width 14 height 14
click at [357, 630] on textarea at bounding box center [313, 637] width 400 height 40
type textarea "**********"
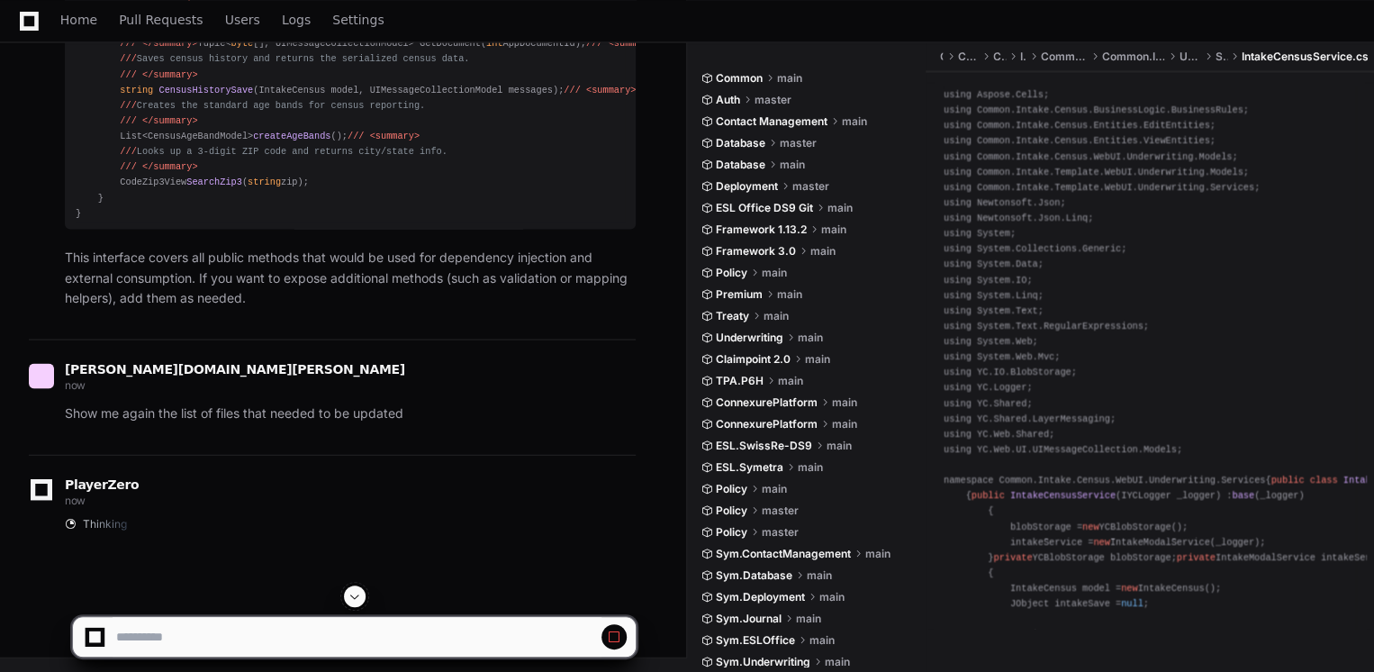
scroll to position [76994, 0]
click at [354, 595] on span at bounding box center [354, 596] width 14 height 14
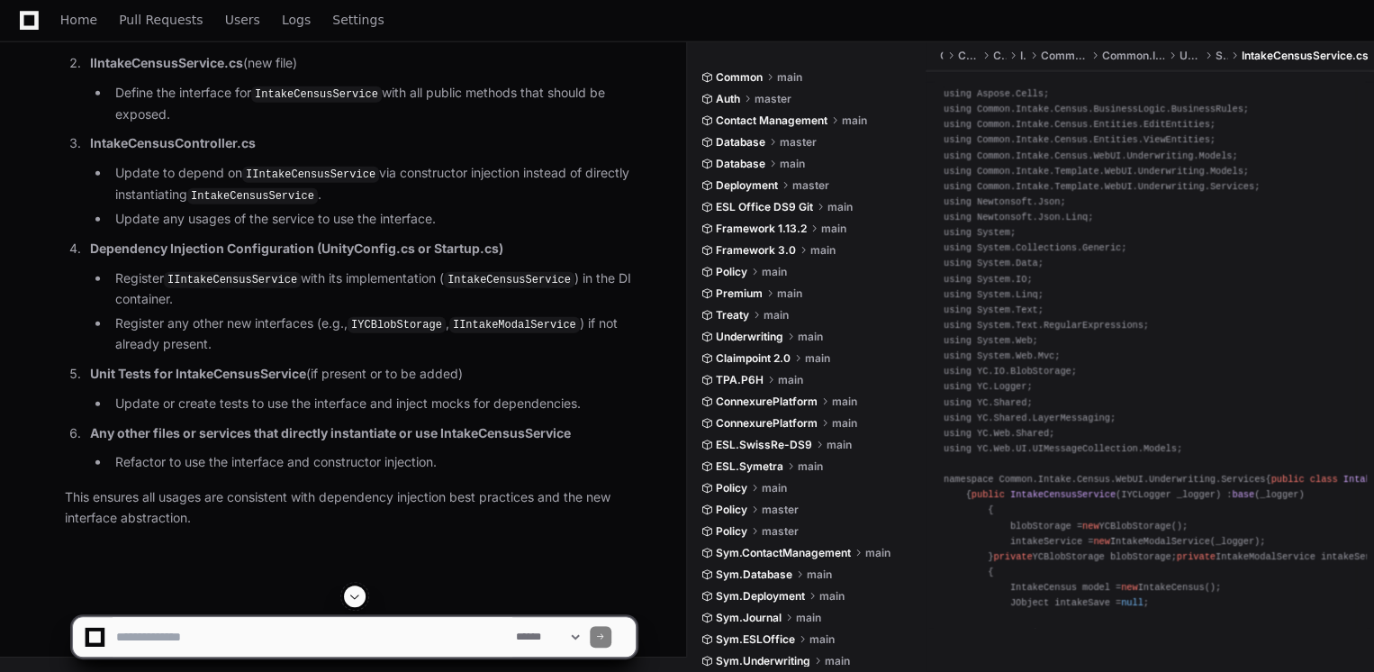
scroll to position [78988, 0]
click at [414, 636] on textarea at bounding box center [313, 637] width 400 height 40
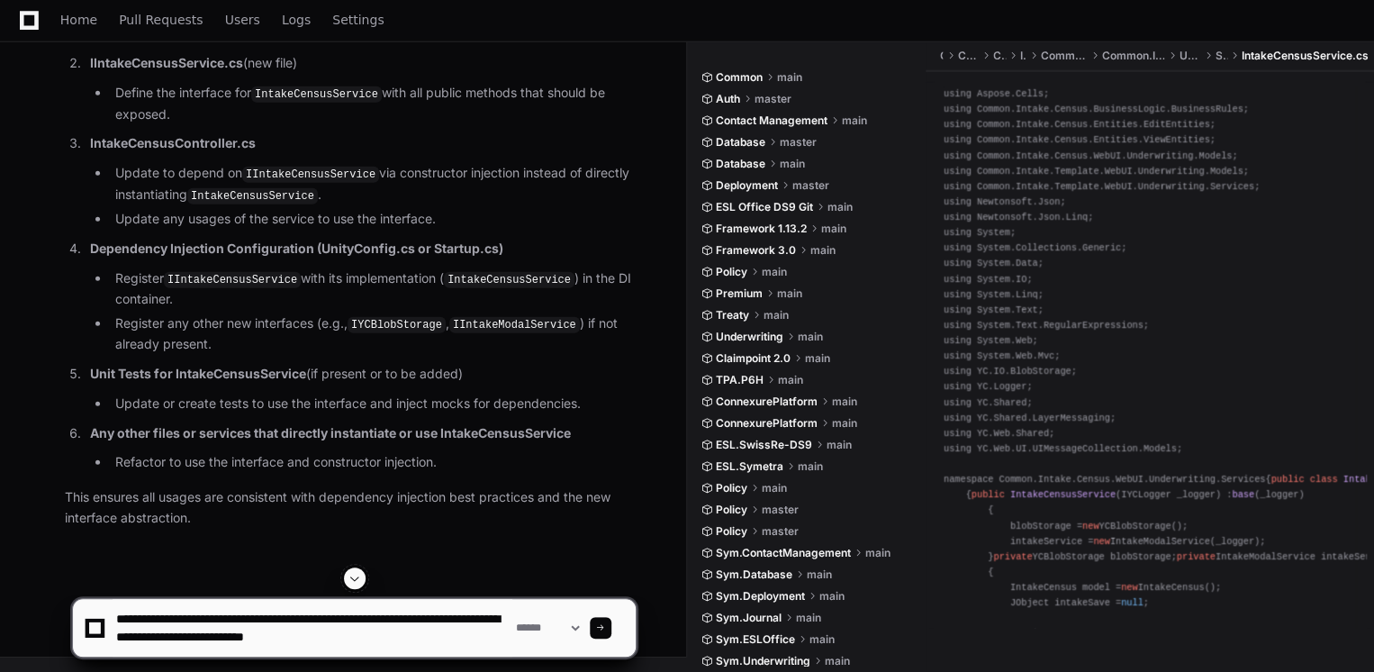
type textarea "**********"
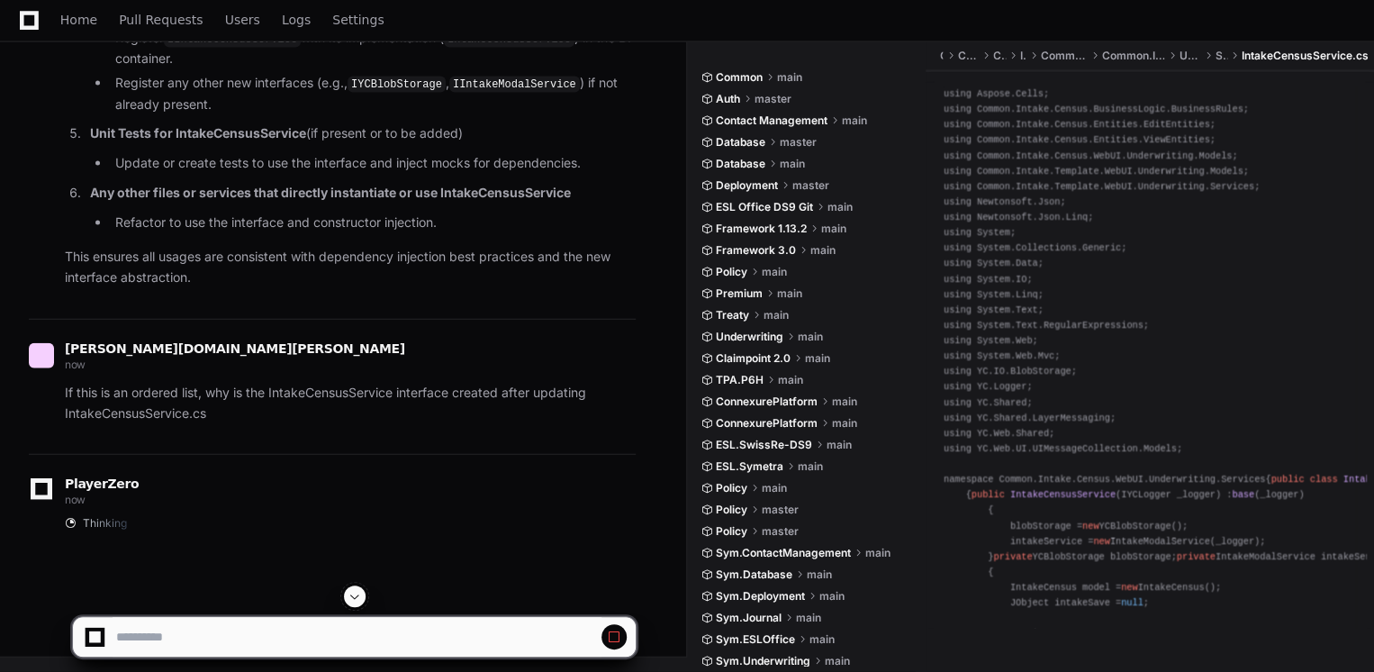
scroll to position [77566, 0]
click at [355, 594] on span at bounding box center [354, 596] width 14 height 14
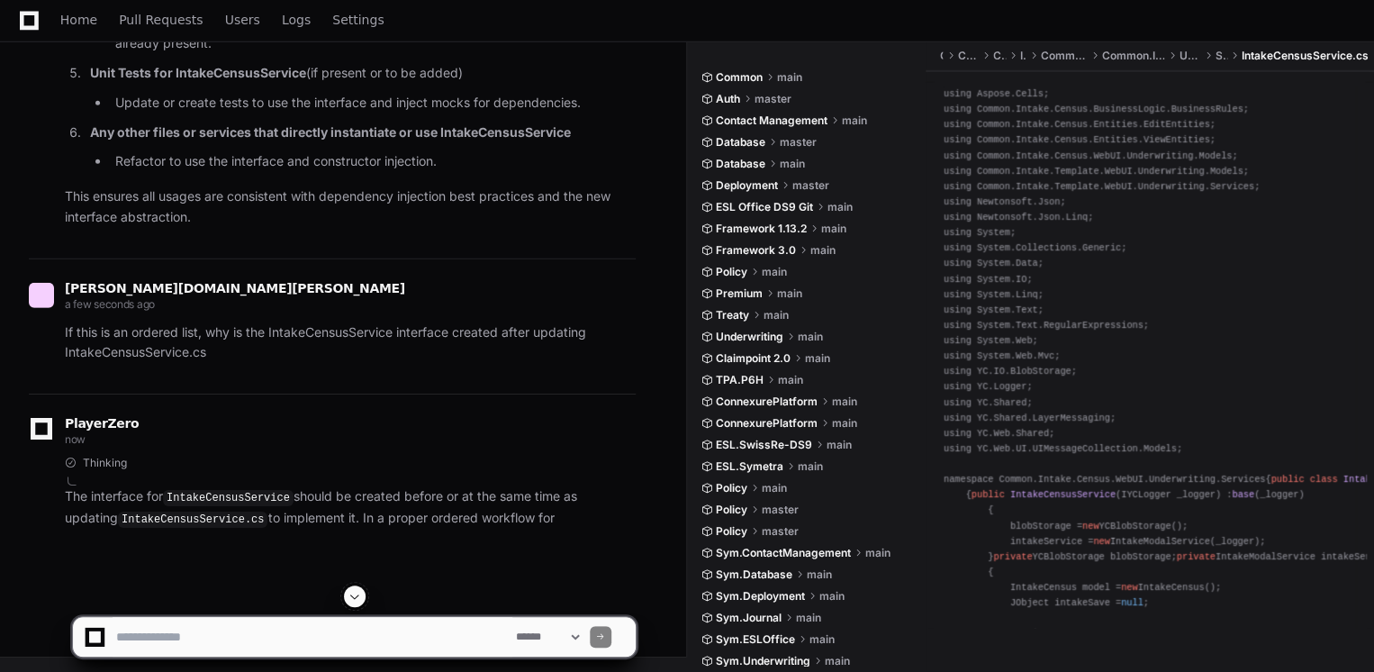
click at [349, 594] on span at bounding box center [354, 596] width 14 height 14
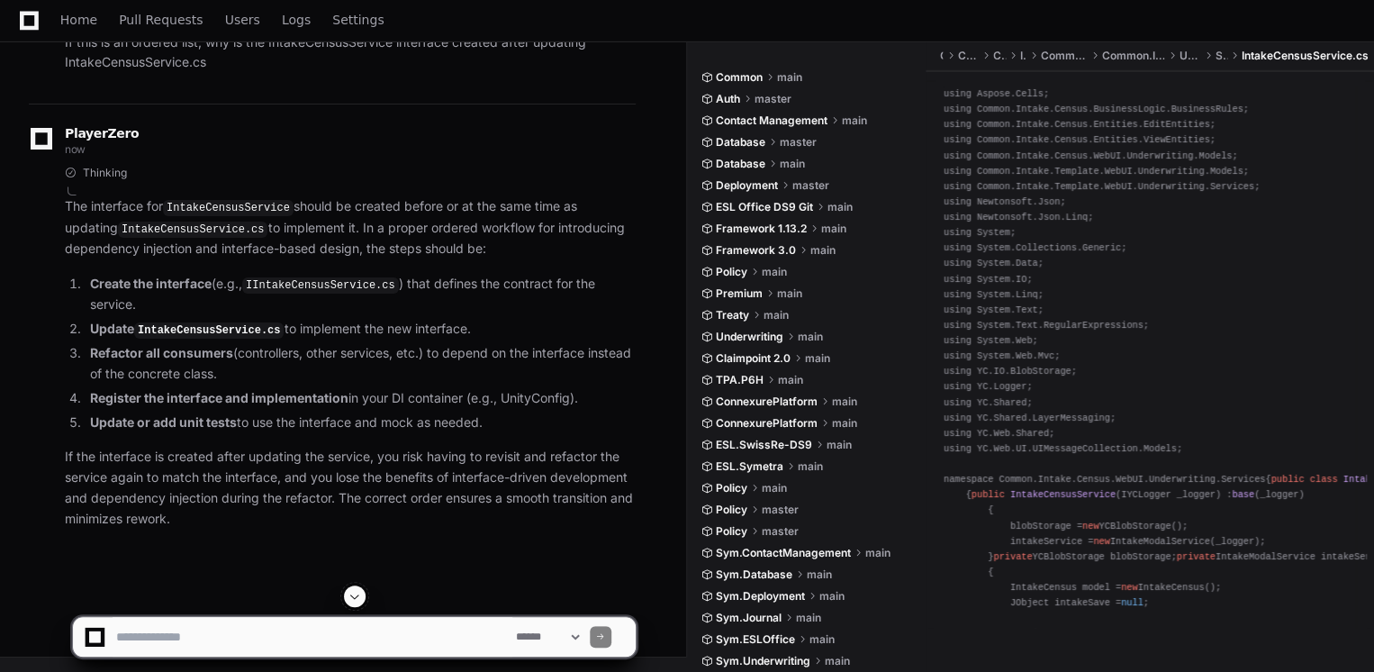
scroll to position [77834, 0]
click at [355, 596] on span at bounding box center [354, 596] width 14 height 14
click at [347, 632] on textarea at bounding box center [313, 637] width 400 height 40
type textarea "**********"
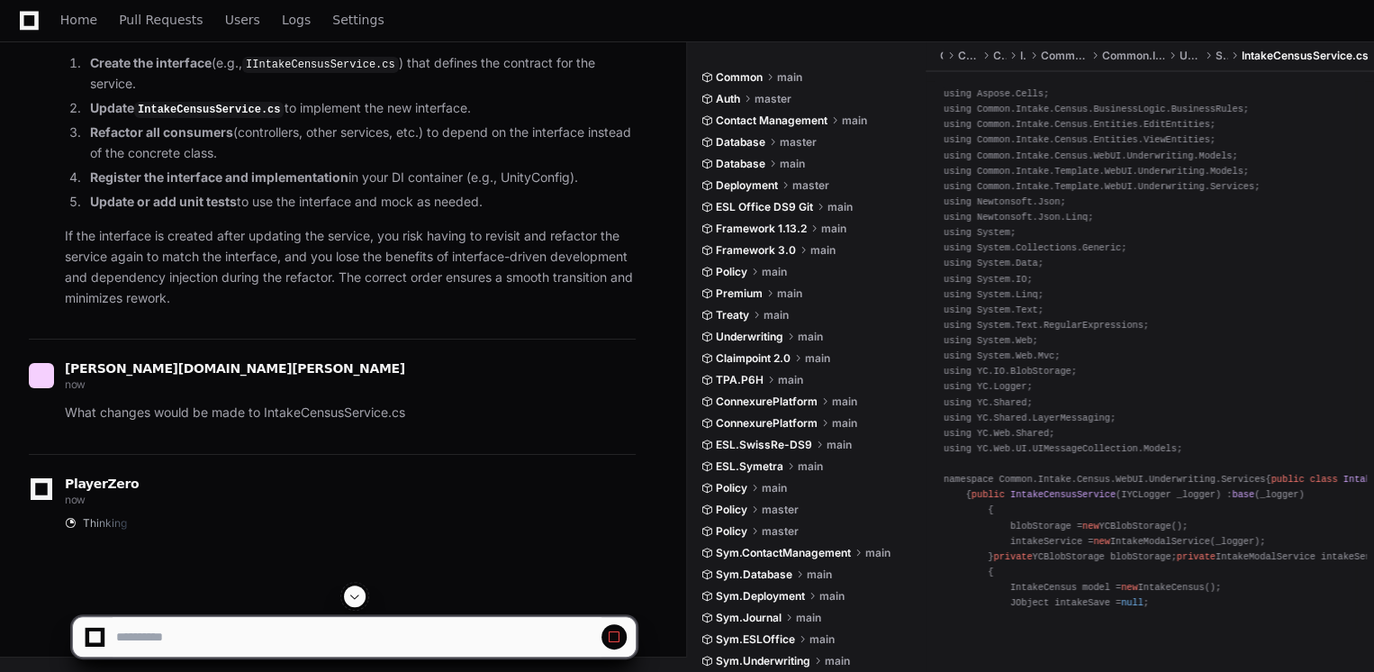
scroll to position [78435, 0]
click at [348, 593] on span at bounding box center [354, 596] width 14 height 14
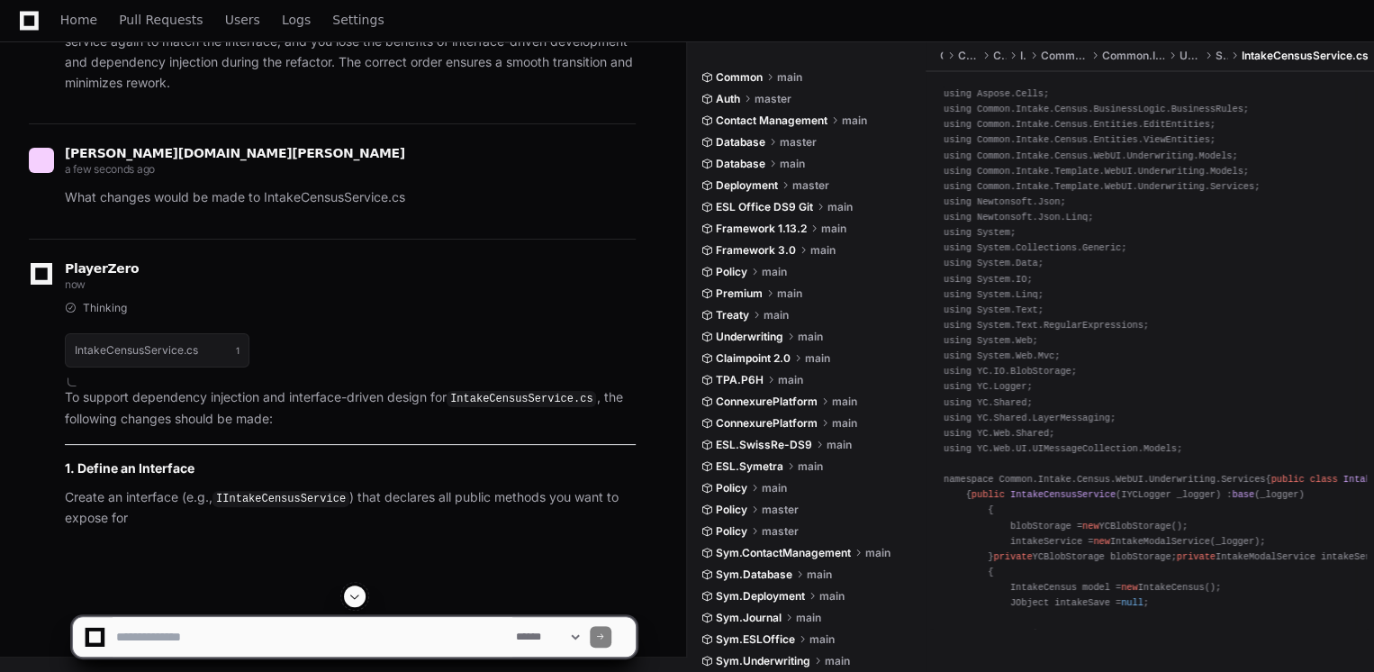
click at [348, 593] on span at bounding box center [354, 596] width 14 height 14
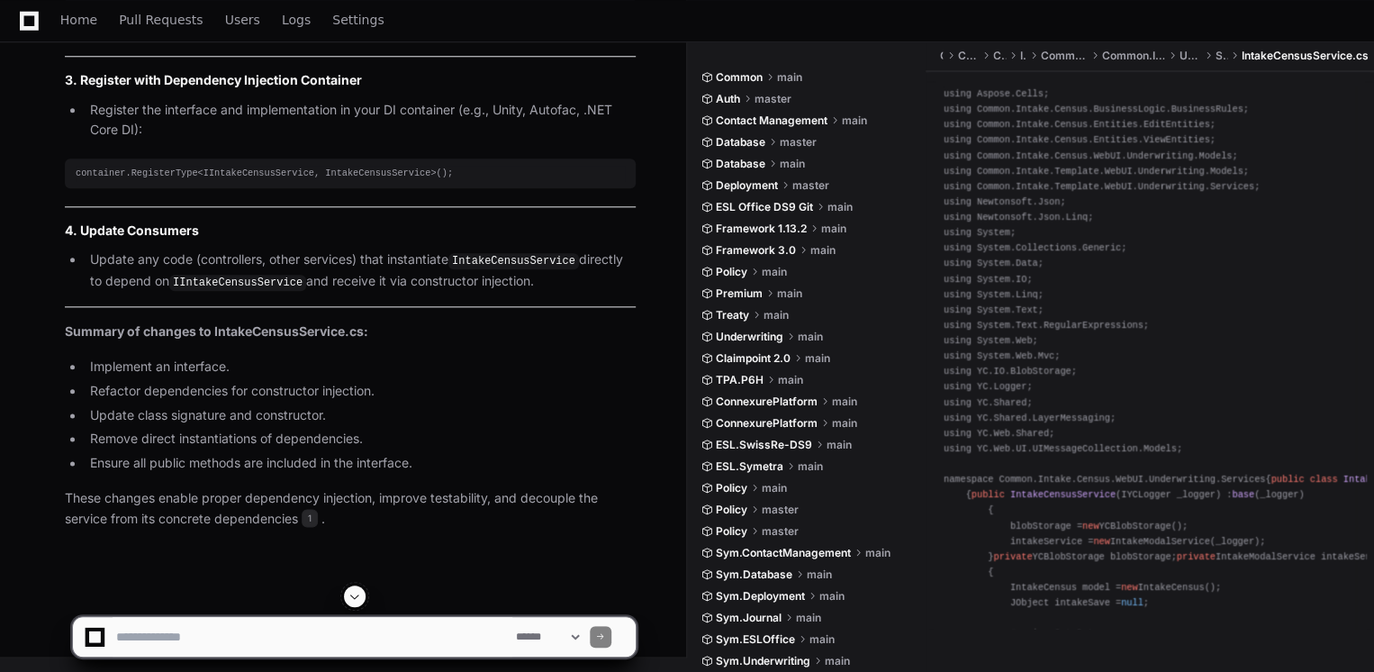
scroll to position [79239, 0]
click at [367, 641] on textarea at bounding box center [313, 637] width 400 height 40
type textarea "**********"
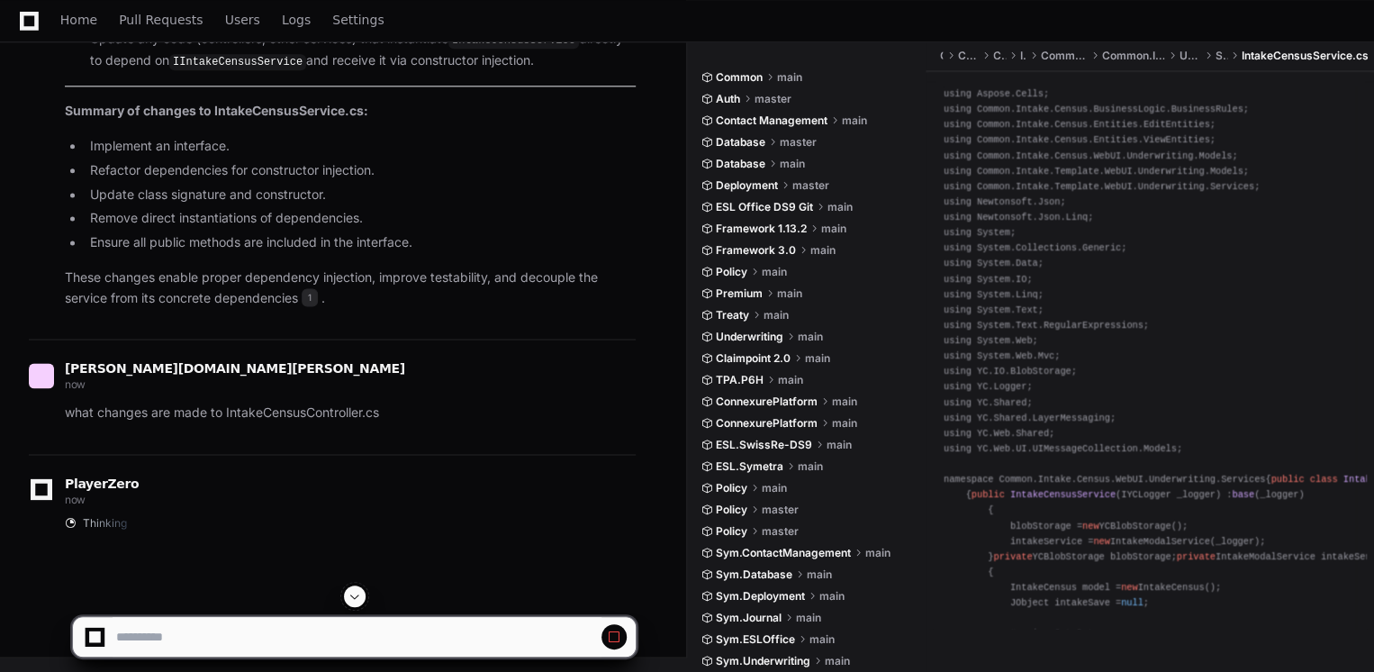
click at [353, 591] on span at bounding box center [354, 596] width 14 height 14
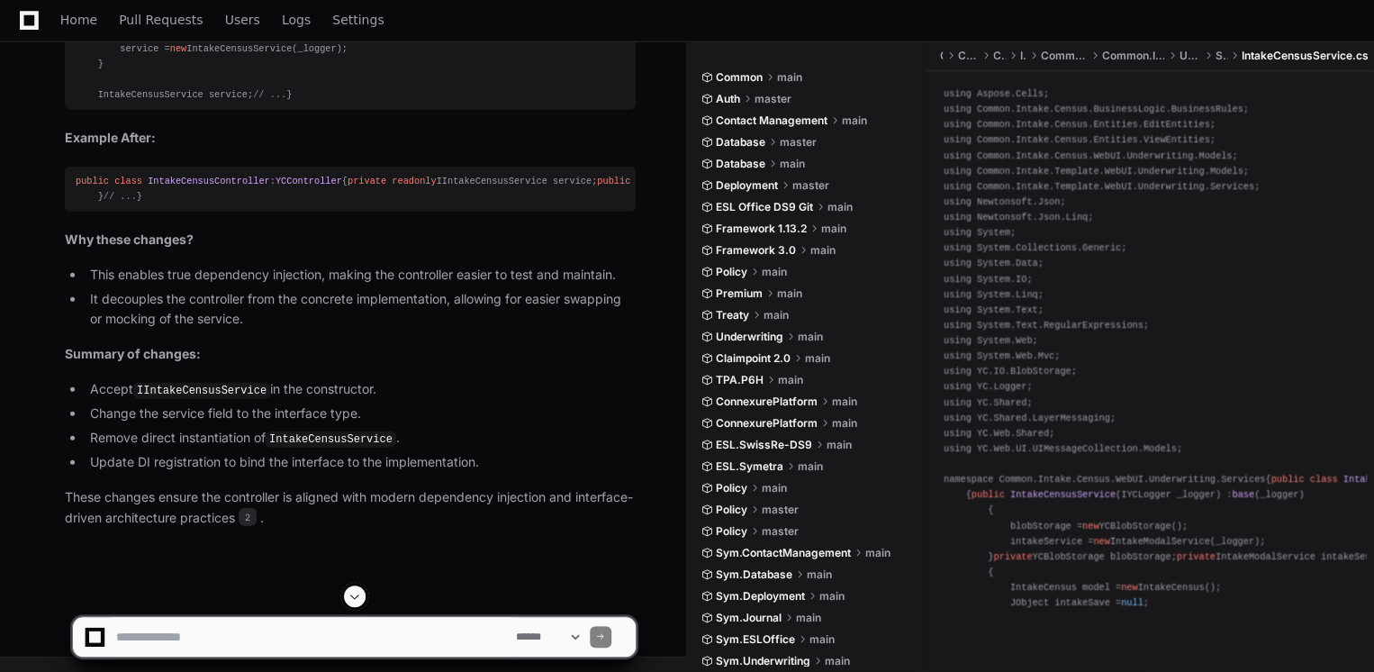
scroll to position [82459, 0]
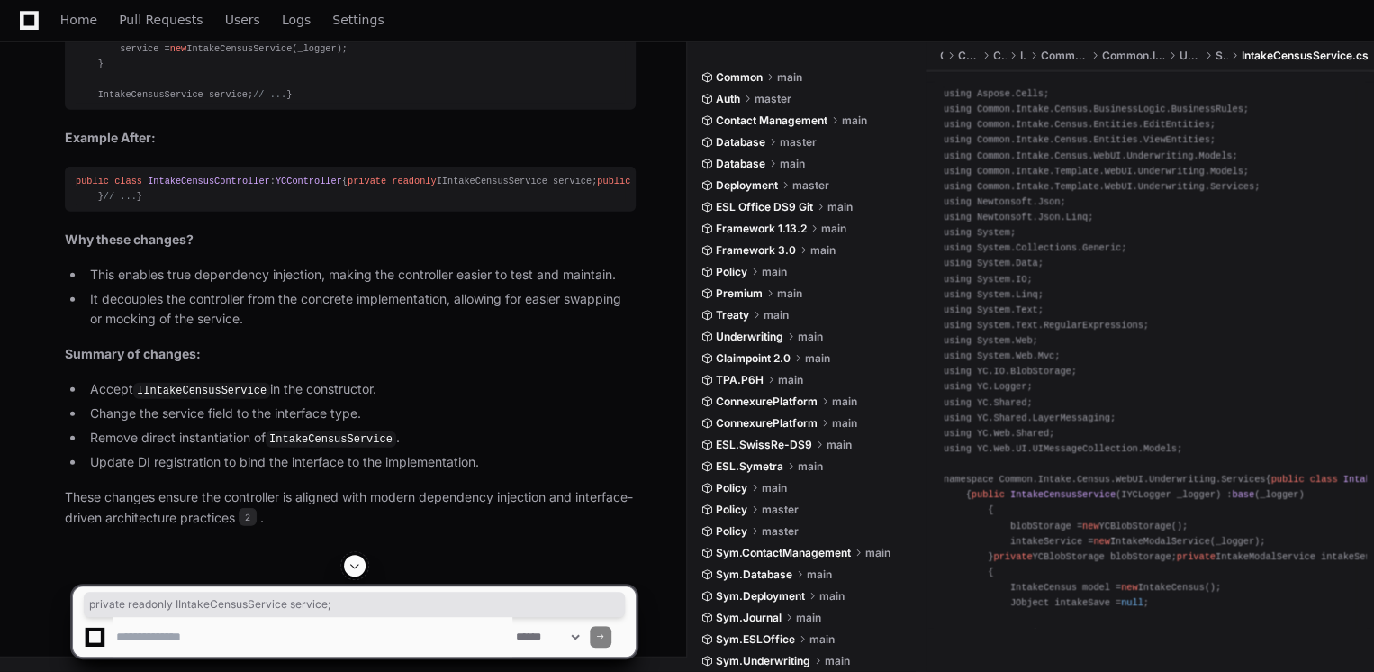
drag, startPoint x: 329, startPoint y: 437, endPoint x: 97, endPoint y: 439, distance: 231.4
click at [97, 204] on div "public class IntakeCensusController : YCController { private readonly IIntakeCe…" at bounding box center [350, 189] width 549 height 31
copy div "private readonly IIntakeCensusService service;"
click at [247, 636] on textarea at bounding box center [313, 637] width 400 height 40
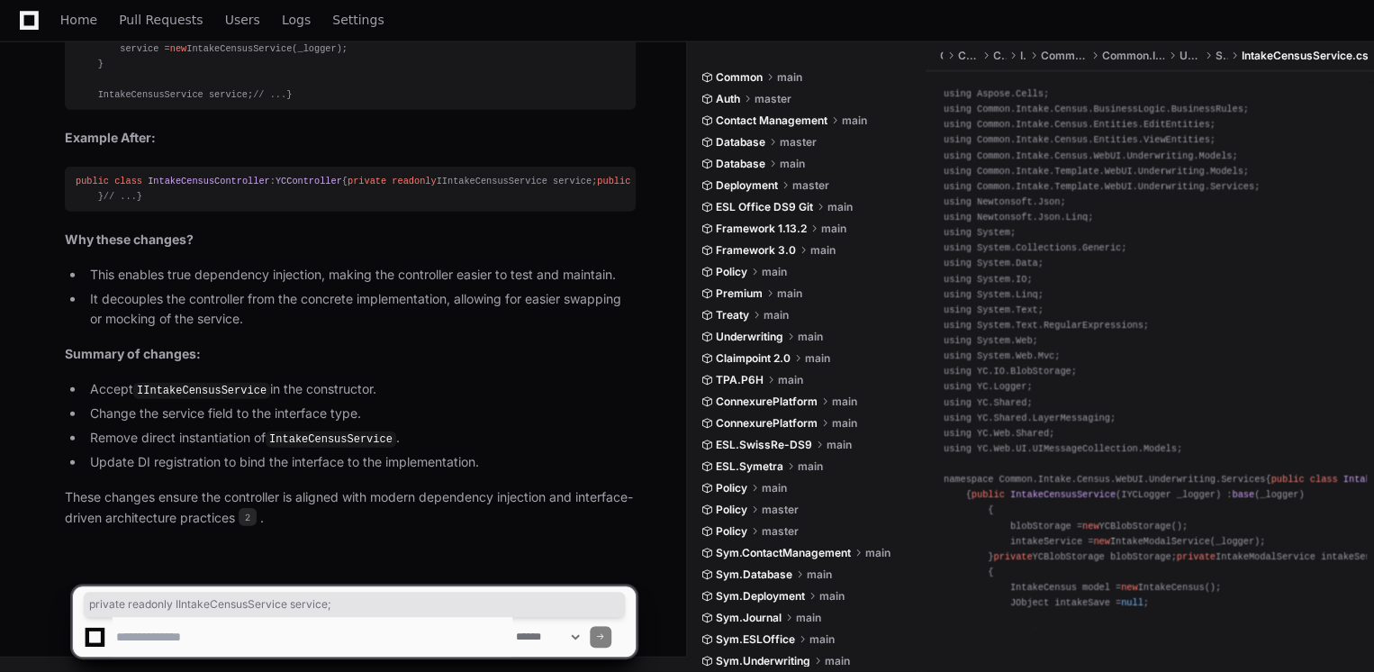
click at [381, 628] on textarea at bounding box center [313, 637] width 400 height 40
type textarea "*"
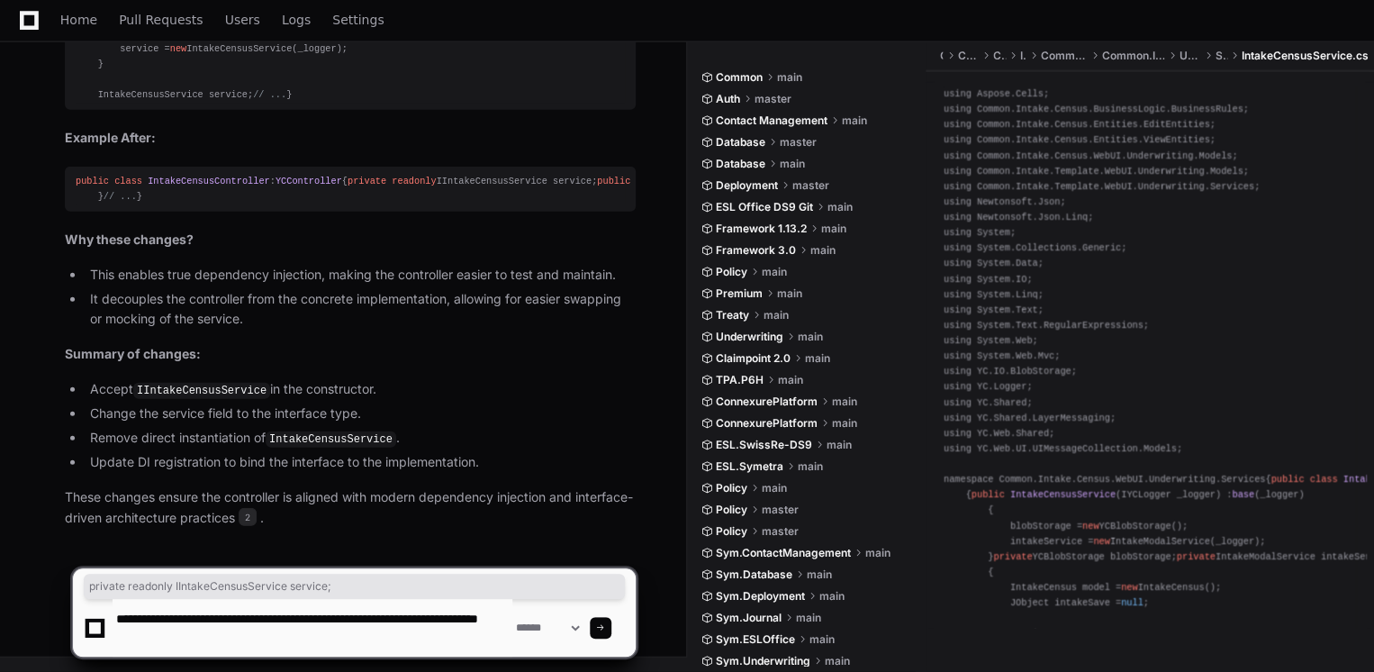
type textarea "**********"
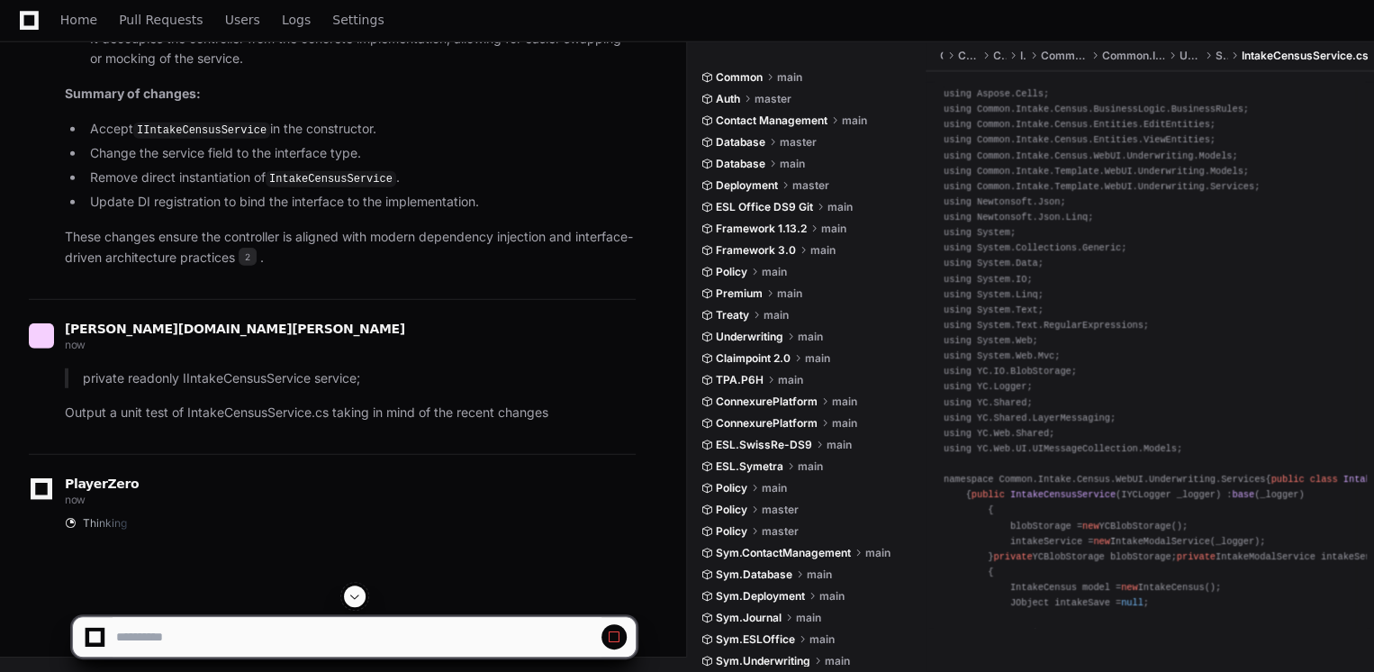
scroll to position [81381, 0]
click at [352, 600] on span at bounding box center [354, 596] width 14 height 14
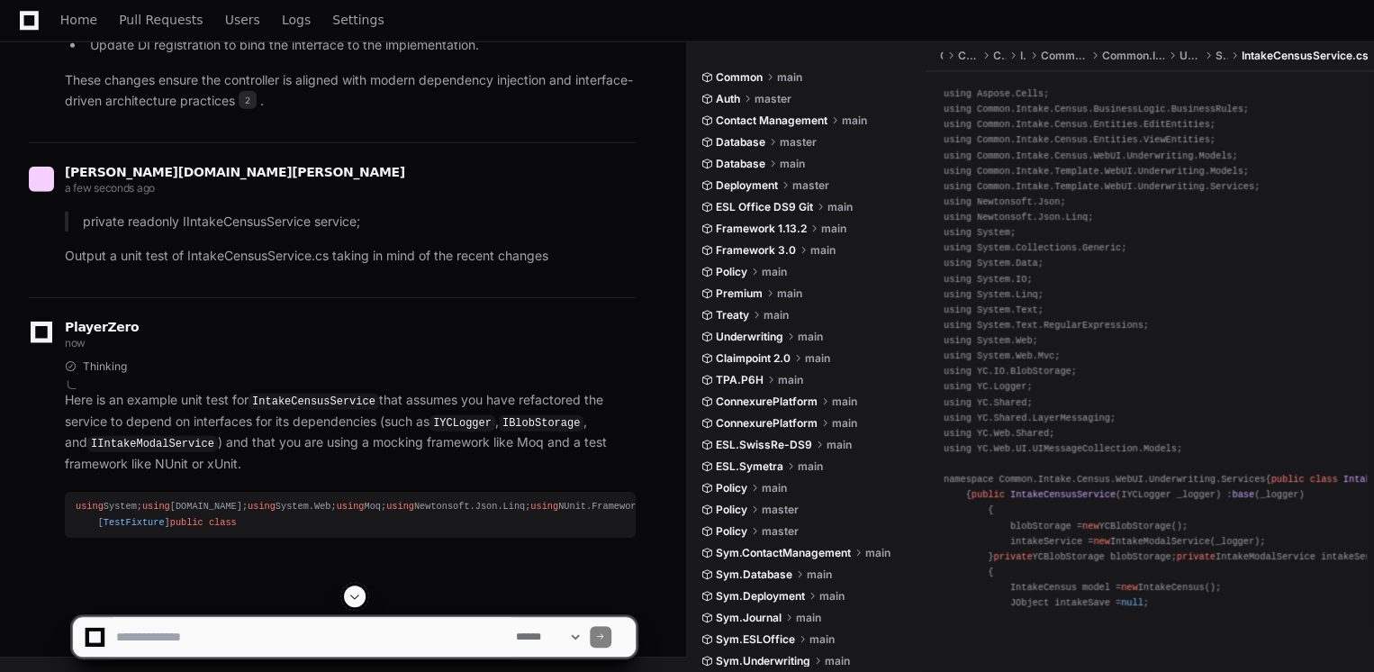
click at [360, 590] on span at bounding box center [354, 596] width 14 height 14
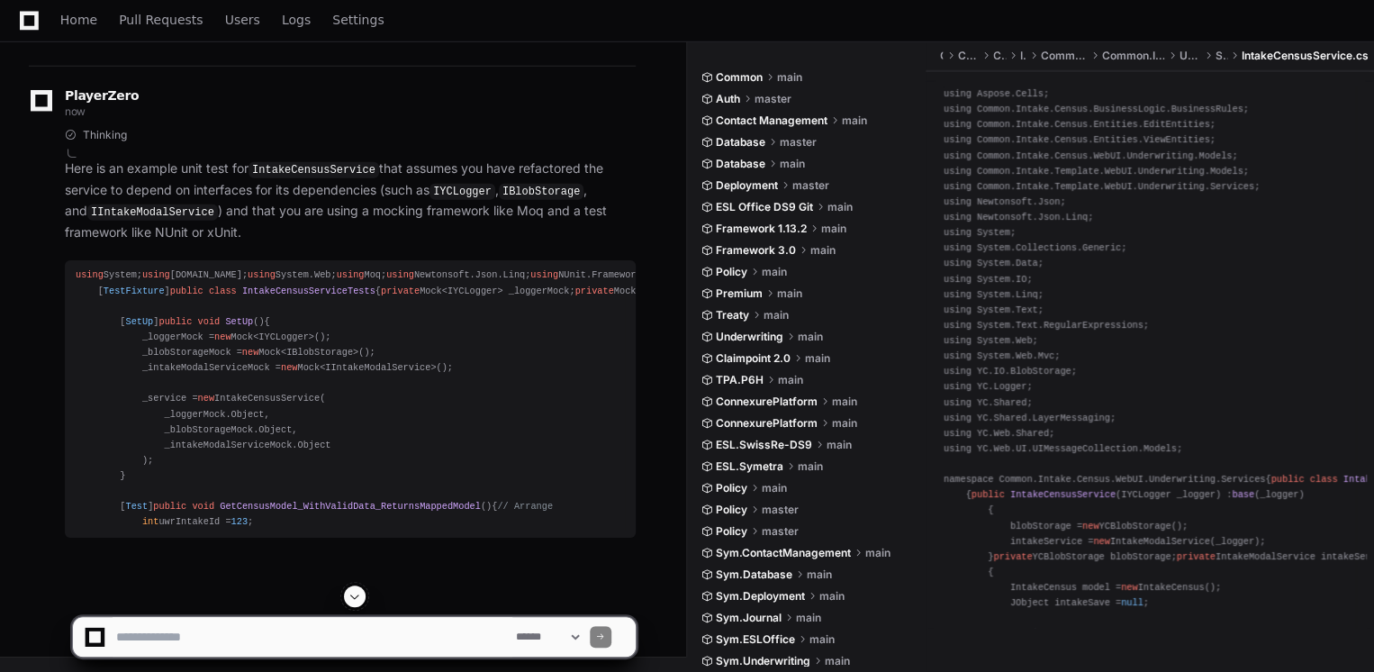
click at [356, 593] on span at bounding box center [354, 596] width 14 height 14
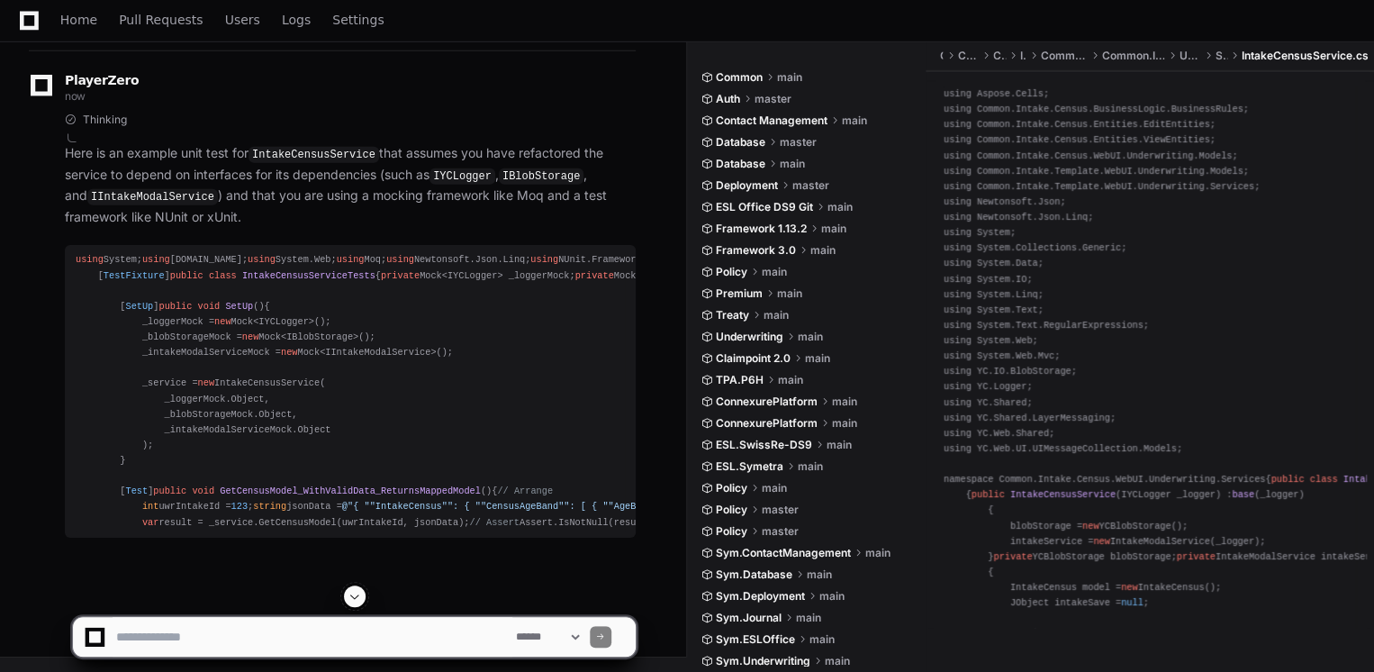
click at [360, 598] on span at bounding box center [354, 596] width 14 height 14
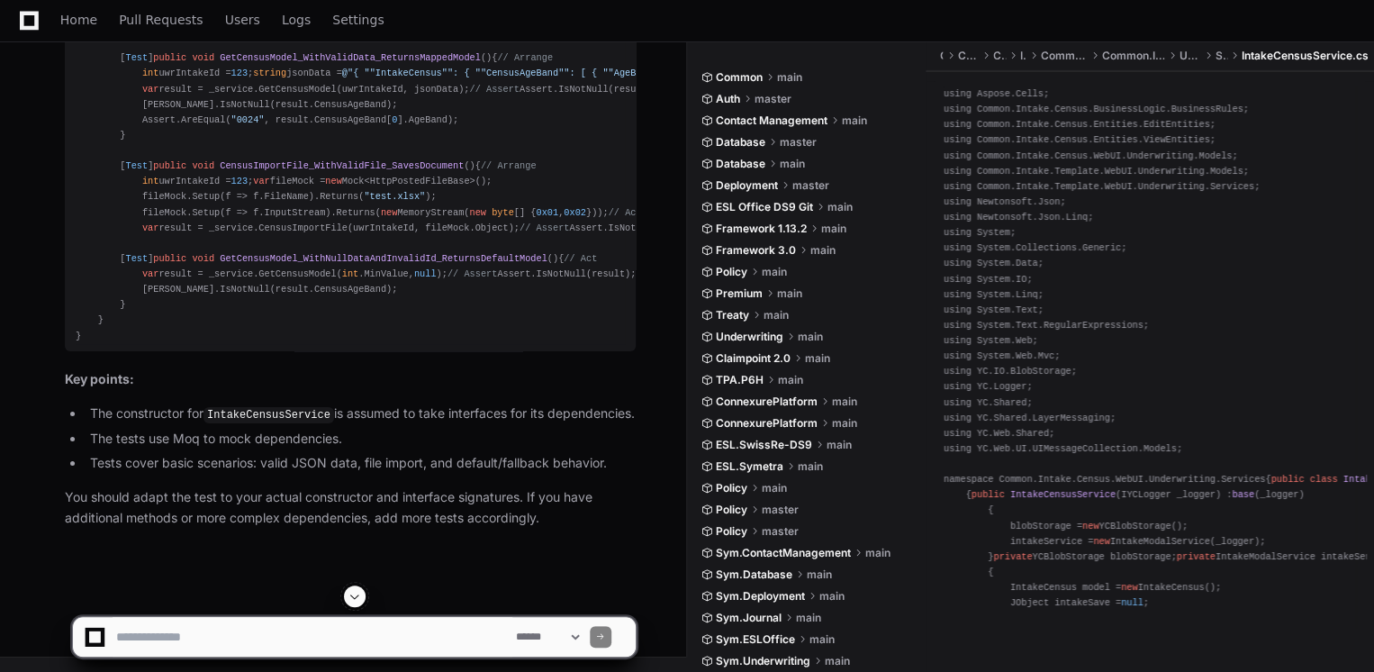
scroll to position [83474, 0]
click at [353, 591] on span at bounding box center [354, 596] width 14 height 14
click at [338, 630] on textarea at bounding box center [313, 637] width 400 height 40
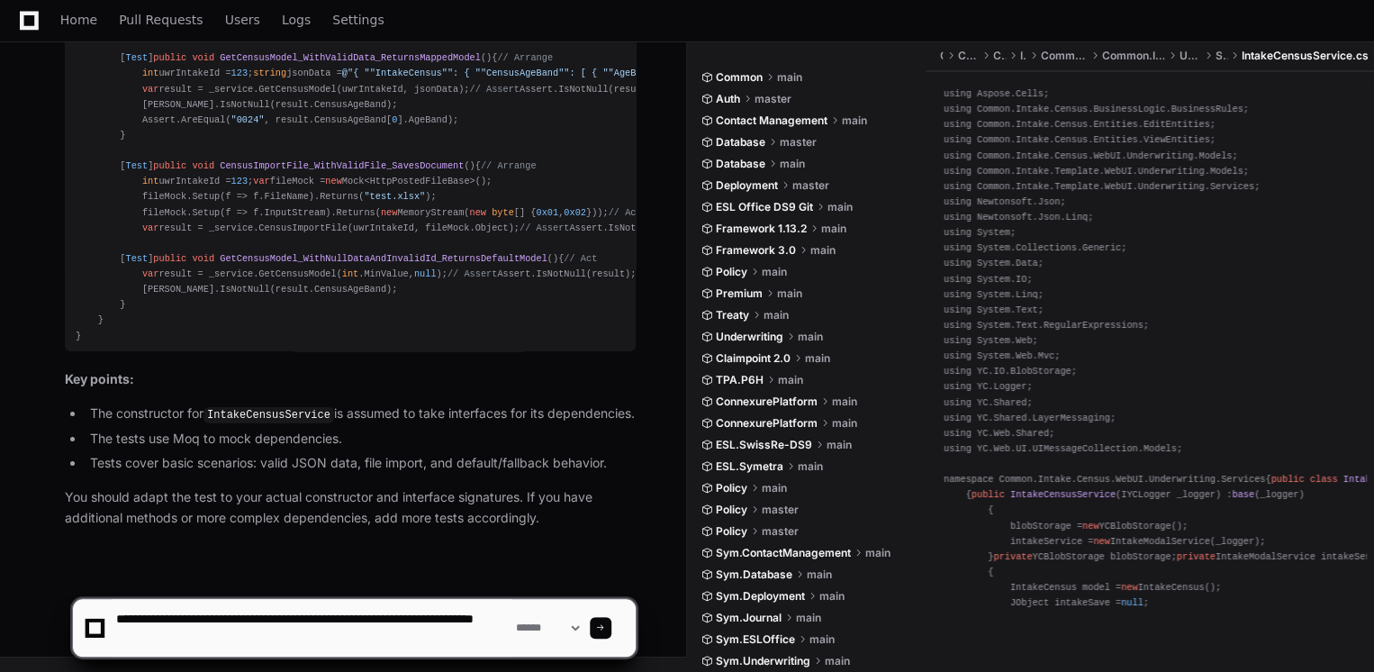
type textarea "**********"
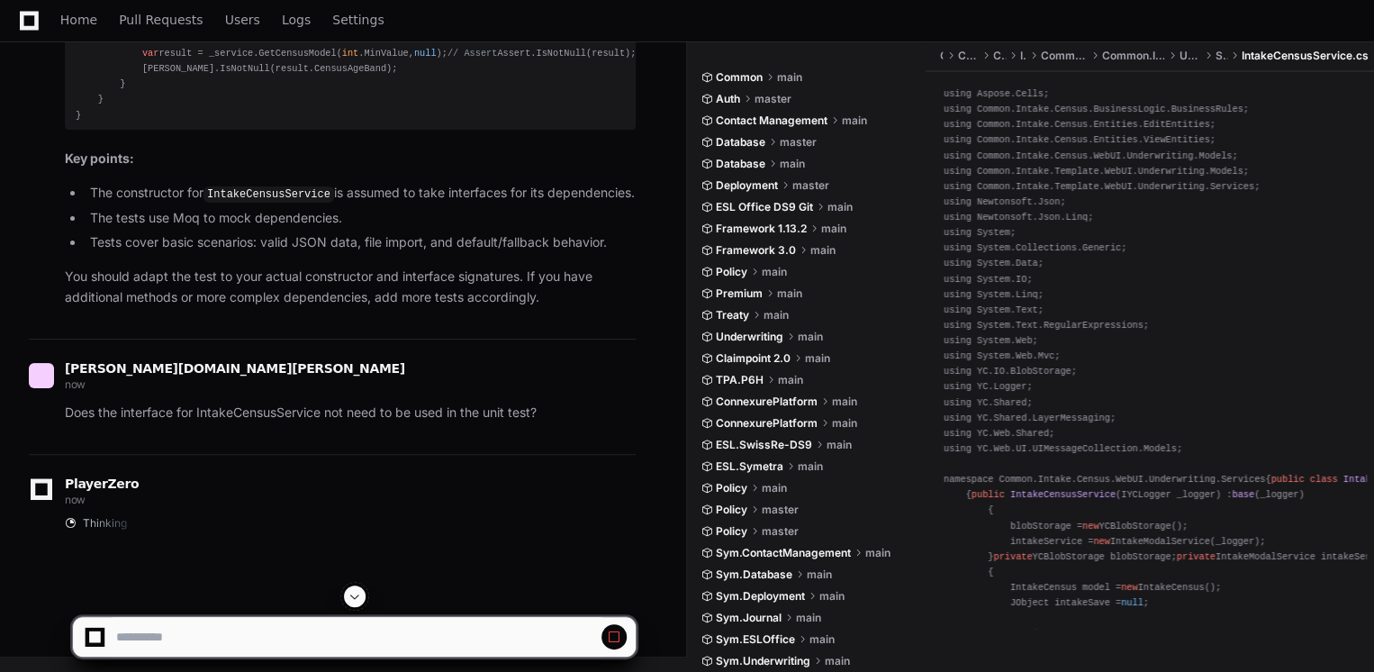
scroll to position [83200, 0]
click at [362, 591] on button at bounding box center [355, 596] width 22 height 22
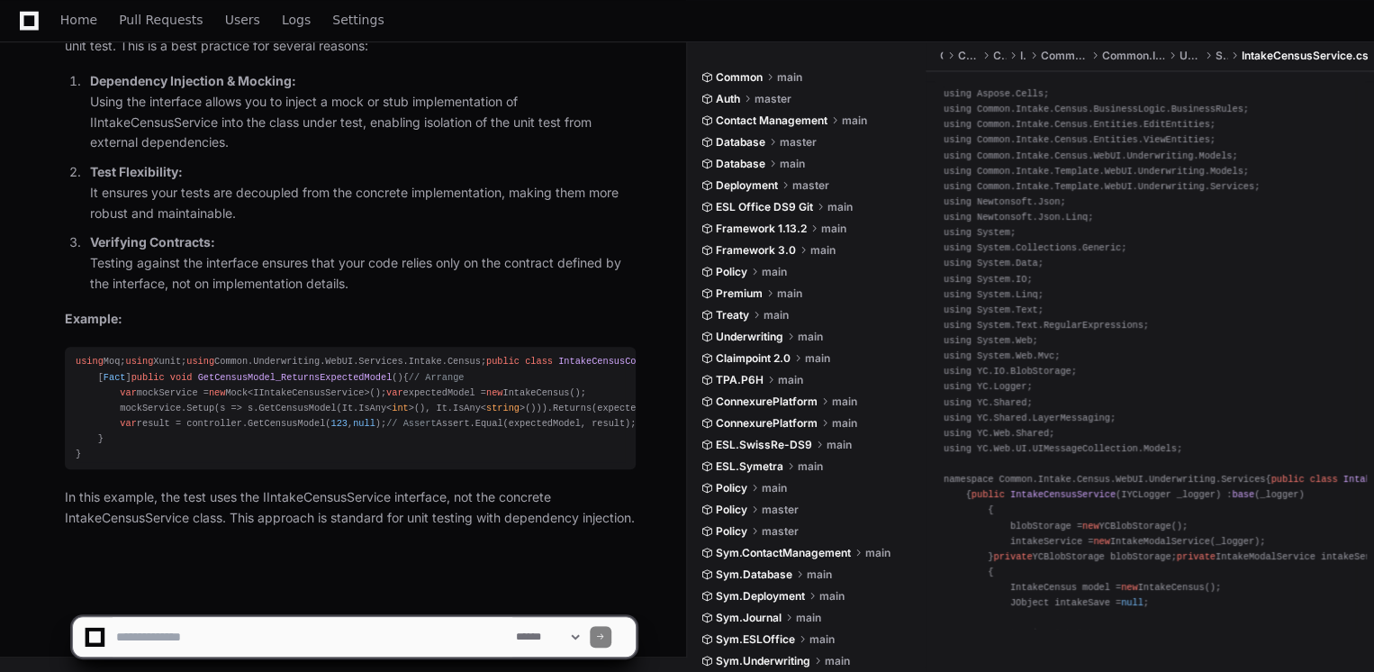
scroll to position [85633, 0]
click at [319, 623] on textarea at bounding box center [313, 637] width 400 height 40
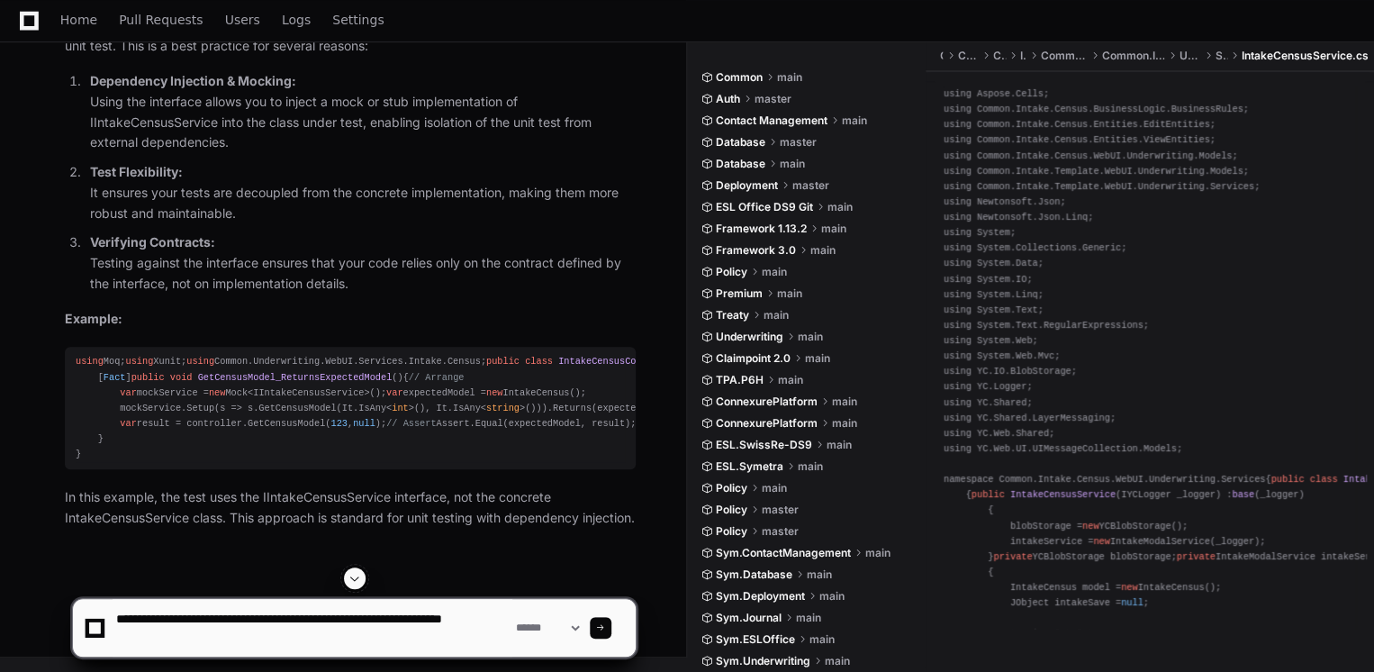
scroll to position [5, 0]
type textarea "**********"
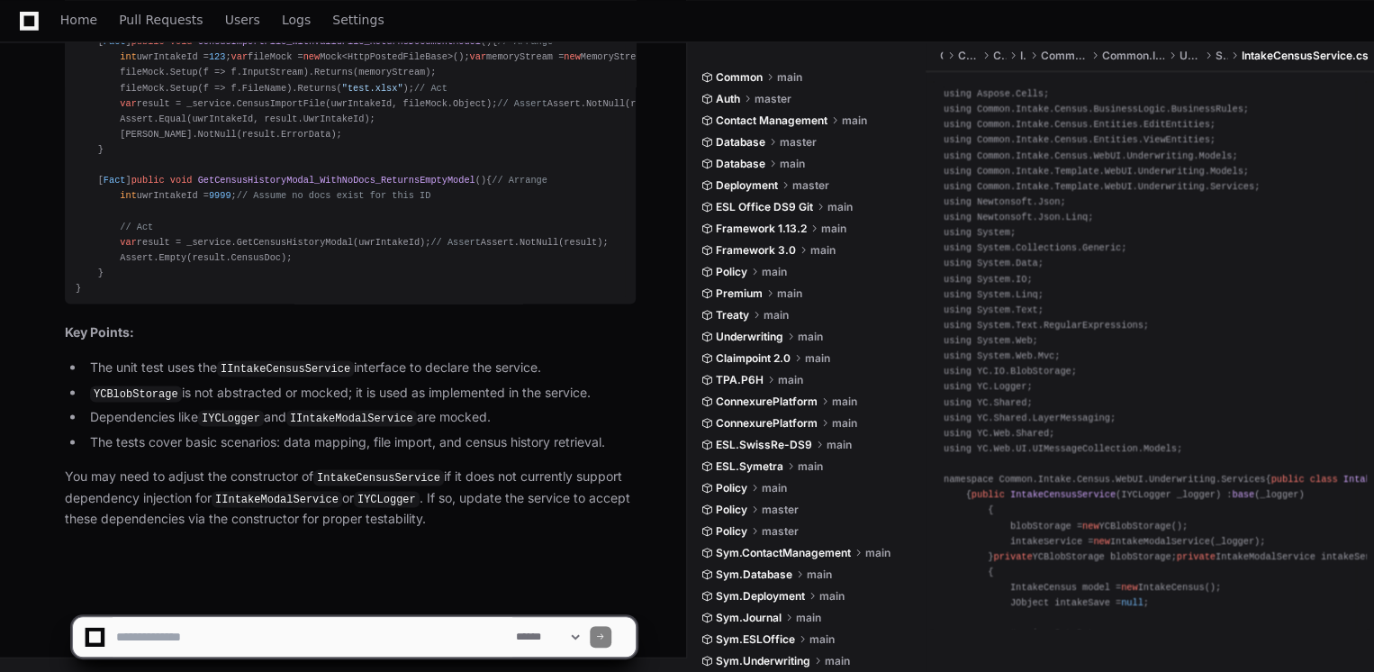
scroll to position [87346, 0]
click at [311, 636] on textarea at bounding box center [313, 637] width 400 height 40
type textarea "*"
type textarea "**********"
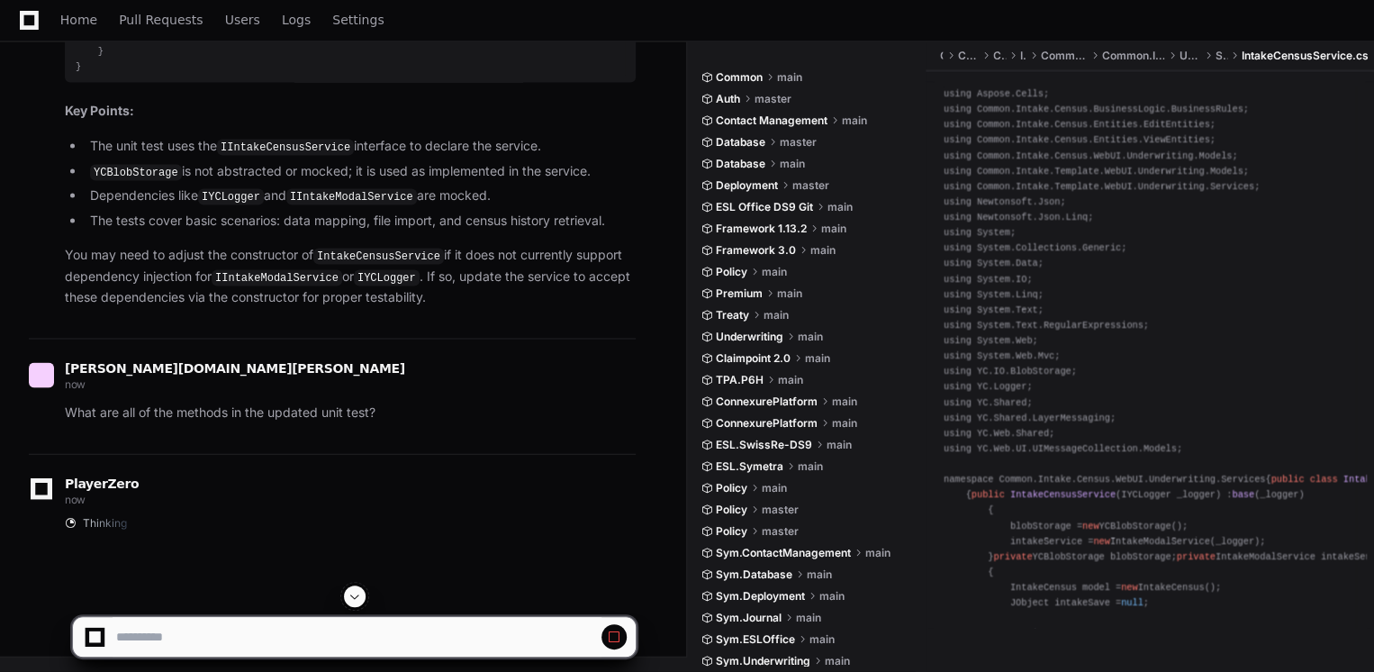
scroll to position [85923, 0]
click at [349, 593] on span at bounding box center [354, 596] width 14 height 14
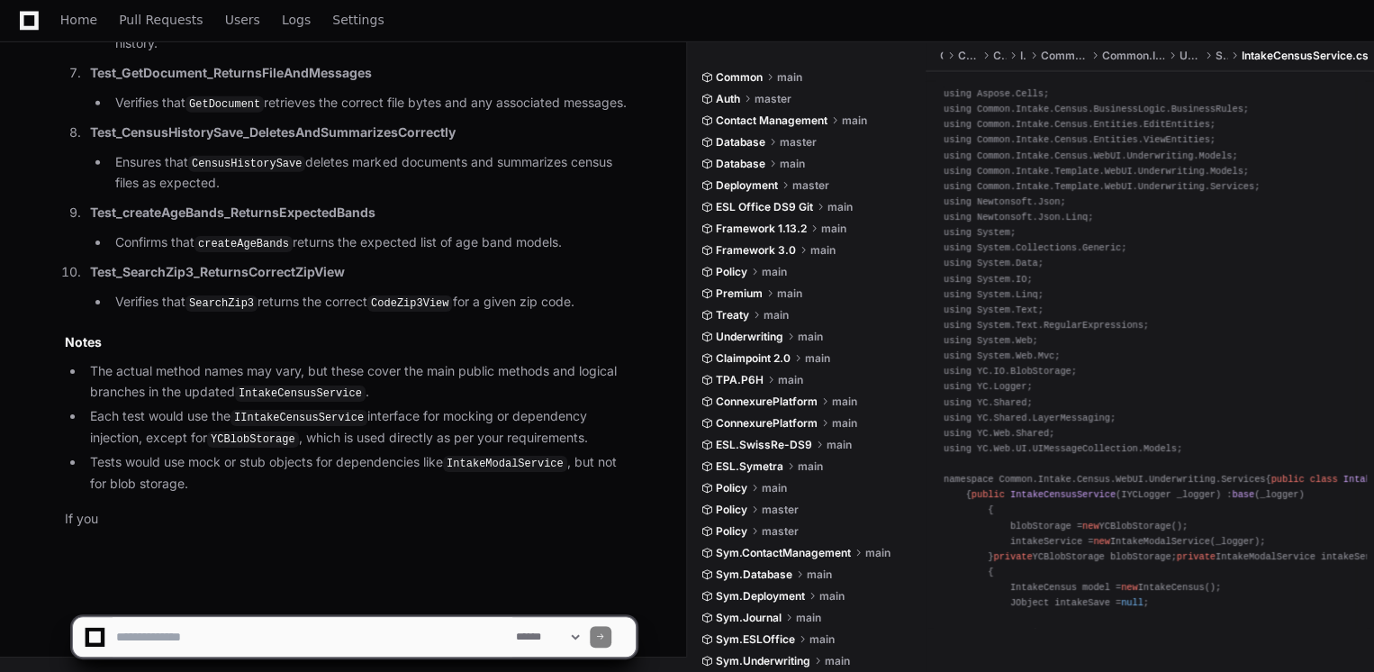
scroll to position [88603, 0]
click at [332, 625] on textarea at bounding box center [313, 637] width 400 height 40
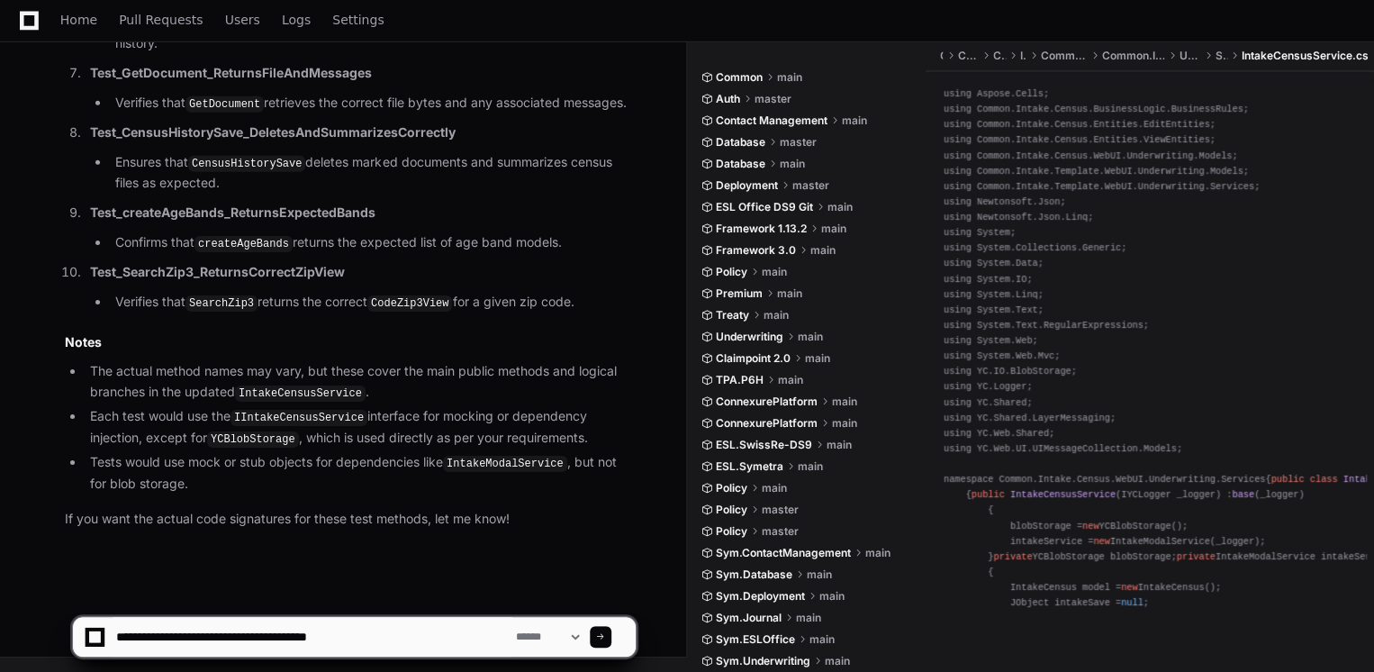
type textarea "**********"
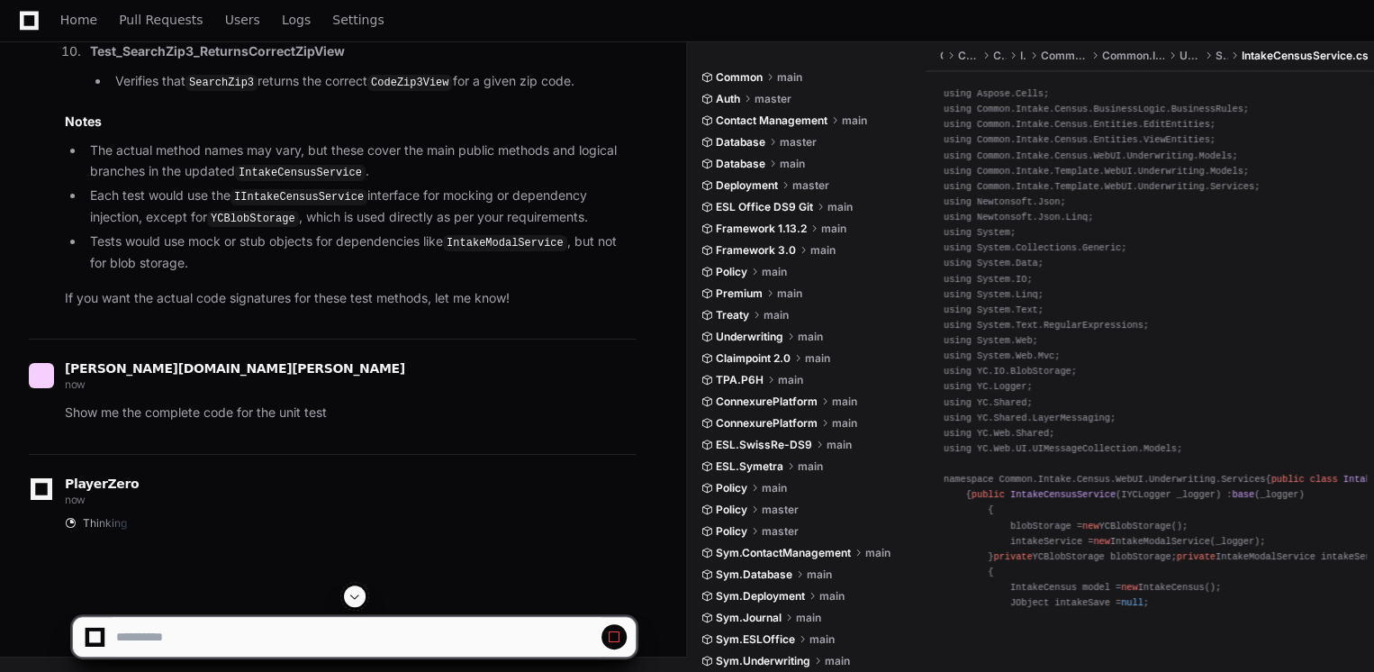
click at [348, 600] on span at bounding box center [354, 596] width 14 height 14
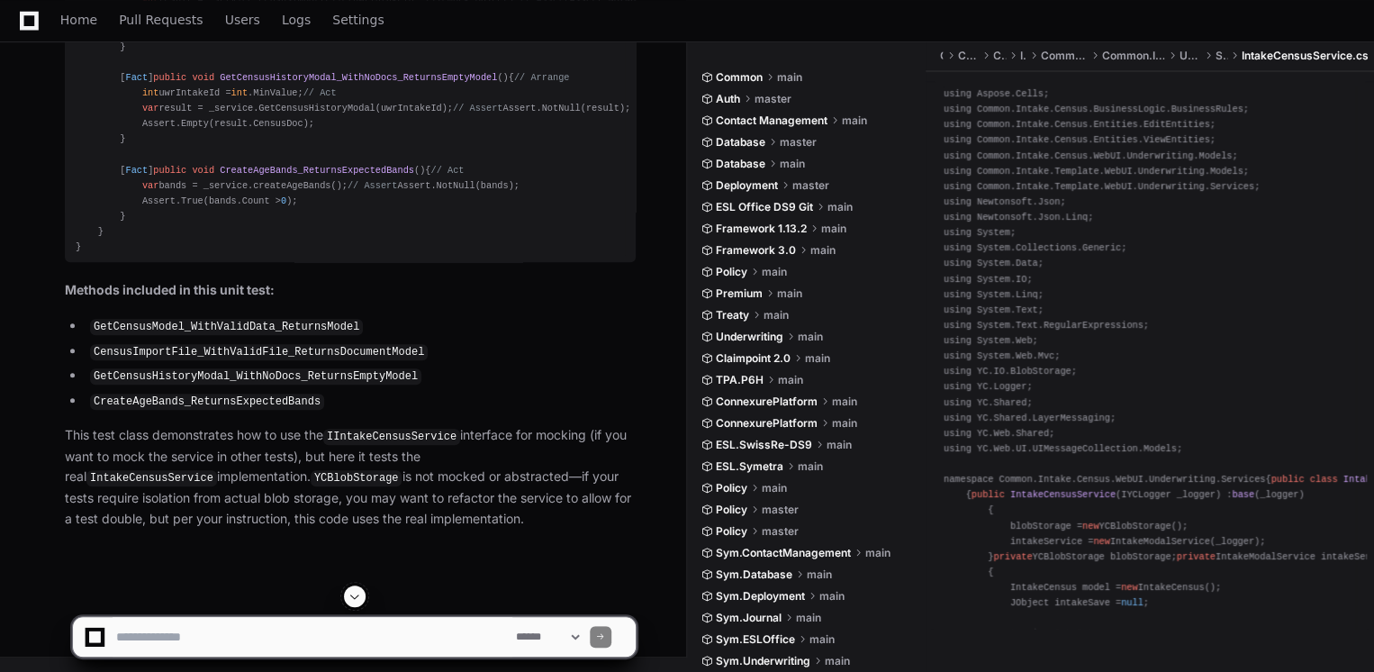
scroll to position [89426, 0]
click at [445, 630] on textarea at bounding box center [313, 637] width 400 height 40
type textarea "*"
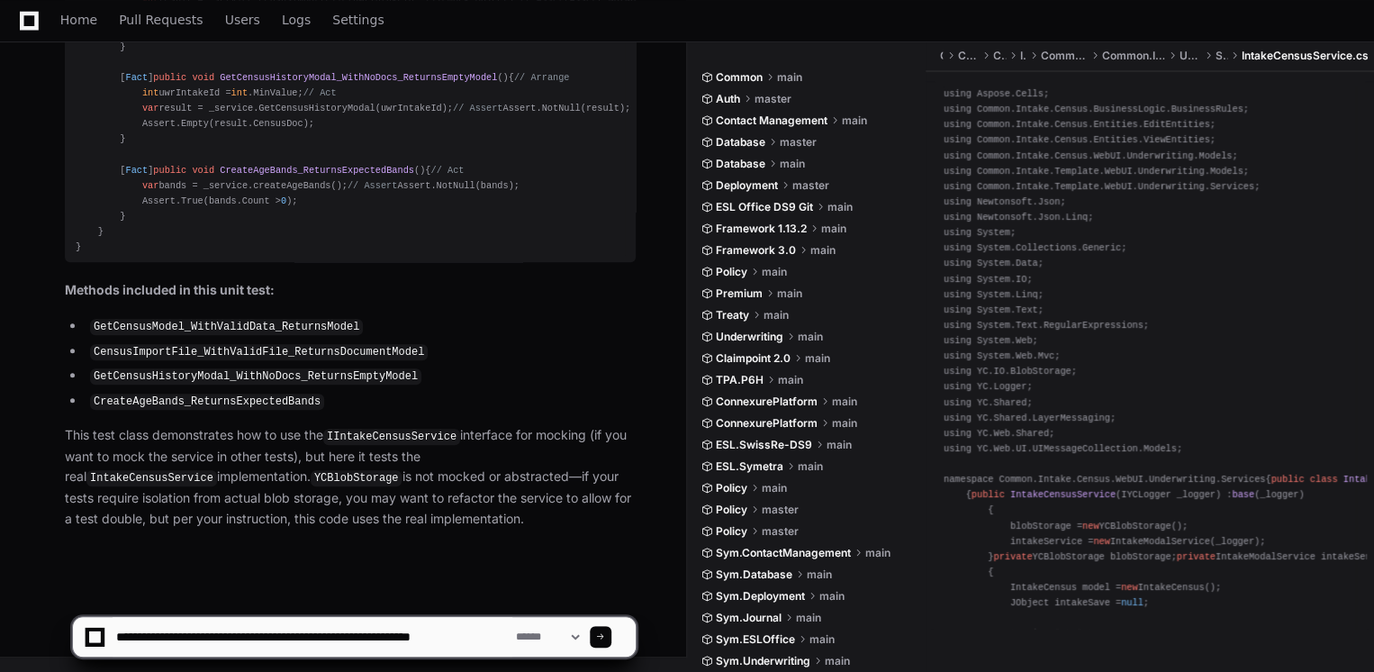
type textarea "**********"
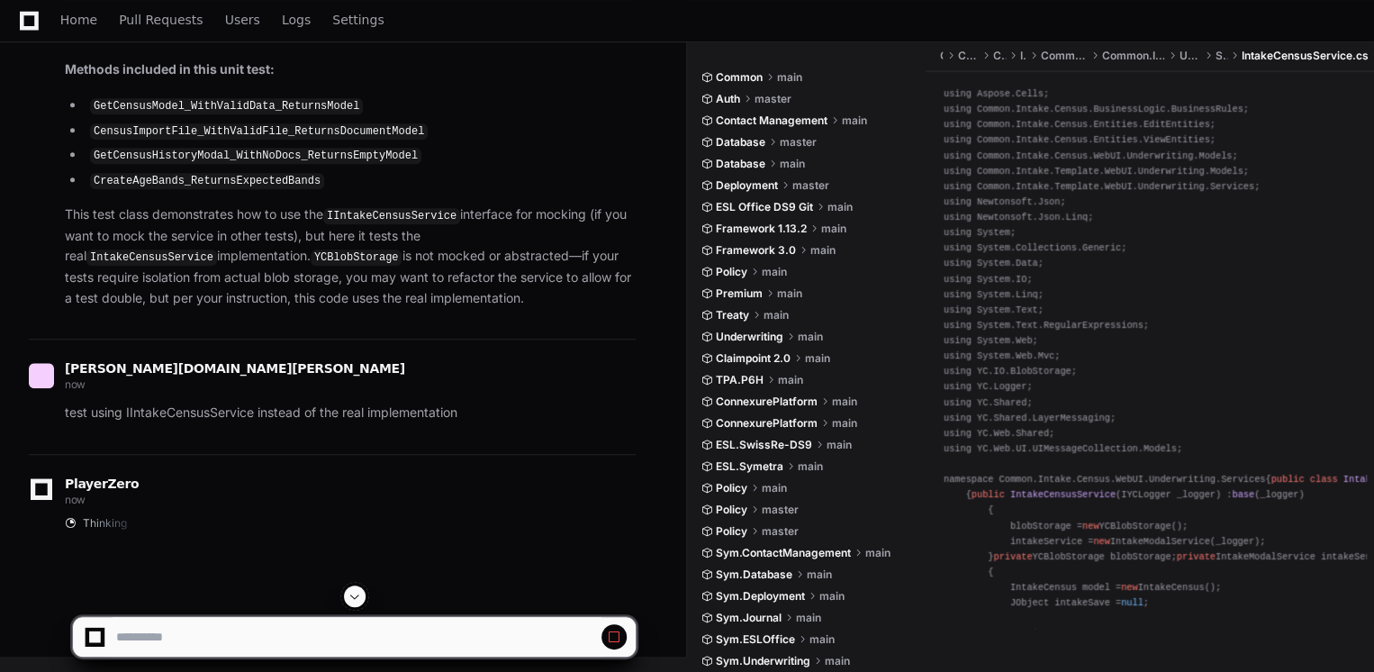
scroll to position [89085, 0]
click at [354, 591] on span at bounding box center [354, 596] width 14 height 14
click at [669, 599] on div at bounding box center [354, 628] width 665 height 86
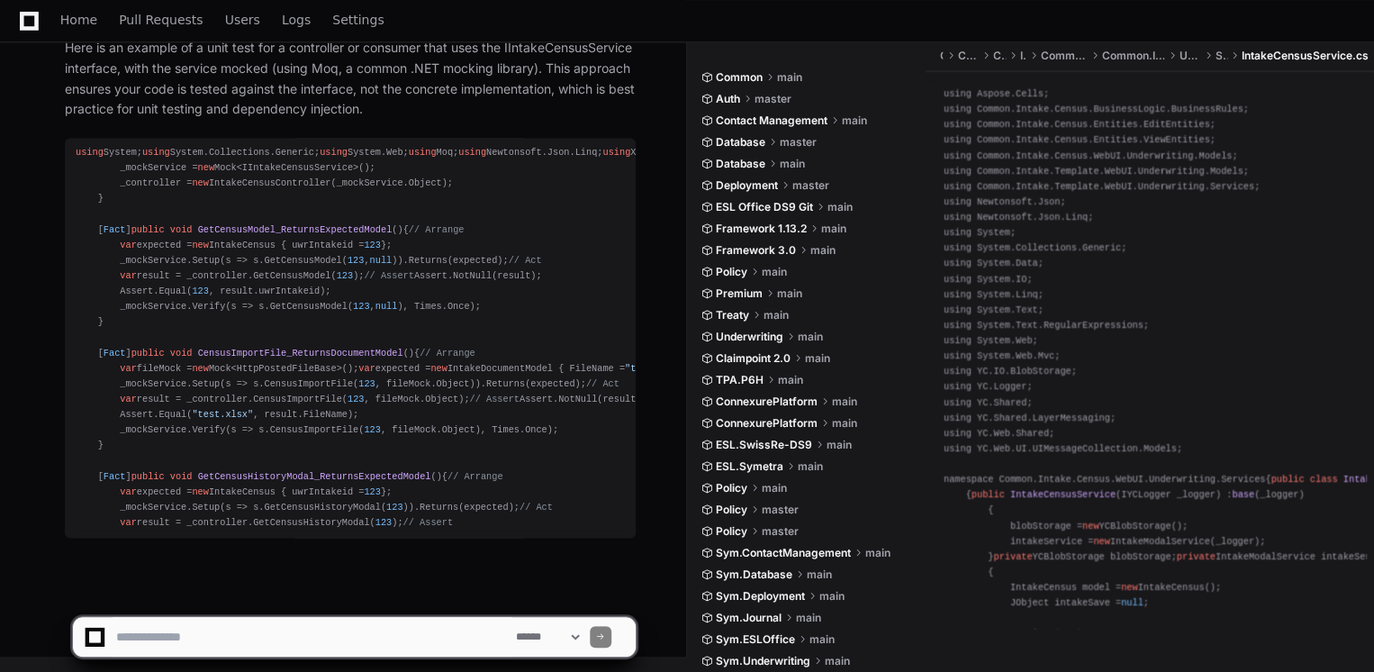
scroll to position [91845, 0]
